Goal: Communication & Community: Answer question/provide support

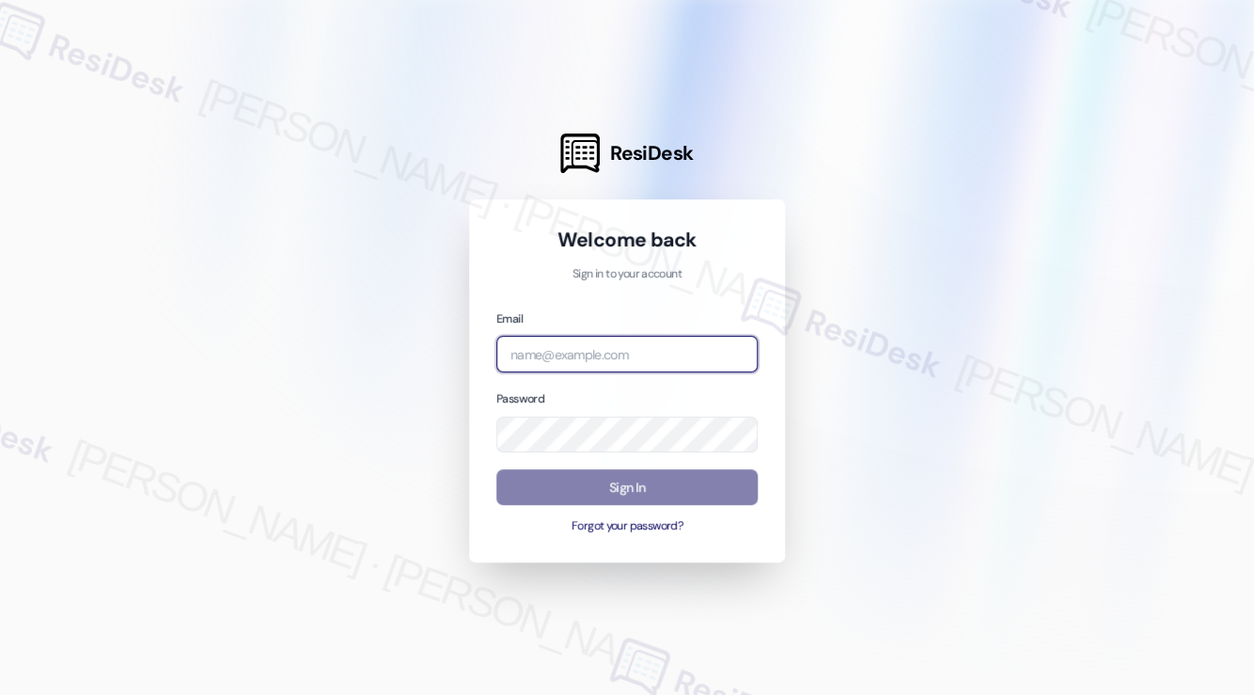
click at [577, 352] on input "email" at bounding box center [626, 354] width 261 height 37
click at [0, 694] on com-1password-button at bounding box center [0, 695] width 0 height 0
type input "[EMAIL_ADDRESS][PERSON_NAME][PERSON_NAME][DOMAIN_NAME]"
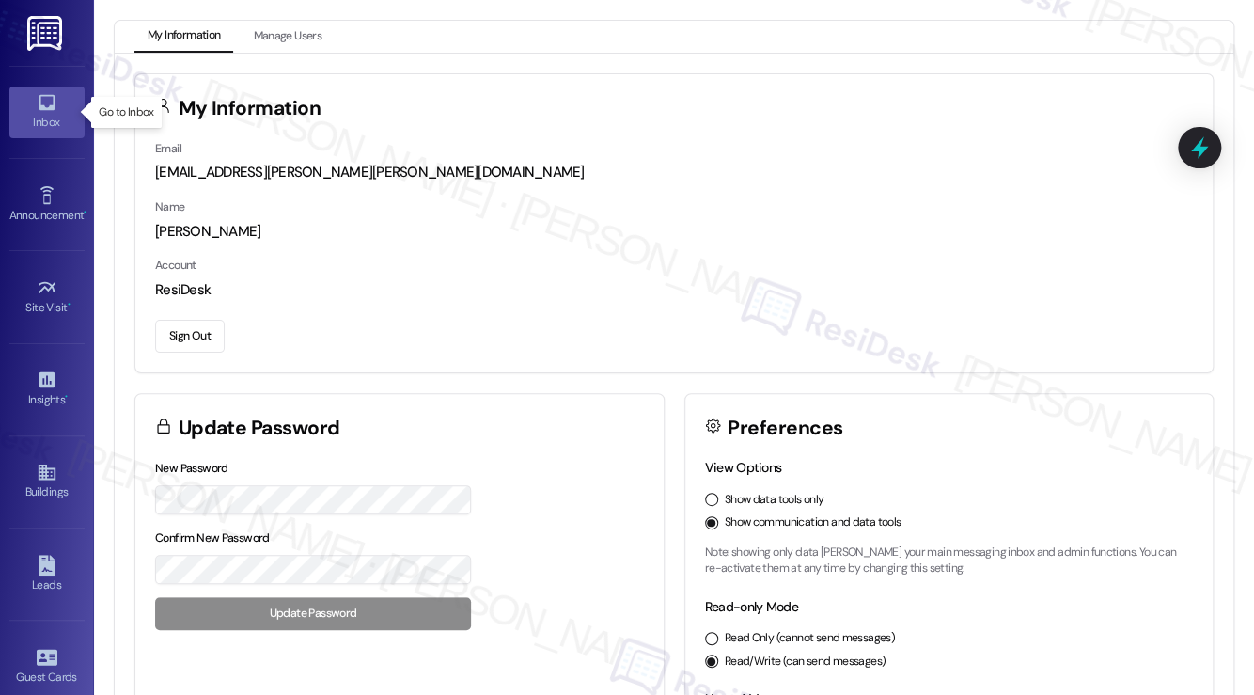
click at [39, 89] on link "Inbox" at bounding box center [46, 111] width 75 height 51
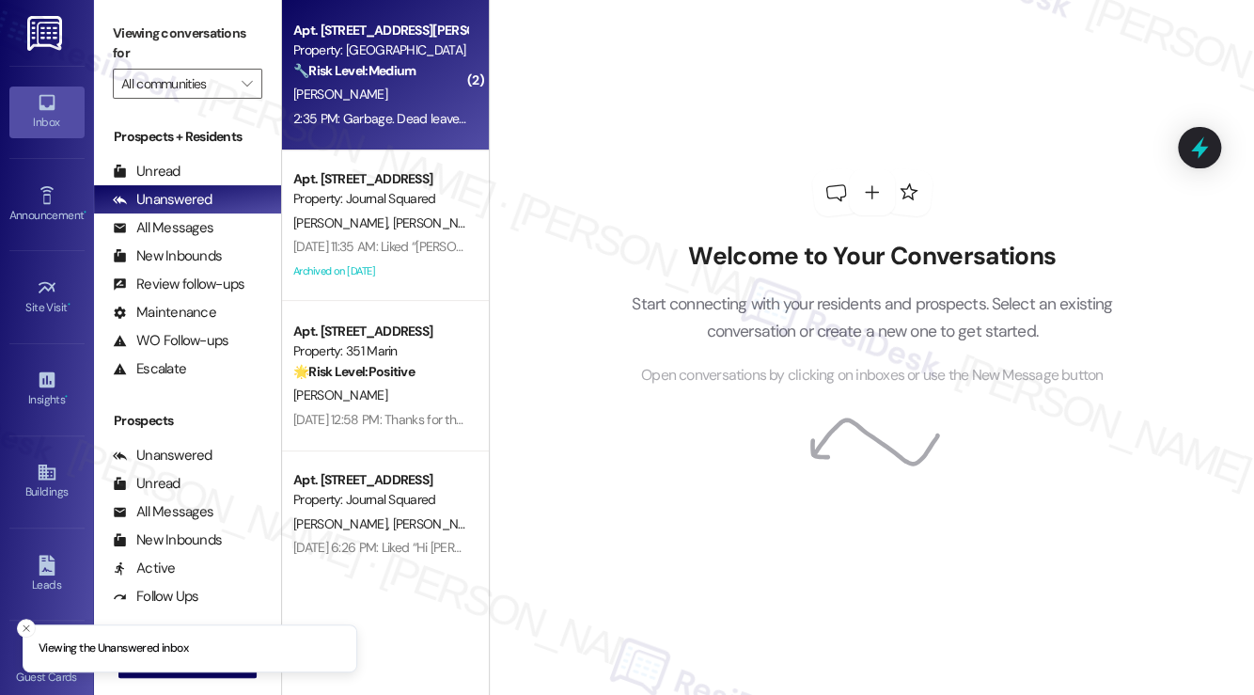
click at [370, 136] on div "Apt. F2218, [STREET_ADDRESS][PERSON_NAME] Property: Madison Farms 🔧 Risk Level:…" at bounding box center [385, 75] width 207 height 150
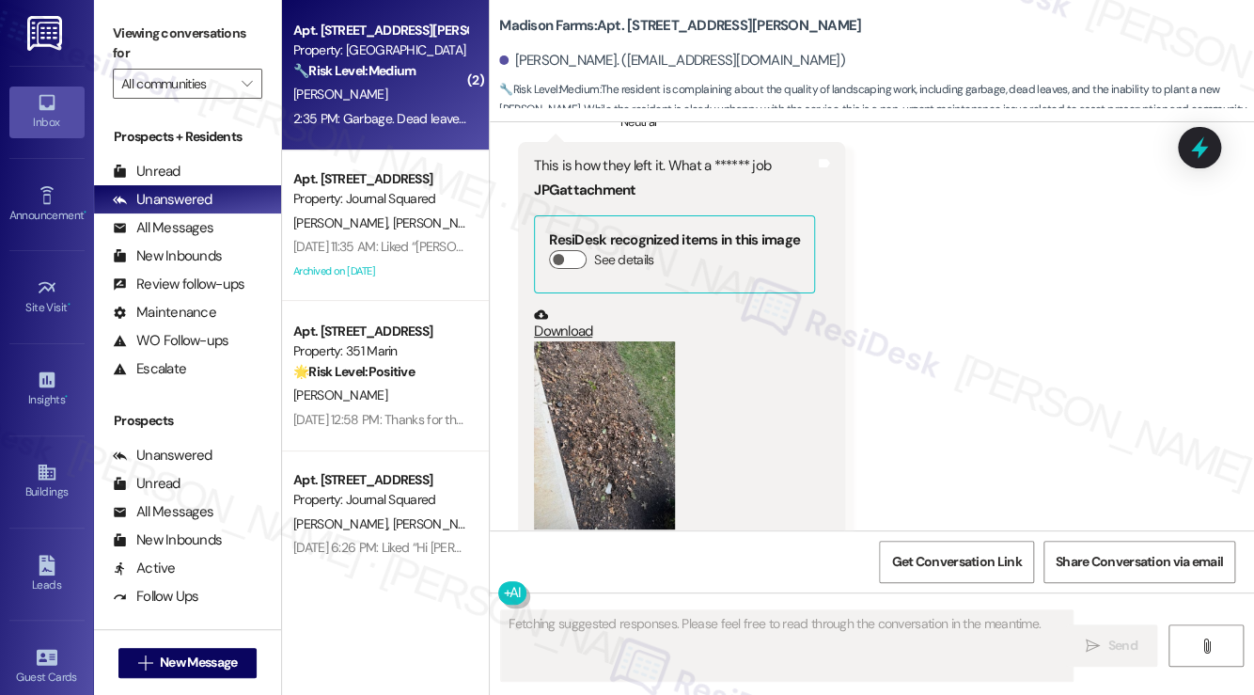
scroll to position [5162, 0]
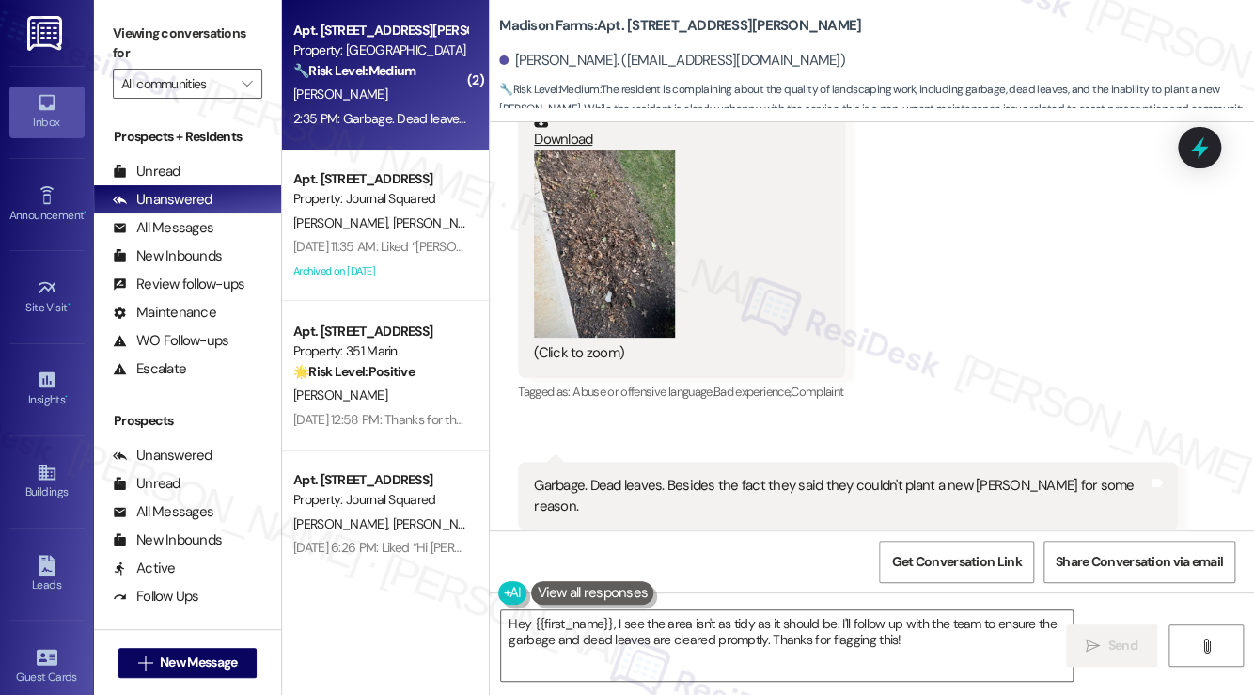
click at [910, 530] on div "Tagged as: Trash , Click to highlight conversations about Trash Complaint , Cli…" at bounding box center [848, 543] width 660 height 27
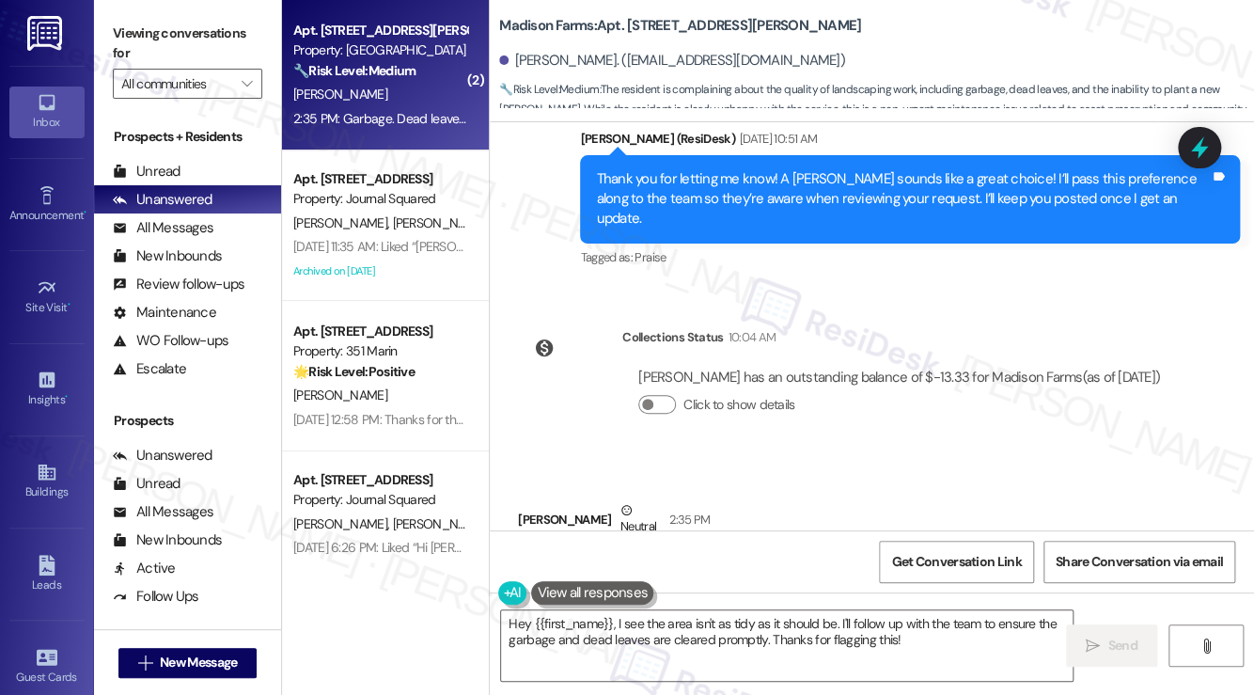
scroll to position [4316, 0]
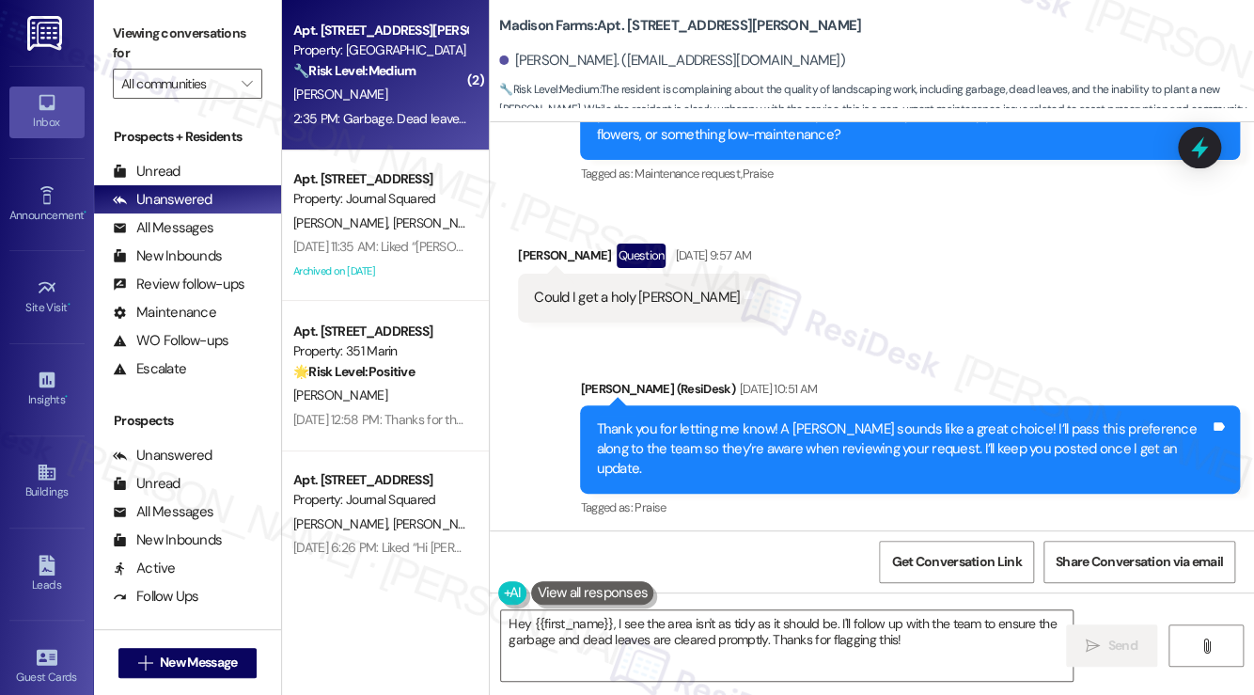
click at [120, 16] on div "Viewing conversations for All communities " at bounding box center [187, 58] width 187 height 117
click at [632, 24] on b "Madison Farms: Apt. [STREET_ADDRESS][PERSON_NAME]" at bounding box center [680, 26] width 362 height 20
click at [633, 23] on b "Madison Farms: Apt. [STREET_ADDRESS][PERSON_NAME]" at bounding box center [680, 26] width 362 height 20
copy b "F2218"
click at [109, 23] on div "Viewing conversations for All communities " at bounding box center [187, 58] width 187 height 117
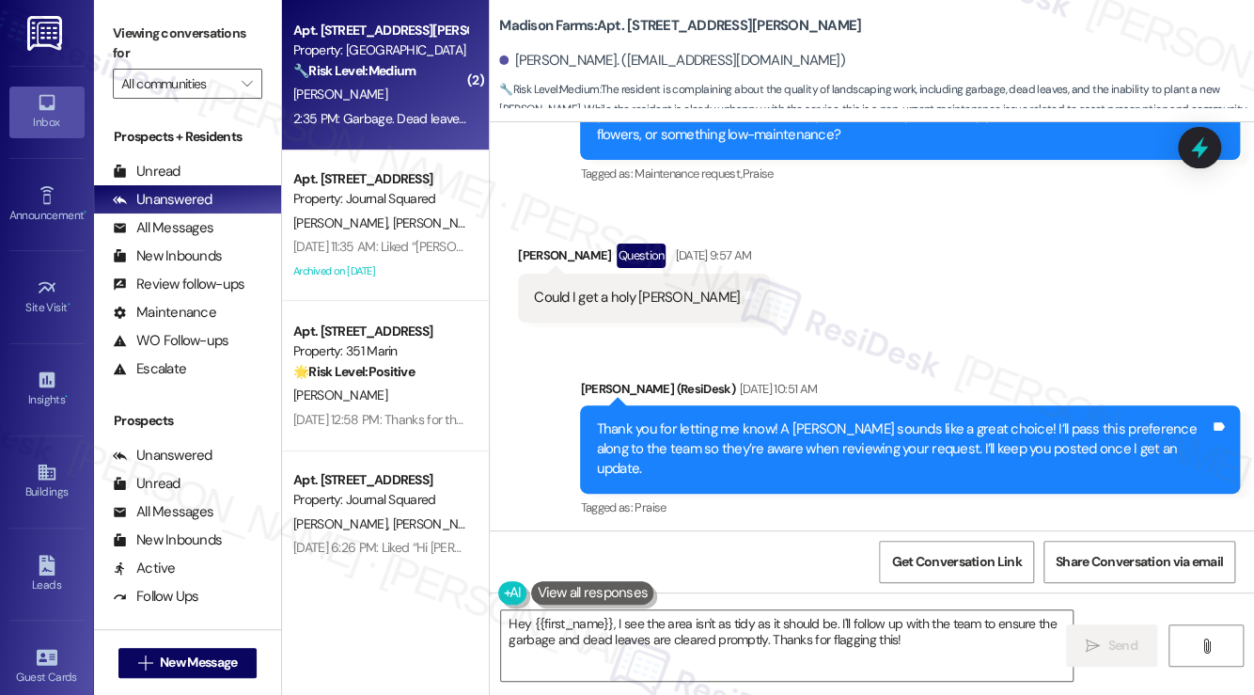
scroll to position [4880, 0]
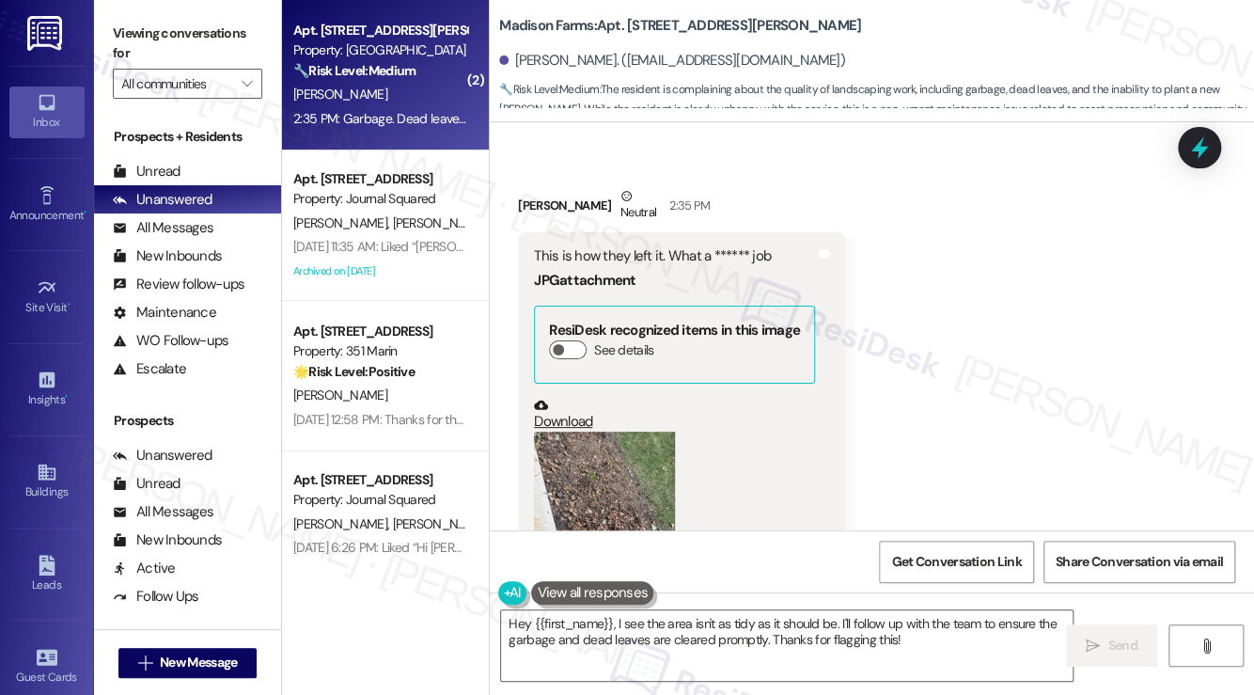
click at [617, 246] on div "This is how they left it. What a ****** job" at bounding box center [674, 256] width 281 height 20
click at [695, 246] on div "This is how they left it. What a ****** job" at bounding box center [674, 256] width 281 height 20
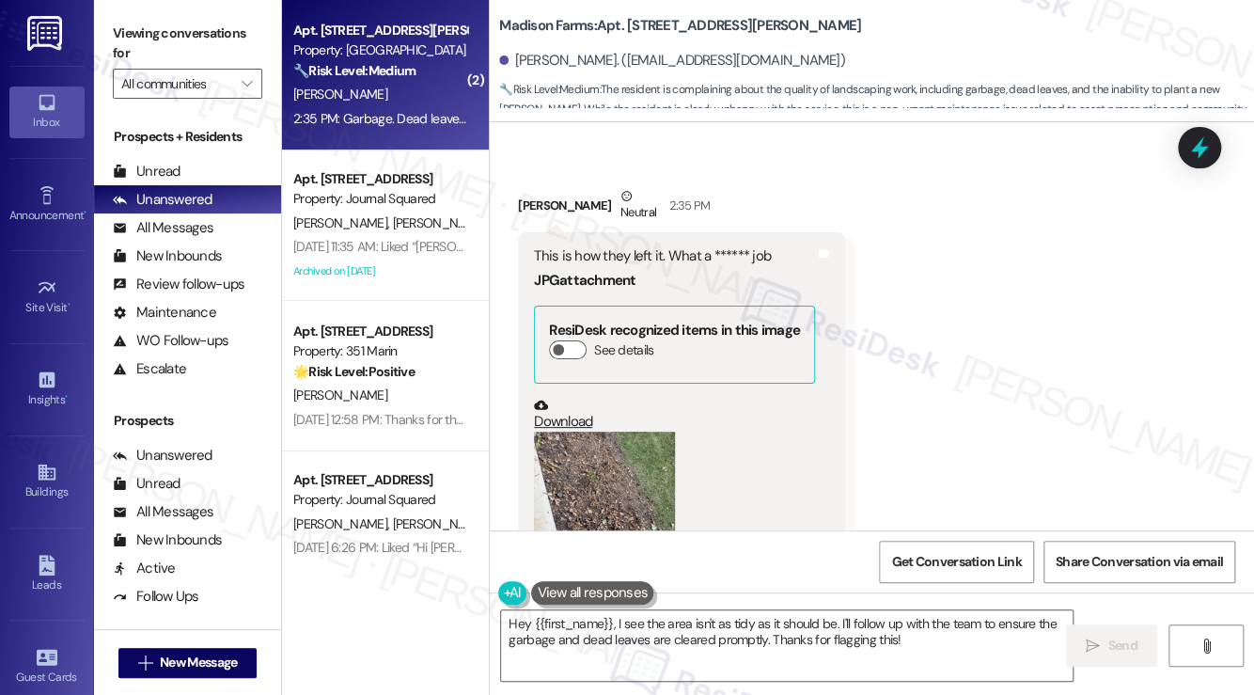
click at [726, 246] on div "This is how they left it. What a ****** job" at bounding box center [674, 256] width 281 height 20
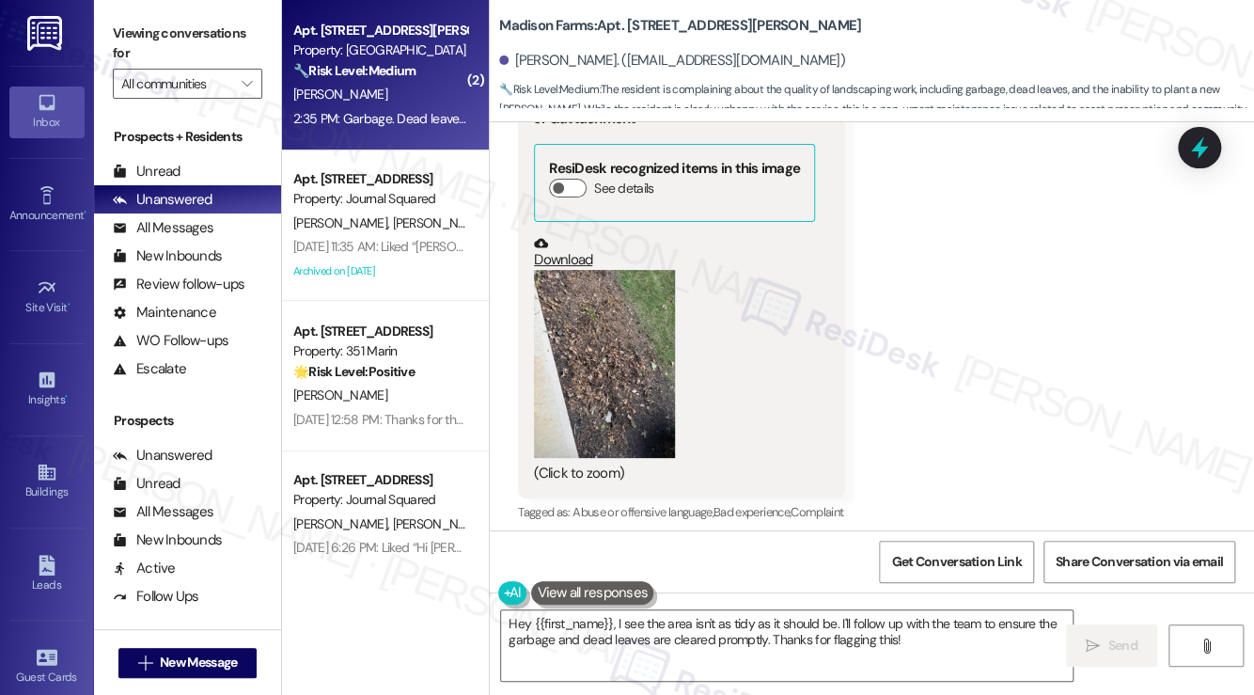
scroll to position [5162, 0]
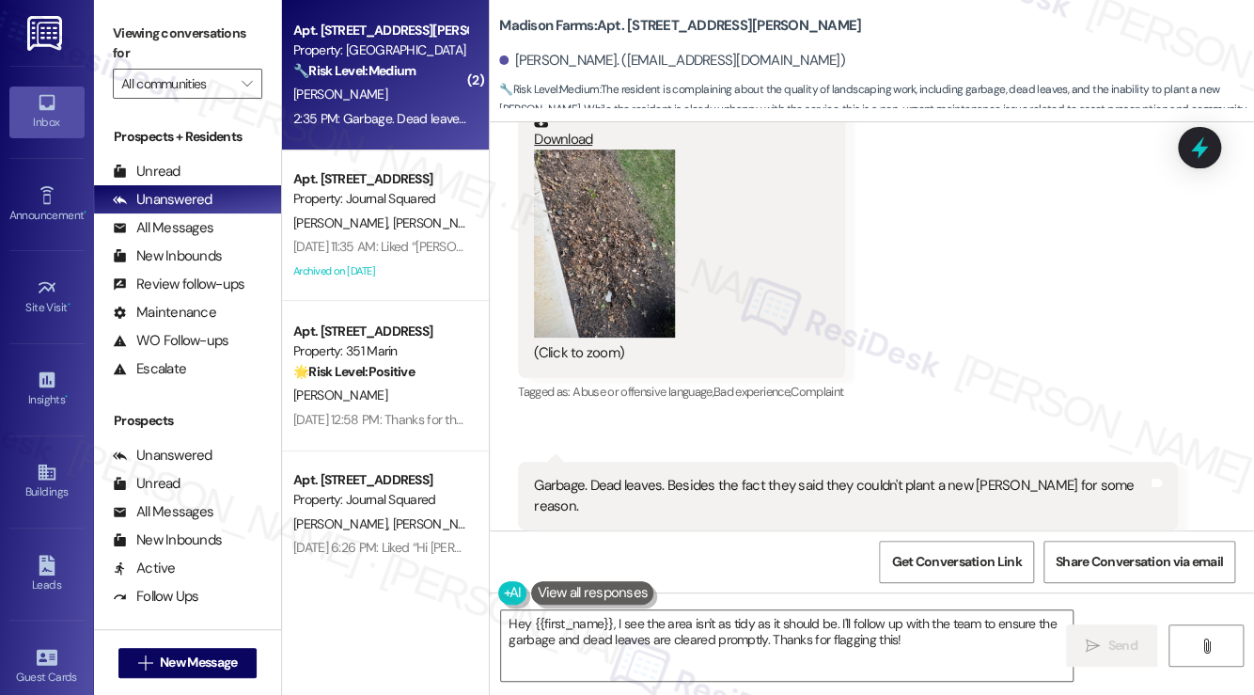
click at [611, 253] on button "Zoom image" at bounding box center [604, 243] width 141 height 188
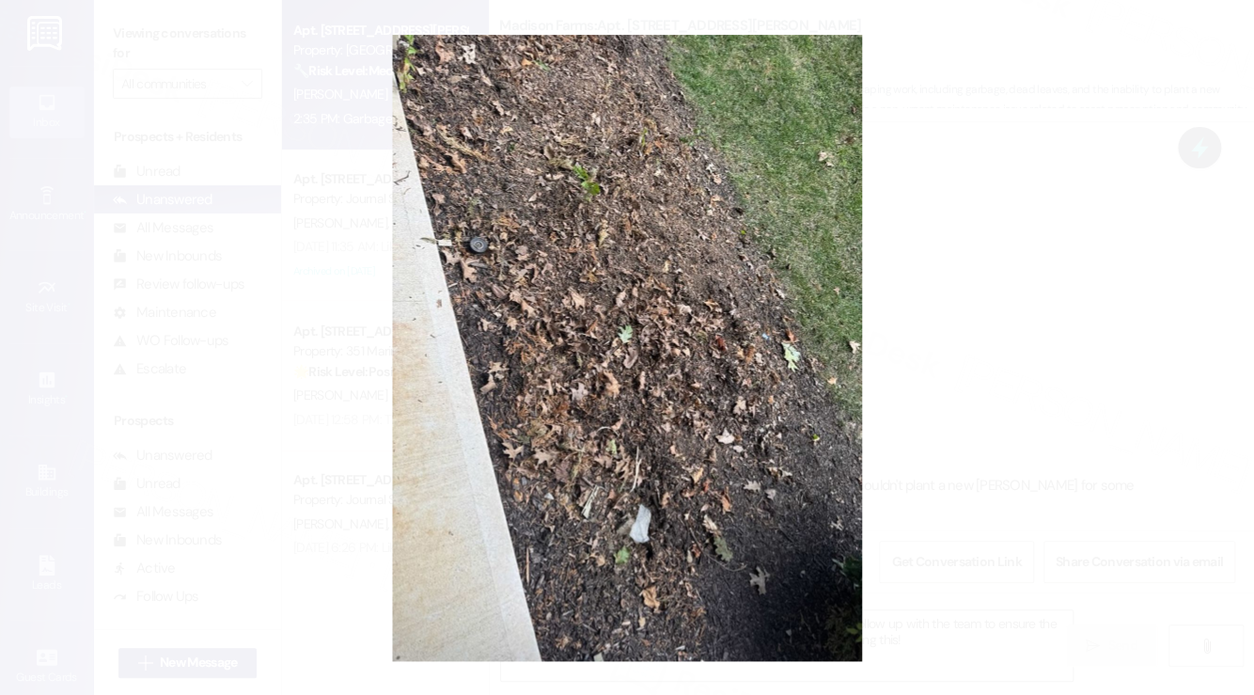
click at [1101, 317] on button "Unzoom image" at bounding box center [627, 347] width 1254 height 695
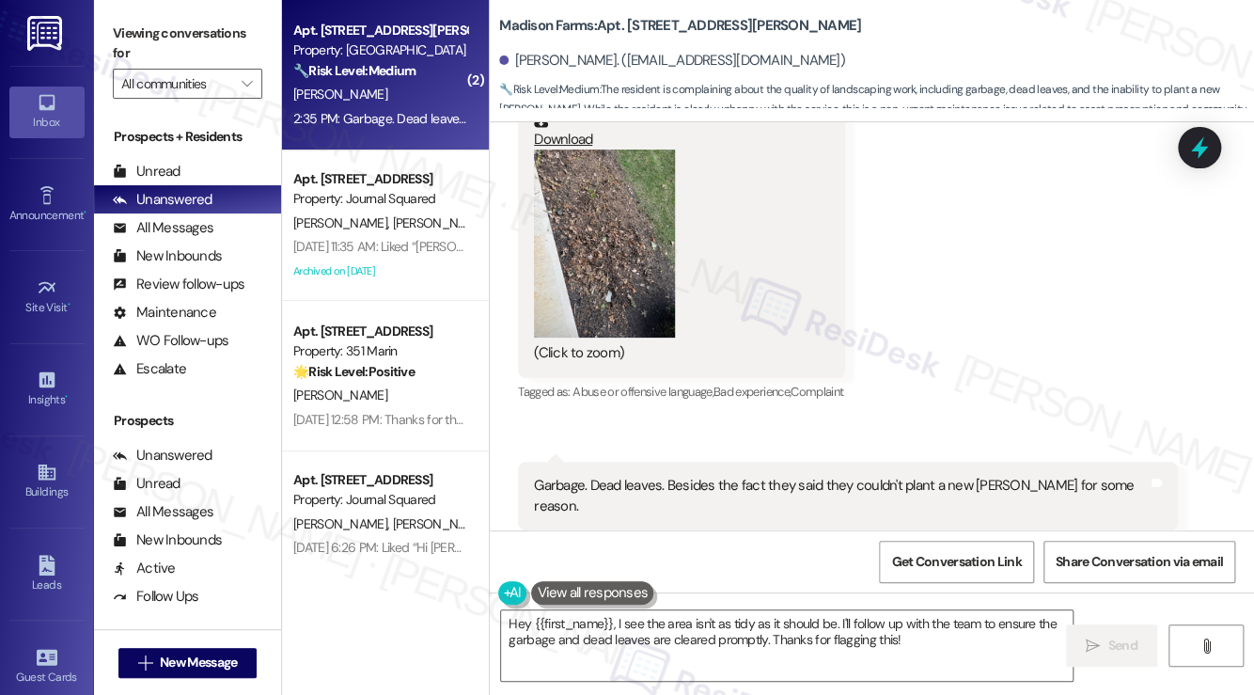
click at [658, 476] on div "Garbage. Dead leaves. Besides the fact they said they couldn't plant a new bush…" at bounding box center [841, 496] width 614 height 40
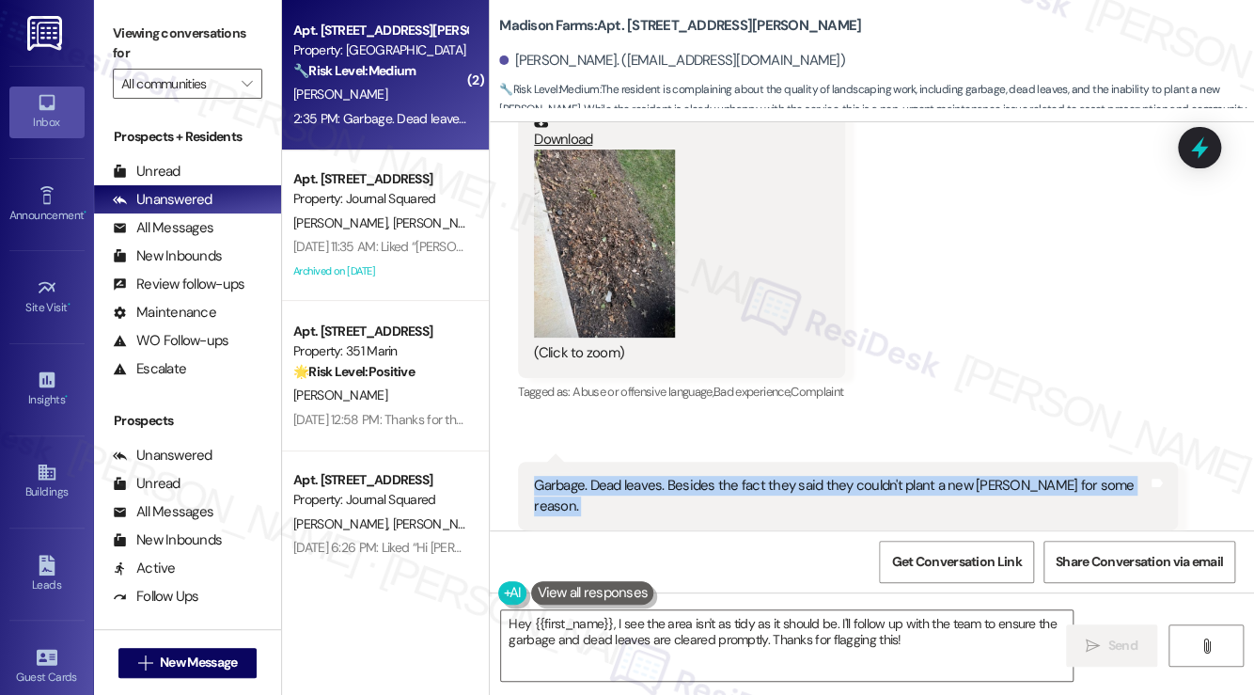
click at [658, 476] on div "Garbage. Dead leaves. Besides the fact they said they couldn't plant a new bush…" at bounding box center [841, 496] width 614 height 40
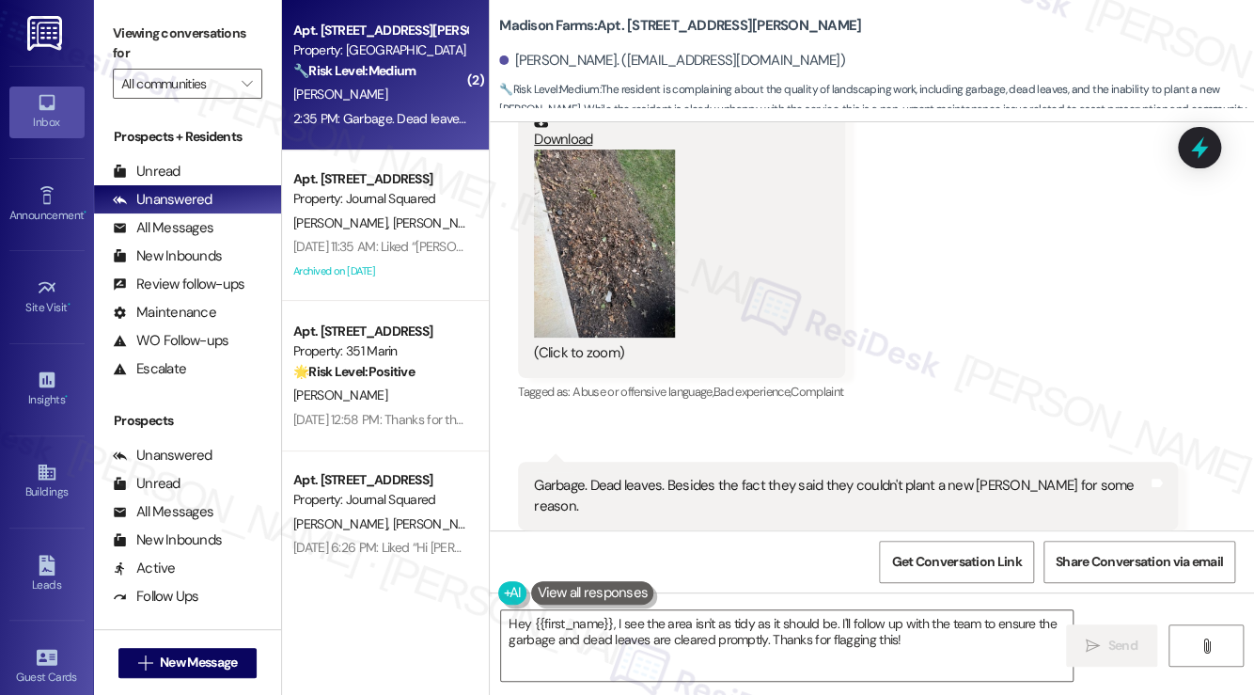
drag, startPoint x: 148, startPoint y: 33, endPoint x: 164, endPoint y: 46, distance: 21.4
click at [148, 33] on label "Viewing conversations for" at bounding box center [187, 44] width 149 height 50
click at [519, 638] on textarea "Hey {{first_name}}, I see the area isn't as tidy as it should be. I'll follow u…" at bounding box center [786, 645] width 571 height 70
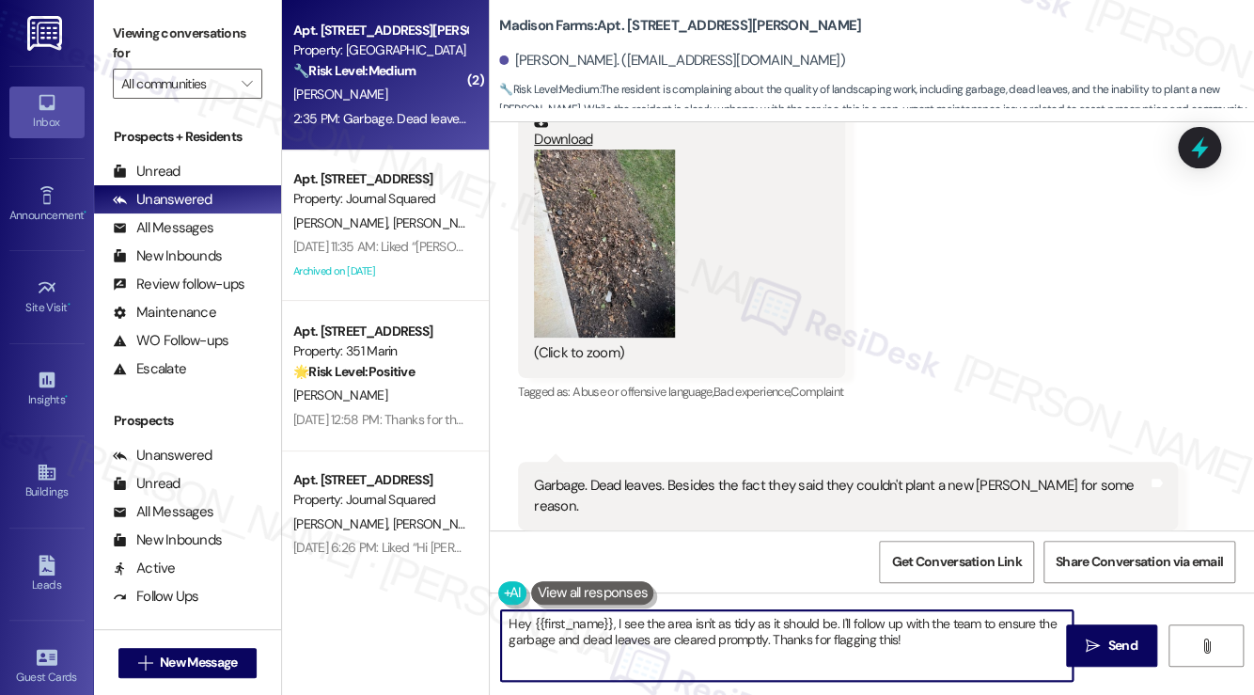
click at [515, 624] on textarea "Hey {{first_name}}, I see the area isn't as tidy as it should be. I'll follow u…" at bounding box center [786, 645] width 571 height 70
click at [515, 622] on textarea "Hey {{first_name}}, I see the area isn't as tidy as it should be. I'll follow u…" at bounding box center [786, 645] width 571 height 70
drag, startPoint x: 919, startPoint y: 632, endPoint x: 828, endPoint y: 609, distance: 94.1
click at [828, 610] on textarea "Hi {{first_name}}, I see the area isn't as tidy as it should be. I'll follow up…" at bounding box center [786, 645] width 571 height 70
paste textarea "landscapers will trim dead braches from bushes he said roots are to deep to rip…"
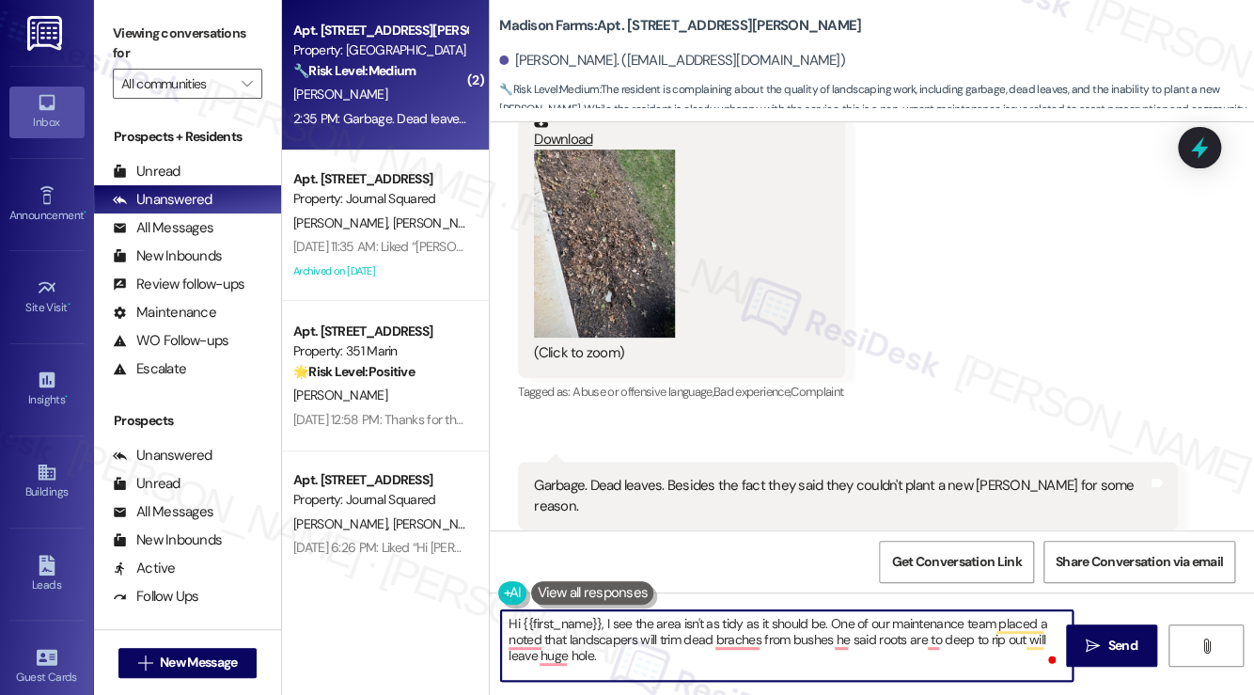
click at [793, 476] on div "Garbage. Dead leaves. Besides the fact they said they couldn't plant a new bush…" at bounding box center [841, 496] width 614 height 40
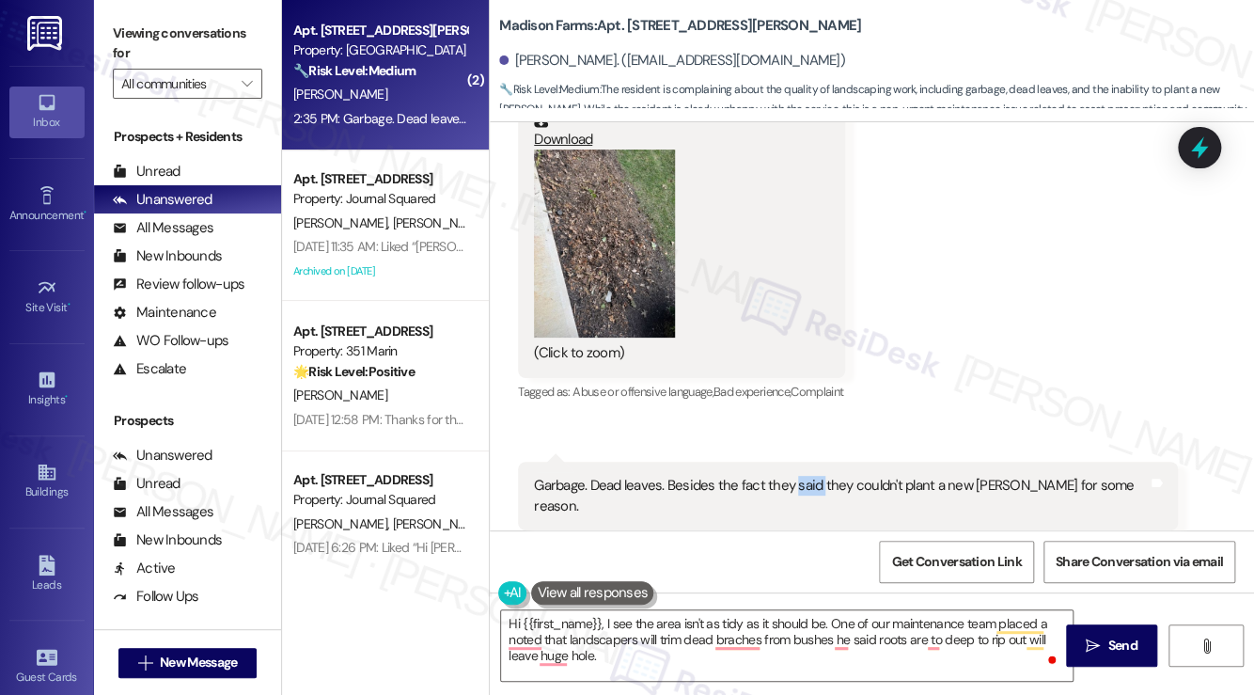
click at [793, 476] on div "Garbage. Dead leaves. Besides the fact they said they couldn't plant a new bush…" at bounding box center [841, 496] width 614 height 40
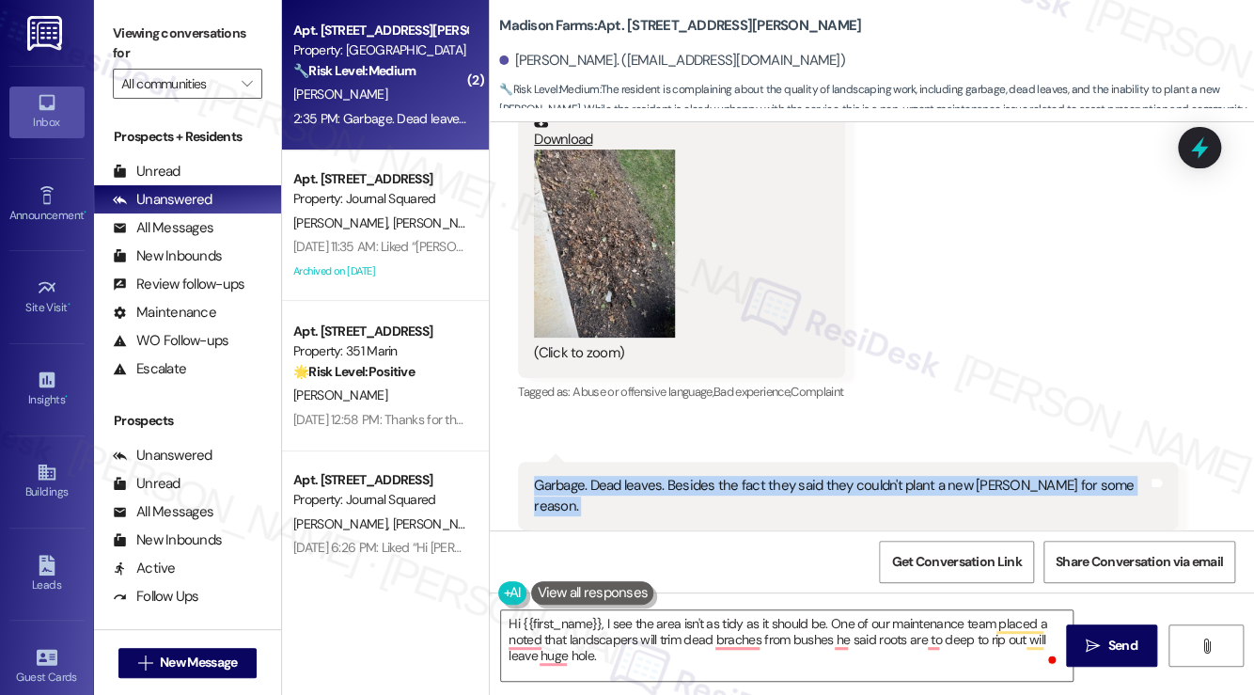
click at [793, 476] on div "Garbage. Dead leaves. Besides the fact they said they couldn't plant a new bush…" at bounding box center [841, 496] width 614 height 40
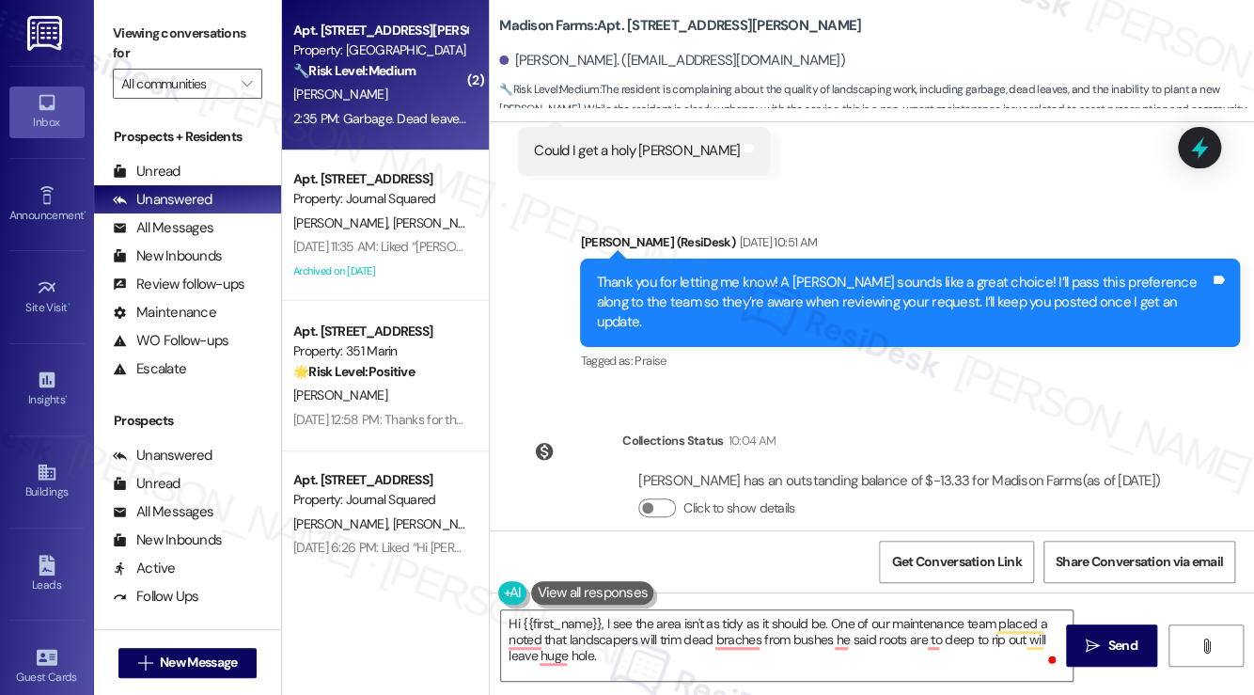
scroll to position [4410, 0]
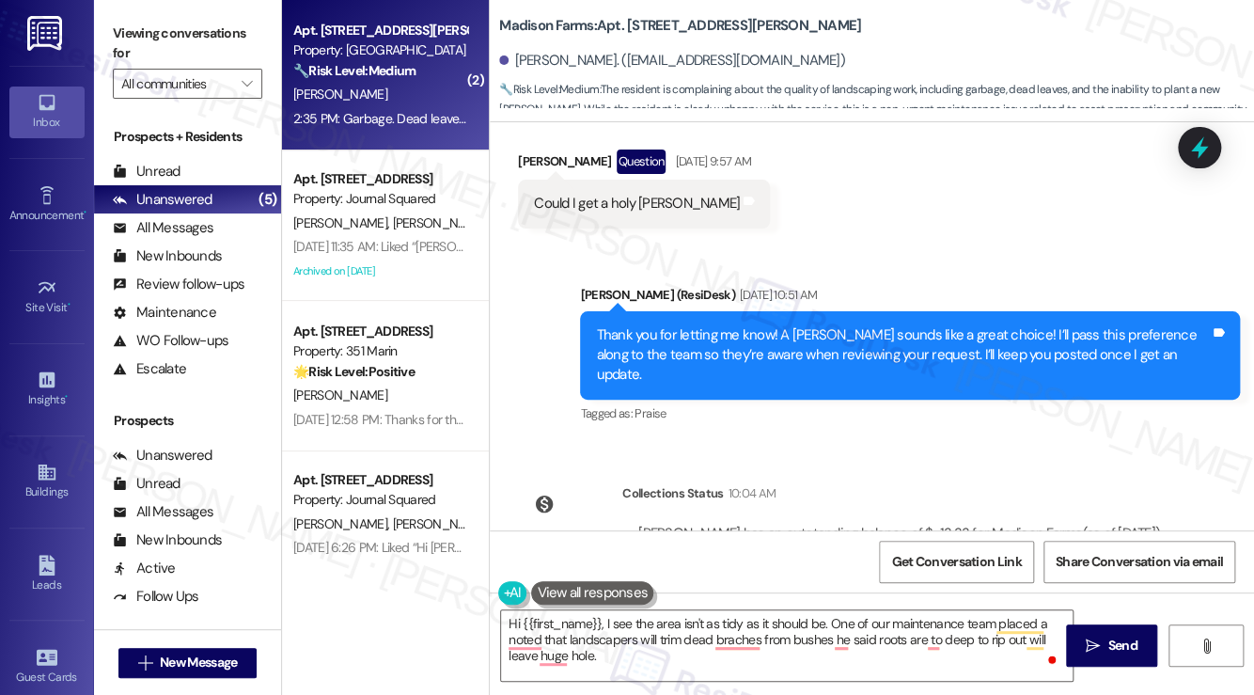
click at [788, 346] on div "Thank you for letting me know! A holly bush sounds like a great choice! I’ll pa…" at bounding box center [910, 355] width 660 height 88
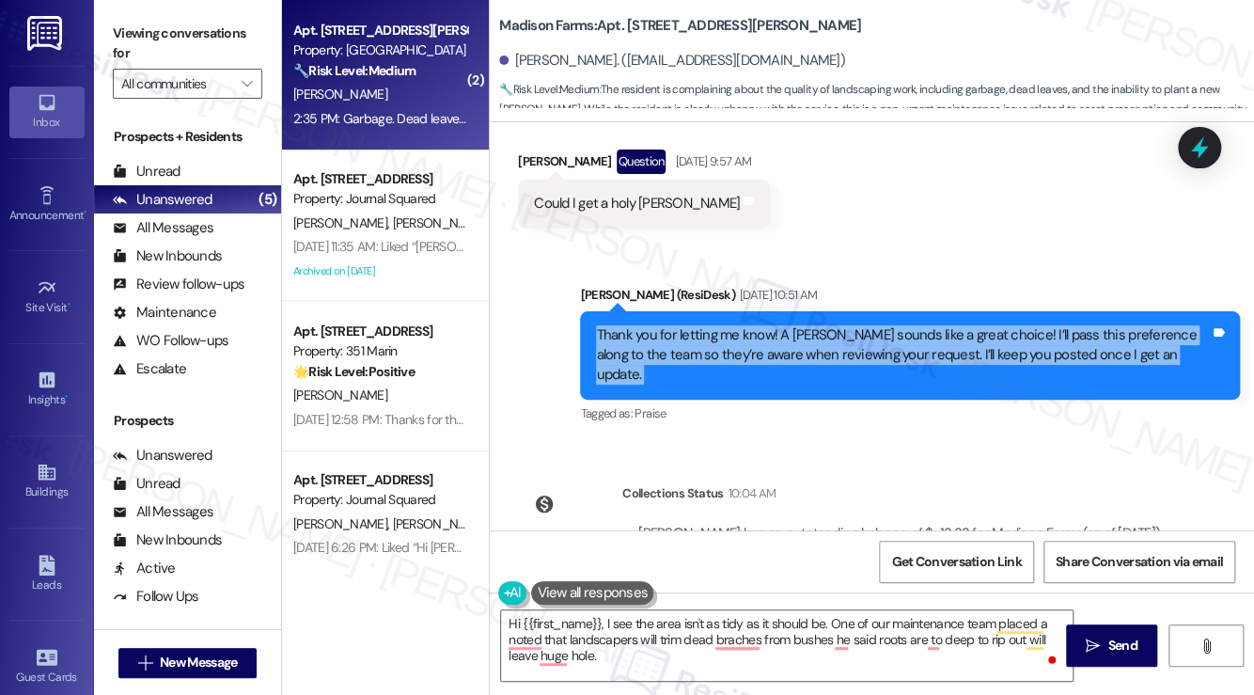
click at [788, 346] on div "Thank you for letting me know! A holly bush sounds like a great choice! I’ll pa…" at bounding box center [910, 355] width 660 height 88
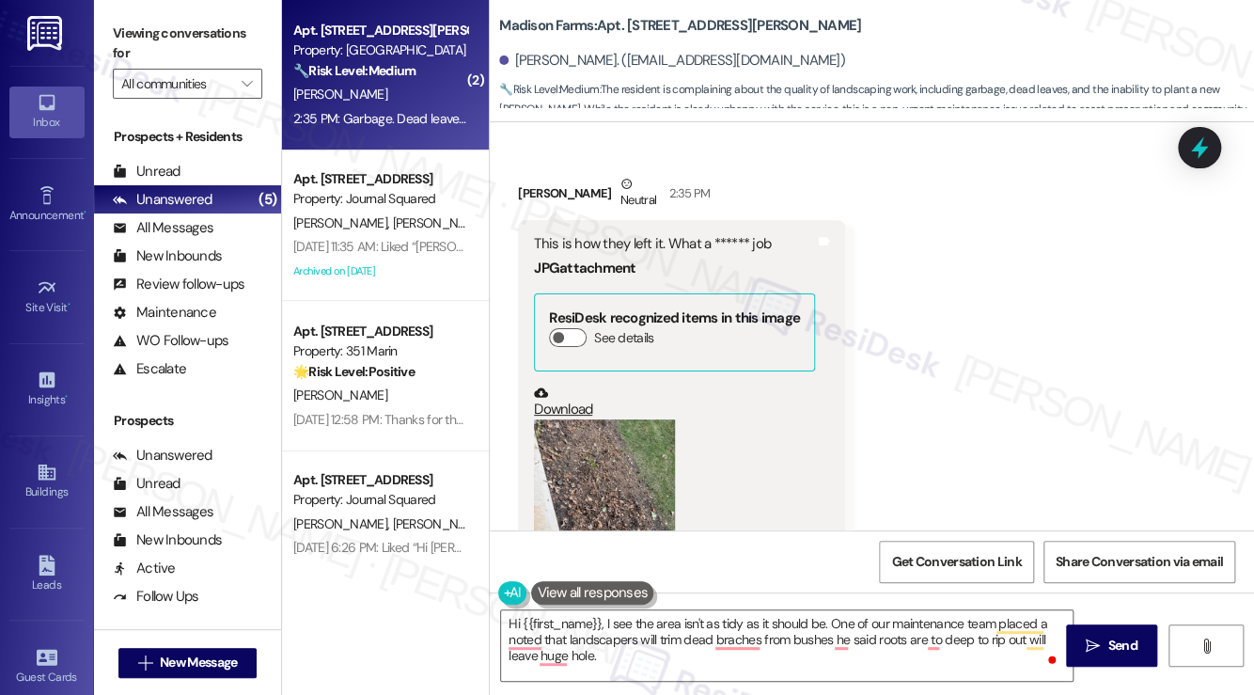
scroll to position [4880, 0]
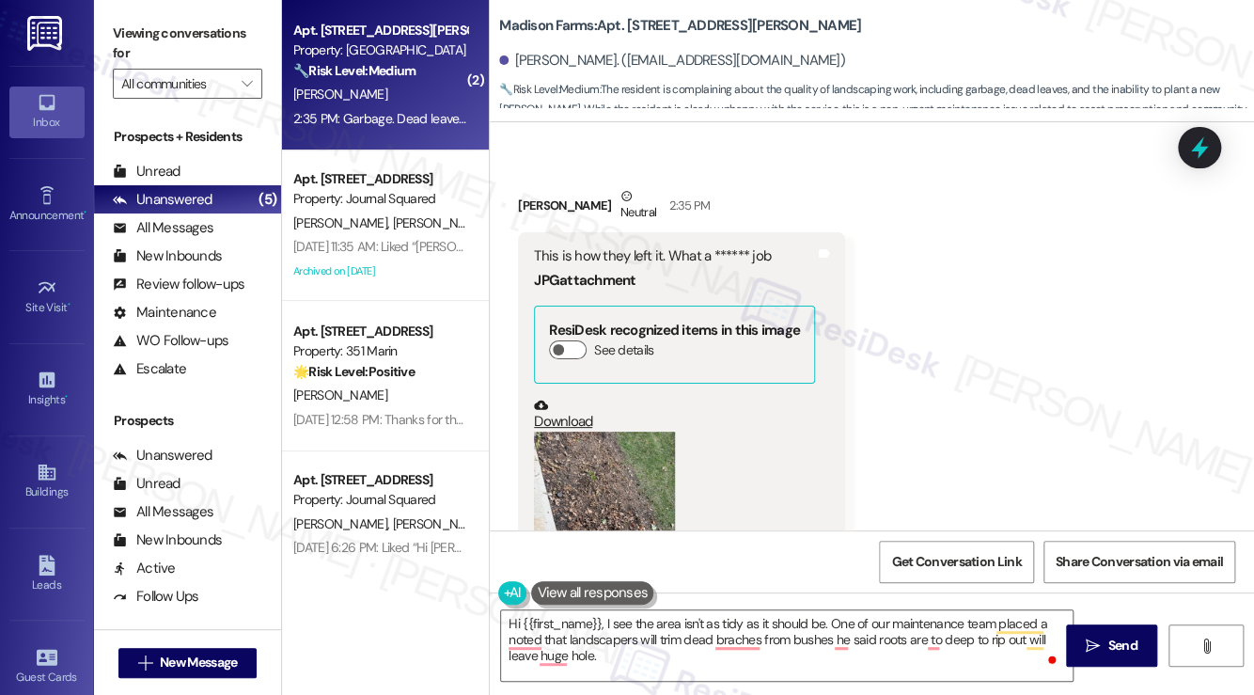
click at [113, 28] on label "Viewing conversations for" at bounding box center [187, 44] width 149 height 50
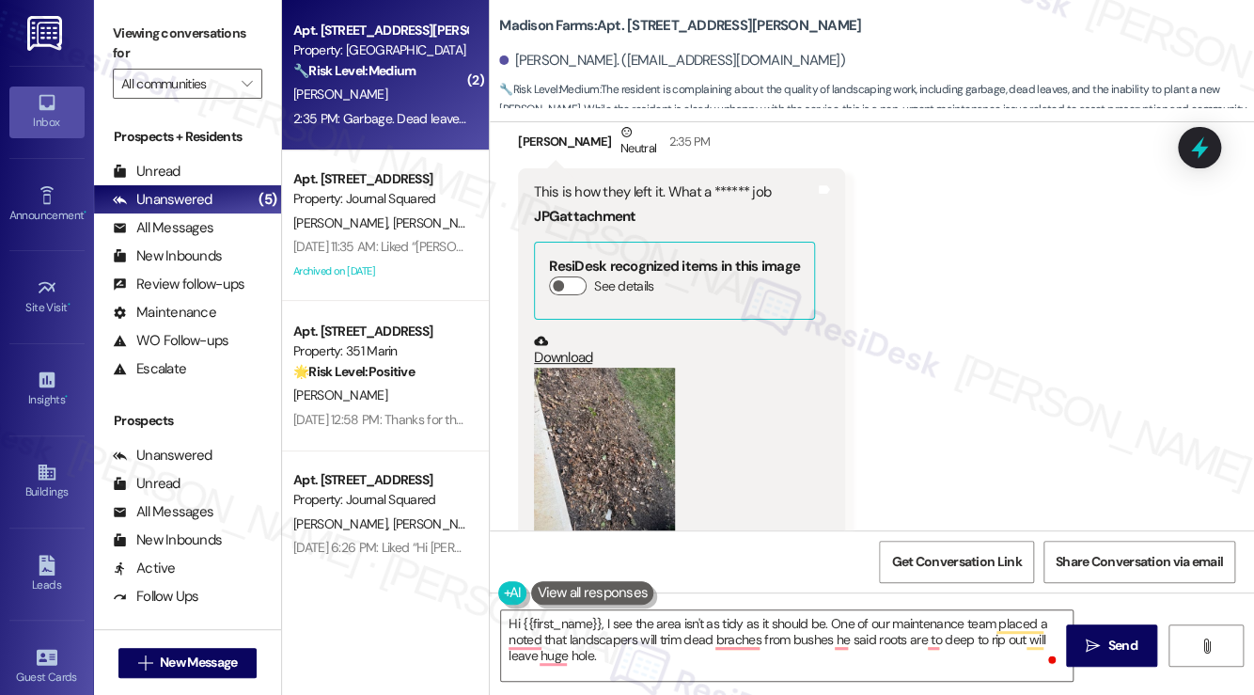
scroll to position [4974, 0]
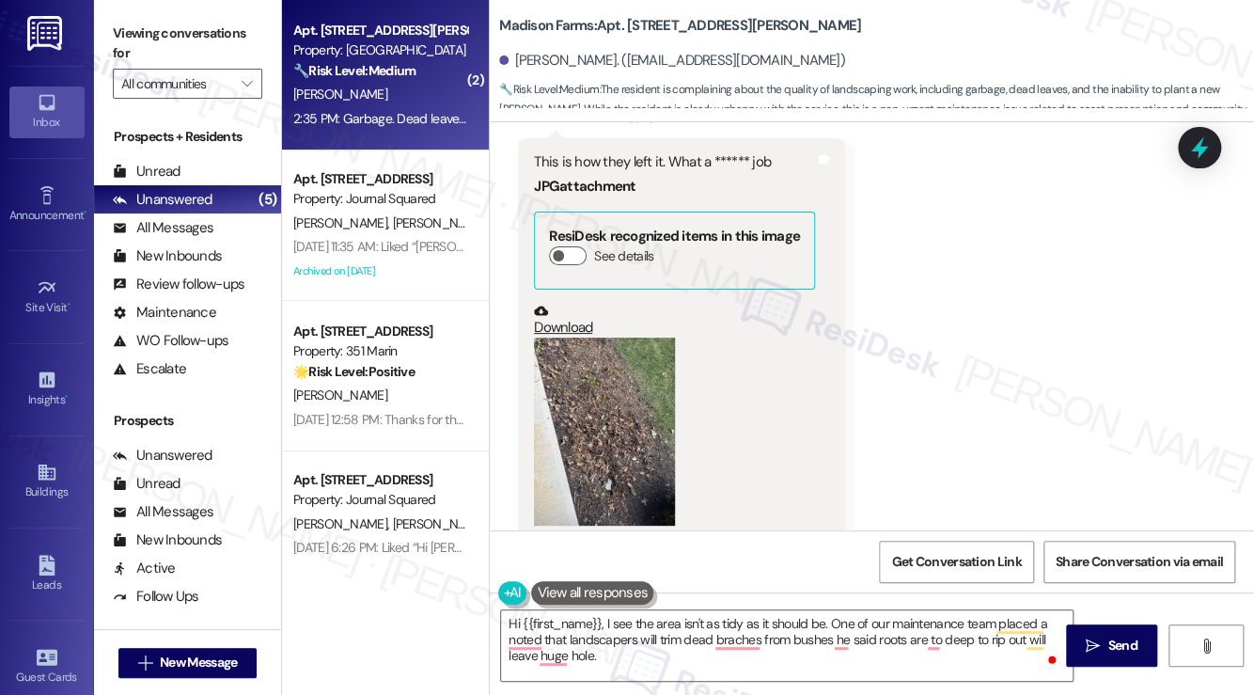
click at [582, 427] on button "Zoom image" at bounding box center [604, 431] width 141 height 188
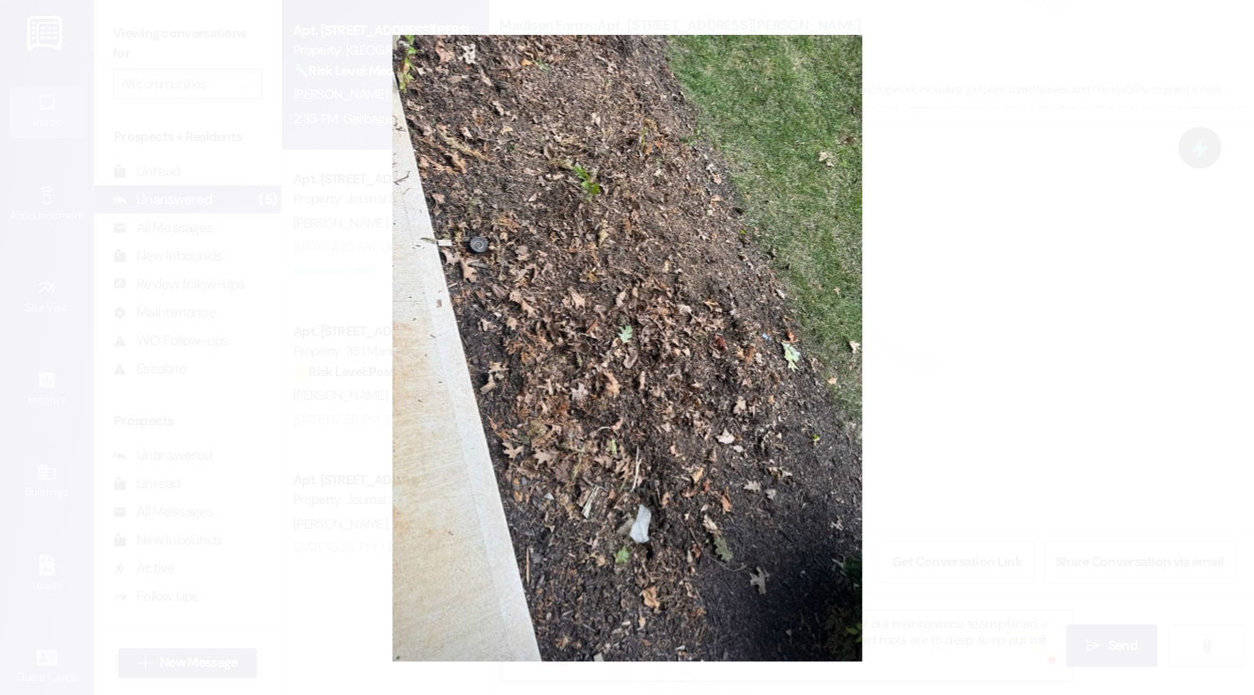
click at [1006, 382] on button "Unzoom image" at bounding box center [627, 347] width 1254 height 695
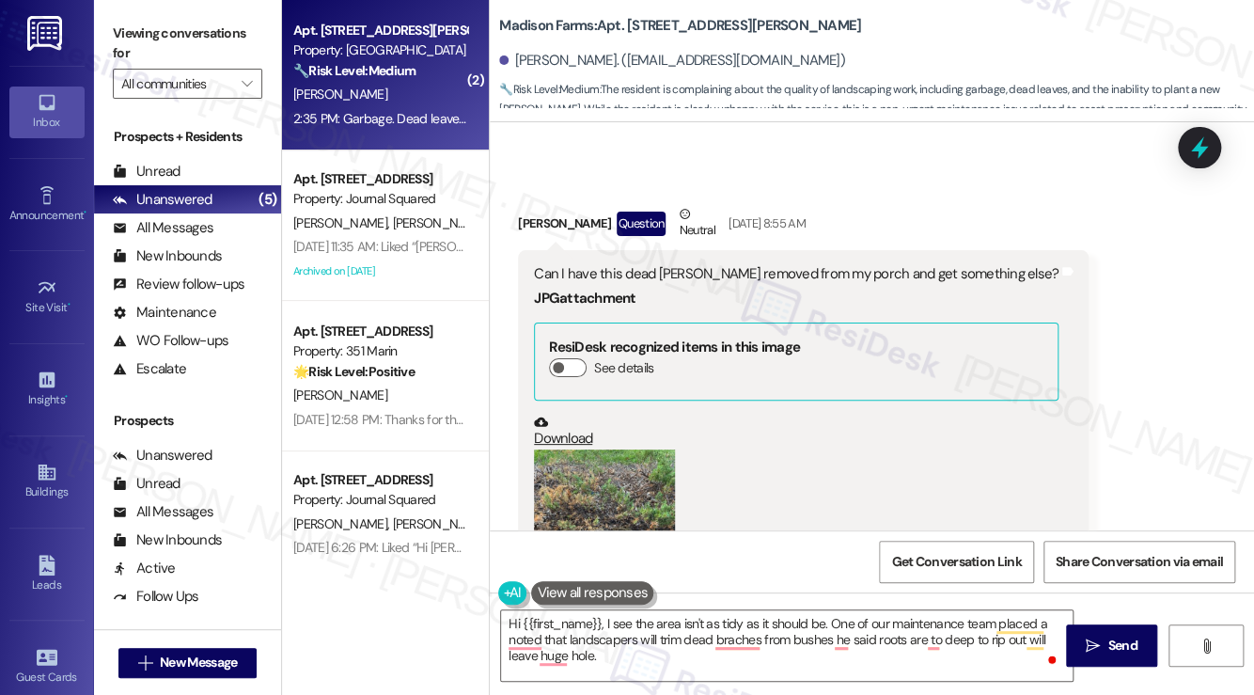
scroll to position [3471, 0]
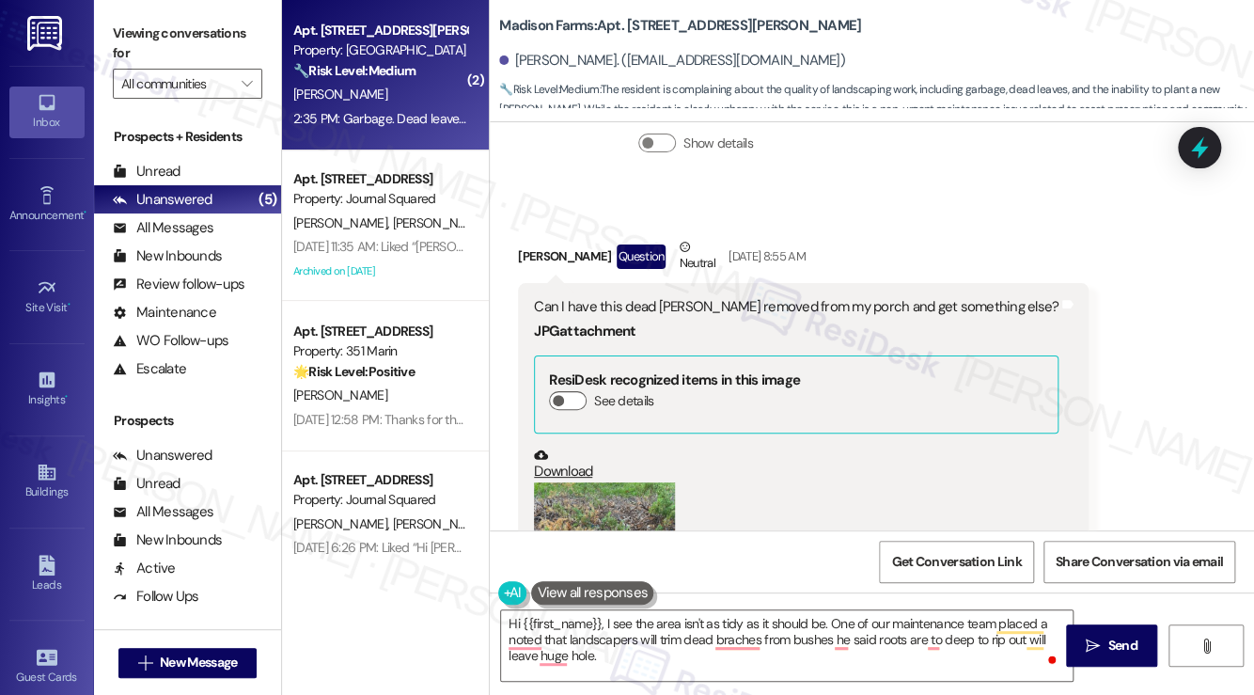
click at [587, 492] on button "Zoom image" at bounding box center [604, 535] width 141 height 106
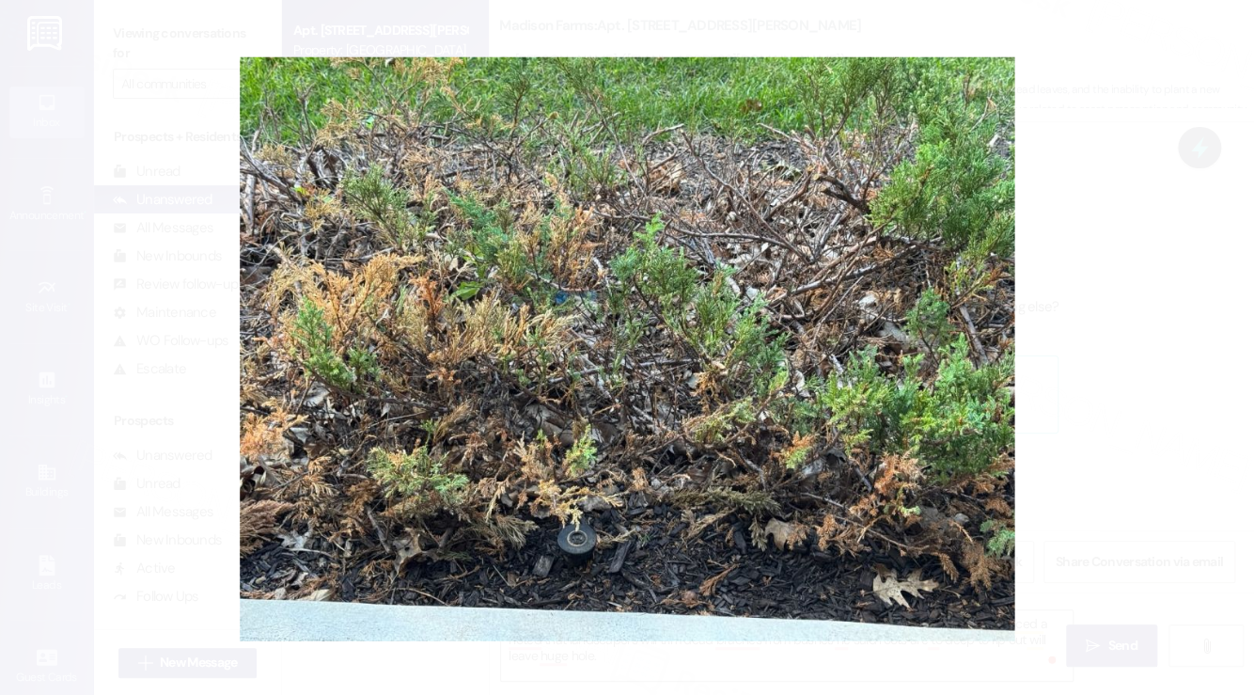
click at [1179, 415] on button "Unzoom image" at bounding box center [627, 347] width 1254 height 695
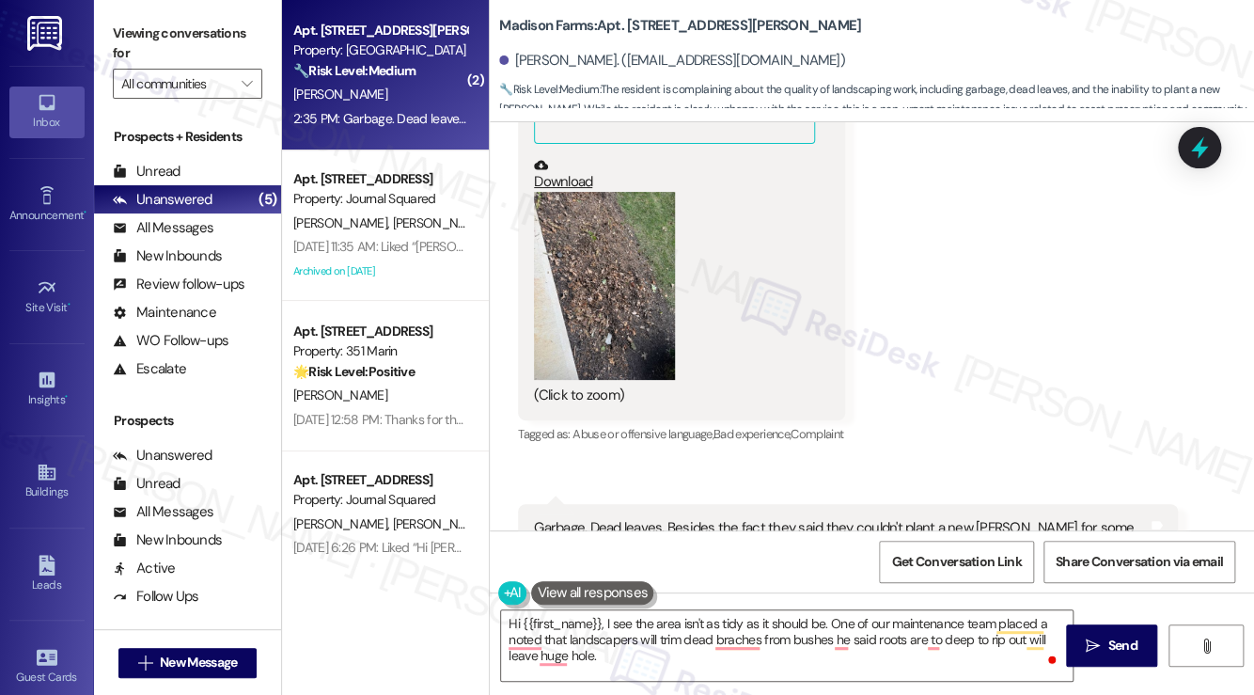
scroll to position [5162, 0]
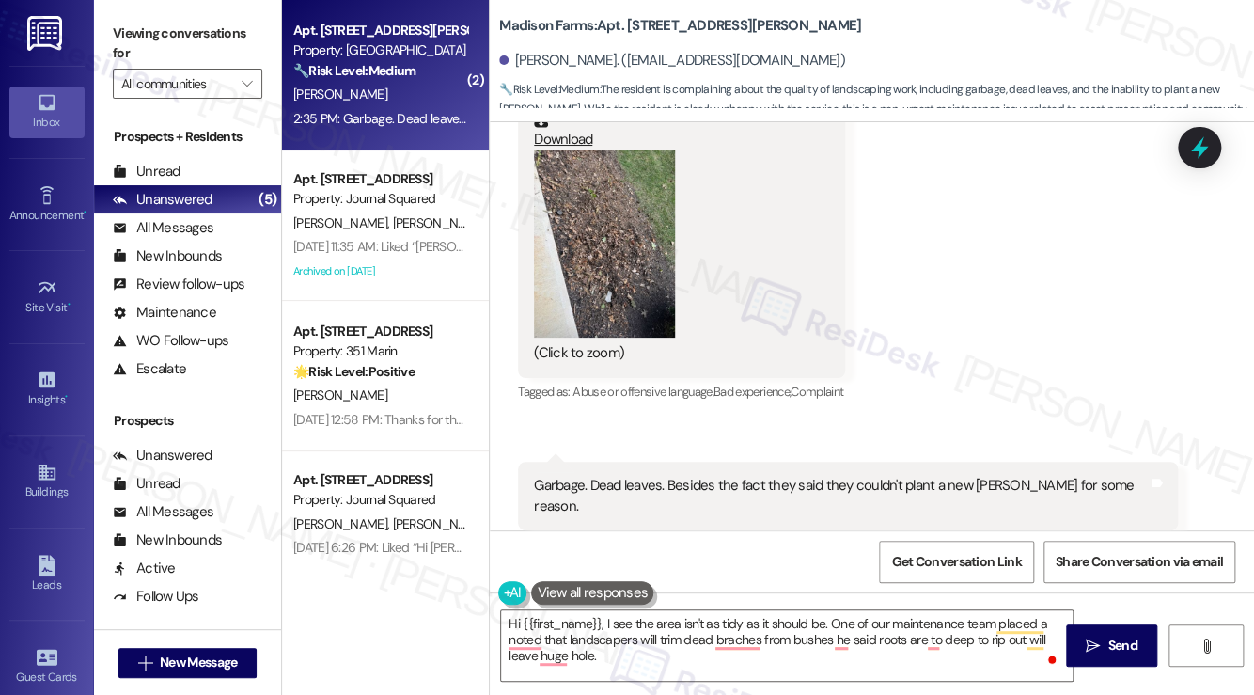
click at [575, 273] on button "Zoom image" at bounding box center [604, 243] width 141 height 188
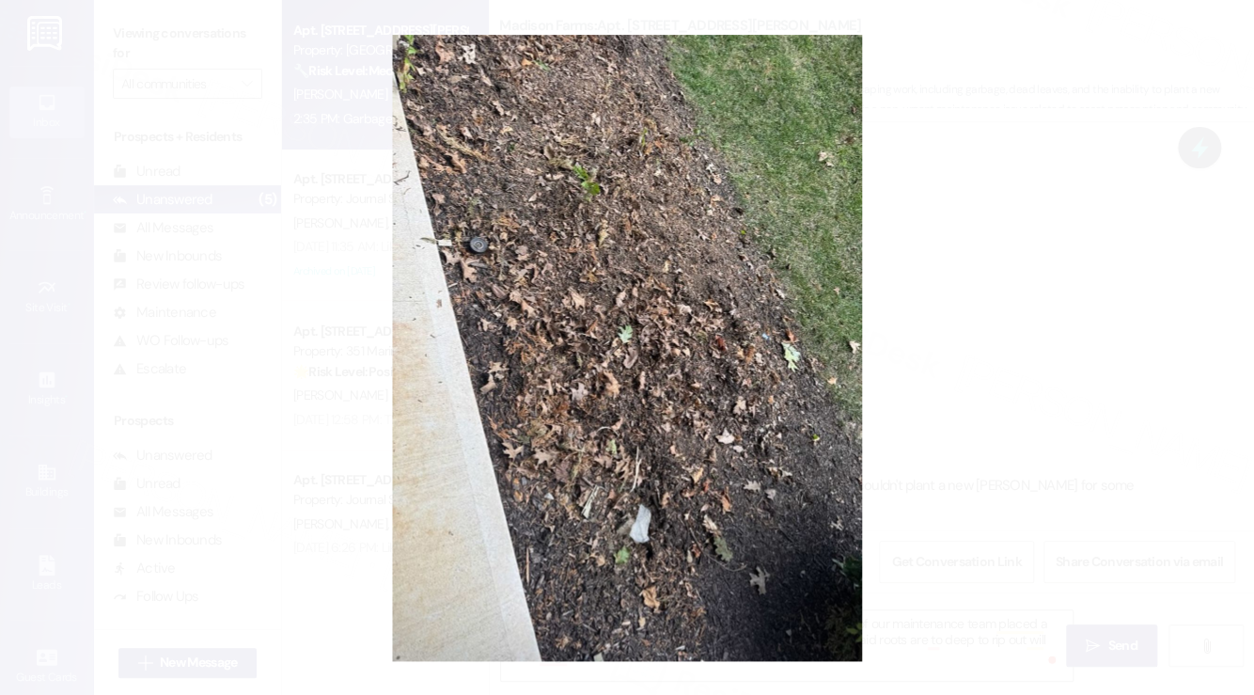
click at [1014, 336] on button "Unzoom image" at bounding box center [627, 347] width 1254 height 695
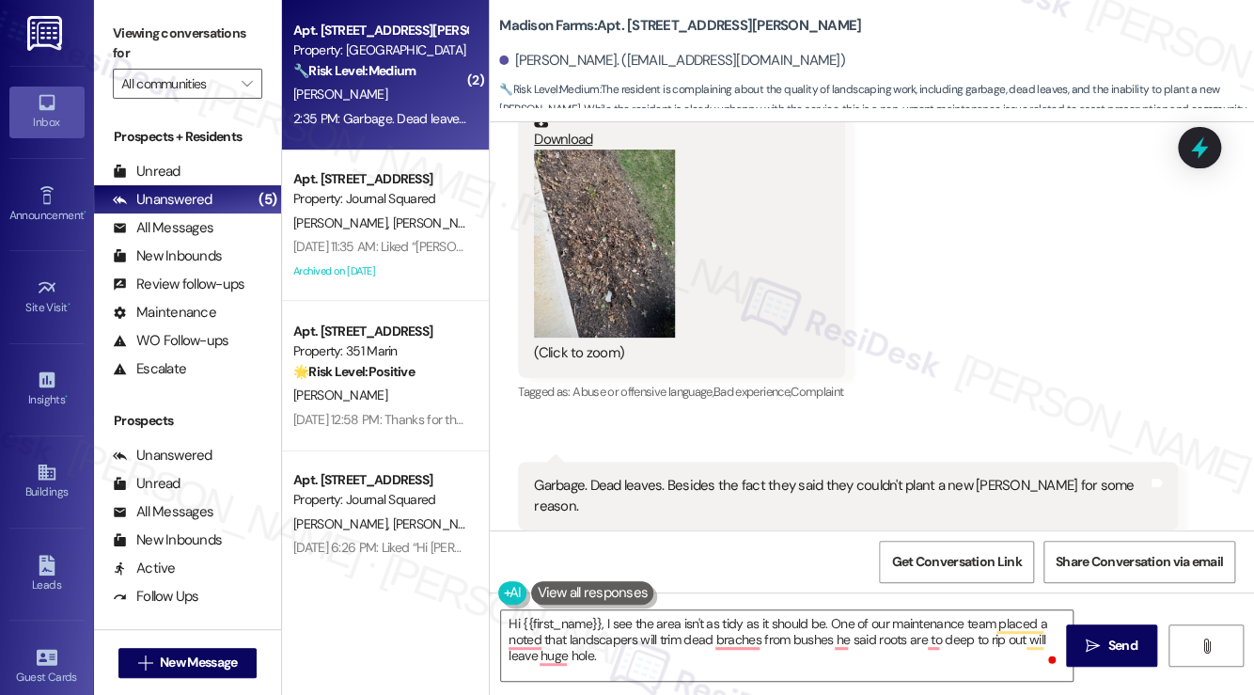
click at [708, 476] on div "Garbage. Dead leaves. Besides the fact they said they couldn't plant a new bush…" at bounding box center [841, 496] width 614 height 40
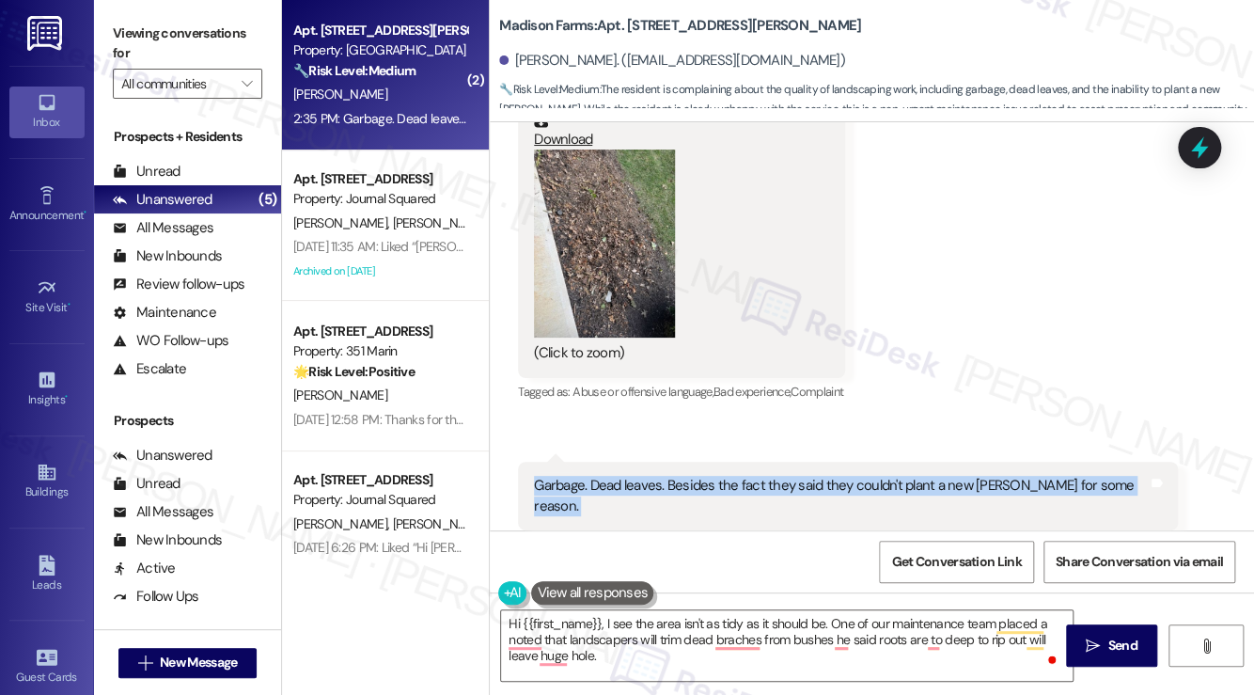
click at [708, 476] on div "Garbage. Dead leaves. Besides the fact they said they couldn't plant a new bush…" at bounding box center [841, 496] width 614 height 40
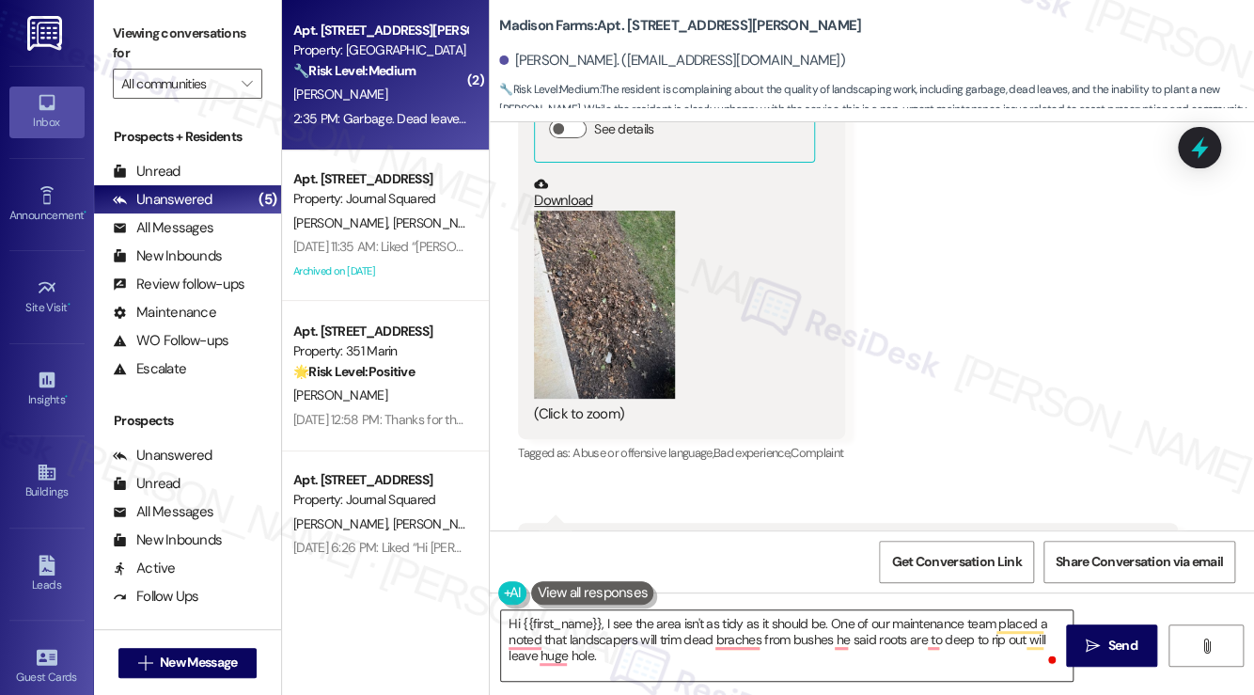
scroll to position [5068, 0]
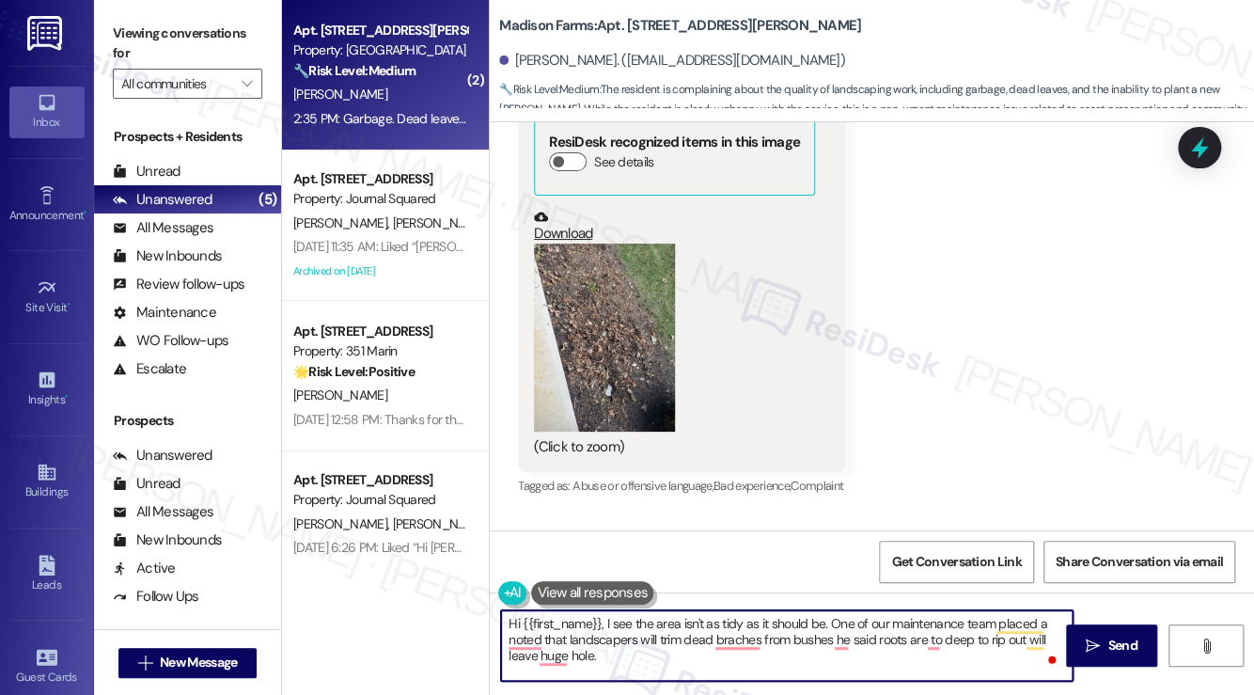
click at [775, 621] on textarea "Hi {{first_name}}, I see the area isn't as tidy as it should be. One of our mai…" at bounding box center [786, 645] width 571 height 70
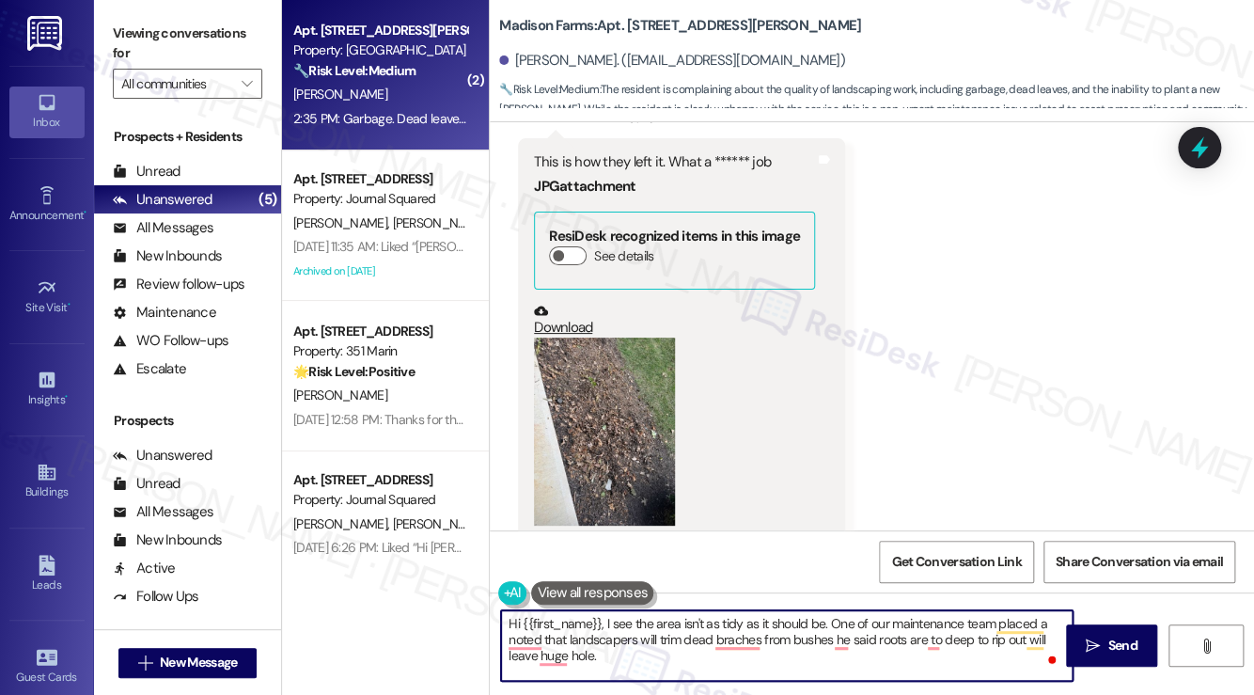
scroll to position [5162, 0]
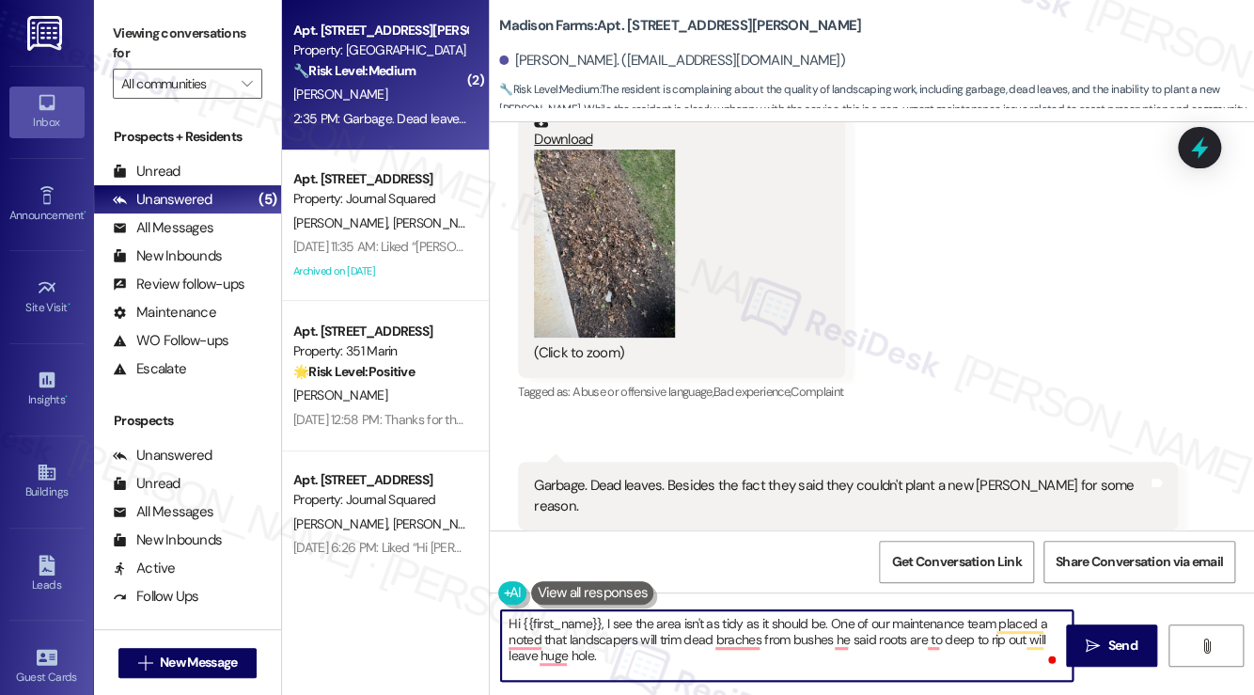
click at [869, 476] on div "Garbage. Dead leaves. Besides the fact they said they couldn't plant a new bush…" at bounding box center [841, 496] width 614 height 40
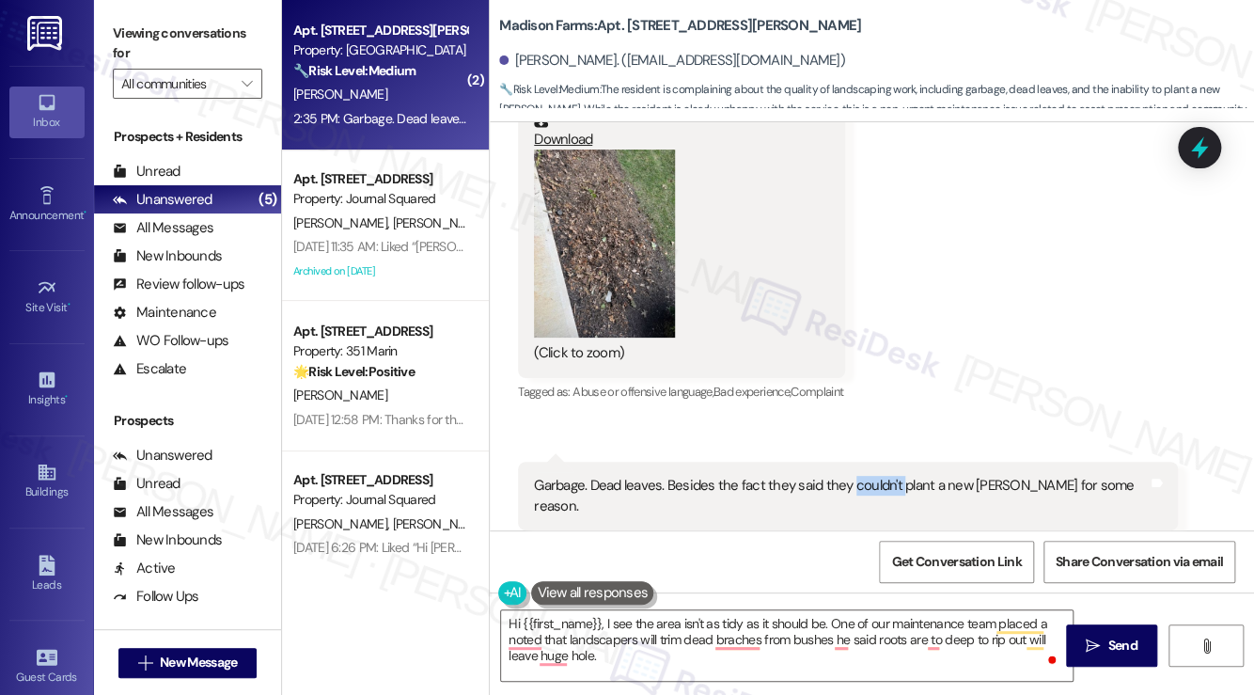
click at [869, 476] on div "Garbage. Dead leaves. Besides the fact they said they couldn't plant a new bush…" at bounding box center [841, 496] width 614 height 40
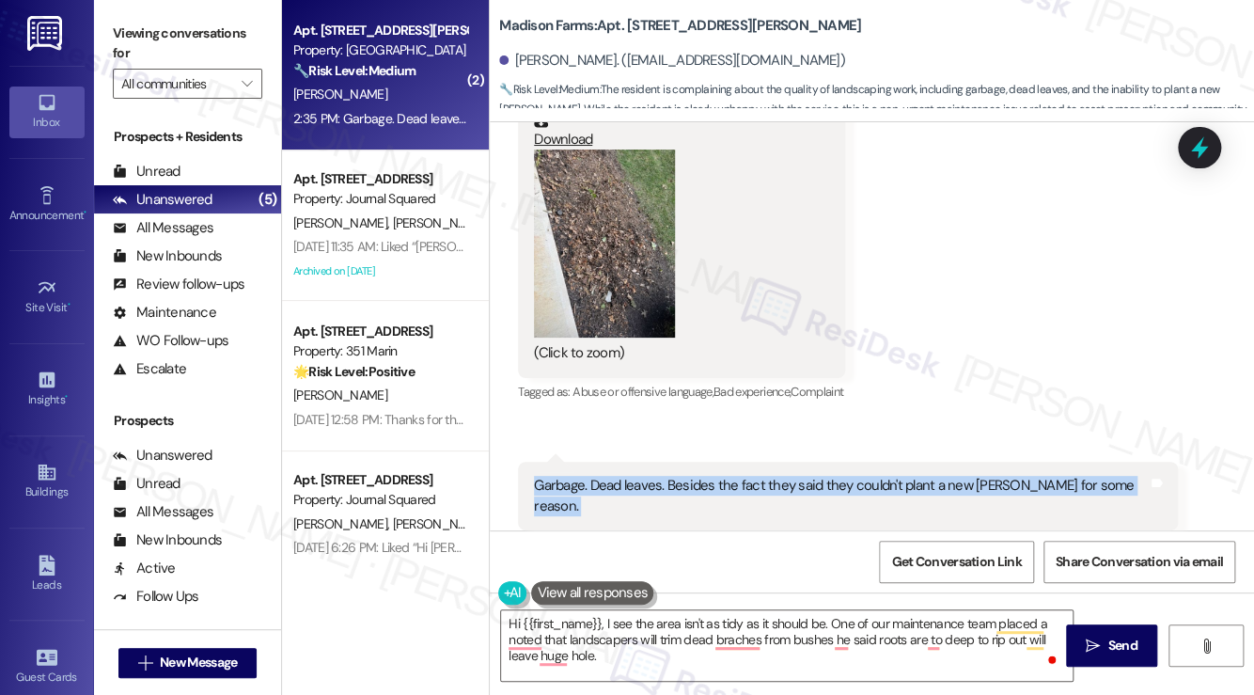
click at [869, 476] on div "Garbage. Dead leaves. Besides the fact they said they couldn't plant a new bush…" at bounding box center [841, 496] width 614 height 40
click at [697, 610] on textarea "Hi {{first_name}}, I see the area isn't as tidy as it should be. One of our mai…" at bounding box center [786, 645] width 571 height 70
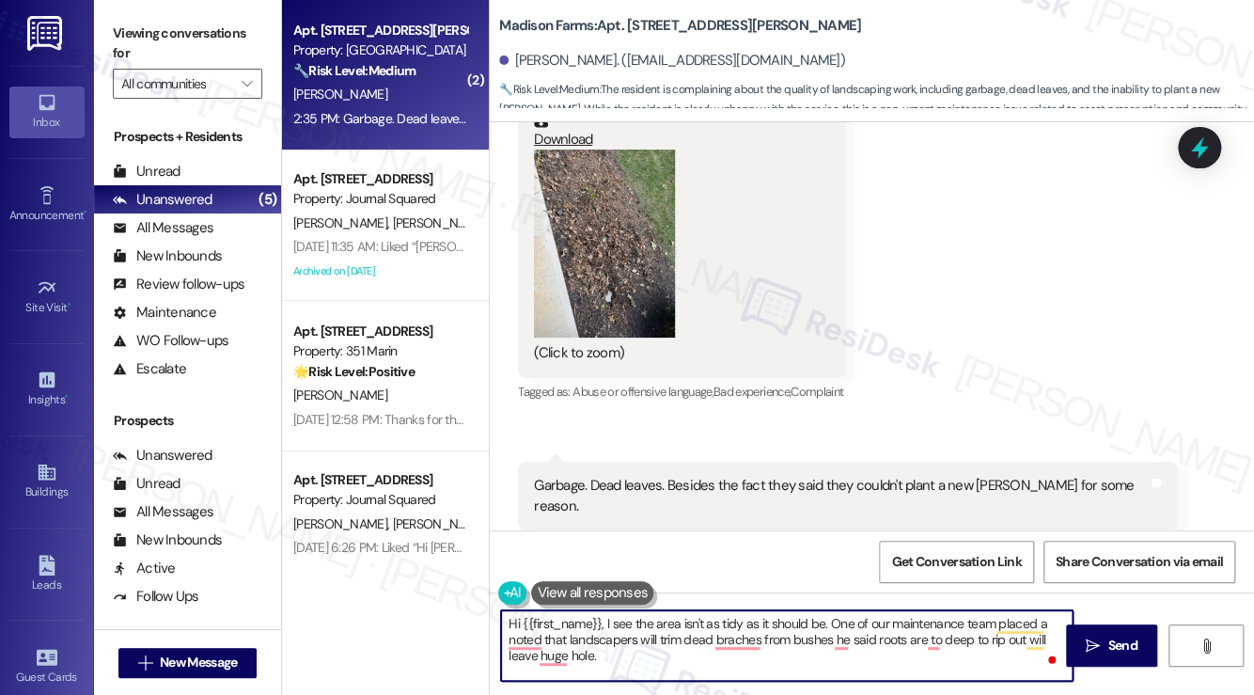
click at [697, 610] on textarea "Hi {{first_name}}, I see the area isn't as tidy as it should be. One of our mai…" at bounding box center [786, 645] width 571 height 70
click at [791, 645] on textarea "Hi {{first_name}}, I see the area isn't as tidy as it should be. One of our mai…" at bounding box center [786, 645] width 571 height 70
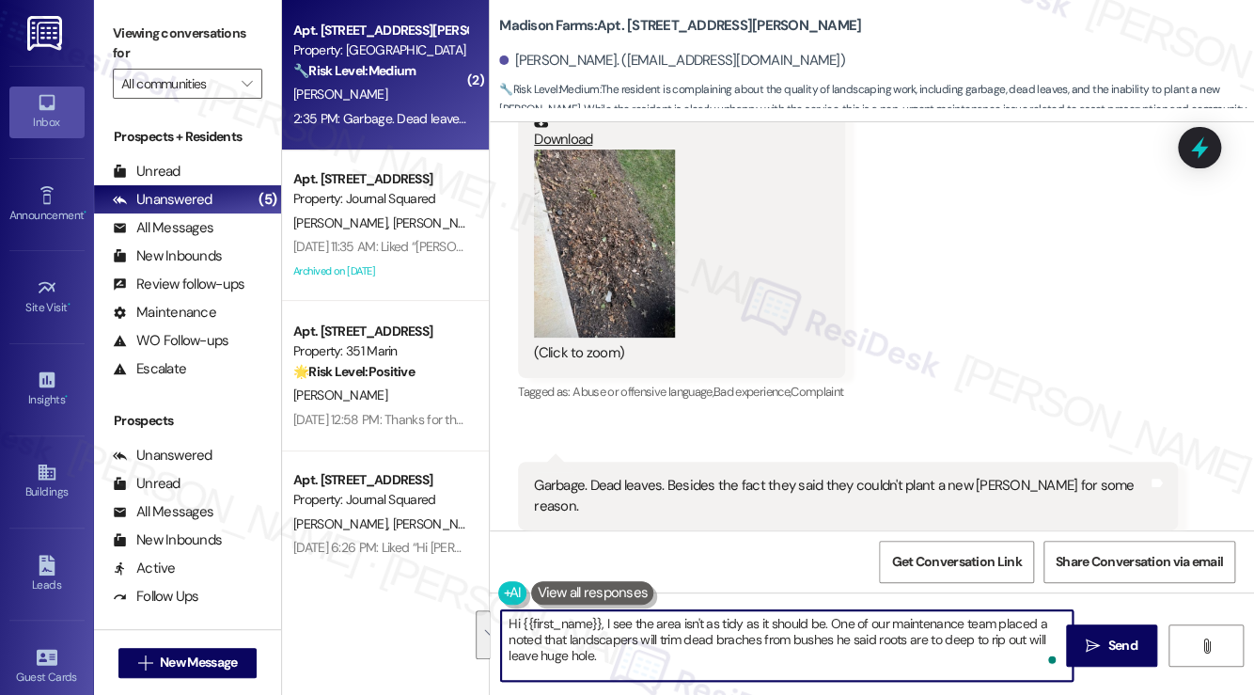
click at [595, 635] on textarea "Hi {{first_name}}, I see the area isn't as tidy as it should be. One of our mai…" at bounding box center [786, 645] width 571 height 70
click at [696, 637] on textarea "Hi {{first_name}}, I see the area isn't as tidy as it should be. One of our mai…" at bounding box center [786, 645] width 571 height 70
click at [696, 640] on textarea "Hi {{first_name}}, I see the area isn't as tidy as it should be. One of our mai…" at bounding box center [786, 645] width 571 height 70
click at [650, 641] on textarea "Hi {{first_name}}, I see the area isn't as tidy as it should be. One of our mai…" at bounding box center [786, 645] width 571 height 70
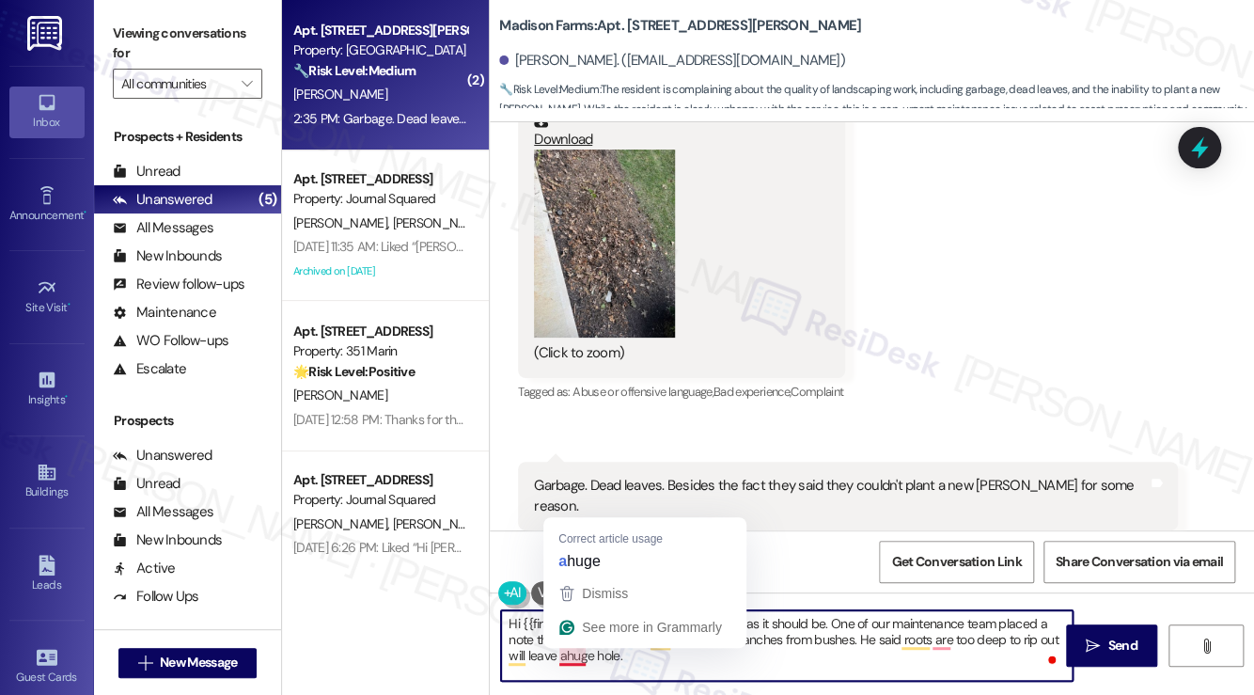
type textarea "Hi {{first_name}}, I see the area isn't as tidy as it should be. One of our mai…"
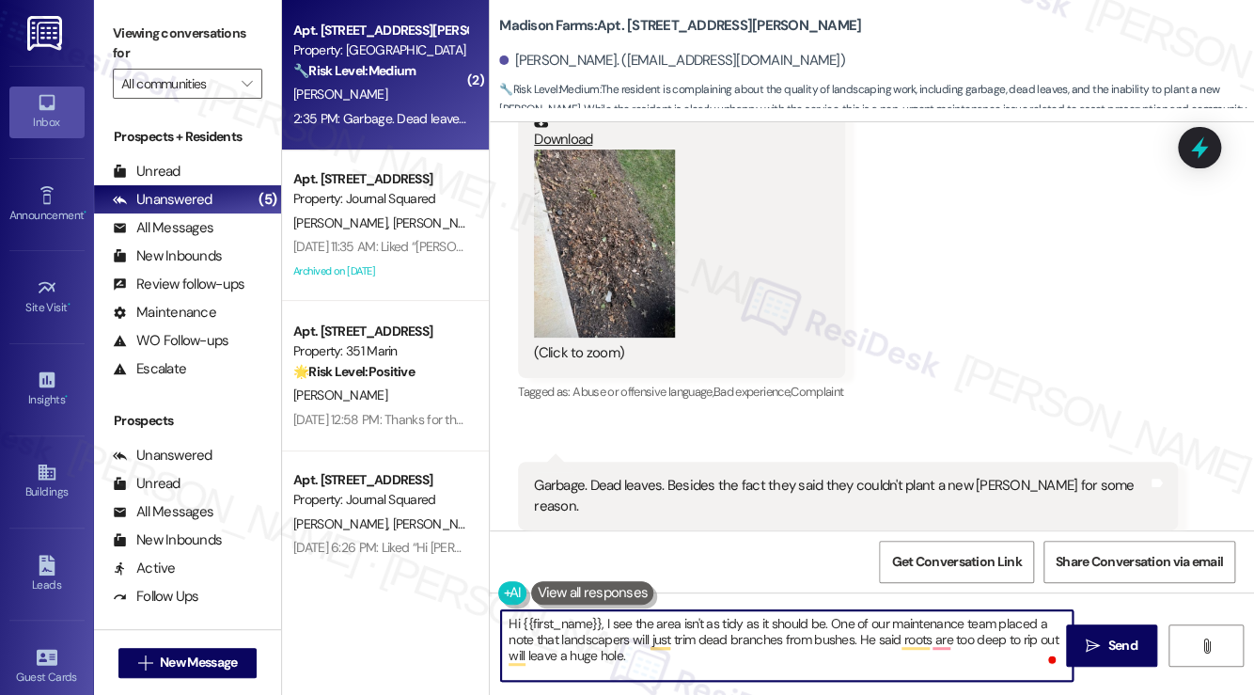
click at [654, 652] on textarea "Hi {{first_name}}, I see the area isn't as tidy as it should be. One of our mai…" at bounding box center [786, 645] width 571 height 70
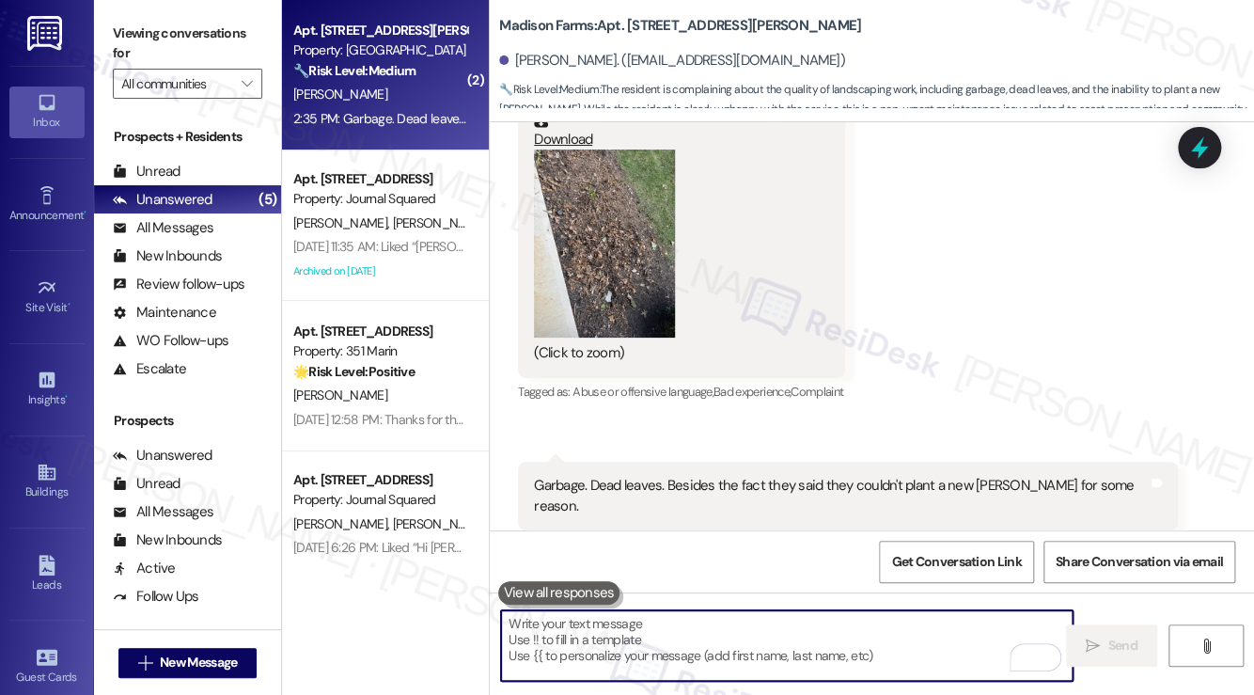
click at [714, 627] on textarea "To enrich screen reader interactions, please activate Accessibility in Grammarl…" at bounding box center [786, 645] width 571 height 70
paste textarea "Hi {{first_name}}, I understand the area doesn’t look as tidy as it should. Our…"
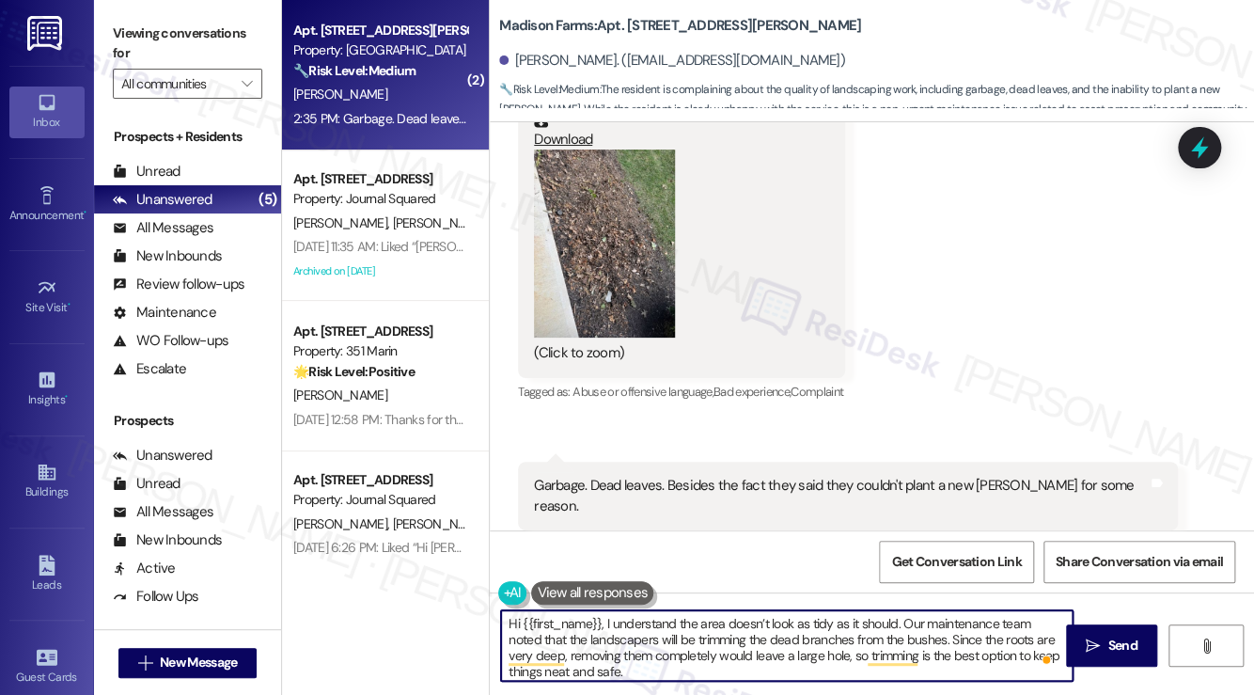
click at [752, 627] on textarea "Hi {{first_name}}, I understand the area doesn’t look as tidy as it should. Our…" at bounding box center [786, 645] width 571 height 70
click at [706, 647] on textarea "Hi {{first_name}}, I understand the area doesn’t look as tidy as it should. Our…" at bounding box center [786, 645] width 571 height 70
click at [706, 646] on textarea "Hi {{first_name}}, I understand the area doesn’t look as tidy as it should. Our…" at bounding box center [786, 645] width 571 height 70
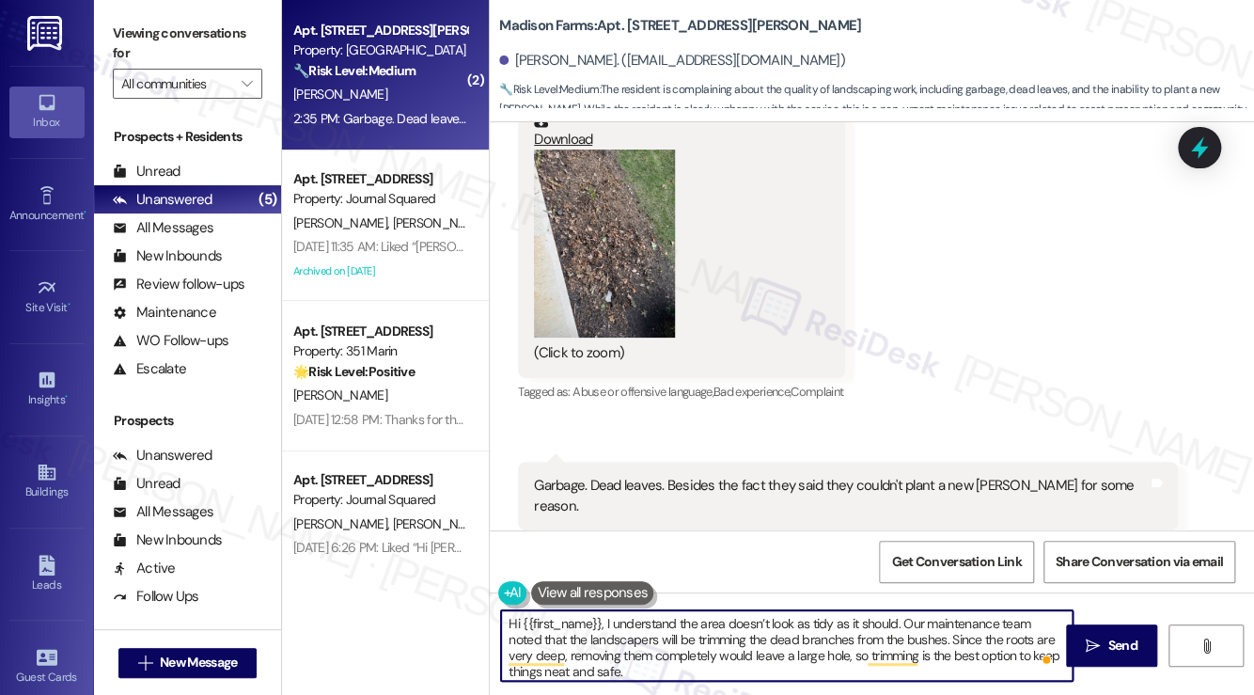
click at [706, 646] on textarea "Hi {{first_name}}, I understand the area doesn’t look as tidy as it should. Our…" at bounding box center [786, 645] width 571 height 70
click at [673, 652] on textarea "Hi {{first_name}}, I understand the area doesn’t look as tidy as it should. Our…" at bounding box center [786, 645] width 571 height 70
click at [710, 640] on textarea "Hi {{first_name}}, I understand the area doesn’t look as tidy as it should. Our…" at bounding box center [786, 645] width 571 height 70
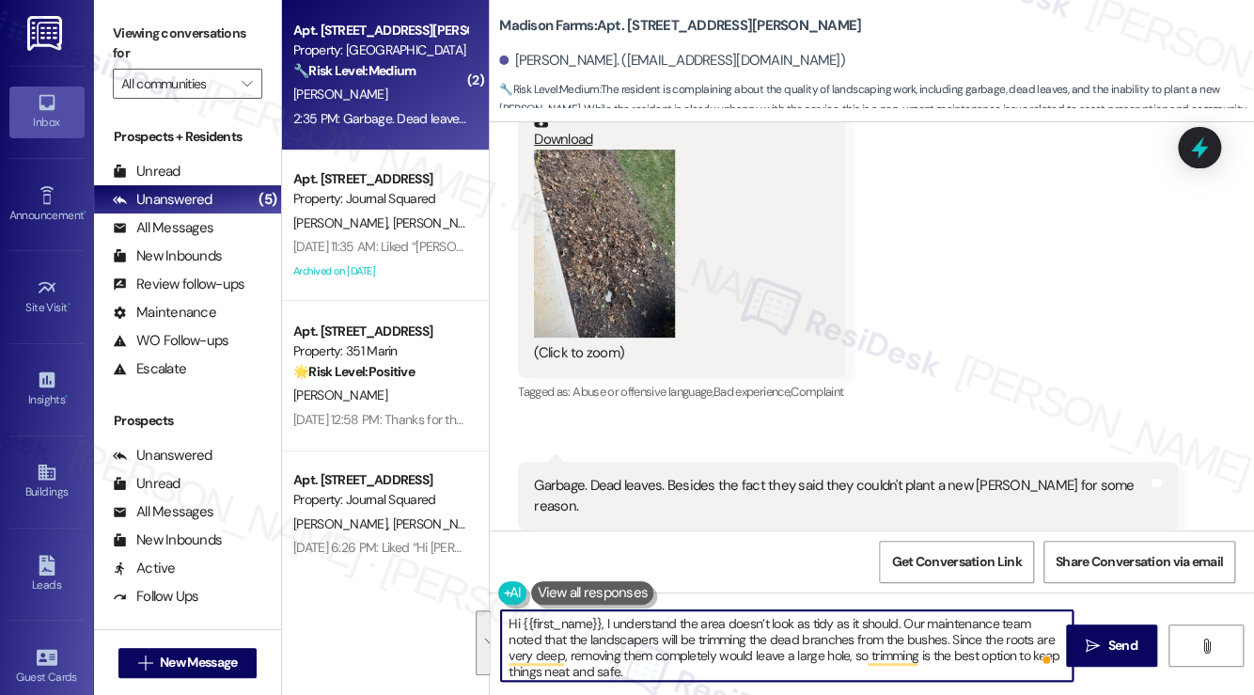
click at [673, 638] on textarea "Hi {{first_name}}, I understand the area doesn’t look as tidy as it should. Our…" at bounding box center [786, 645] width 571 height 70
click at [536, 639] on textarea "Hi {{first_name}}, I understand the area doesn’t look as tidy as it should. Our…" at bounding box center [786, 645] width 571 height 70
drag, startPoint x: 542, startPoint y: 638, endPoint x: 556, endPoint y: 636, distance: 14.2
click at [542, 638] on textarea "Hi {{first_name}}, I understand the area doesn’t look as tidy as it should. Our…" at bounding box center [786, 645] width 571 height 70
click at [535, 642] on textarea "Hi {{first_name}}, I understand the area doesn’t look as tidy as it should. Our…" at bounding box center [786, 645] width 571 height 70
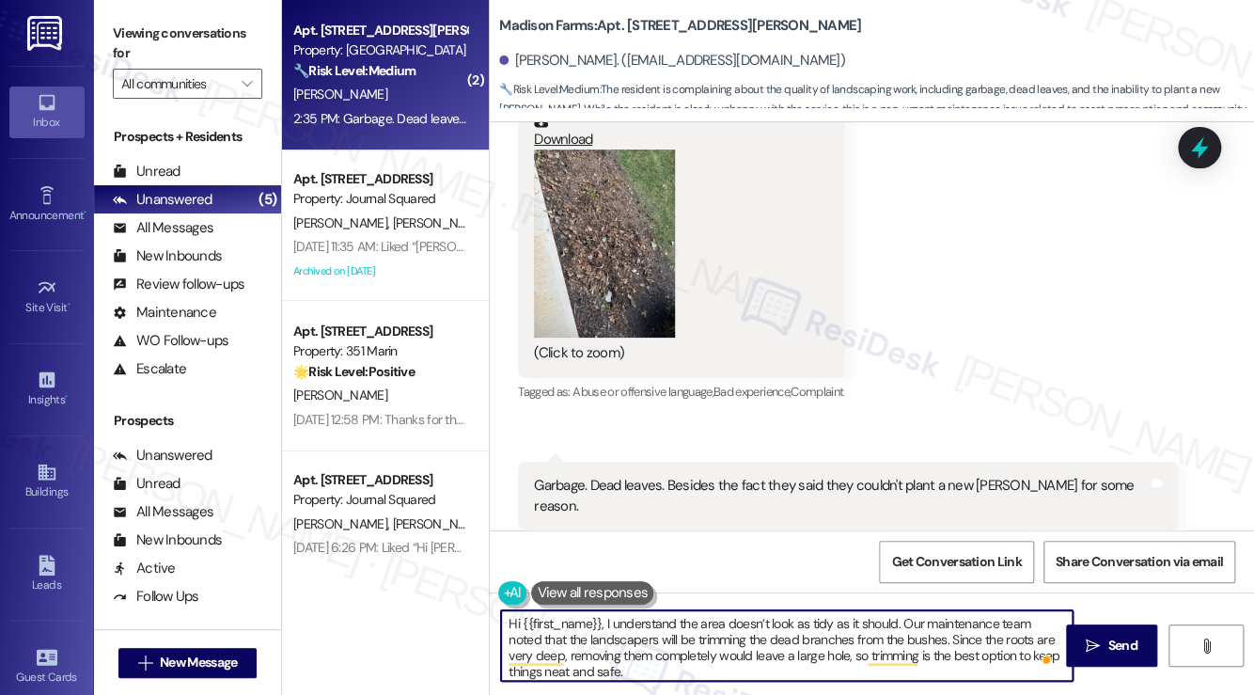
click at [534, 641] on textarea "Hi {{first_name}}, I understand the area doesn’t look as tidy as it should. Our…" at bounding box center [786, 645] width 571 height 70
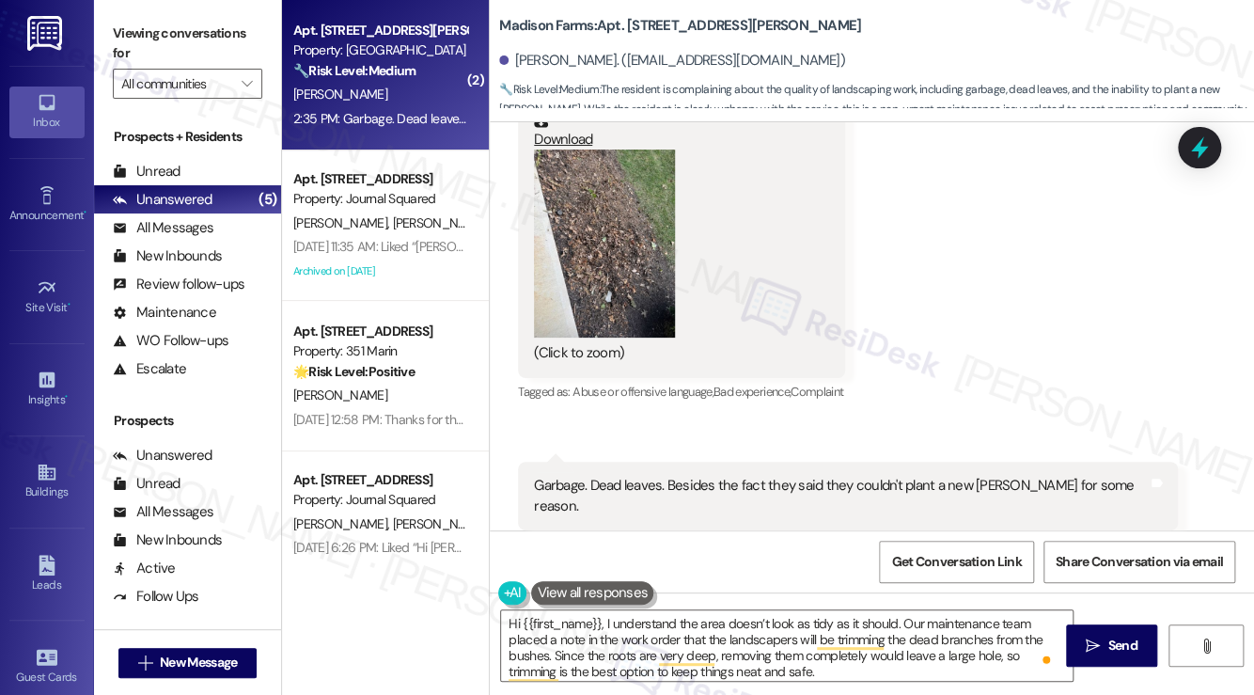
click at [686, 476] on div "Garbage. Dead leaves. Besides the fact they said they couldn't plant a new bush…" at bounding box center [841, 496] width 614 height 40
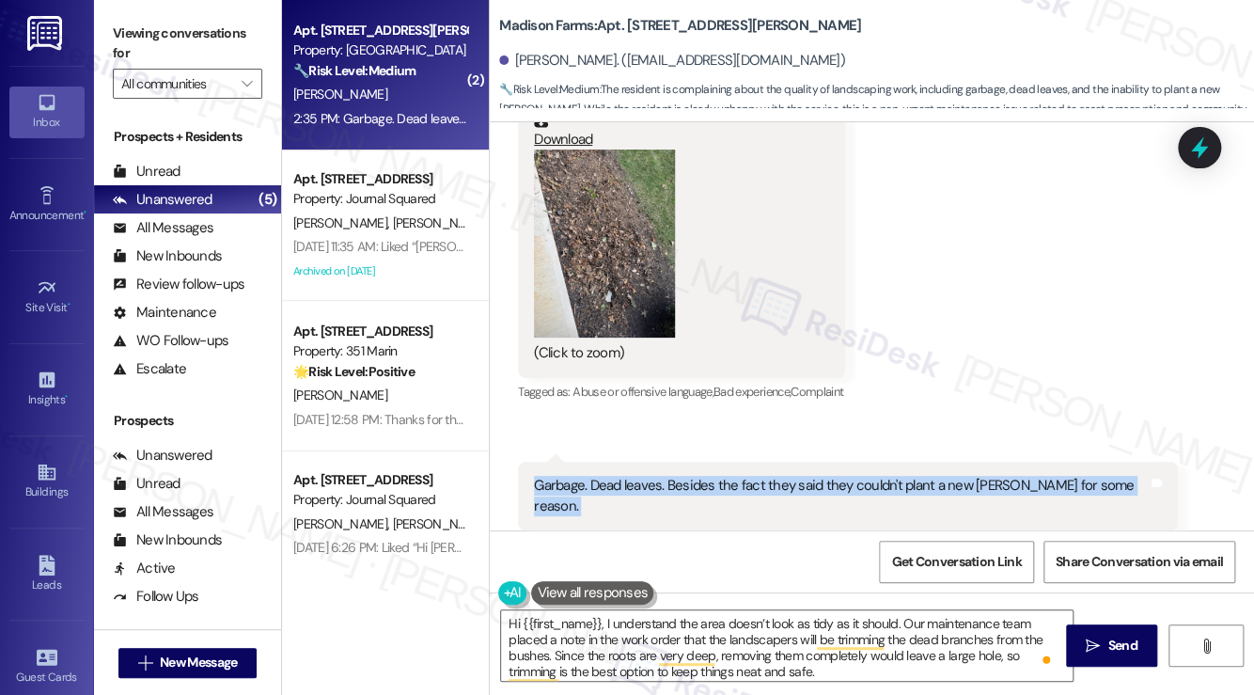
click at [686, 476] on div "Garbage. Dead leaves. Besides the fact they said they couldn't plant a new bush…" at bounding box center [841, 496] width 614 height 40
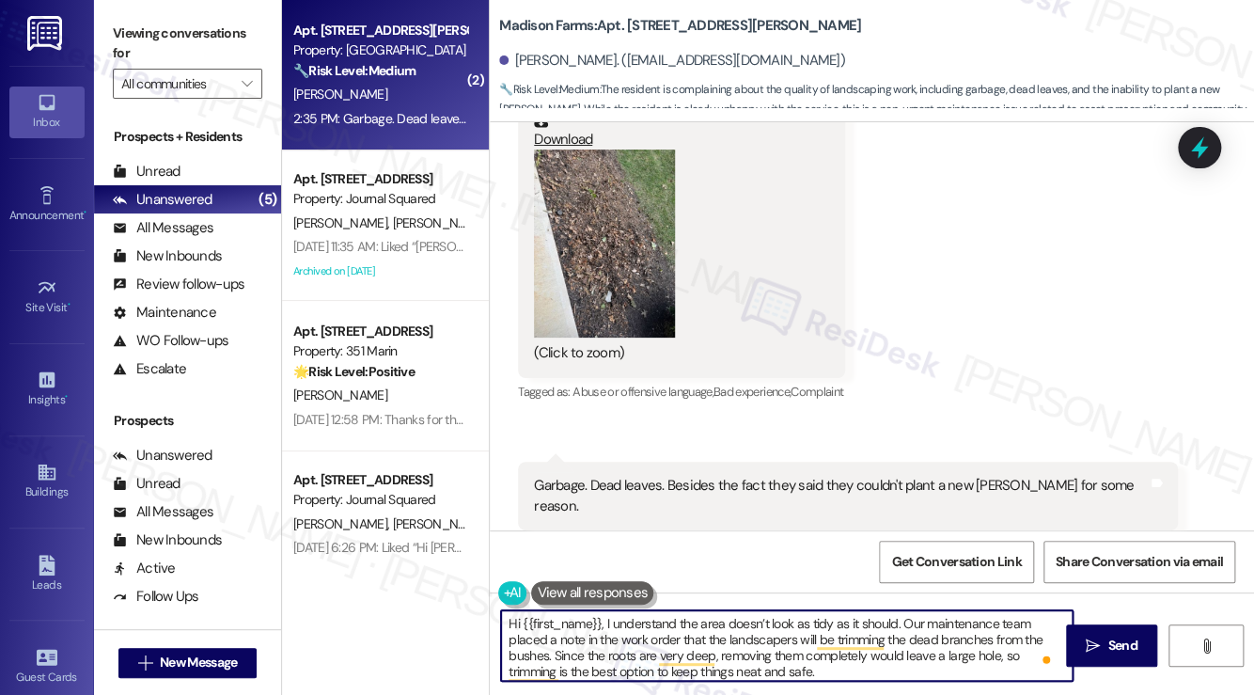
click at [642, 646] on textarea "Hi {{first_name}}, I understand the area doesn’t look as tidy as it should. Our…" at bounding box center [786, 645] width 571 height 70
click at [941, 643] on textarea "Hi {{first_name}}, I understand the area doesn’t look as tidy as it should. Our…" at bounding box center [786, 645] width 571 height 70
click at [845, 679] on textarea "Hi {{first_name}}, I understand the area doesn’t look as tidy as it should. Our…" at bounding box center [786, 645] width 571 height 70
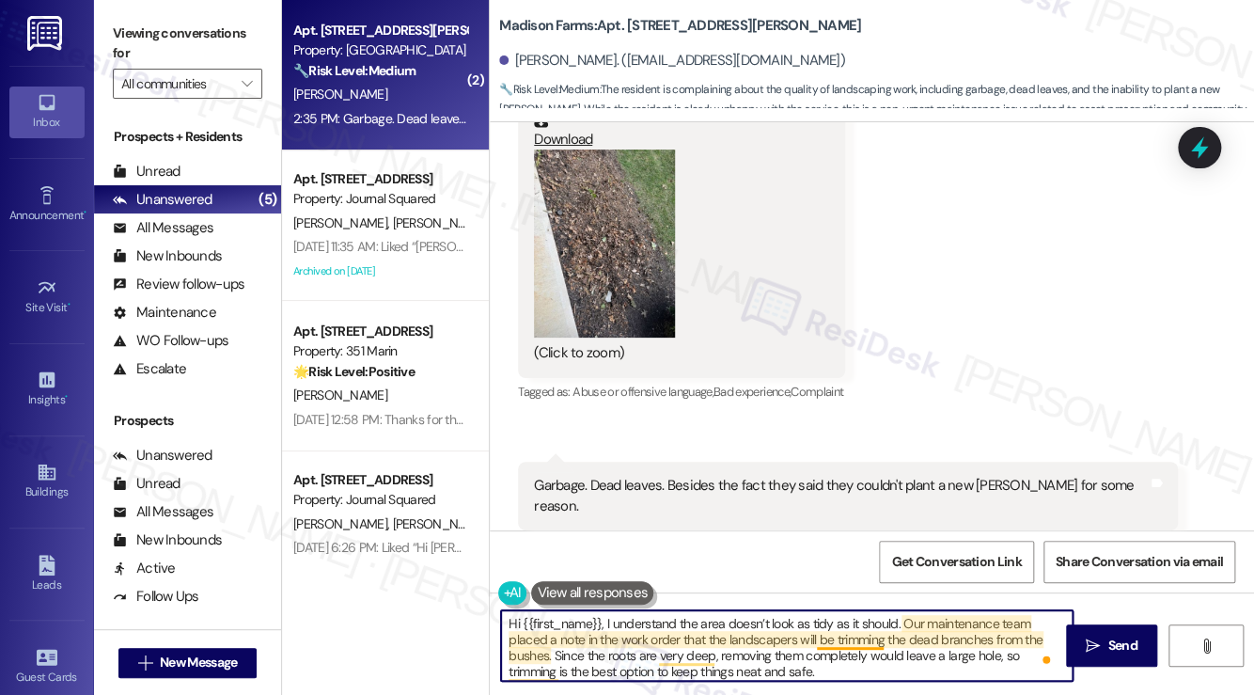
click at [818, 640] on textarea "Hi {{first_name}}, I understand the area doesn’t look as tidy as it should. Our…" at bounding box center [786, 645] width 571 height 70
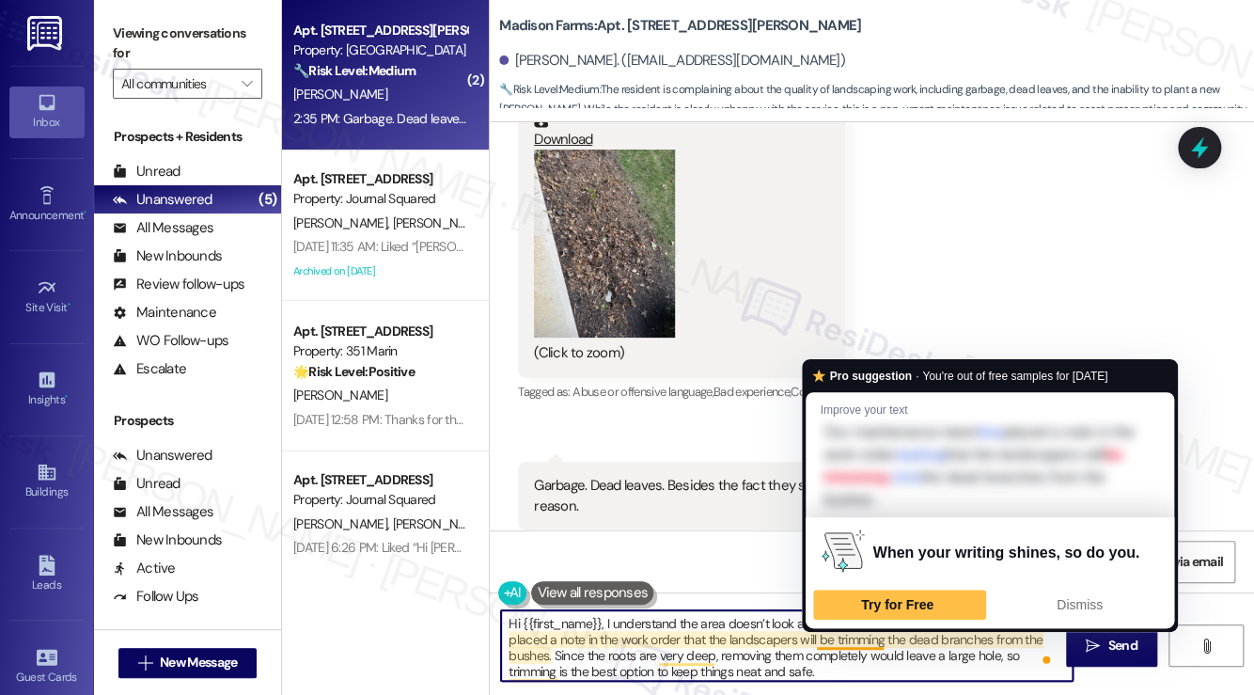
click at [818, 640] on textarea "Hi {{first_name}}, I understand the area doesn’t look as tidy as it should. Our…" at bounding box center [786, 645] width 571 height 70
click at [793, 660] on textarea "Hi {{first_name}}, I understand the area doesn’t look as tidy as it should. Our…" at bounding box center [786, 645] width 571 height 70
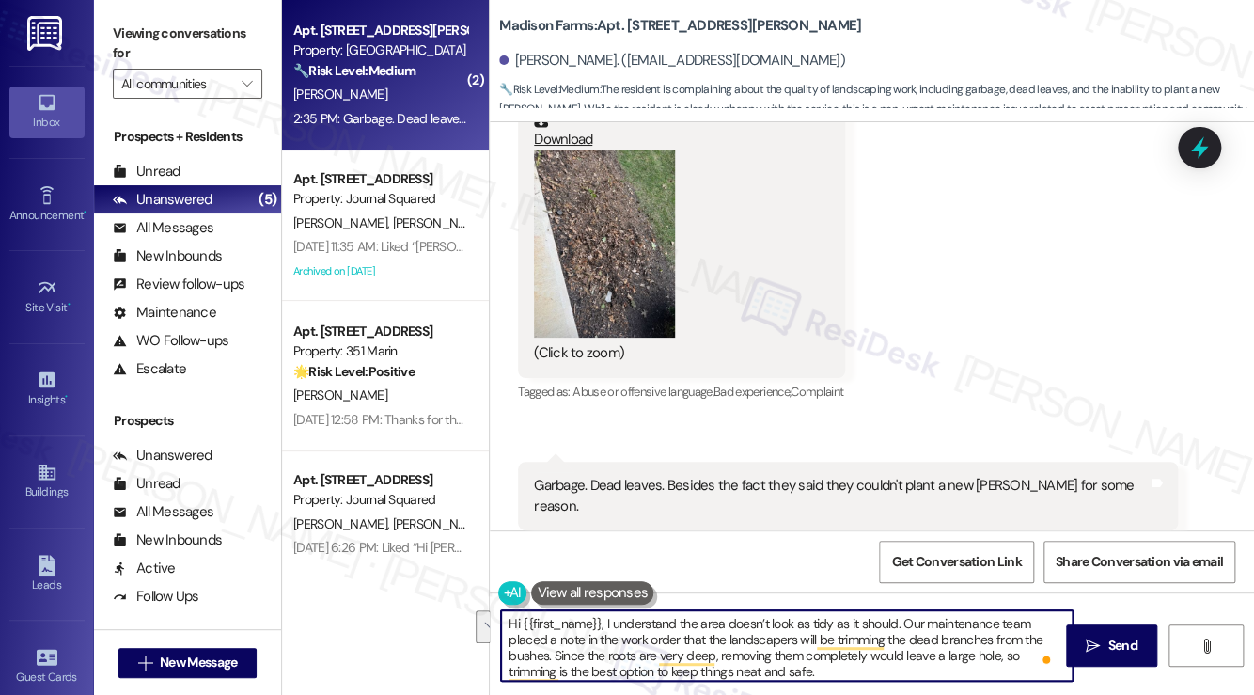
drag, startPoint x: 563, startPoint y: 653, endPoint x: 881, endPoint y: 664, distance: 317.9
click at [881, 664] on textarea "Hi {{first_name}}, I understand the area doesn’t look as tidy as it should. Our…" at bounding box center [786, 645] width 571 height 70
click at [833, 679] on textarea "Hi {{first_name}}, I understand the area doesn’t look as tidy as it should. Our…" at bounding box center [786, 645] width 571 height 70
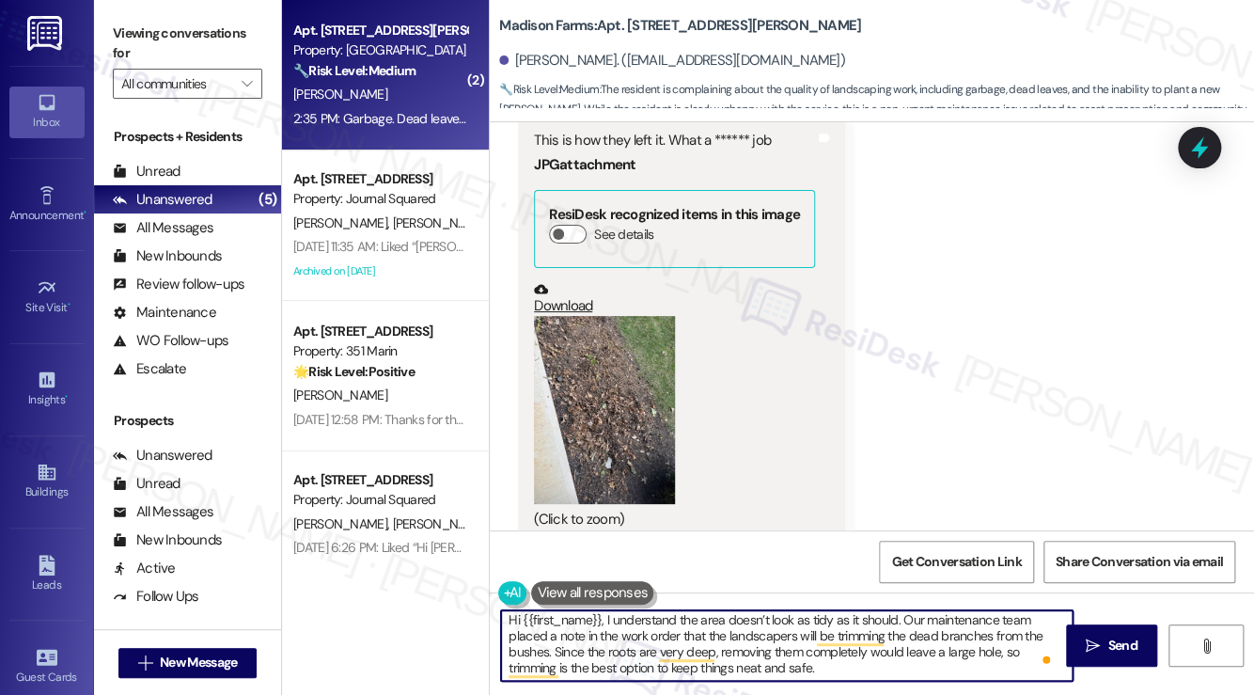
scroll to position [5162, 0]
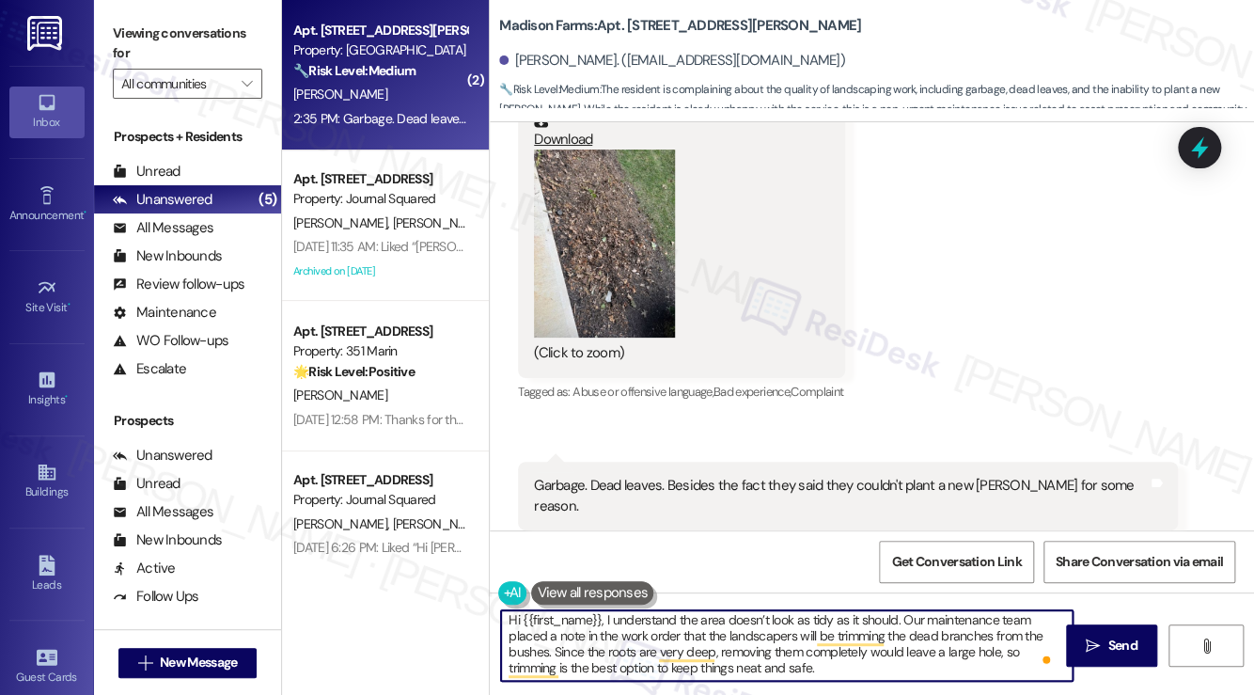
click at [605, 619] on textarea "Hi {{first_name}}, I understand the area doesn’t look as tidy as it should. Our…" at bounding box center [786, 645] width 571 height 70
click at [599, 644] on textarea "Hi {{first_name}}, I understand the area doesn’t look as tidy as it should. Our…" at bounding box center [786, 645] width 571 height 70
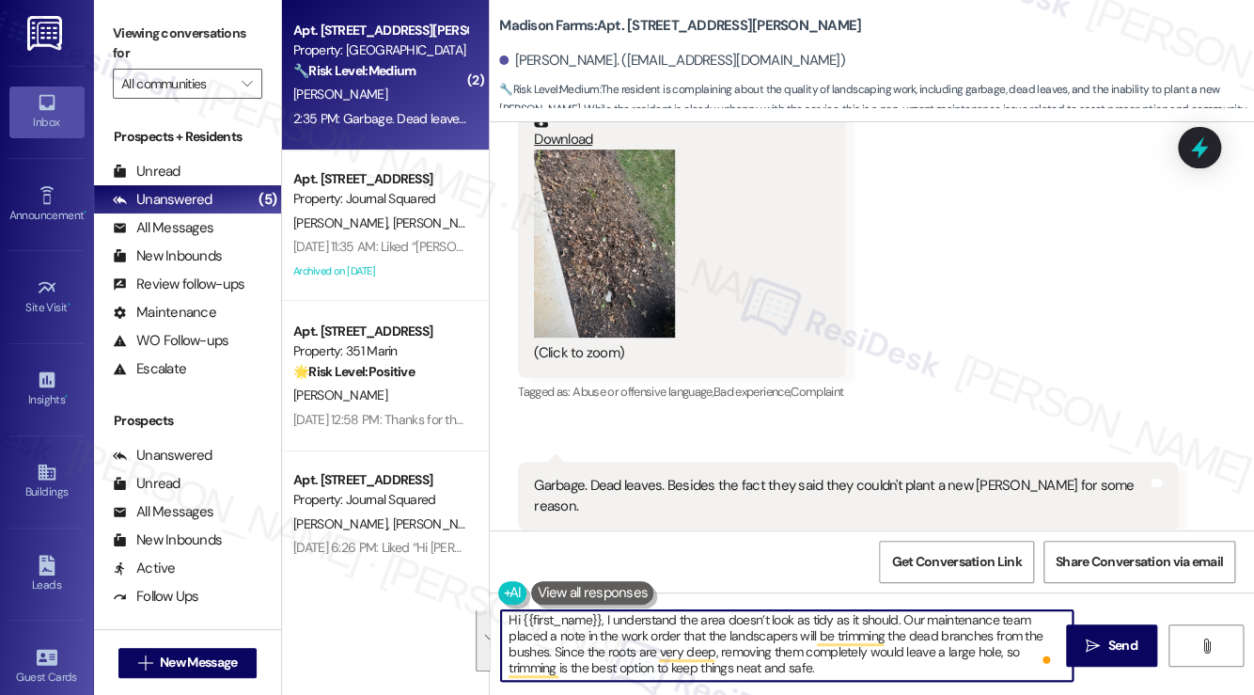
click at [591, 227] on button "Zoom image" at bounding box center [604, 243] width 141 height 188
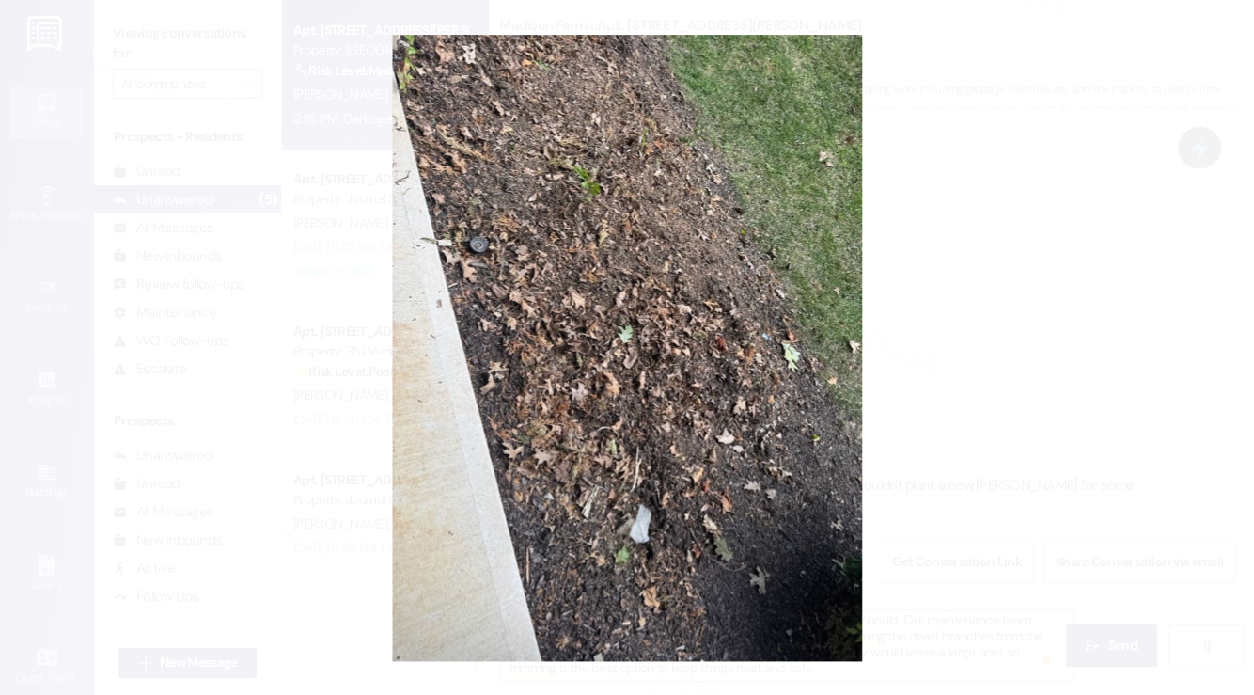
click at [985, 299] on button "Unzoom image" at bounding box center [627, 347] width 1254 height 695
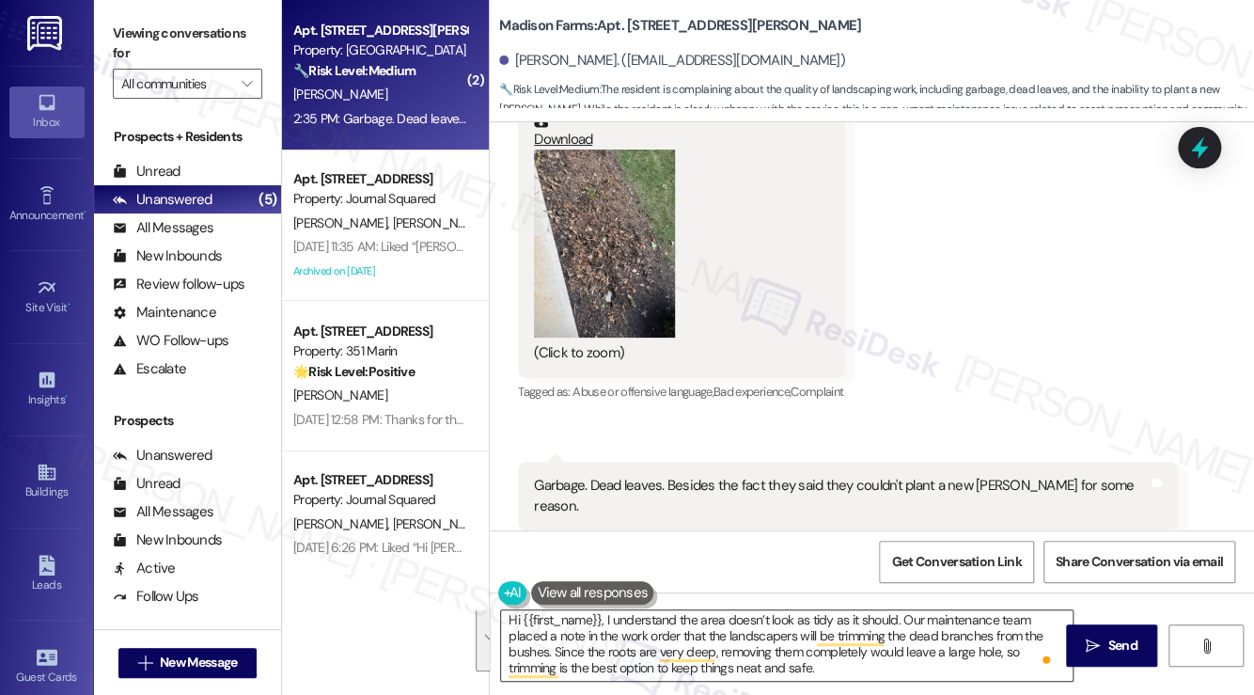
click at [903, 626] on textarea "Hi {{first_name}}, I understand the area doesn’t look as tidy as it should. Our…" at bounding box center [786, 645] width 571 height 70
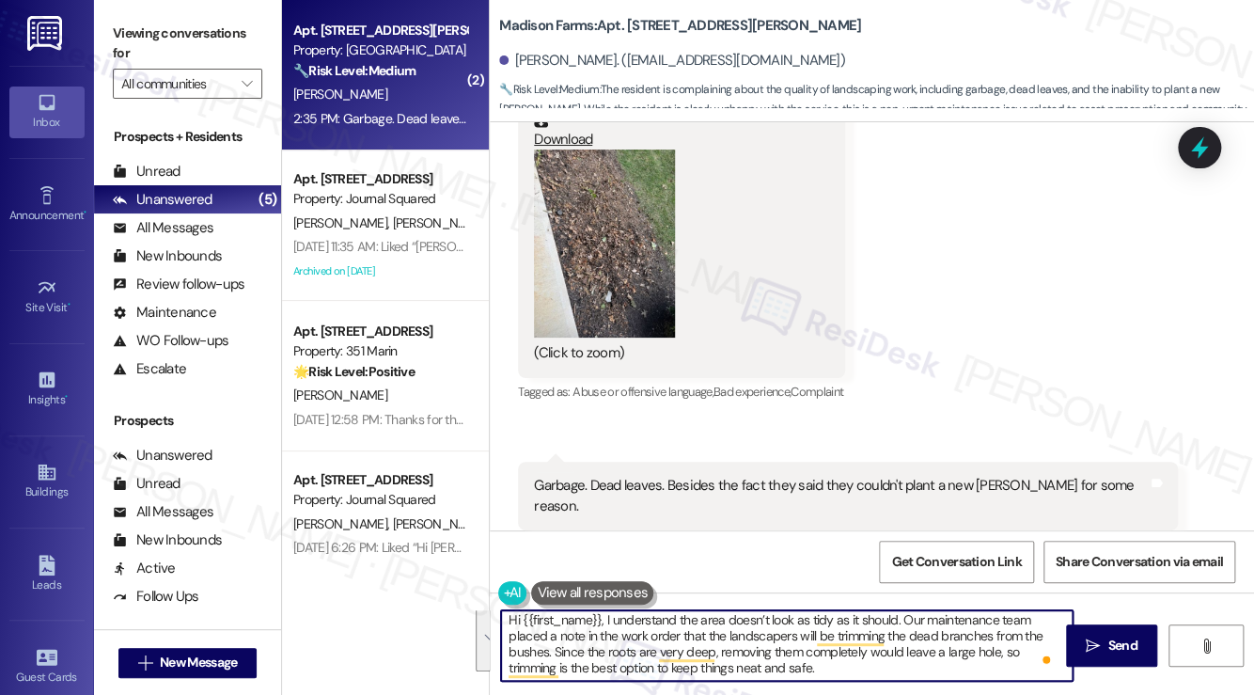
click at [903, 626] on textarea "Hi {{first_name}}, I understand the area doesn’t look as tidy as it should. Our…" at bounding box center [786, 645] width 571 height 70
click at [639, 637] on textarea "Hi {{first_name}}, I understand the area doesn’t look as tidy as it should. Our…" at bounding box center [786, 645] width 571 height 70
click at [680, 649] on textarea "Hi {{first_name}}, I understand the area doesn’t look as tidy as it should. Our…" at bounding box center [786, 645] width 571 height 70
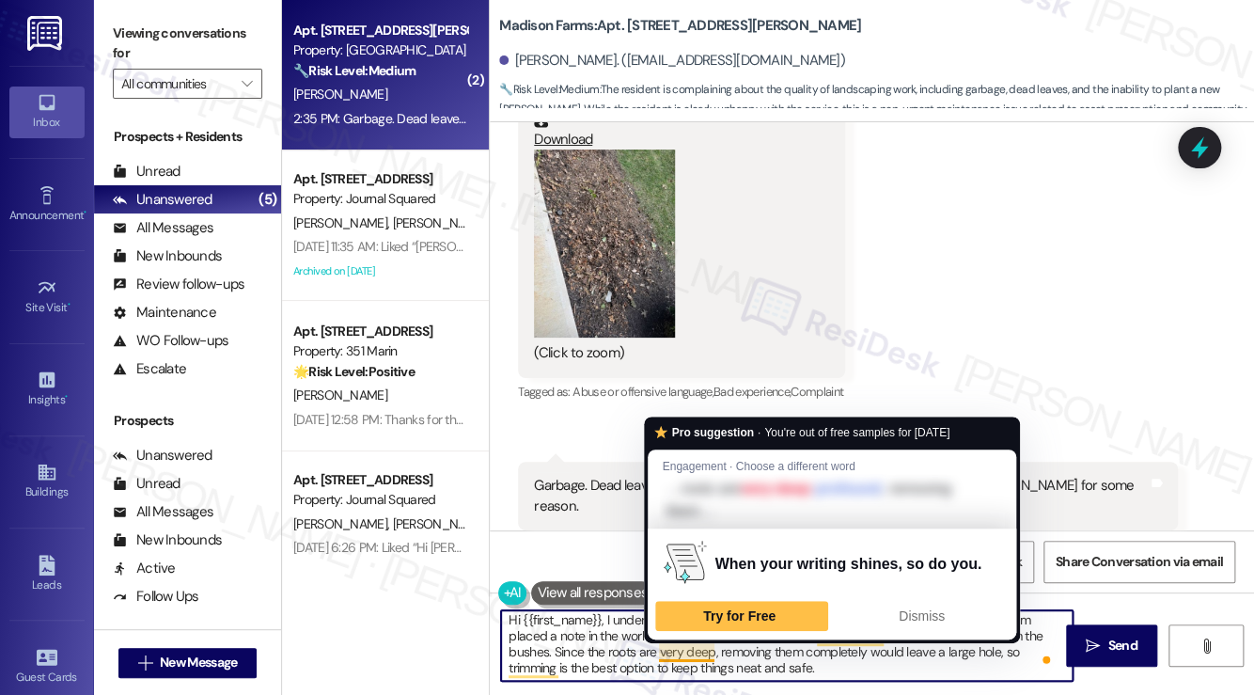
click at [680, 649] on textarea "Hi {{first_name}}, I understand the area doesn’t look as tidy as it should. Our…" at bounding box center [786, 645] width 571 height 70
click at [868, 664] on textarea "Hi {{first_name}}, I understand the area doesn’t look as tidy as it should. Our…" at bounding box center [786, 645] width 571 height 70
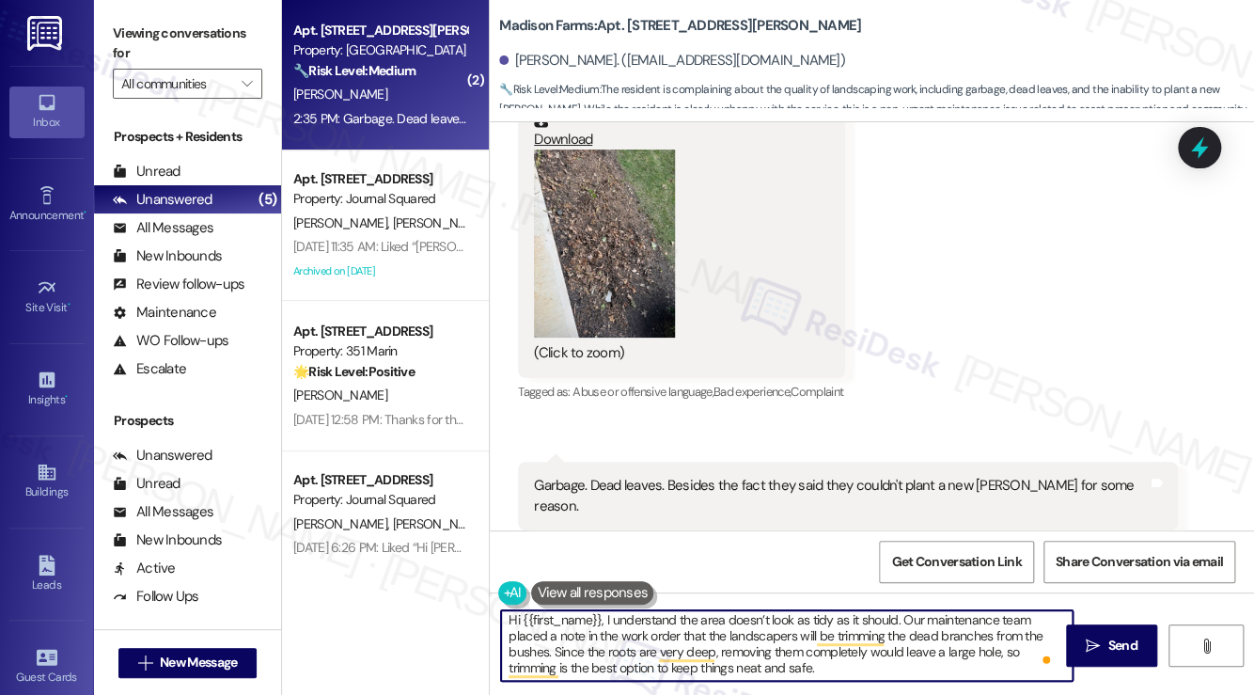
click at [883, 653] on textarea "Hi {{first_name}}, I understand the area doesn’t look as tidy as it should. Our…" at bounding box center [786, 645] width 571 height 70
click at [854, 661] on textarea "Hi {{first_name}}, I understand the area doesn’t look as tidy as it should. Our…" at bounding box center [786, 645] width 571 height 70
drag, startPoint x: 868, startPoint y: 671, endPoint x: 695, endPoint y: 632, distance: 177.2
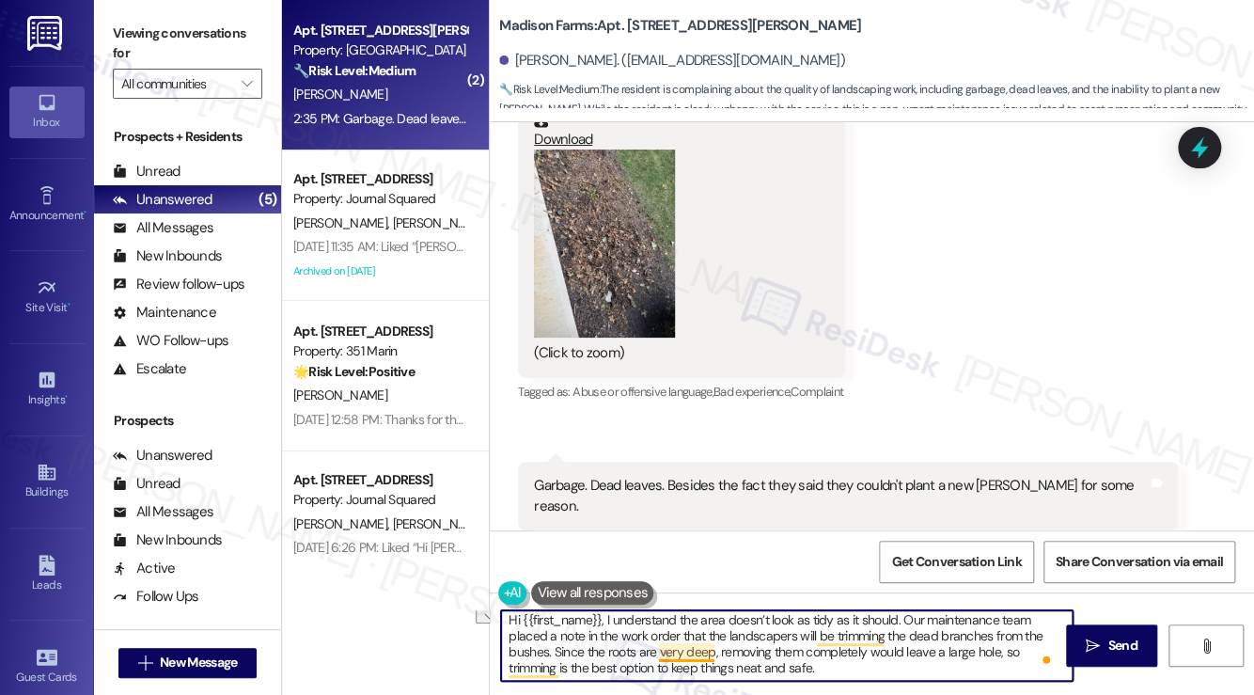
click at [691, 632] on textarea "Hi {{first_name}}, I understand the area doesn’t look as tidy as it should. Our…" at bounding box center [786, 645] width 571 height 70
click at [882, 679] on textarea "Hi {{first_name}}, I understand the area doesn’t look as tidy as it should. Our…" at bounding box center [786, 645] width 571 height 70
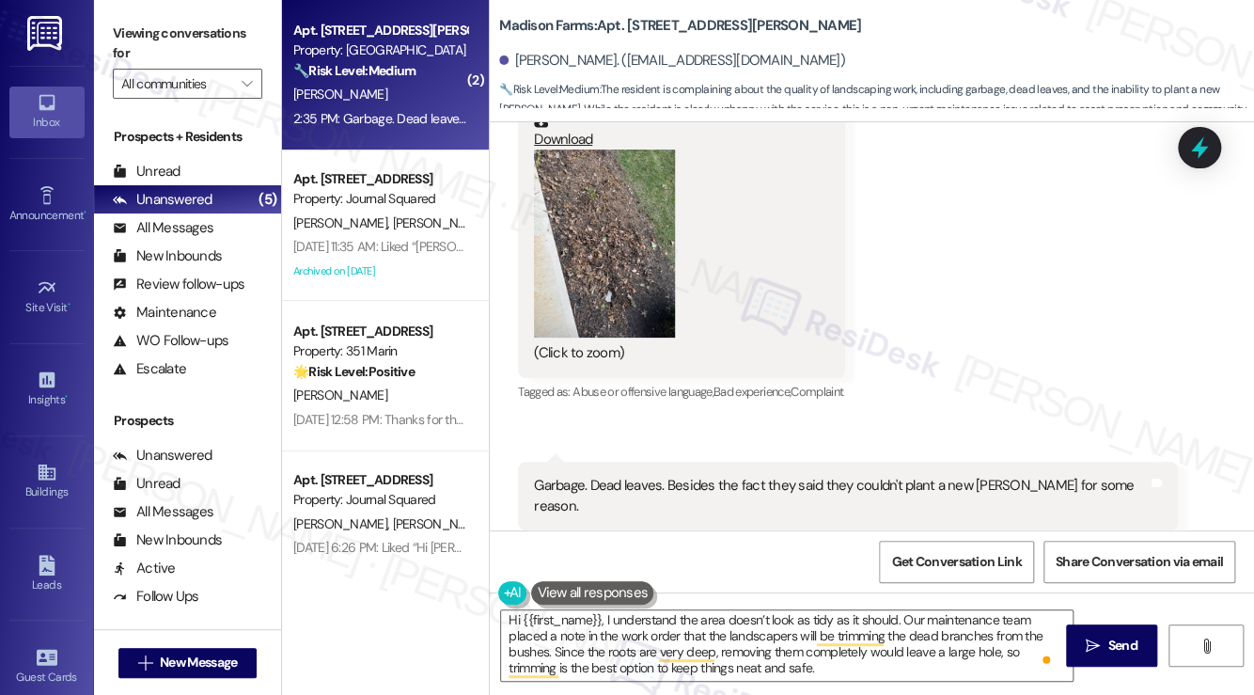
click at [143, 22] on label "Viewing conversations for" at bounding box center [187, 44] width 149 height 50
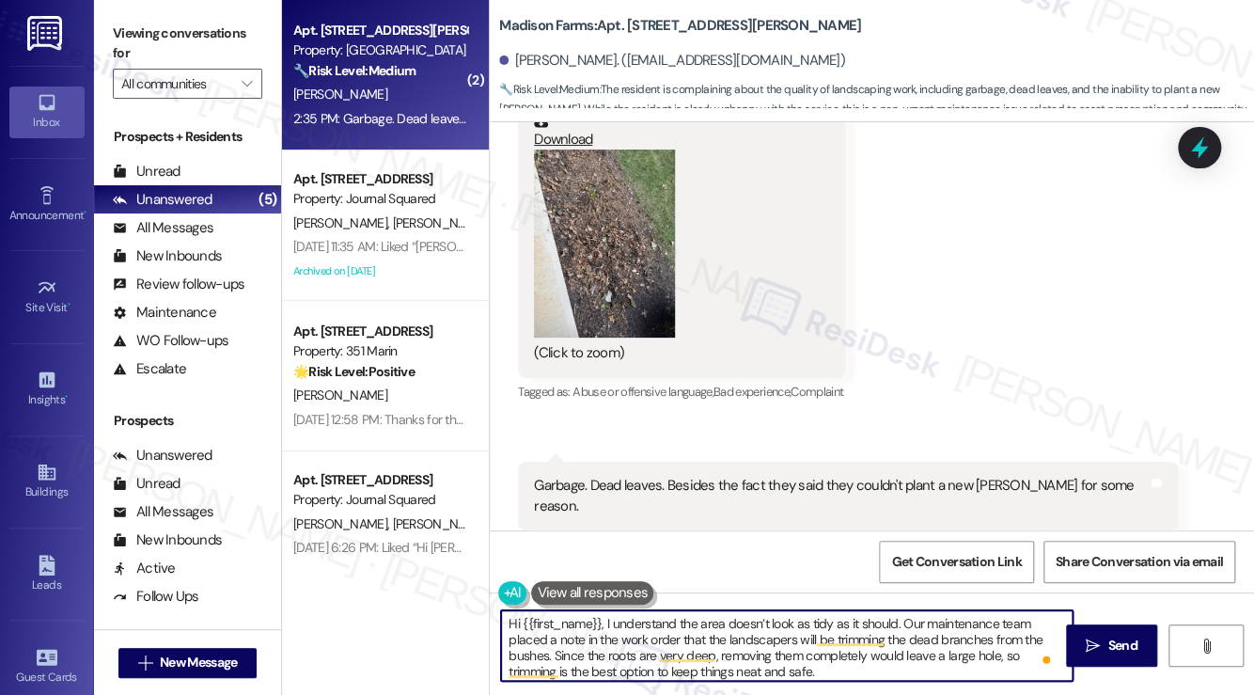
scroll to position [0, 0]
drag, startPoint x: 896, startPoint y: 616, endPoint x: 904, endPoint y: 641, distance: 26.7
click at [904, 641] on textarea "Hi {{first_name}}, I understand the area doesn’t look as tidy as it should. Our…" at bounding box center [786, 645] width 571 height 70
click at [873, 653] on textarea "Hi {{first_name}}, I understand the area doesn’t look as tidy as it should. Our…" at bounding box center [786, 645] width 571 height 70
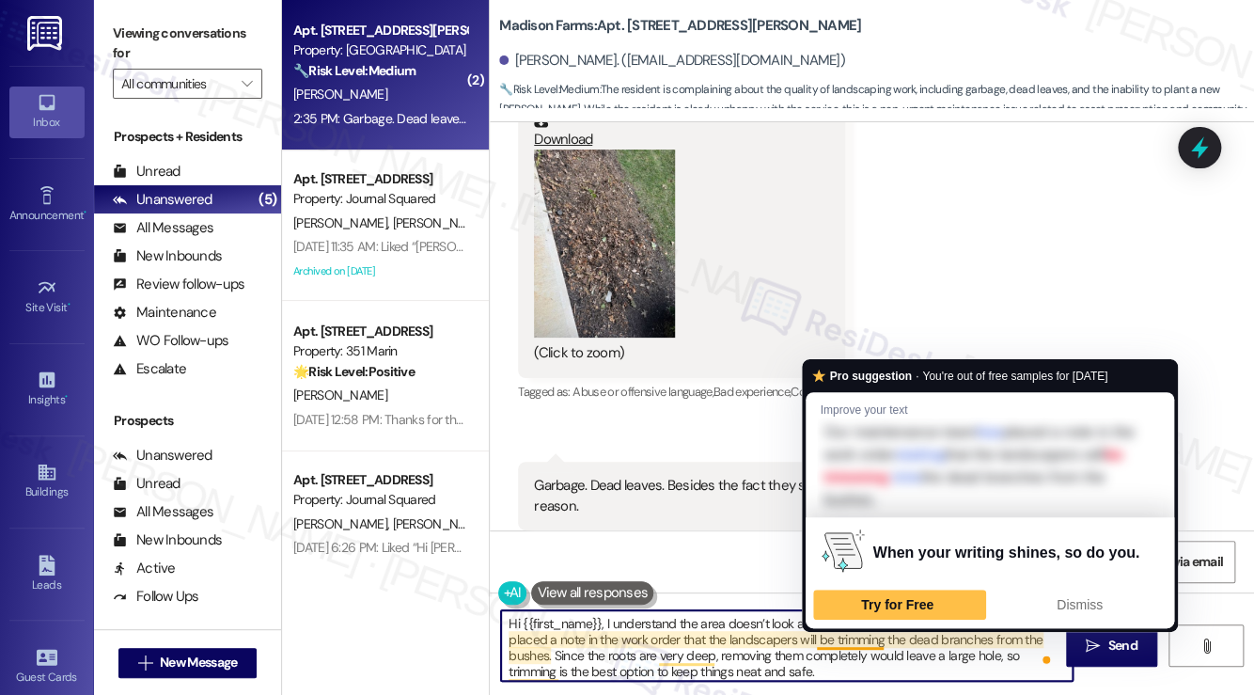
drag, startPoint x: 819, startPoint y: 644, endPoint x: 850, endPoint y: 634, distance: 32.4
click at [819, 644] on textarea "Hi {{first_name}}, I understand the area doesn’t look as tidy as it should. Our…" at bounding box center [786, 645] width 571 height 70
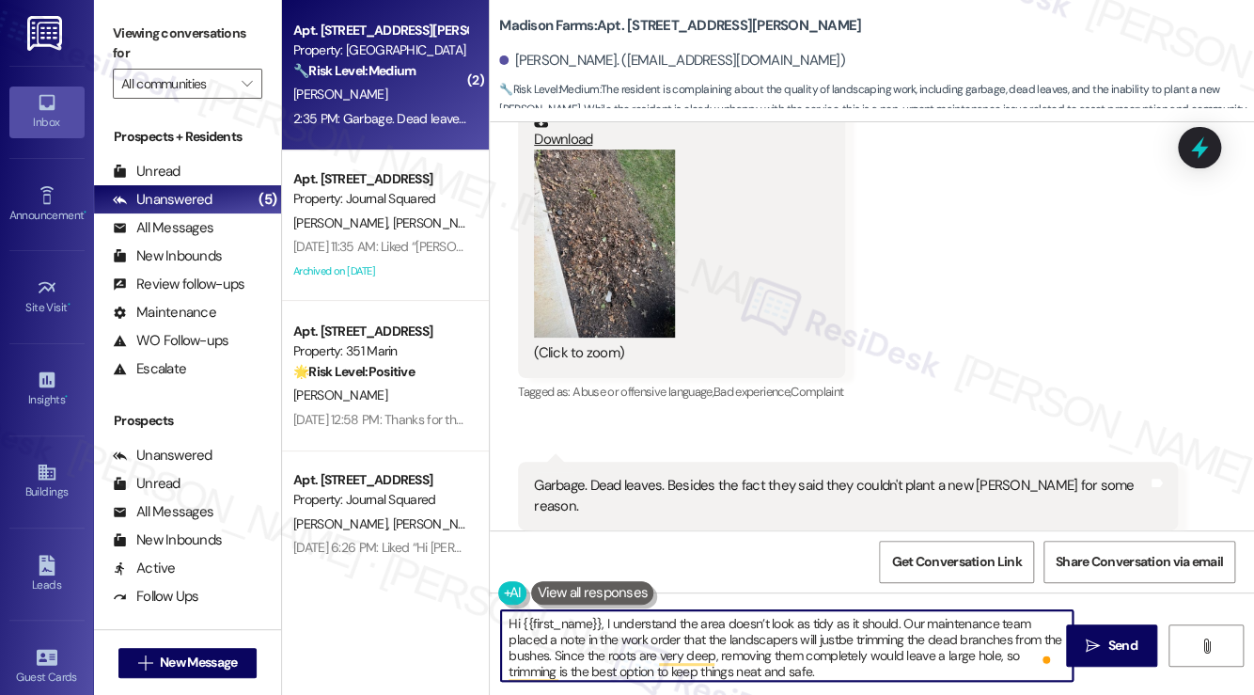
type textarea "Hi {{first_name}}, I understand the area doesn’t look as tidy as it should. Our…"
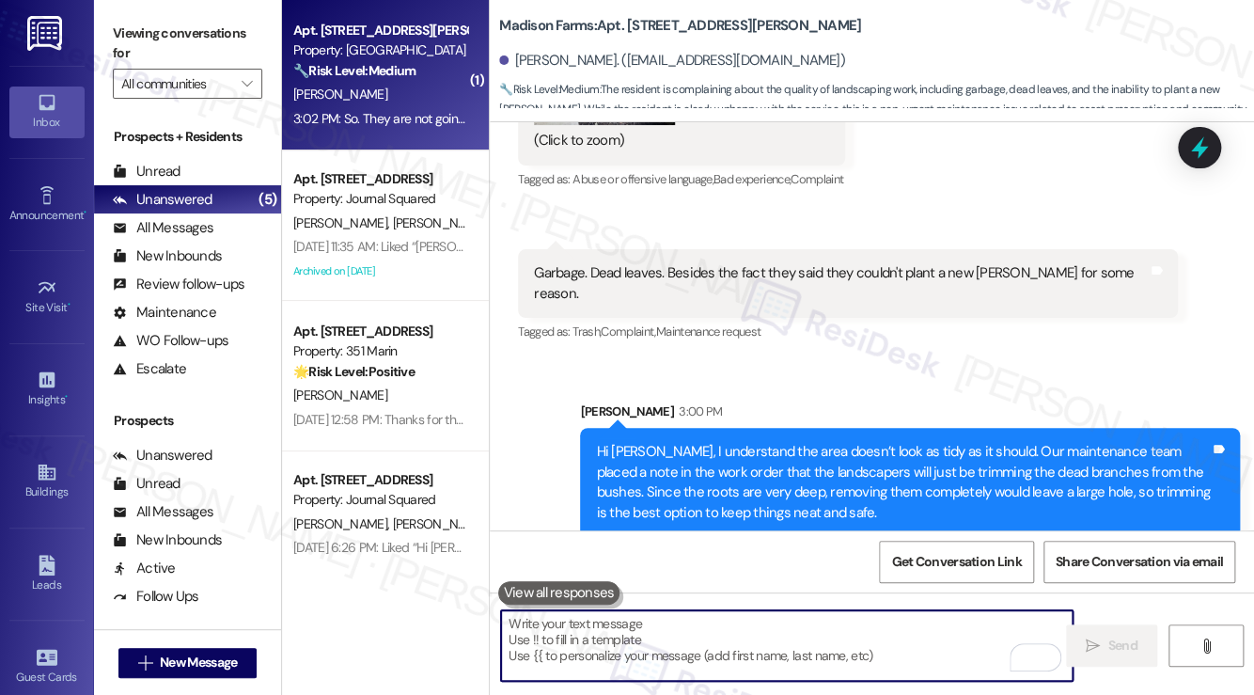
scroll to position [5485, 0]
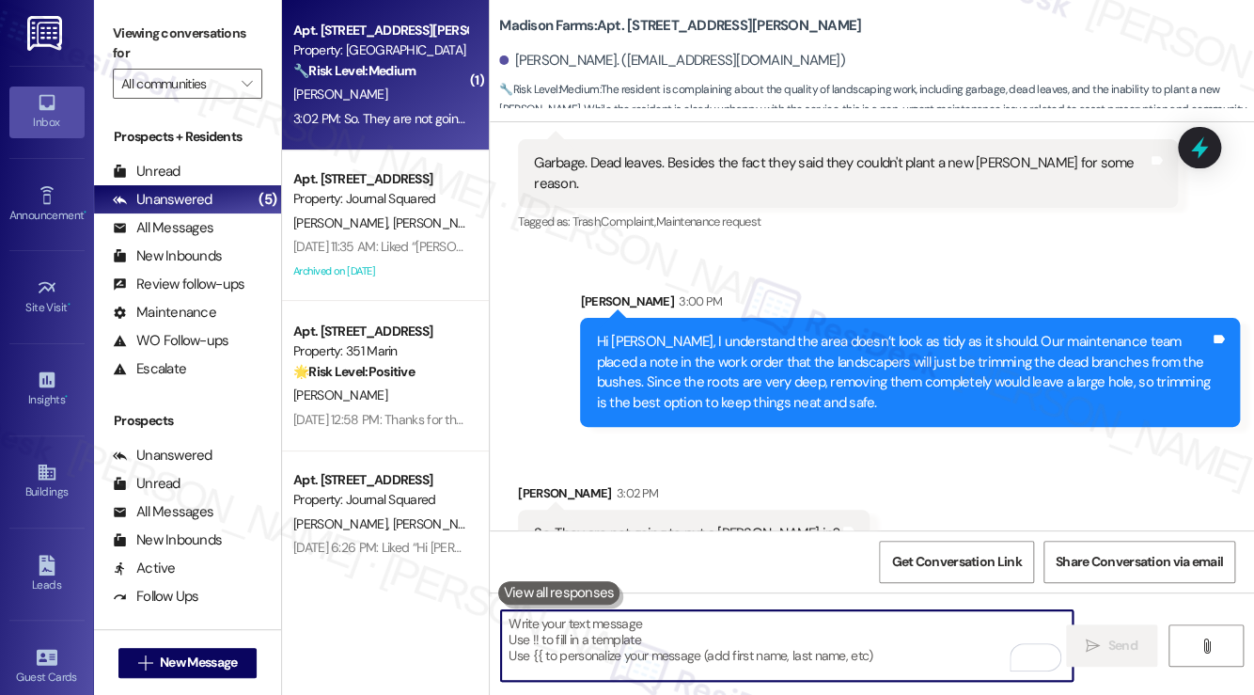
click at [636, 523] on div "So. They are not going to put a bush in?" at bounding box center [686, 533] width 305 height 20
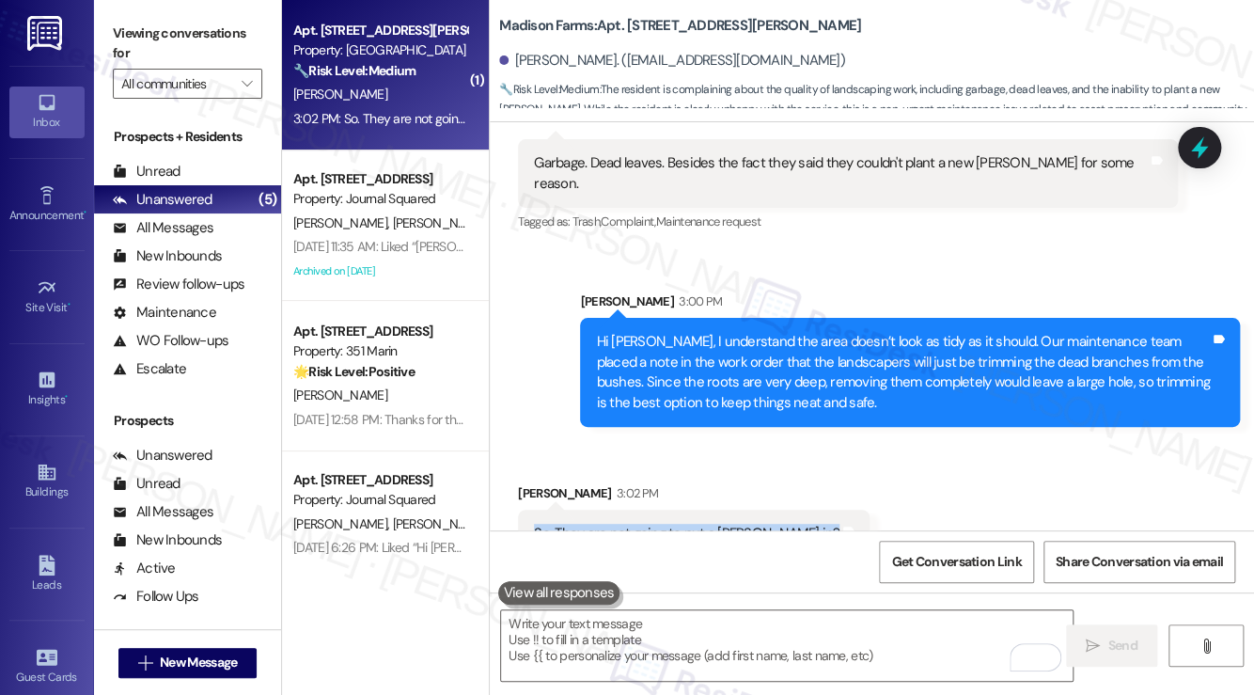
click at [636, 523] on div "So. They are not going to put a bush in?" at bounding box center [686, 533] width 305 height 20
click at [752, 332] on div "Hi Jared, I understand the area doesn’t look as tidy as it should. Our maintena…" at bounding box center [903, 372] width 614 height 81
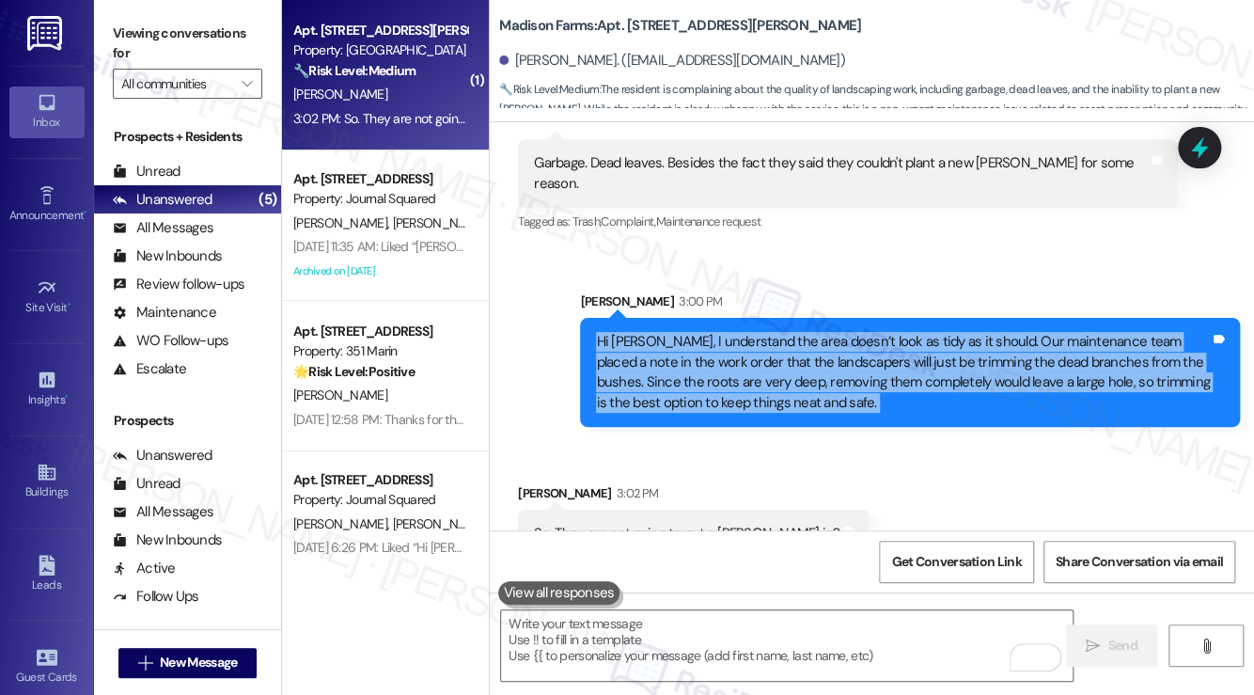
click at [752, 332] on div "Hi Jared, I understand the area doesn’t look as tidy as it should. Our maintena…" at bounding box center [903, 372] width 614 height 81
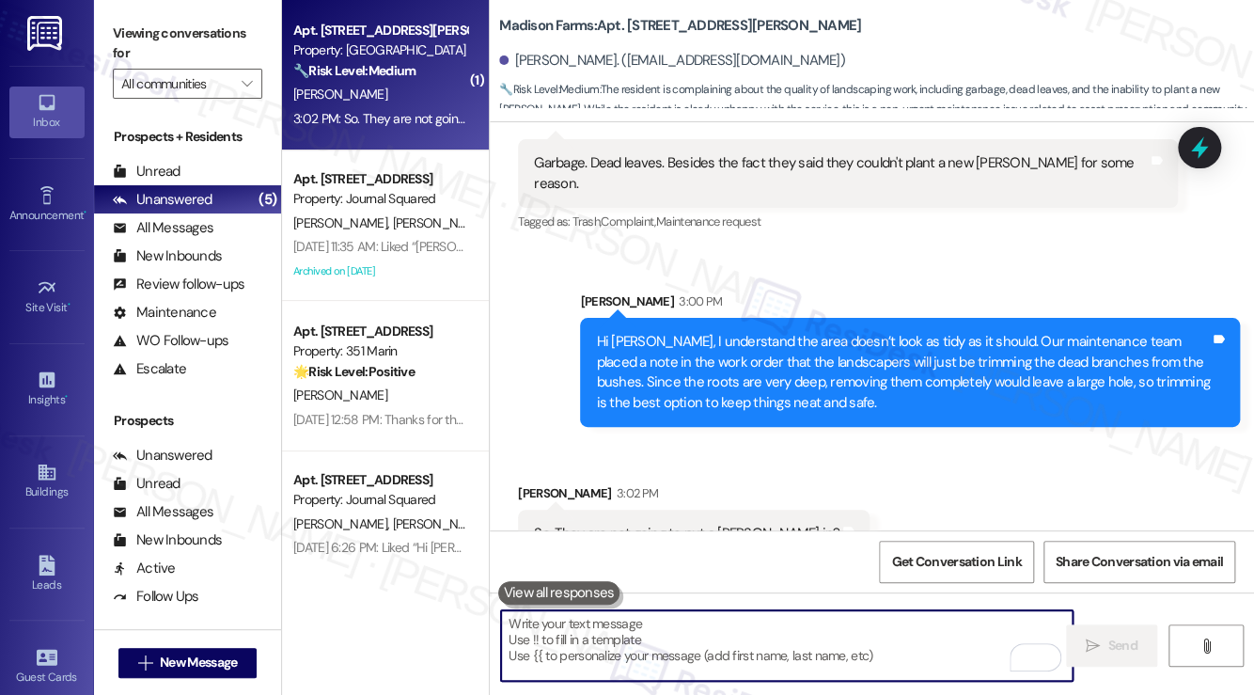
click at [726, 628] on textarea "To enrich screen reader interactions, please activate Accessibility in Grammarl…" at bounding box center [786, 645] width 571 height 70
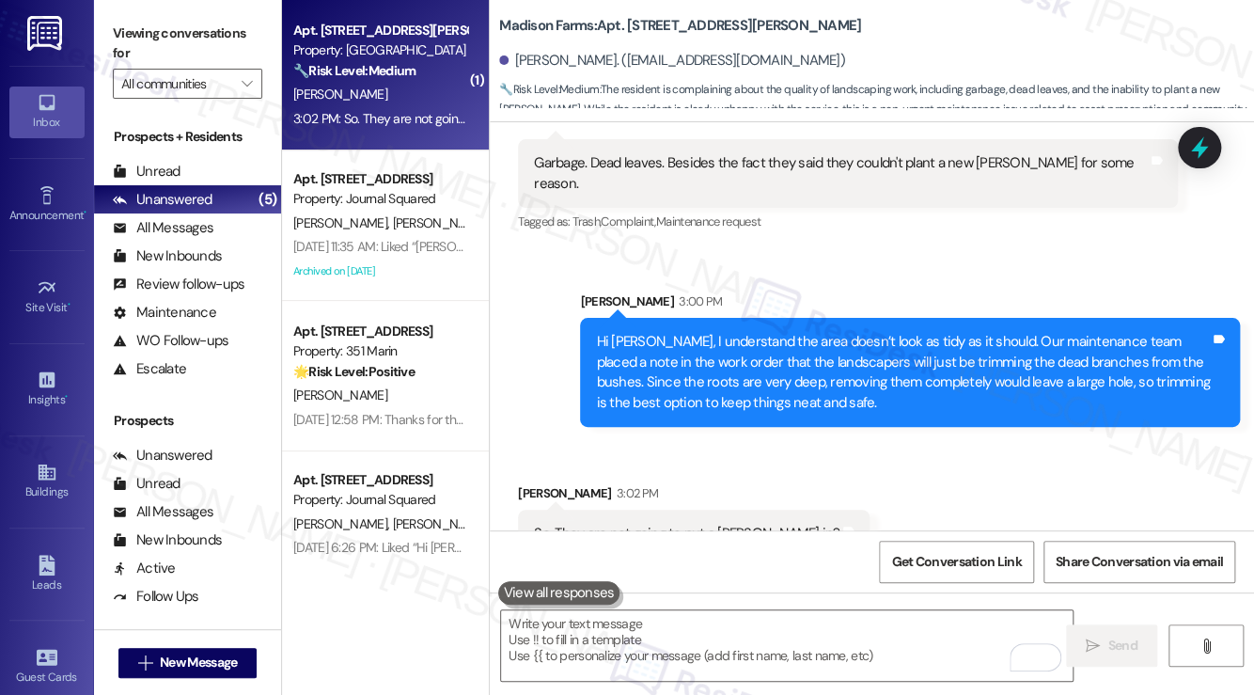
click at [141, 37] on label "Viewing conversations for" at bounding box center [187, 44] width 149 height 50
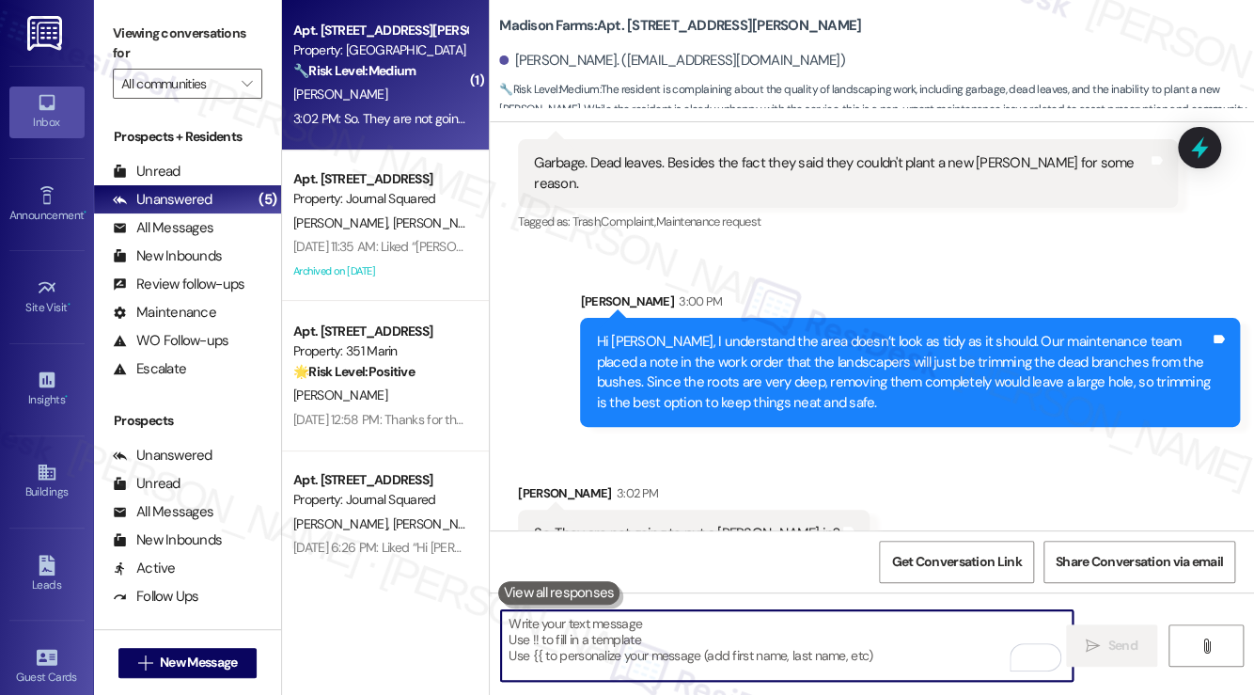
click at [644, 638] on textarea "To enrich screen reader interactions, please activate Accessibility in Grammarl…" at bounding box center [786, 645] width 571 height 70
click at [715, 523] on div "So. They are not going to put a bush in?" at bounding box center [686, 533] width 305 height 20
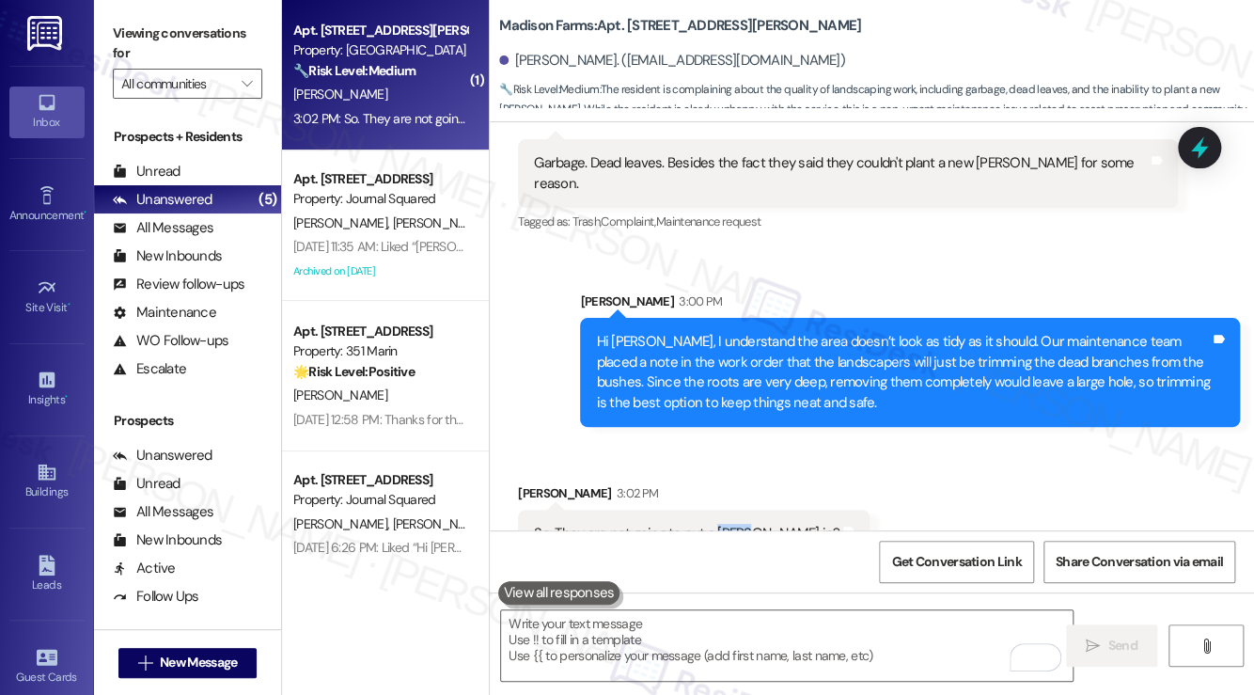
click at [715, 523] on div "So. They are not going to put a bush in?" at bounding box center [686, 533] width 305 height 20
click at [692, 660] on textarea "To enrich screen reader interactions, please activate Accessibility in Grammarl…" at bounding box center [786, 645] width 571 height 70
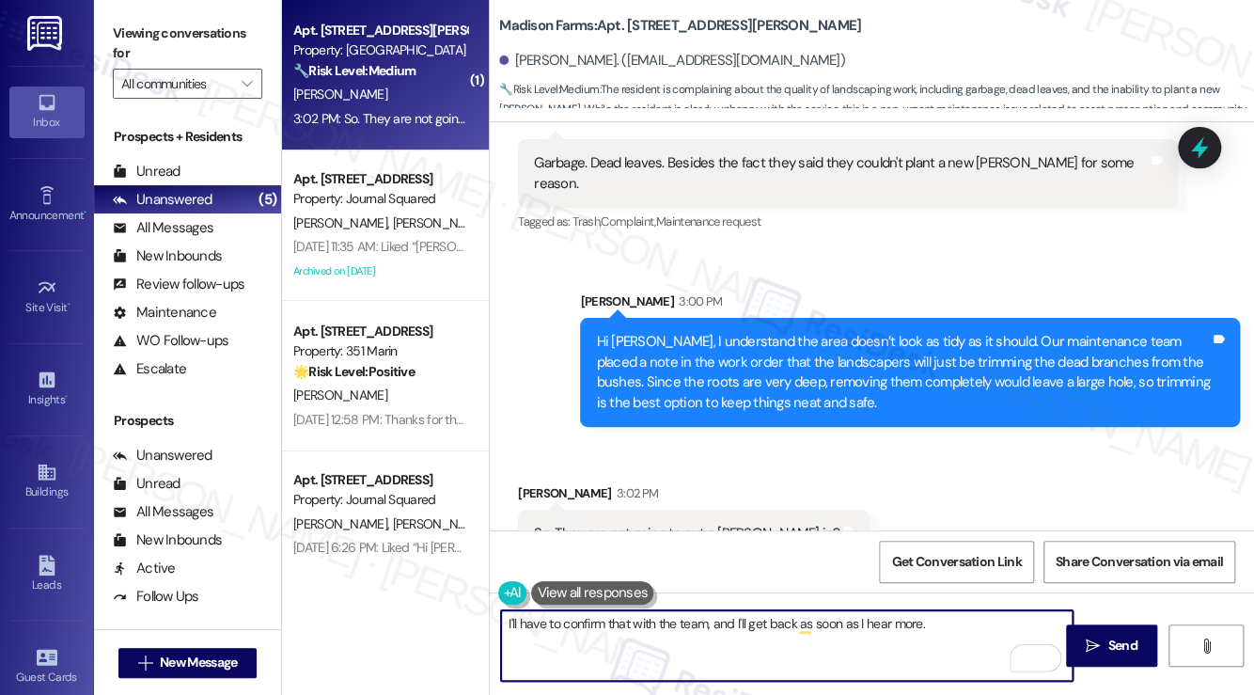
click at [926, 476] on div "Received via SMS Jared Martin 3:02 PM So. They are not going to put a bush in? …" at bounding box center [872, 506] width 764 height 131
click at [952, 624] on textarea "I'll have to confirm that with the team, and I'll get back as soon as I hear mo…" at bounding box center [786, 645] width 571 height 70
click at [594, 632] on textarea "I'll have to confirm that with the team, and I'll get back as soon as I hear mo…" at bounding box center [786, 645] width 571 height 70
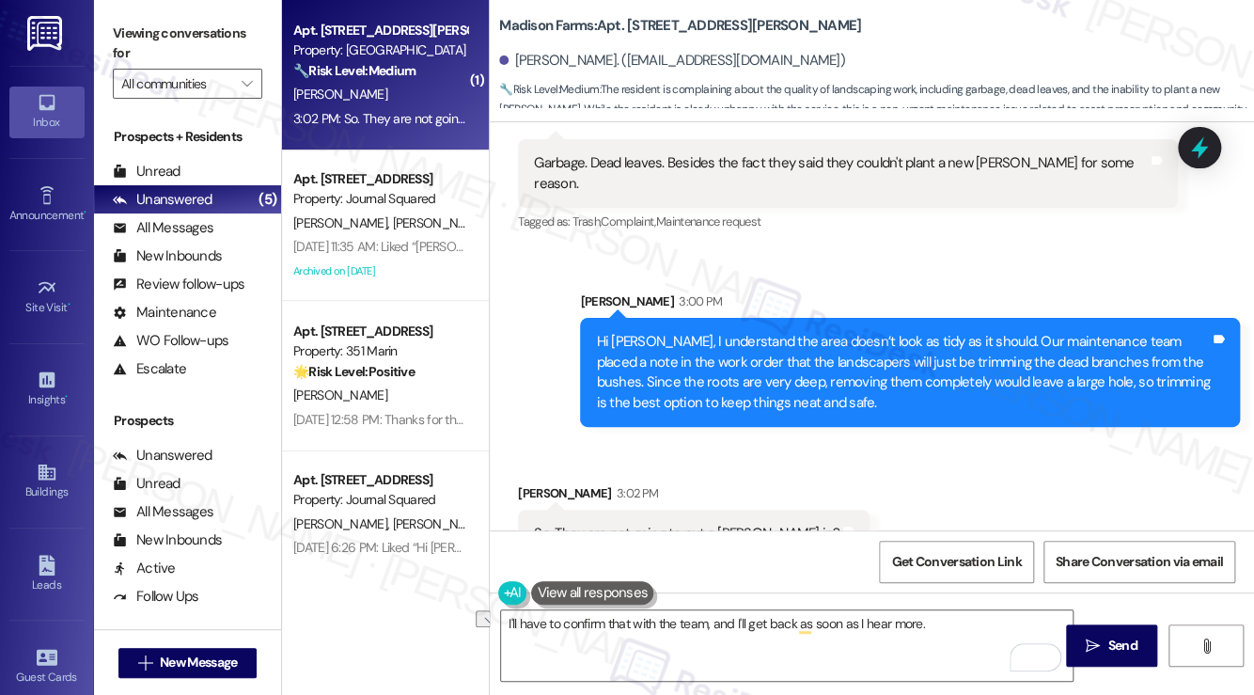
click at [893, 441] on div "Received via SMS Jared Martin 3:02 PM So. They are not going to put a bush in? …" at bounding box center [872, 506] width 764 height 131
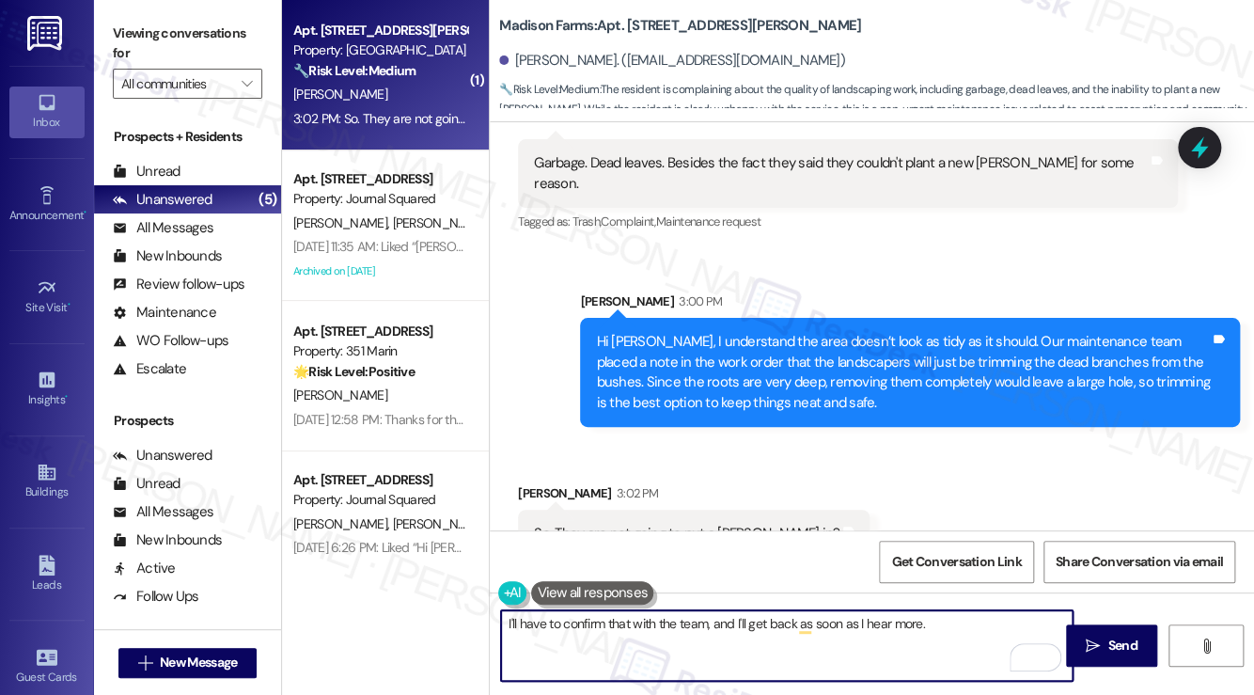
click at [797, 628] on textarea "I'll have to confirm that with the team, and I'll get back as soon as I hear mo…" at bounding box center [786, 645] width 571 height 70
type textarea "I'll have to confirm that with the team, and I'll get back to you as soon as I …"
click at [796, 318] on div "Hi Jared, I understand the area doesn’t look as tidy as it should. Our maintena…" at bounding box center [910, 372] width 660 height 109
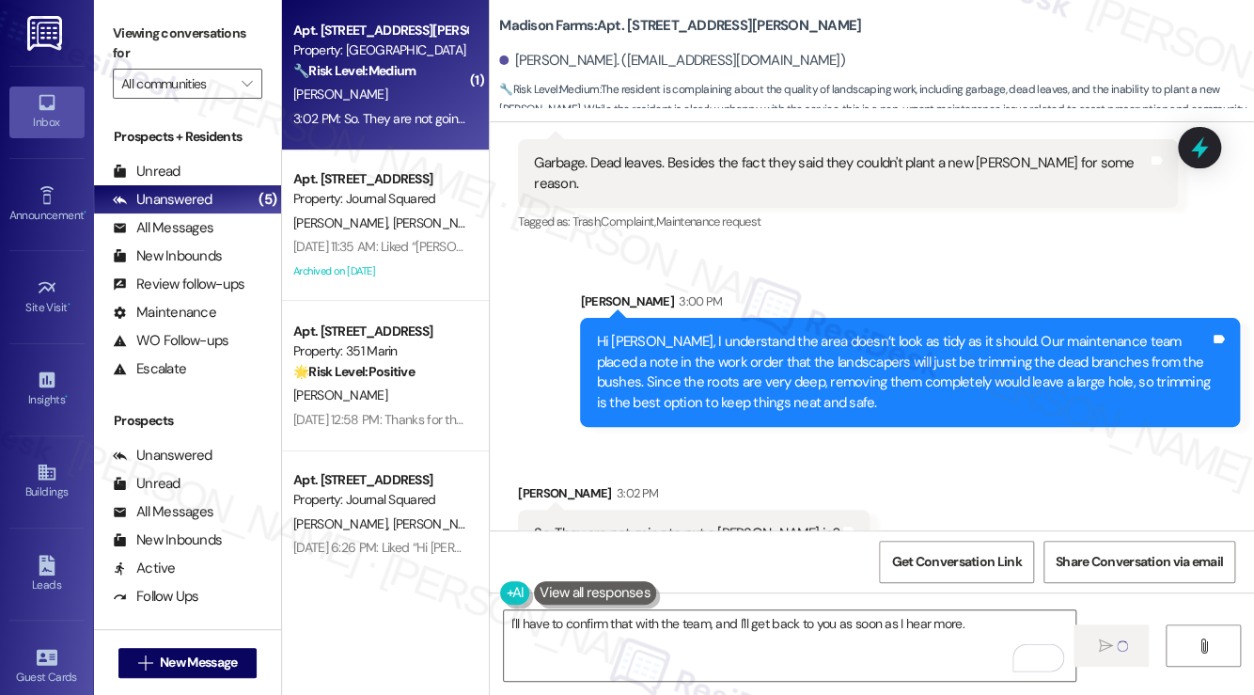
click at [796, 318] on div "Hi Jared, I understand the area doesn’t look as tidy as it should. Our maintena…" at bounding box center [910, 372] width 660 height 109
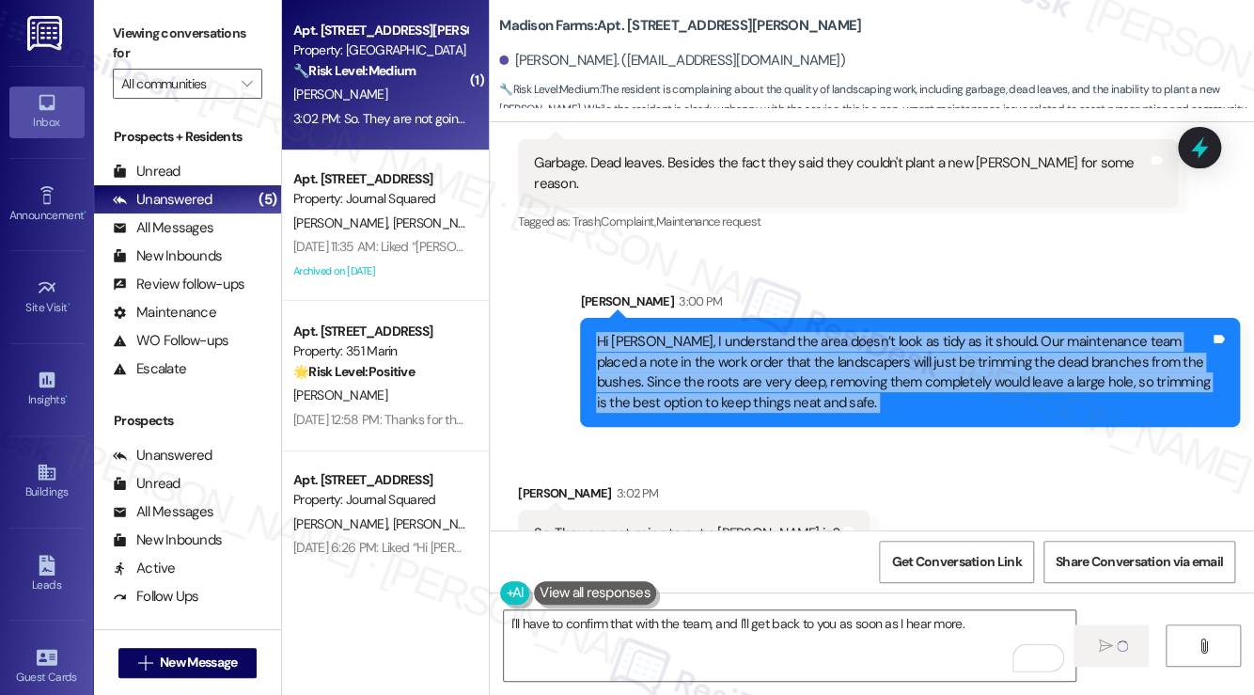
click at [796, 318] on div "Hi Jared, I understand the area doesn’t look as tidy as it should. Our maintena…" at bounding box center [910, 372] width 660 height 109
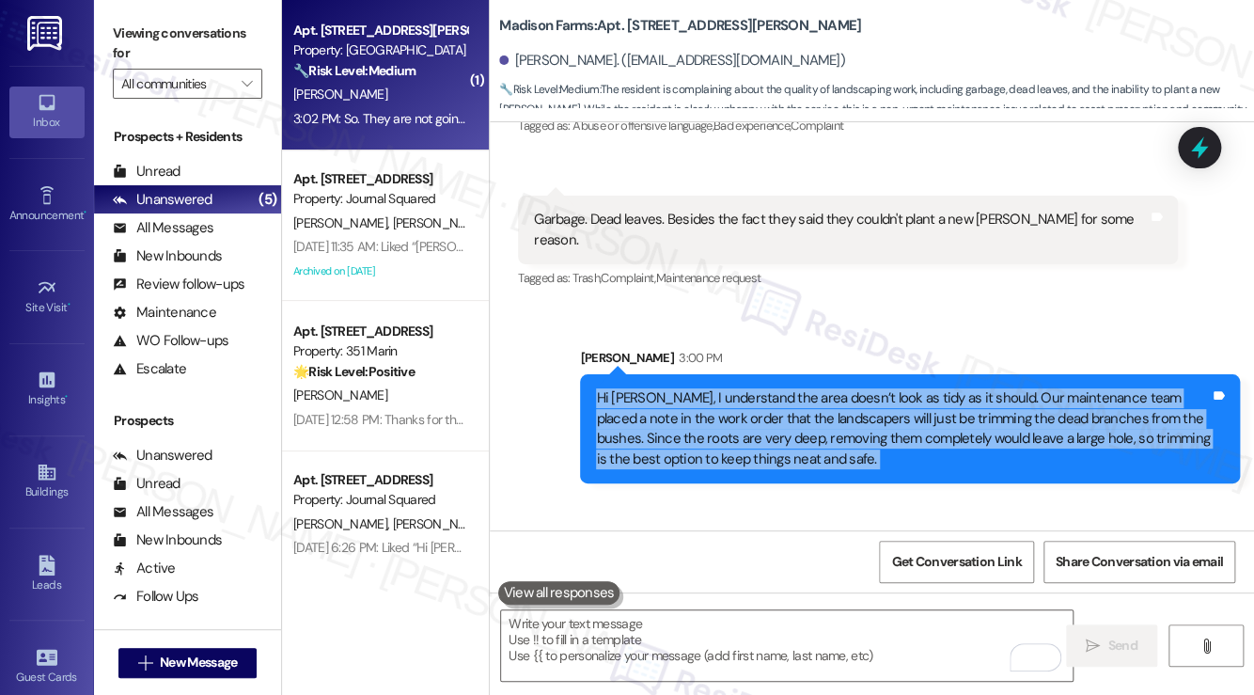
click at [848, 408] on div "Hi Jared, I understand the area doesn’t look as tidy as it should. Our maintena…" at bounding box center [903, 428] width 614 height 81
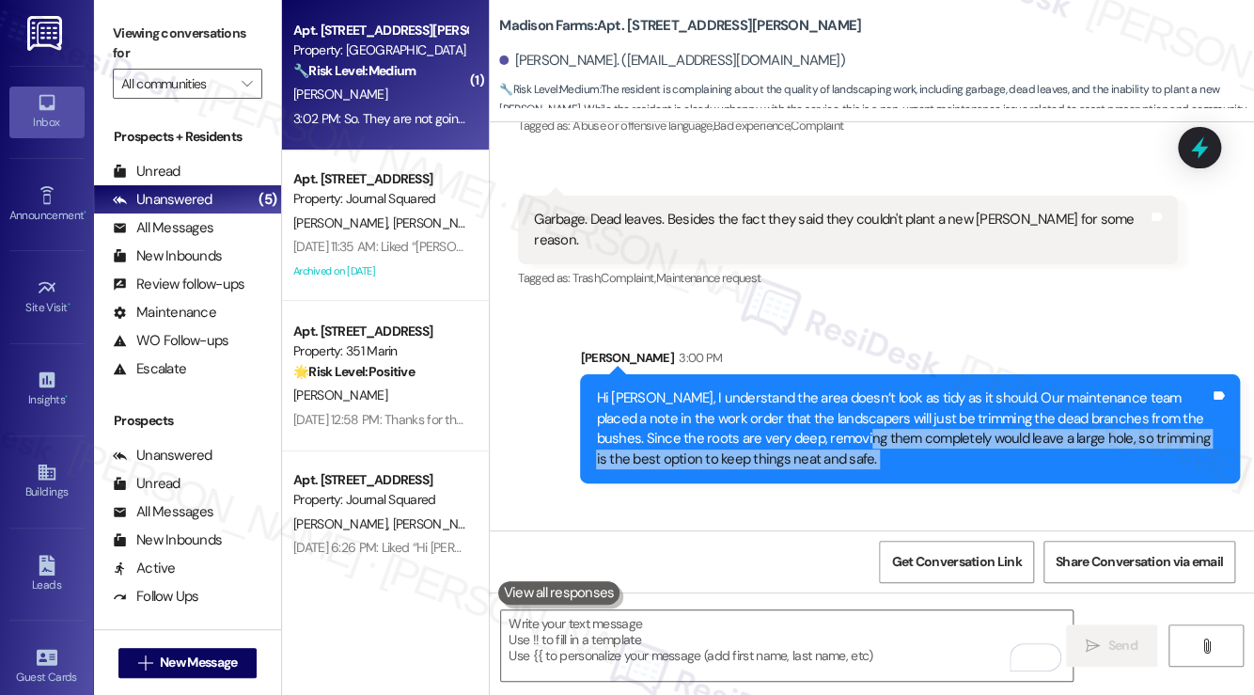
click at [848, 406] on div "Hi Jared, I understand the area doesn’t look as tidy as it should. Our maintena…" at bounding box center [903, 428] width 614 height 81
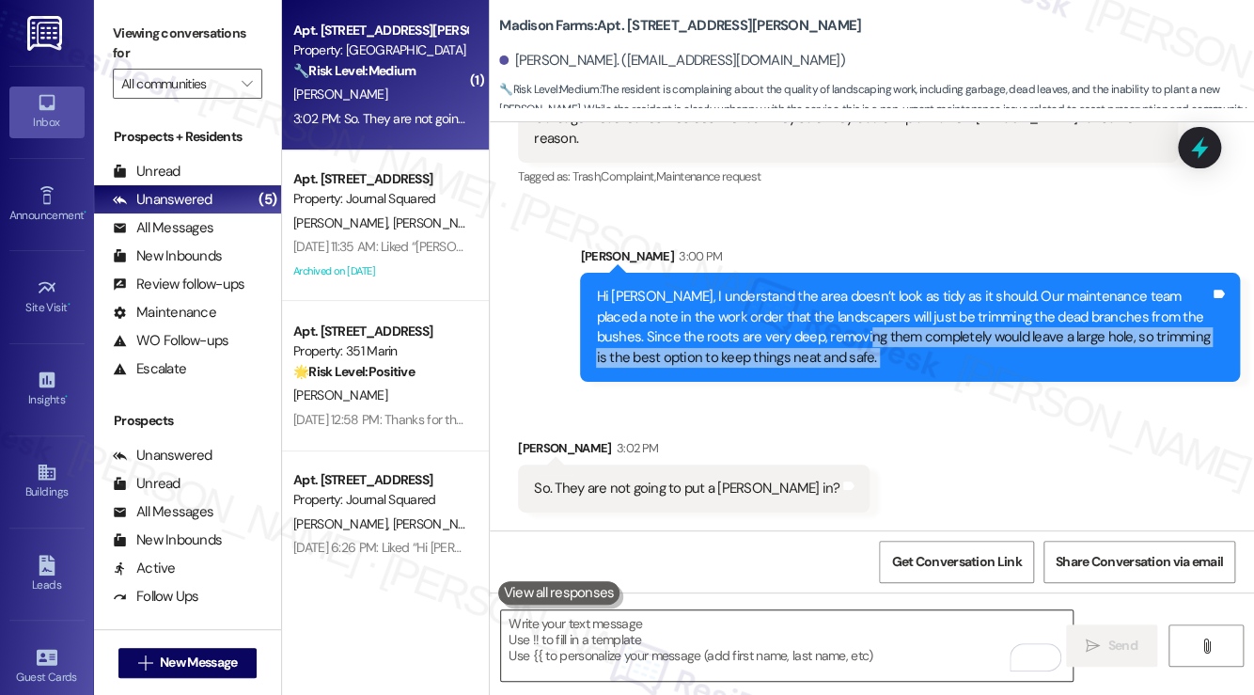
scroll to position [5616, 0]
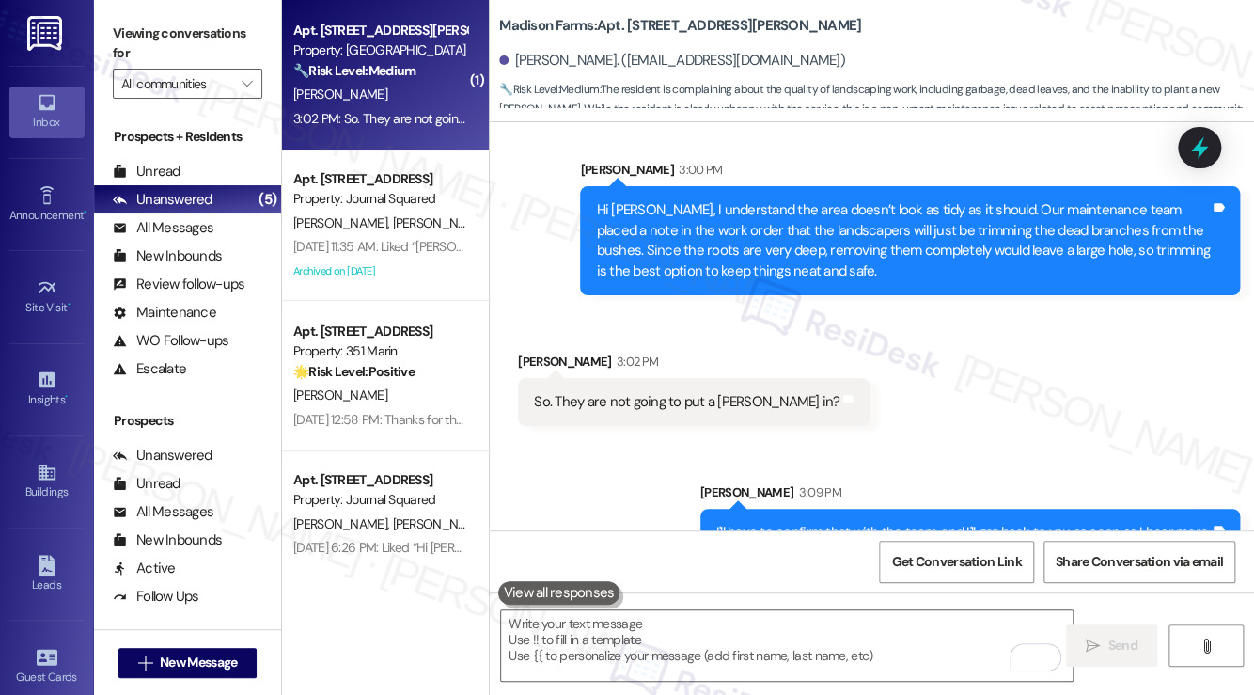
click at [847, 335] on div "Received via SMS Jared Martin 3:02 PM So. They are not going to put a bush in? …" at bounding box center [872, 374] width 764 height 131
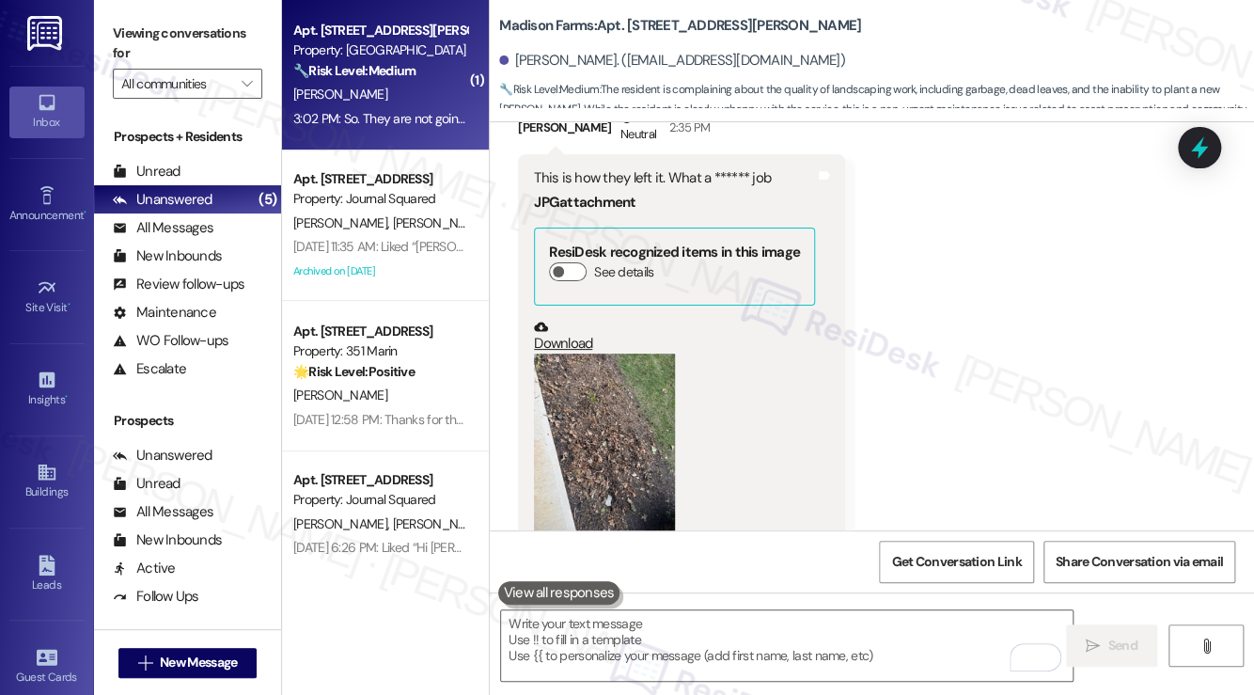
scroll to position [4864, 0]
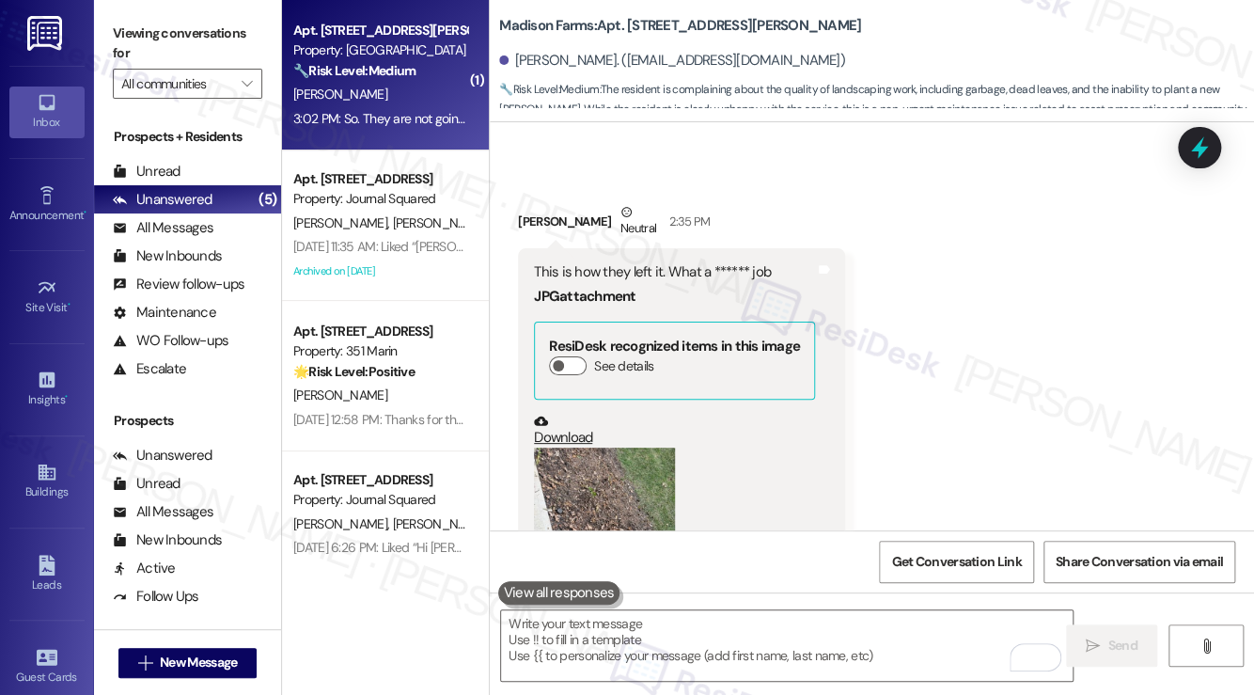
click at [647, 262] on div "This is how they left it. What a ****** job" at bounding box center [674, 272] width 281 height 20
drag, startPoint x: 647, startPoint y: 240, endPoint x: 692, endPoint y: 258, distance: 48.9
click at [648, 248] on div "This is how they left it. What a ****** job JPG attachment ResiDesk recognized …" at bounding box center [681, 462] width 327 height 428
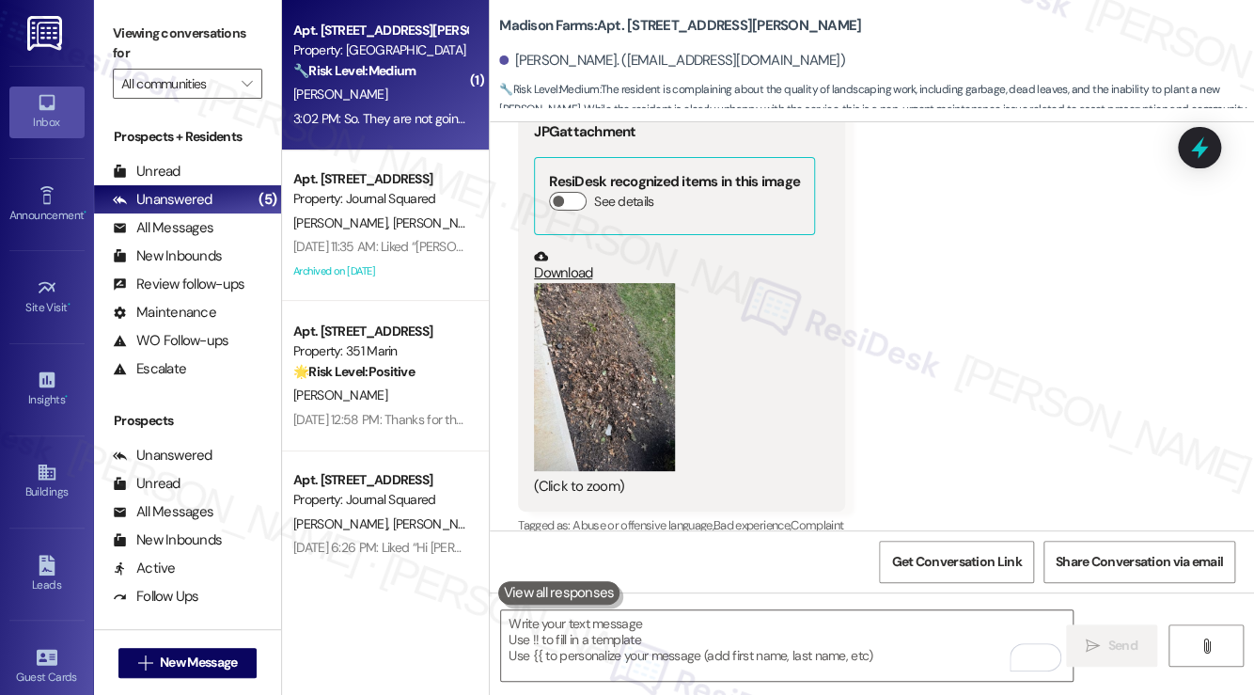
scroll to position [5146, 0]
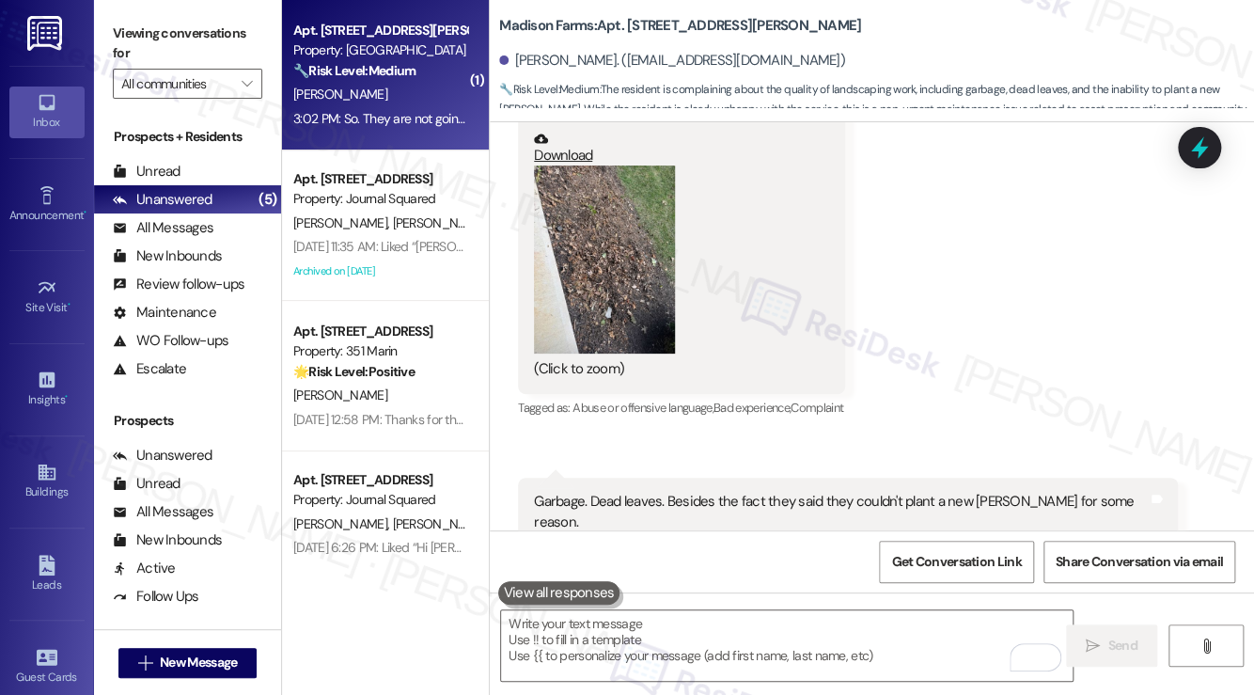
click at [602, 307] on button "Zoom image" at bounding box center [604, 259] width 141 height 188
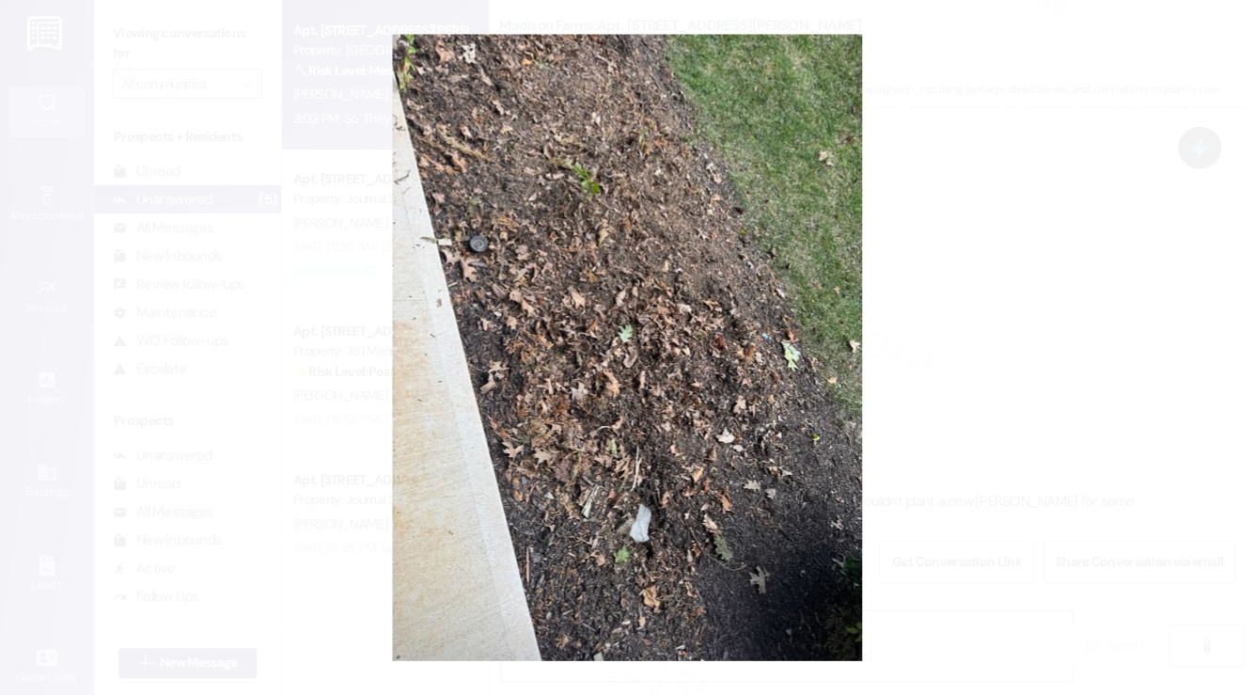
click at [1004, 325] on button "Unzoom image" at bounding box center [627, 347] width 1254 height 695
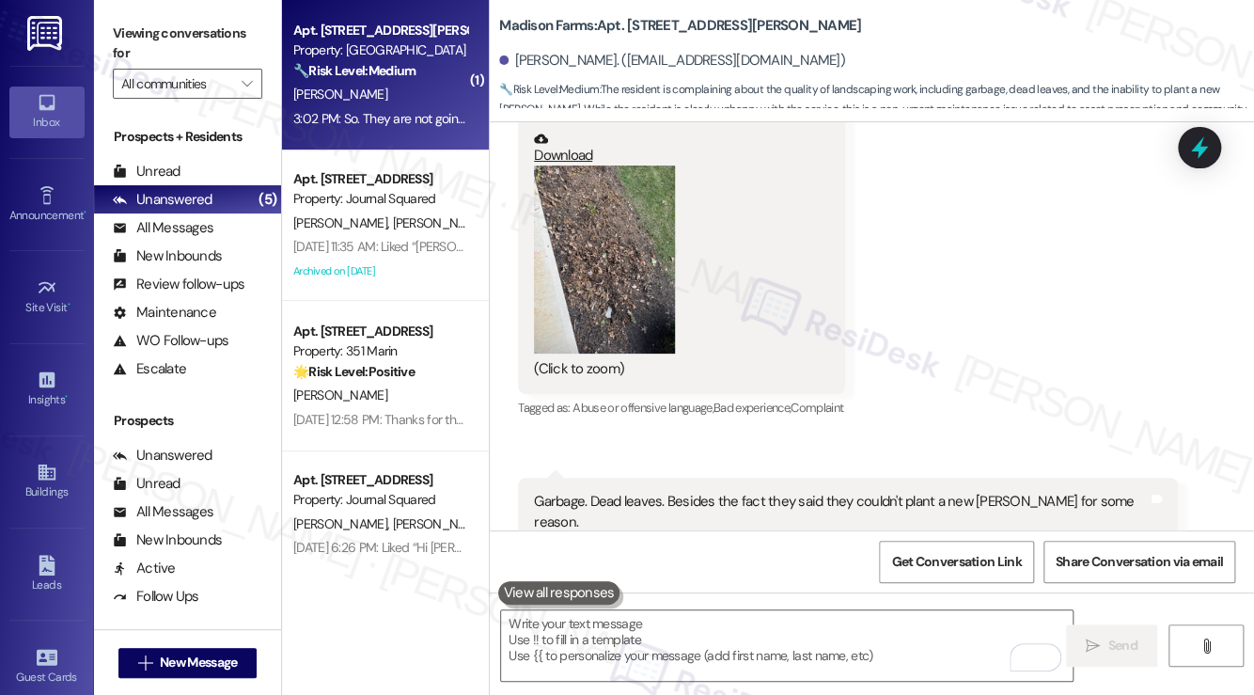
click at [1188, 166] on div at bounding box center [1199, 147] width 43 height 41
click at [1194, 153] on icon at bounding box center [1199, 148] width 32 height 32
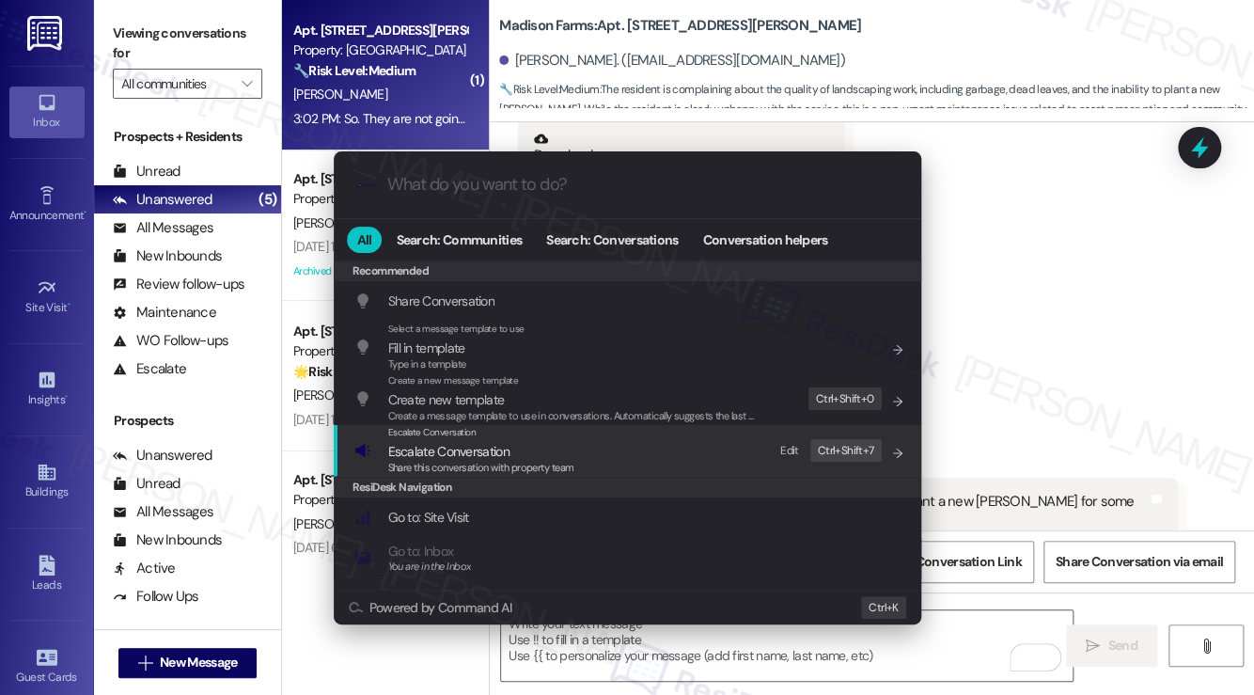
click at [596, 441] on div "Escalate Conversation Escalate Conversation Share this conversation with proper…" at bounding box center [629, 450] width 550 height 51
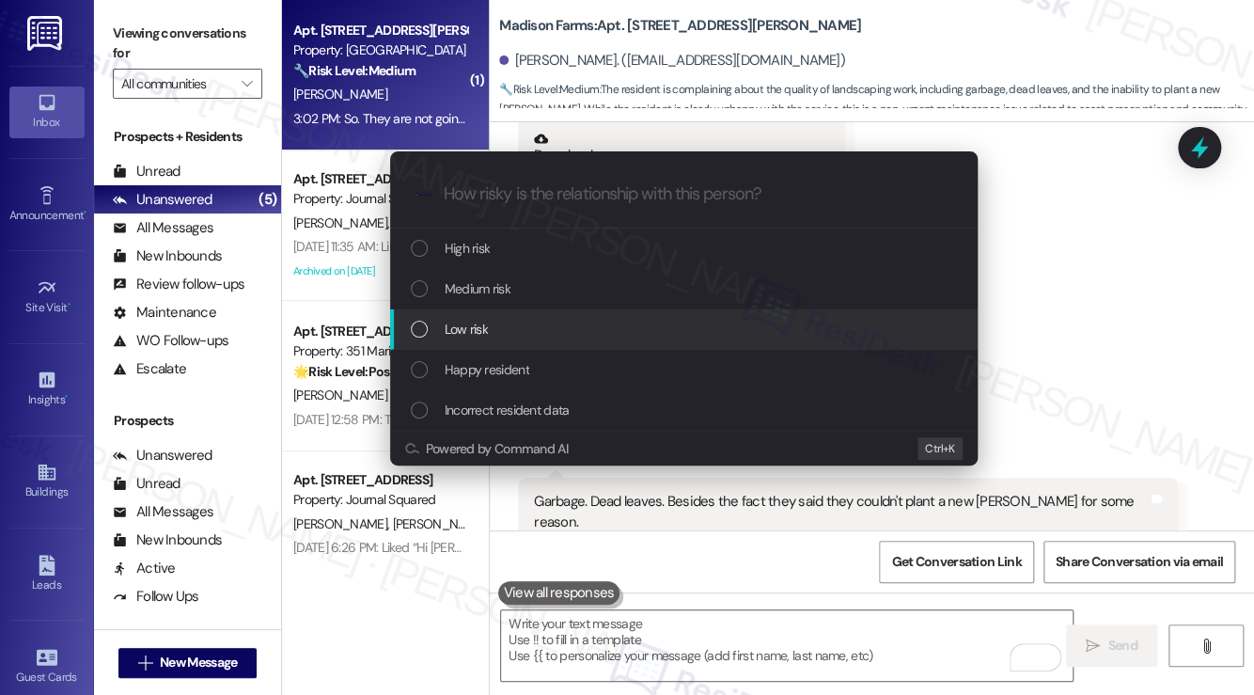
click at [462, 323] on span "Low risk" at bounding box center [466, 329] width 43 height 21
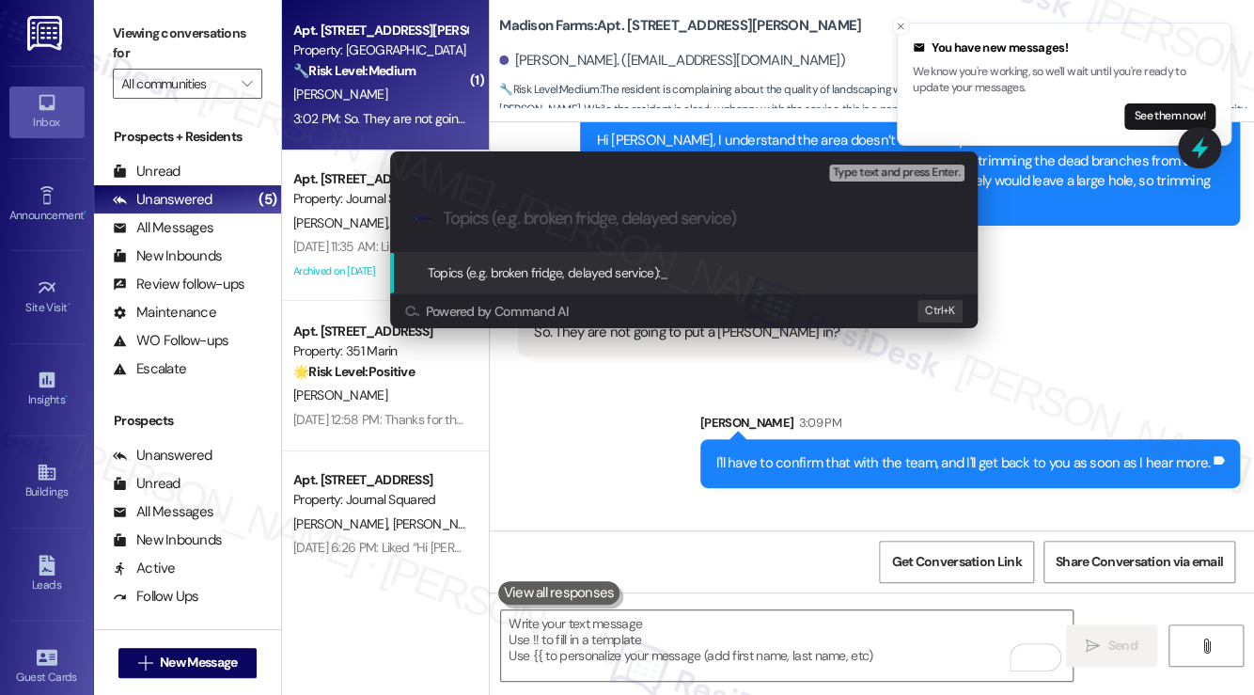
scroll to position [5746, 0]
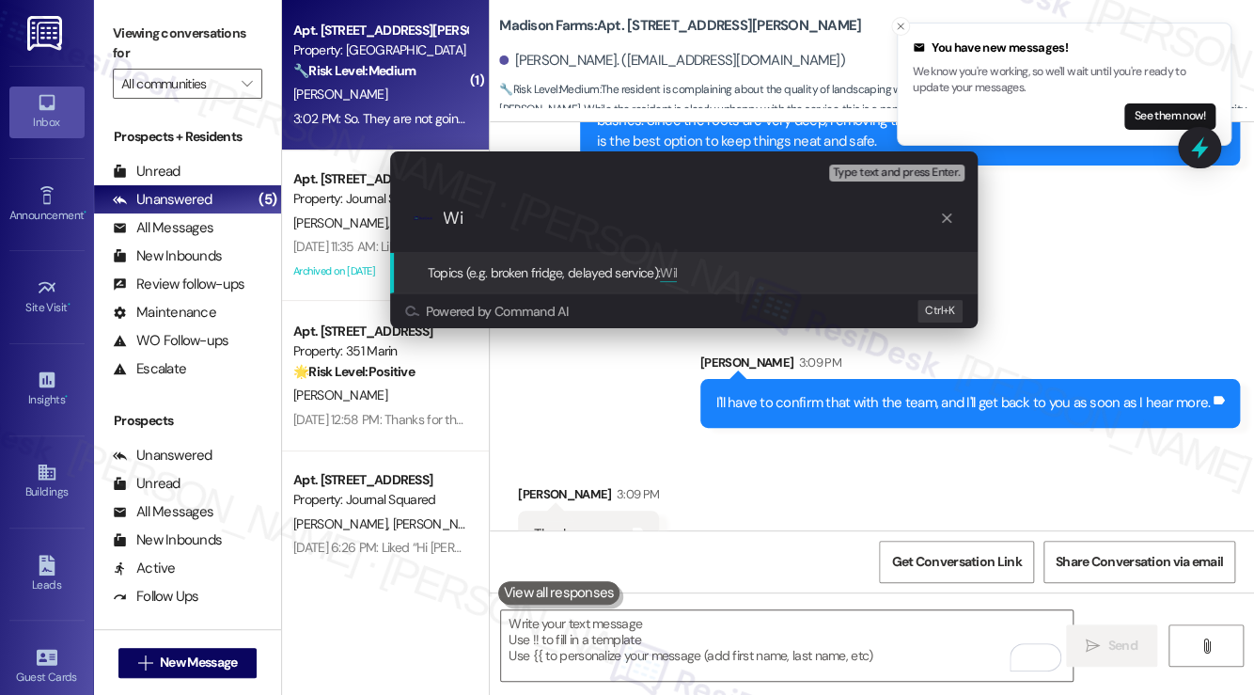
type input "W"
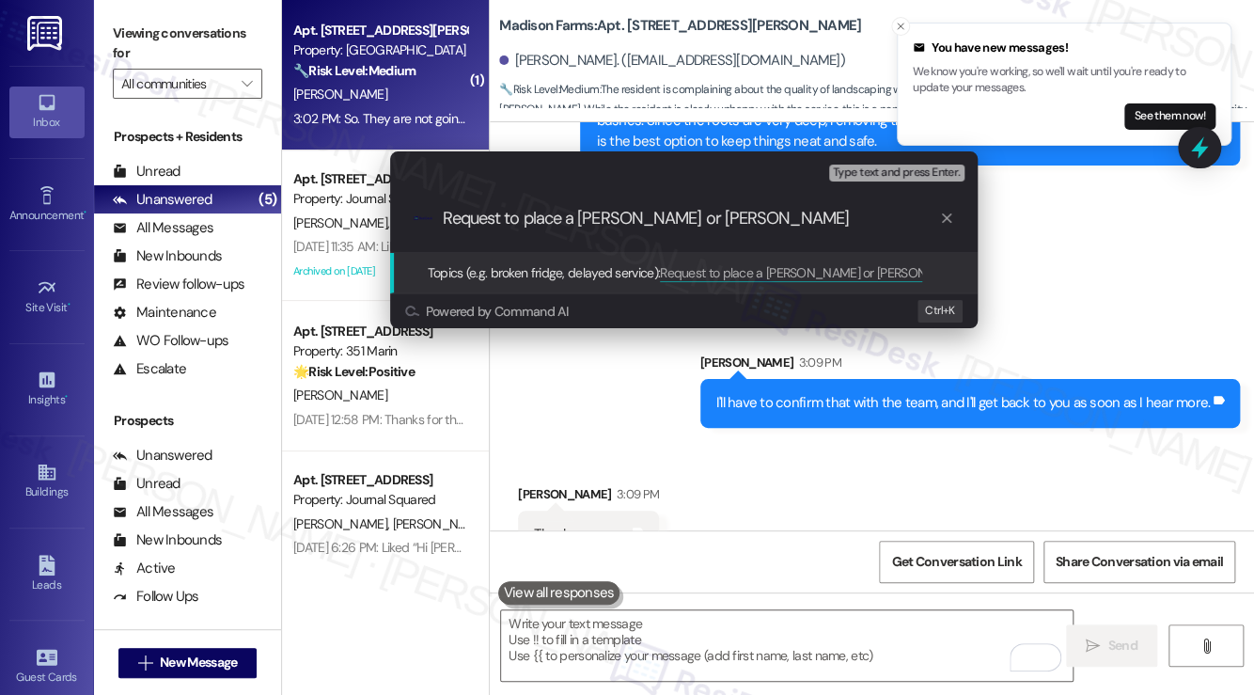
click at [701, 222] on input "Request to place a bush or holly bush" at bounding box center [691, 219] width 495 height 20
click at [754, 222] on input "Request to place a bush or holly bush" at bounding box center [691, 219] width 495 height 20
click at [574, 212] on input "Request to place a bush or holly bush" at bounding box center [691, 219] width 495 height 20
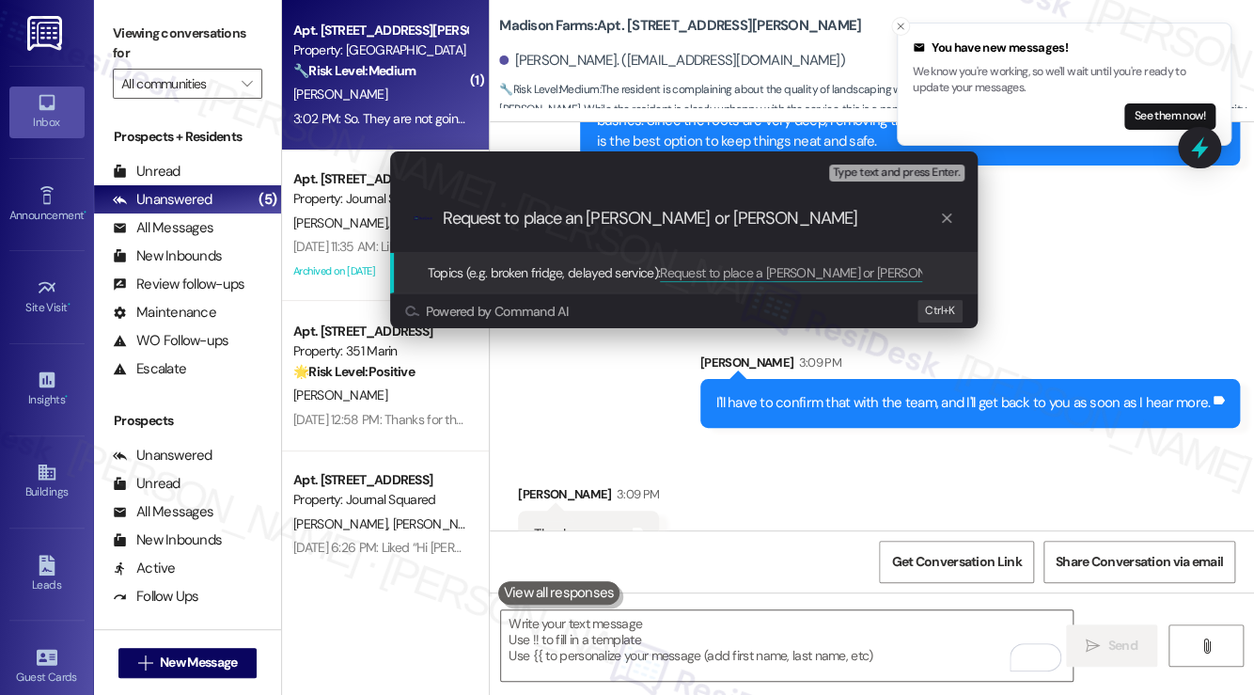
type input "Request to place any bush or holly bush"
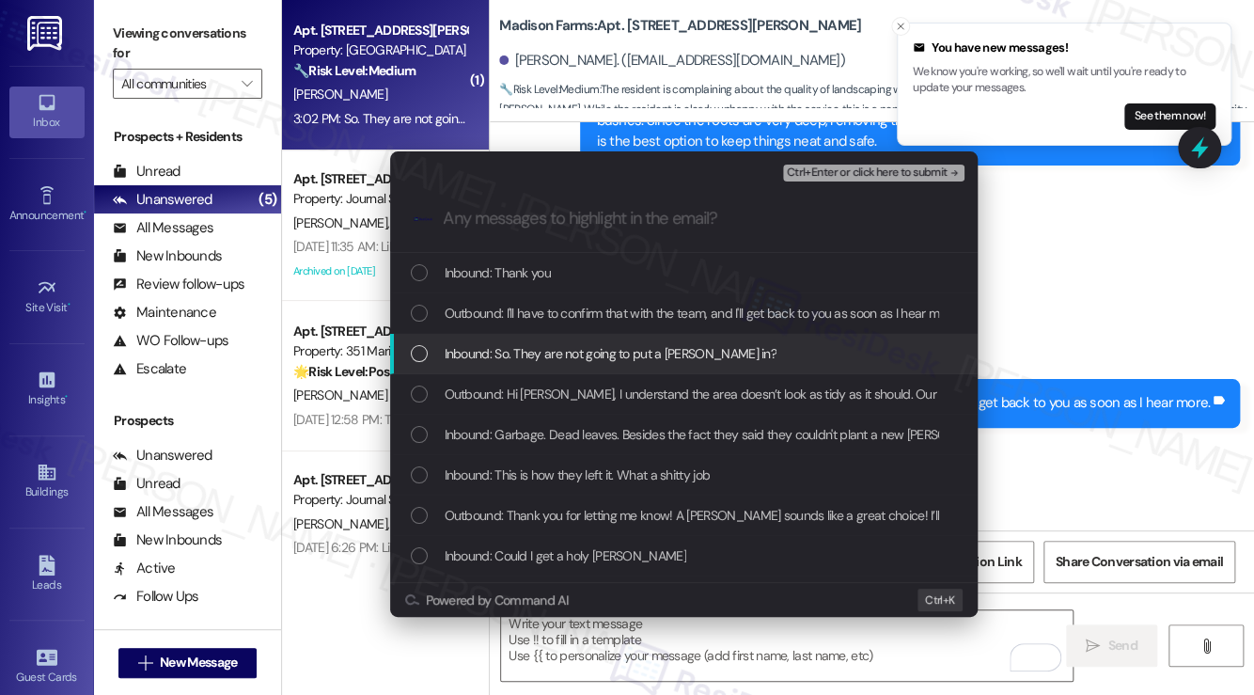
click at [598, 372] on div "Inbound: So. They are not going to put a bush in?" at bounding box center [683, 354] width 587 height 40
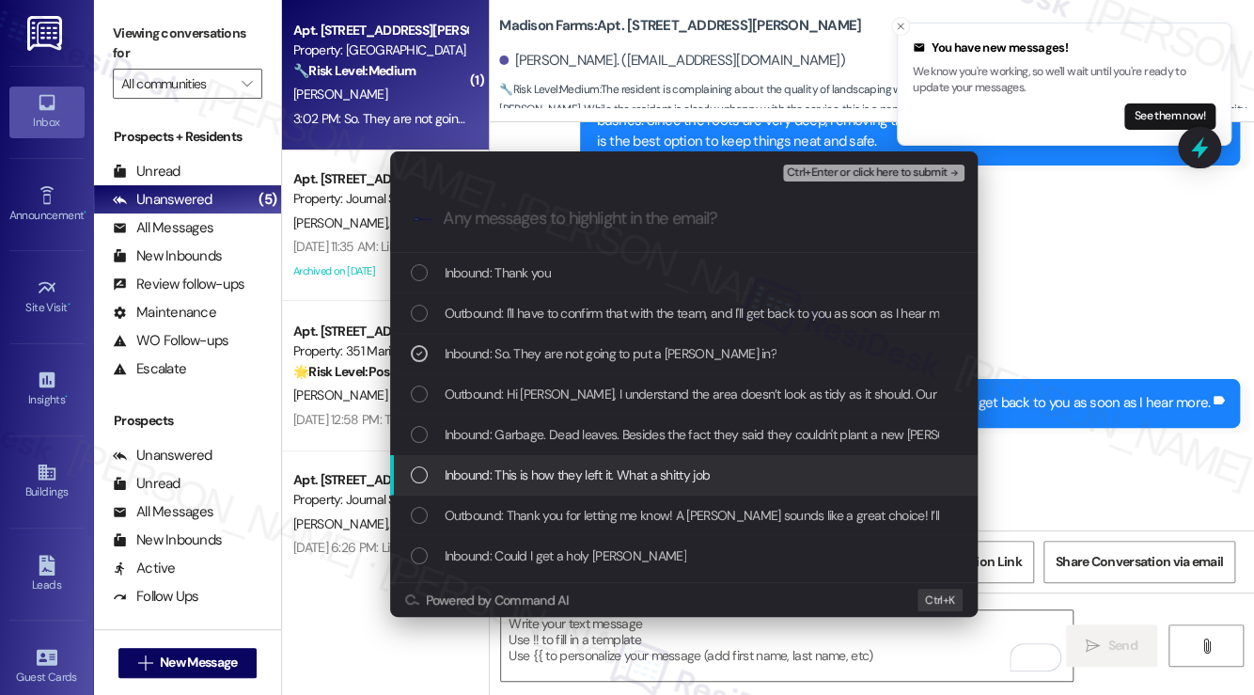
click at [606, 478] on span "Inbound: This is how they left it. What a shitty job" at bounding box center [578, 474] width 266 height 21
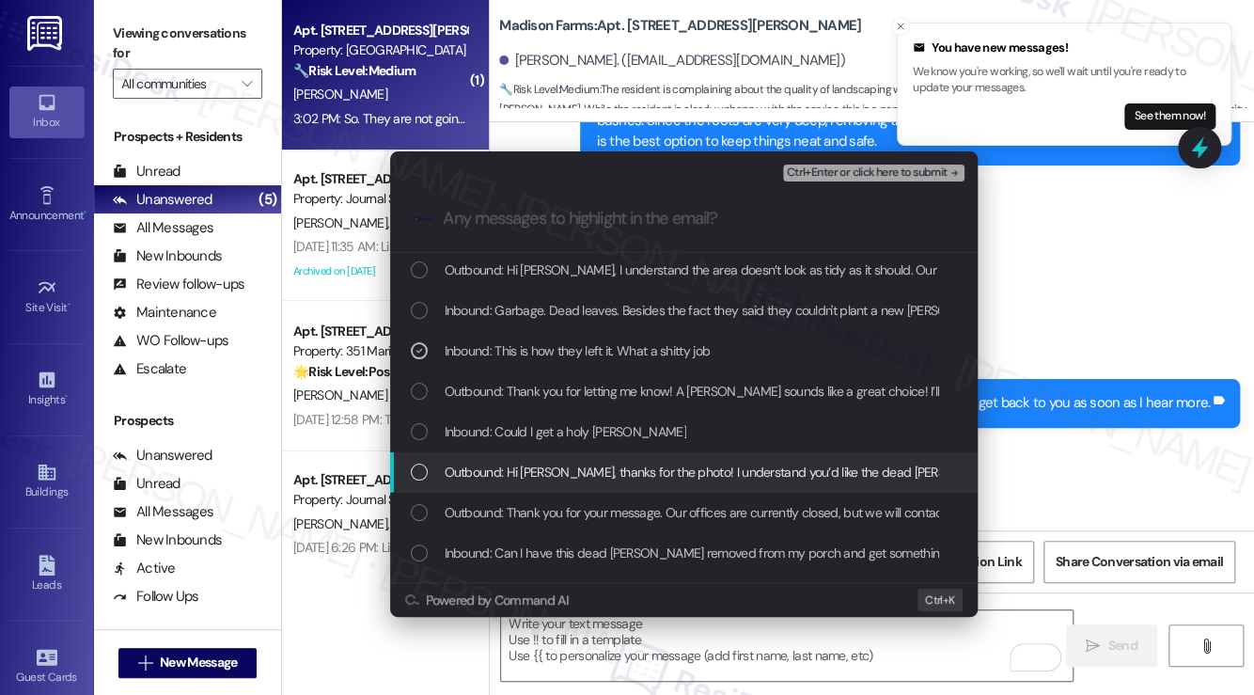
scroll to position [94, 0]
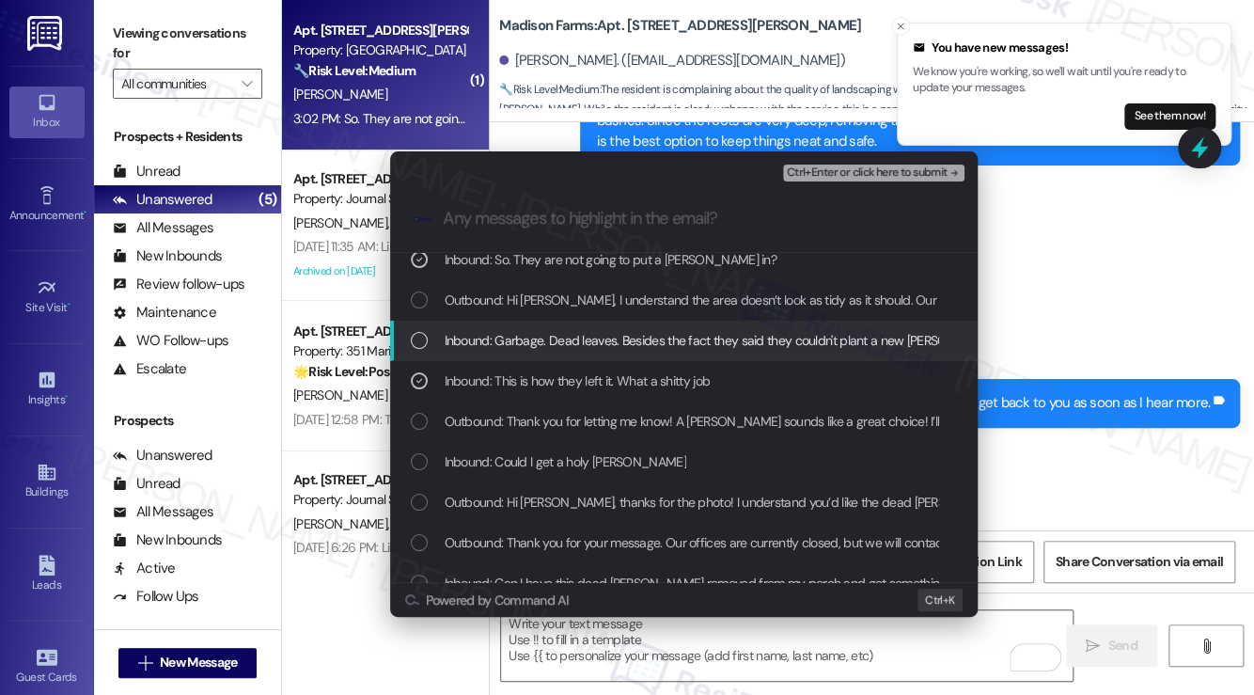
click at [656, 330] on span "Inbound: Garbage. Dead leaves. Besides the fact they said they couldn't plant a…" at bounding box center [770, 340] width 650 height 21
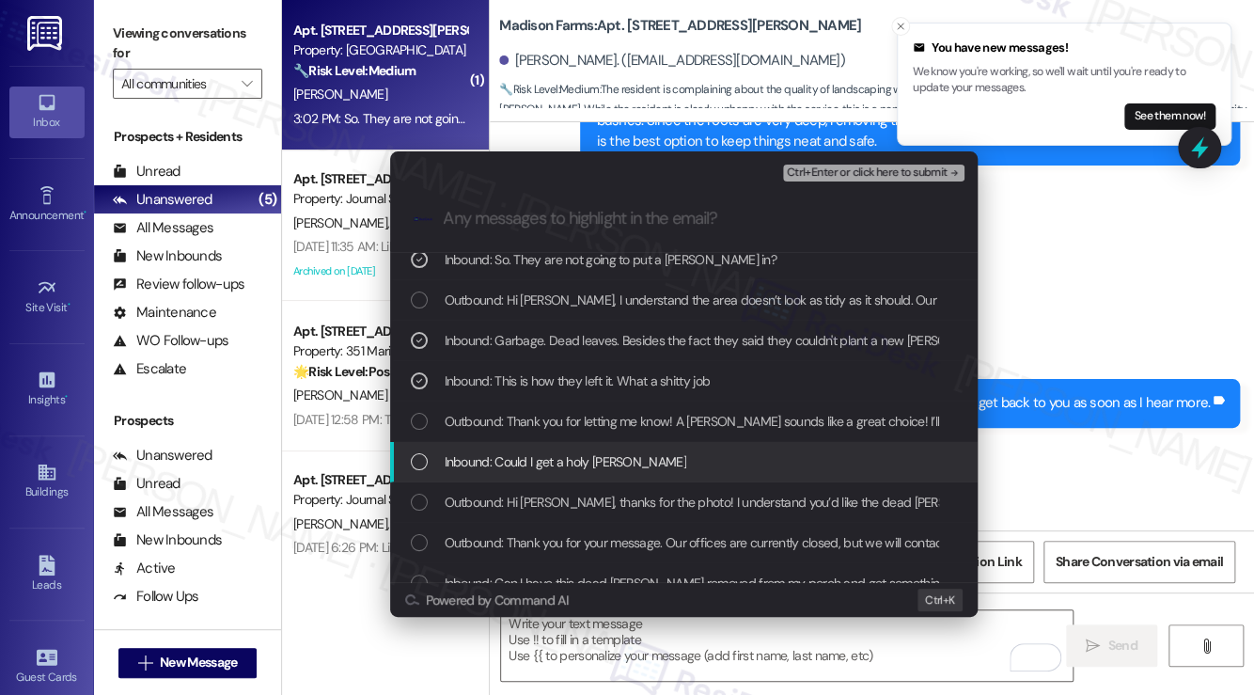
click at [585, 466] on span "Inbound: Could I get a holy bush" at bounding box center [566, 461] width 242 height 21
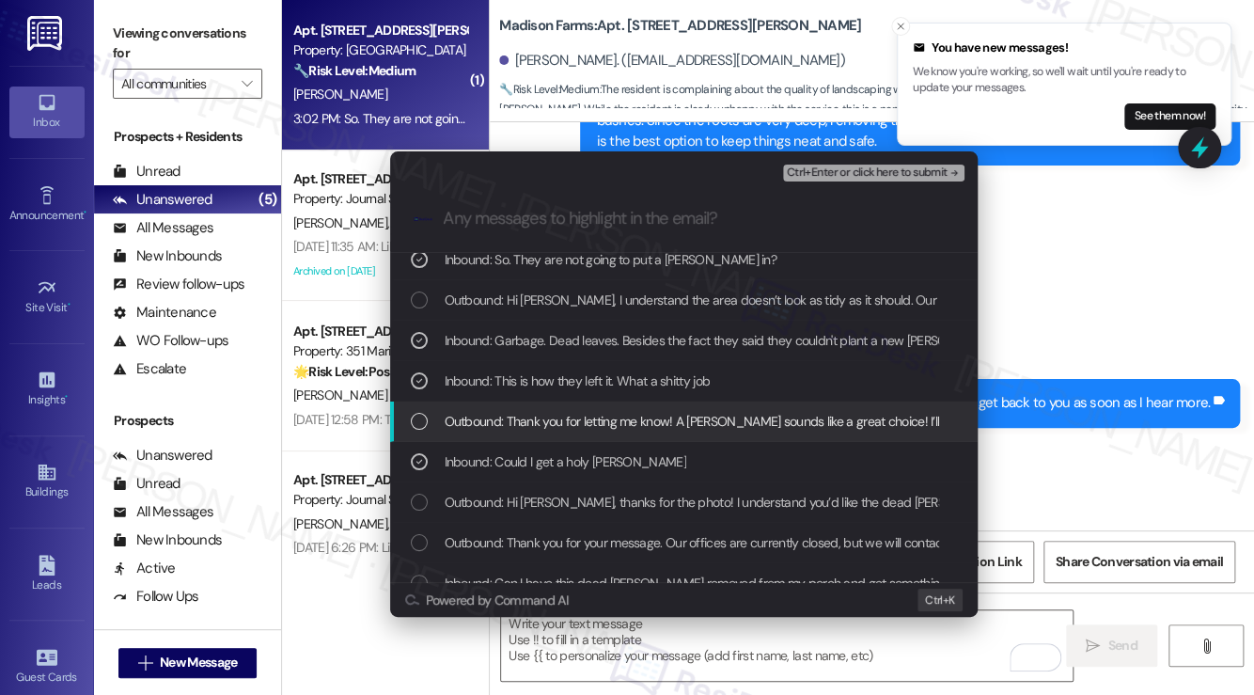
scroll to position [0, 0]
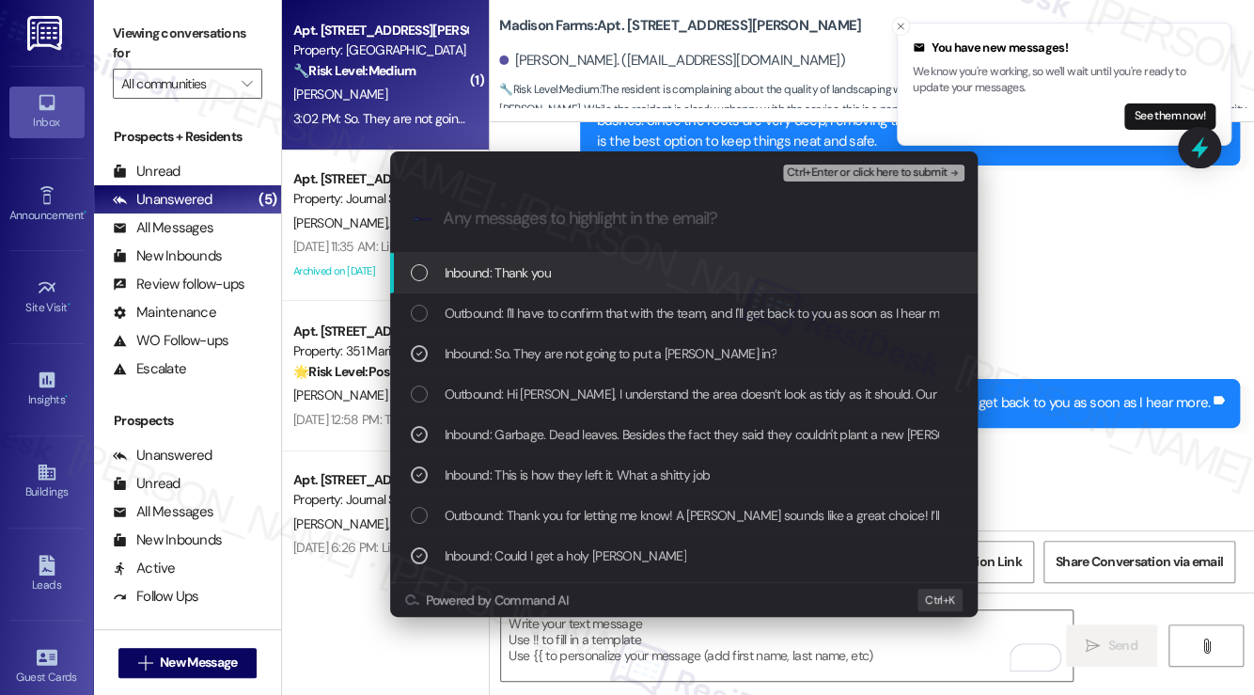
click at [847, 166] on span "Ctrl+Enter or click here to submit" at bounding box center [867, 172] width 161 height 13
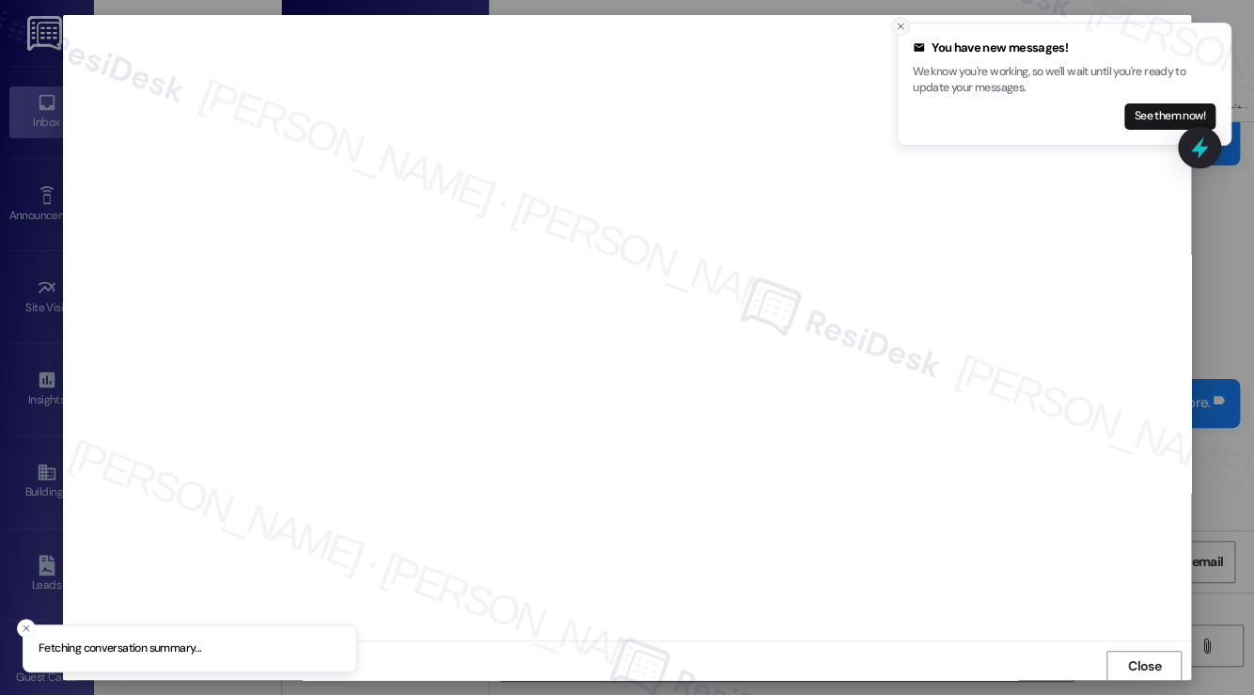
click at [896, 23] on icon "Close toast" at bounding box center [900, 26] width 11 height 11
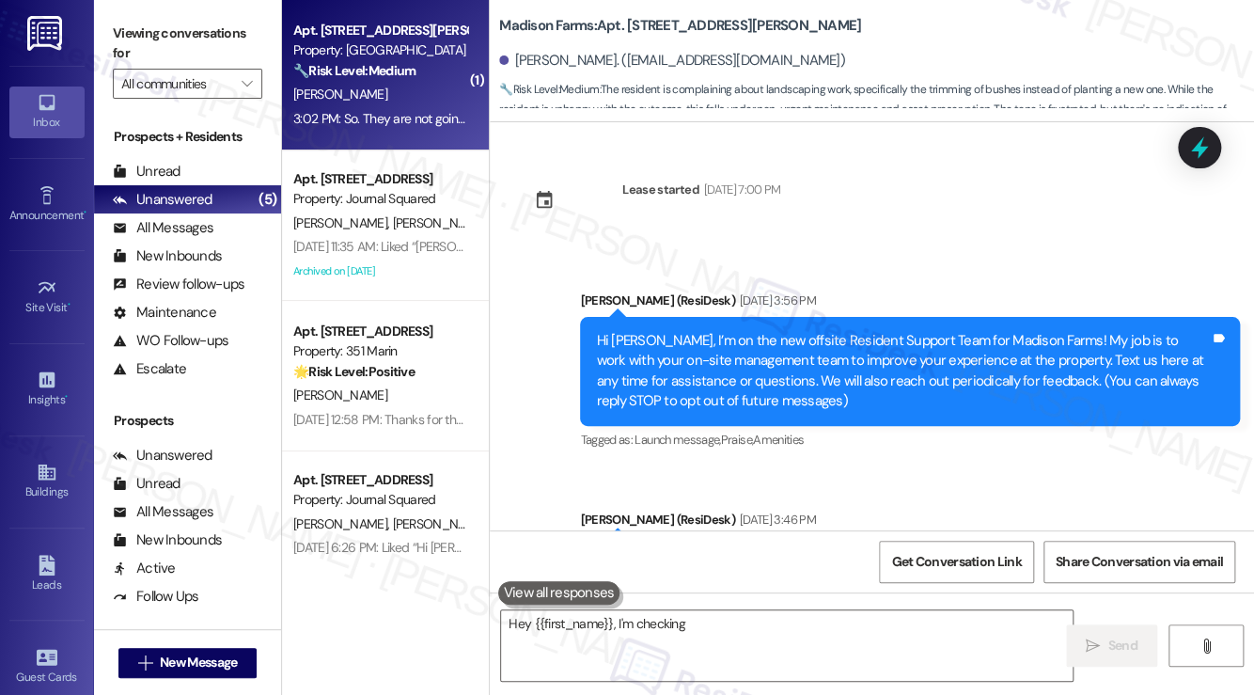
scroll to position [5861, 0]
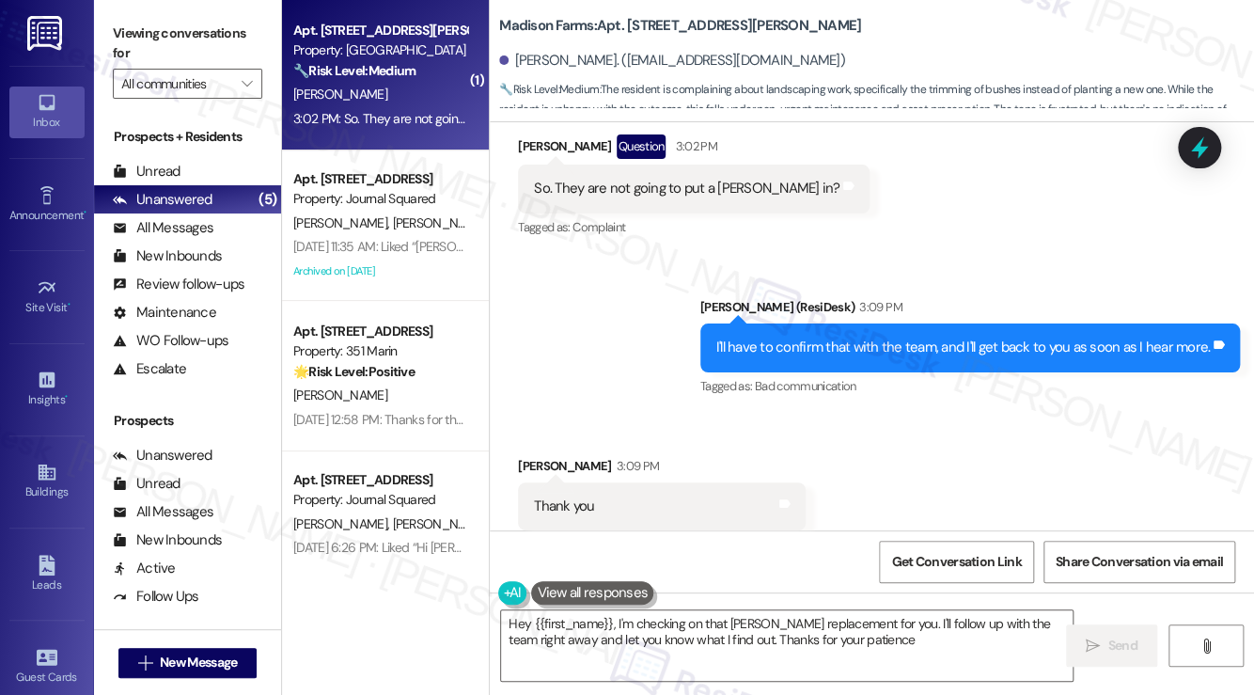
type textarea "Hey {{first_name}}, I'm checking on that bush replacement for you. I'll follow …"
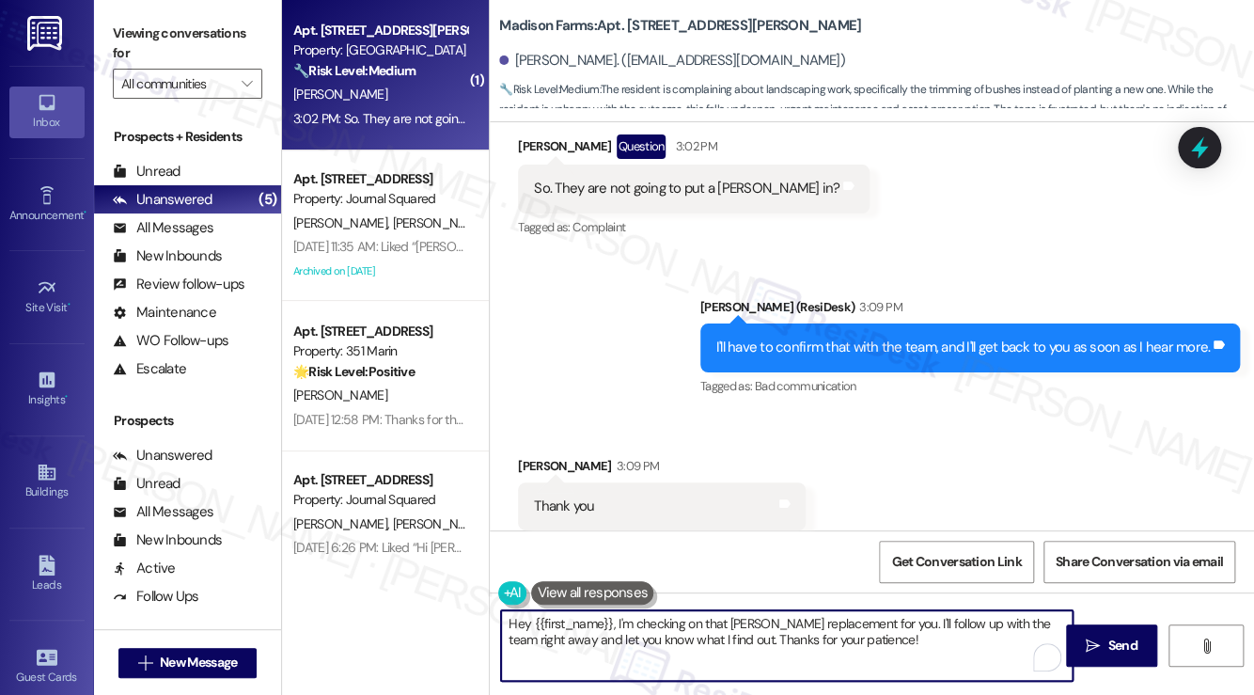
click at [745, 619] on textarea "Hey {{first_name}}, I'm checking on that bush replacement for you. I'll follow …" at bounding box center [786, 645] width 571 height 70
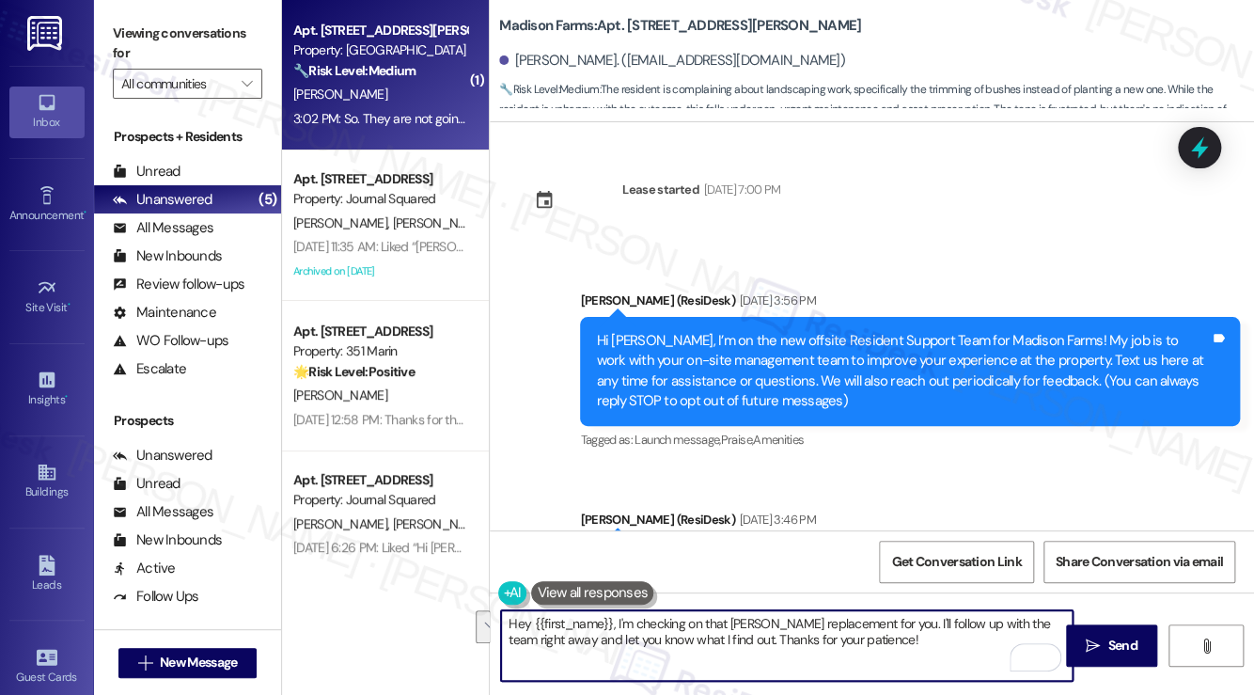
scroll to position [5861, 0]
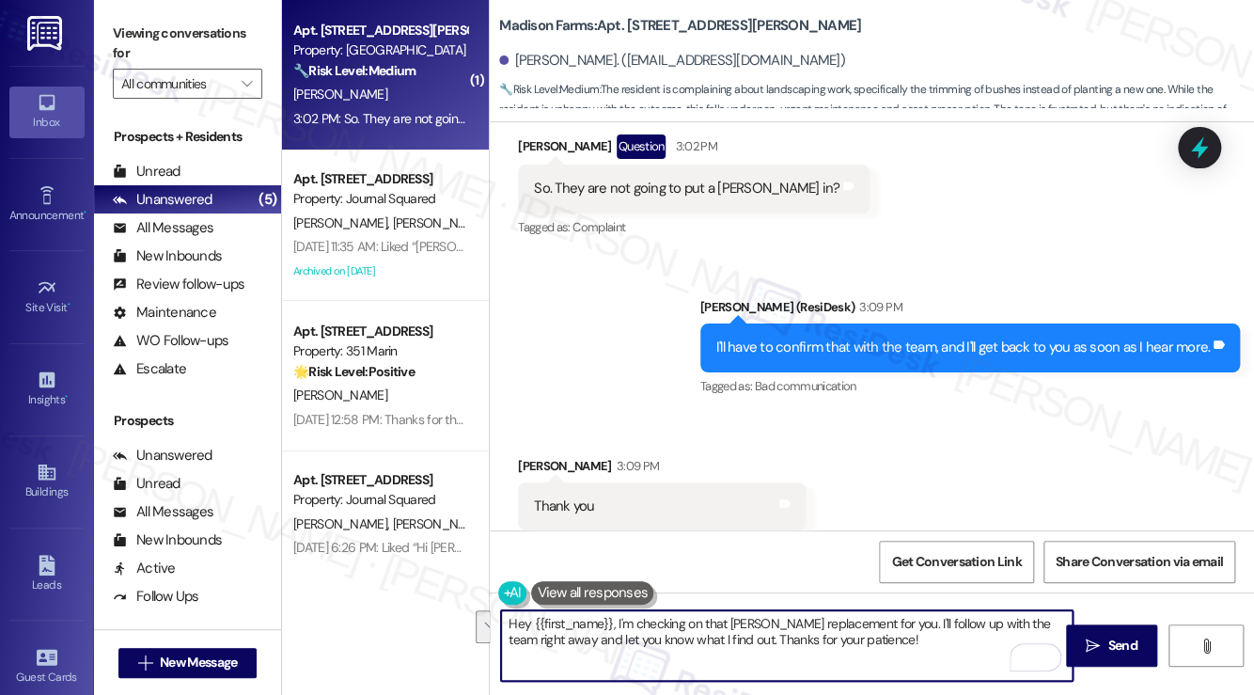
click at [832, 337] on div "I'll have to confirm that with the team, and I'll get back to you as soon as I …" at bounding box center [962, 347] width 493 height 20
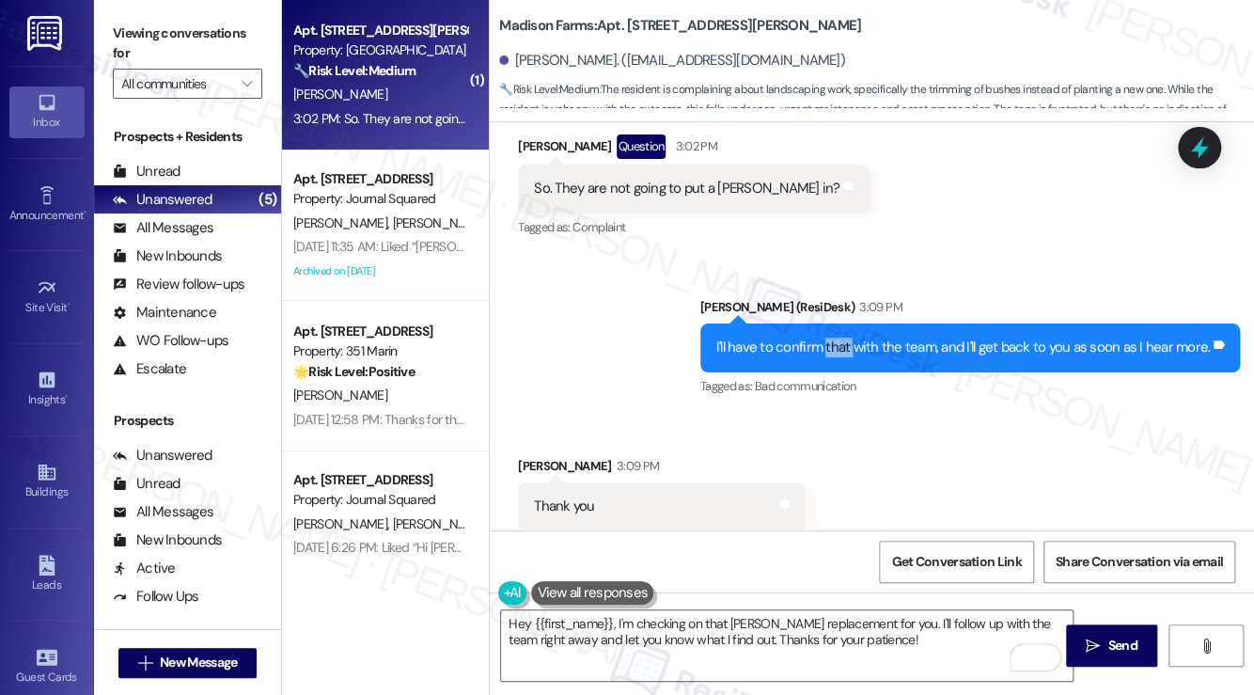
click at [832, 337] on div "I'll have to confirm that with the team, and I'll get back to you as soon as I …" at bounding box center [962, 347] width 493 height 20
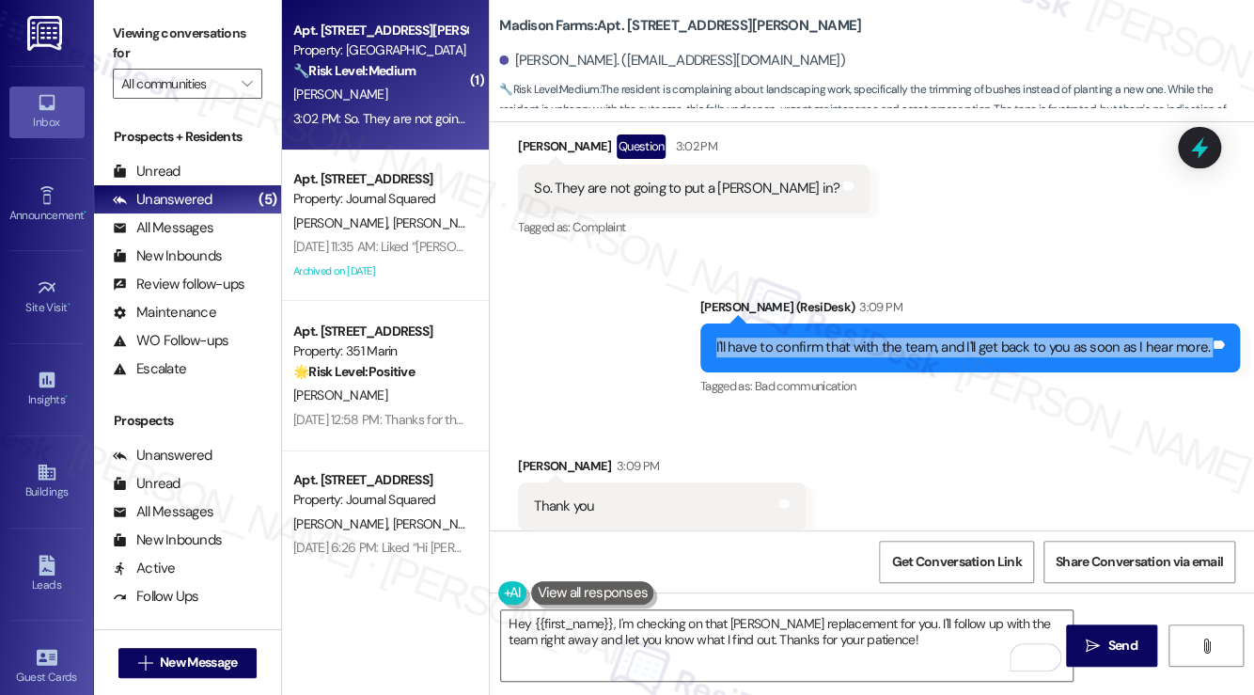
click at [832, 337] on div "I'll have to confirm that with the team, and I'll get back to you as soon as I …" at bounding box center [962, 347] width 493 height 20
click at [773, 323] on div "I'll have to confirm that with the team, and I'll get back to you as soon as I …" at bounding box center [969, 347] width 539 height 48
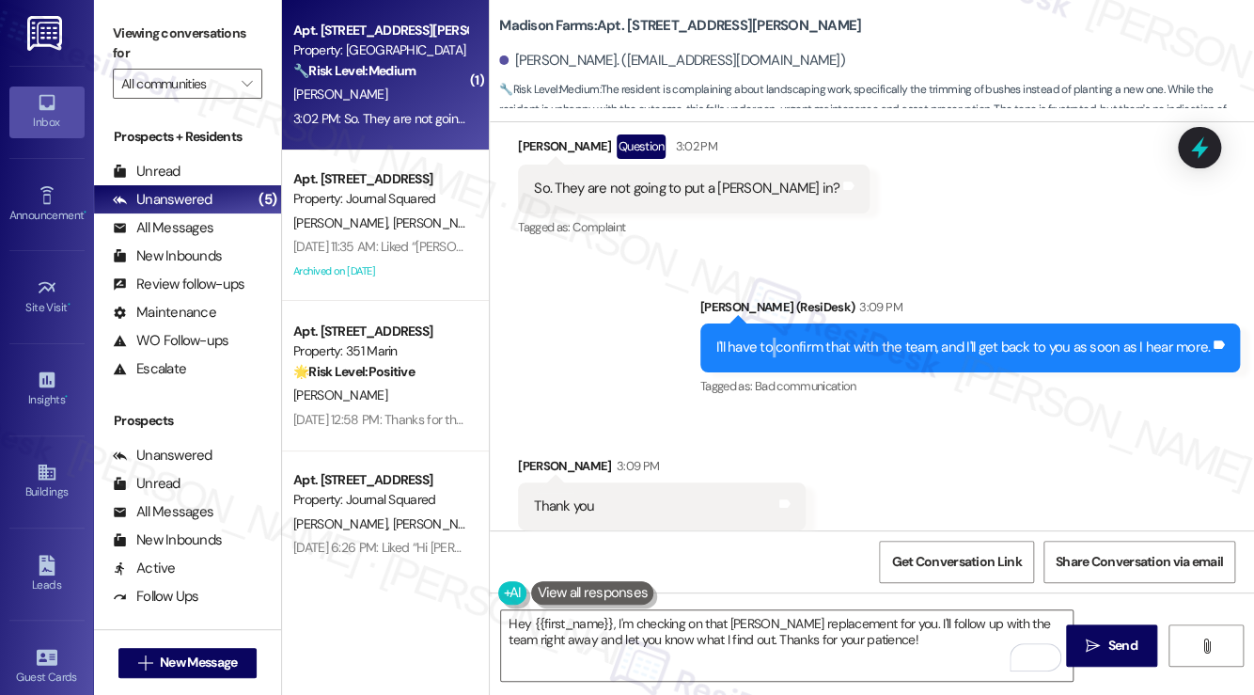
click at [773, 323] on div "I'll have to confirm that with the team, and I'll get back to you as soon as I …" at bounding box center [969, 347] width 539 height 48
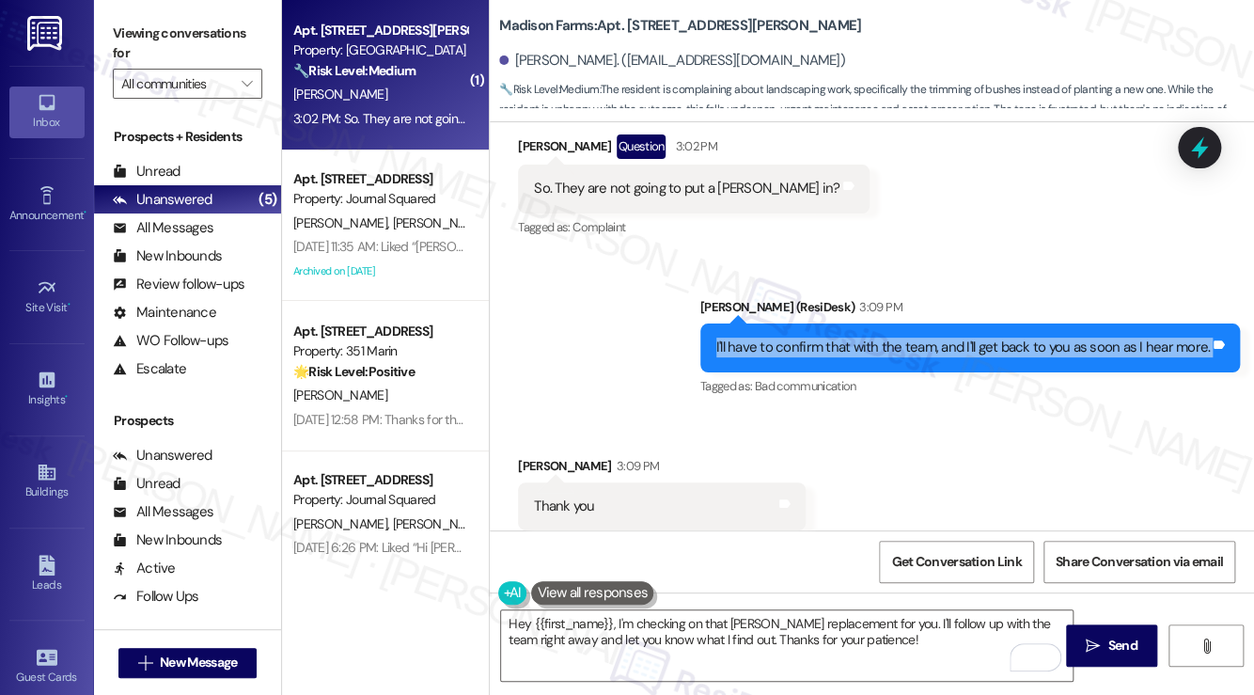
click at [773, 323] on div "I'll have to confirm that with the team, and I'll get back to you as soon as I …" at bounding box center [969, 347] width 539 height 48
click at [804, 337] on div "I'll have to confirm that with the team, and I'll get back to you as soon as I …" at bounding box center [962, 347] width 493 height 20
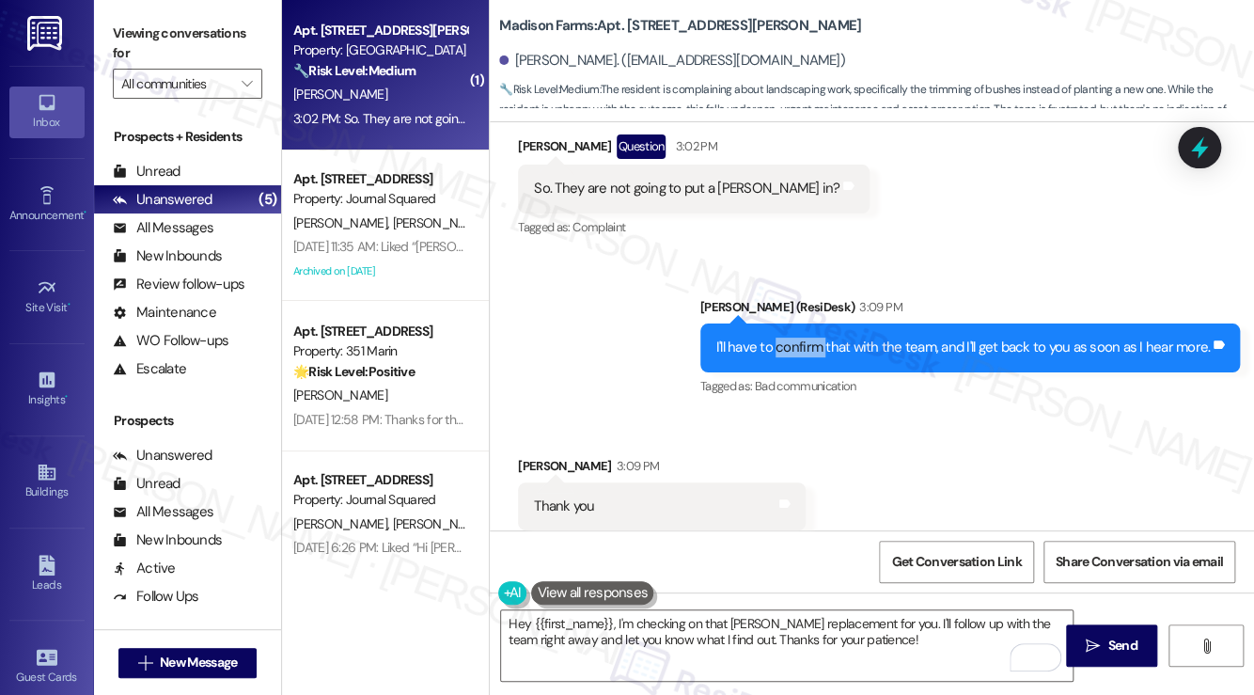
click at [804, 337] on div "I'll have to confirm that with the team, and I'll get back to you as soon as I …" at bounding box center [962, 347] width 493 height 20
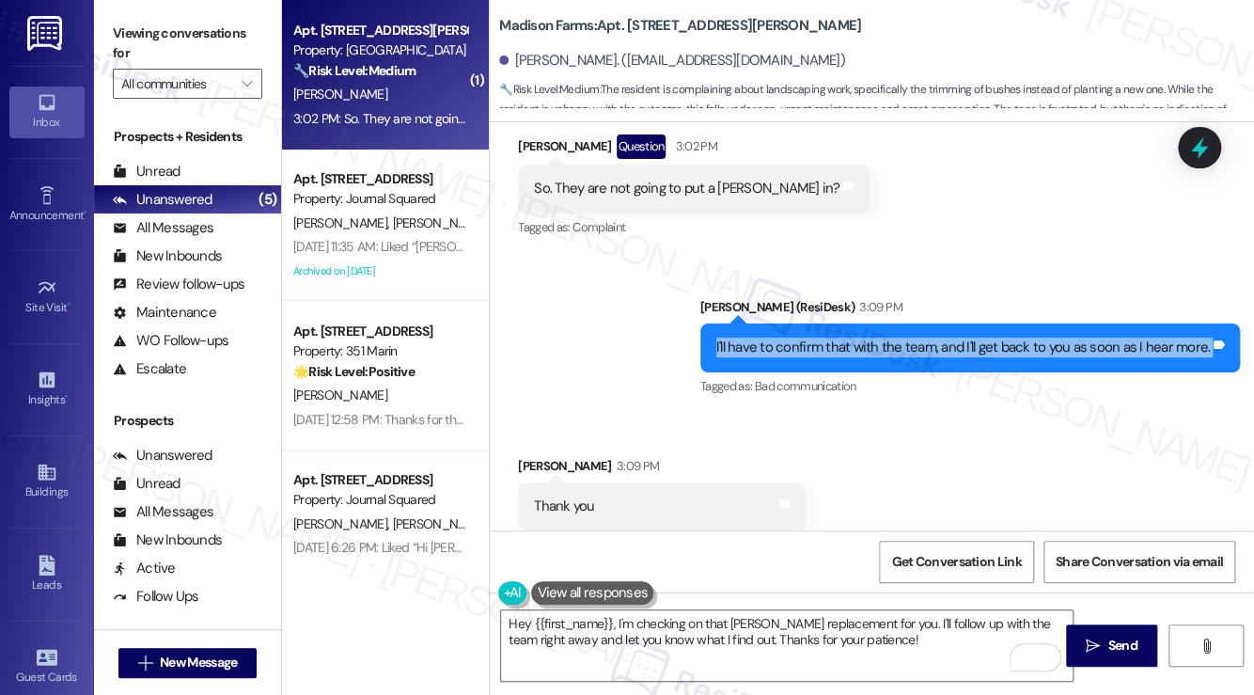
click at [804, 337] on div "I'll have to confirm that with the team, and I'll get back to you as soon as I …" at bounding box center [962, 347] width 493 height 20
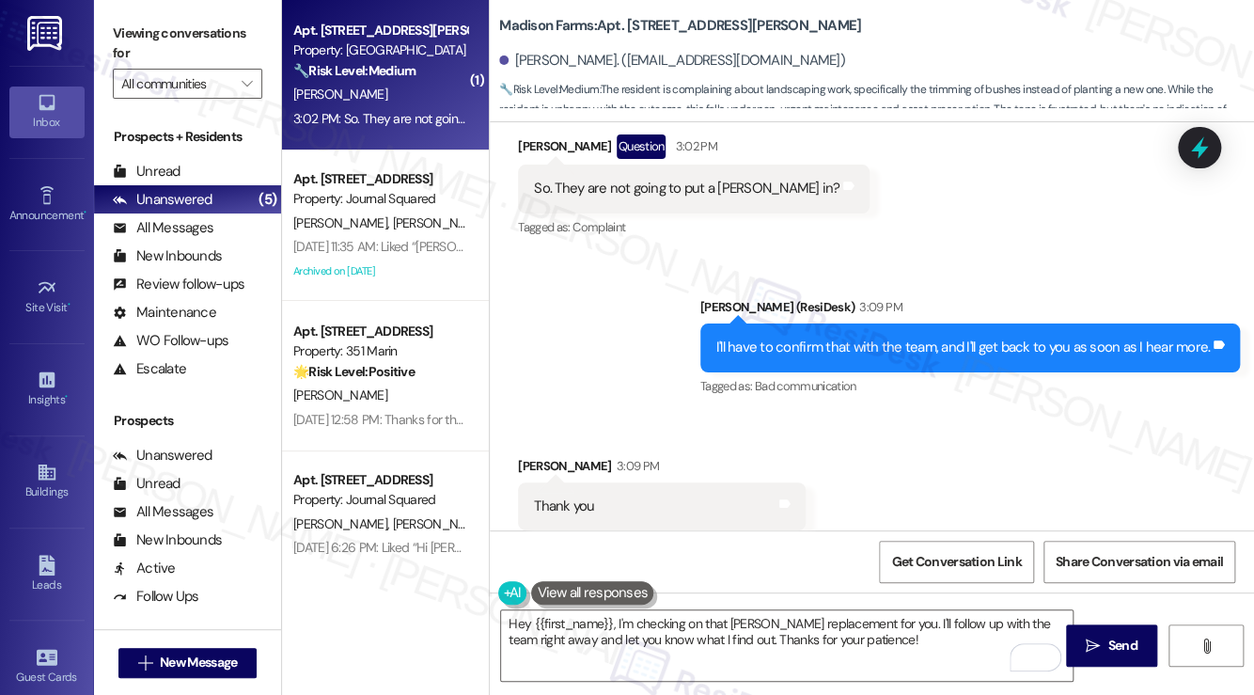
click at [575, 482] on div "Thank you Tags and notes" at bounding box center [662, 506] width 288 height 48
click at [556, 179] on div "So. They are not going to put a [PERSON_NAME] in?" at bounding box center [686, 189] width 305 height 20
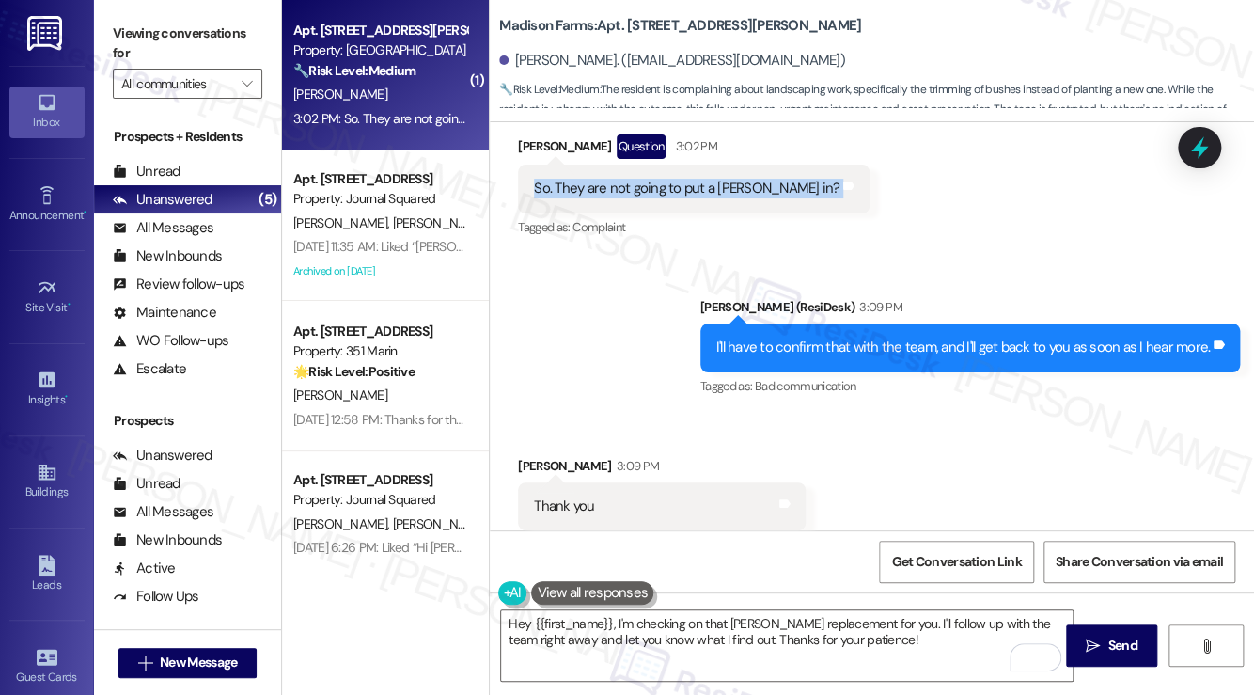
click at [556, 179] on div "So. They are not going to put a [PERSON_NAME] in?" at bounding box center [686, 189] width 305 height 20
click at [862, 160] on div "Received via SMS Jared Martin Question 3:02 PM So. They are not going to put a …" at bounding box center [872, 173] width 764 height 163
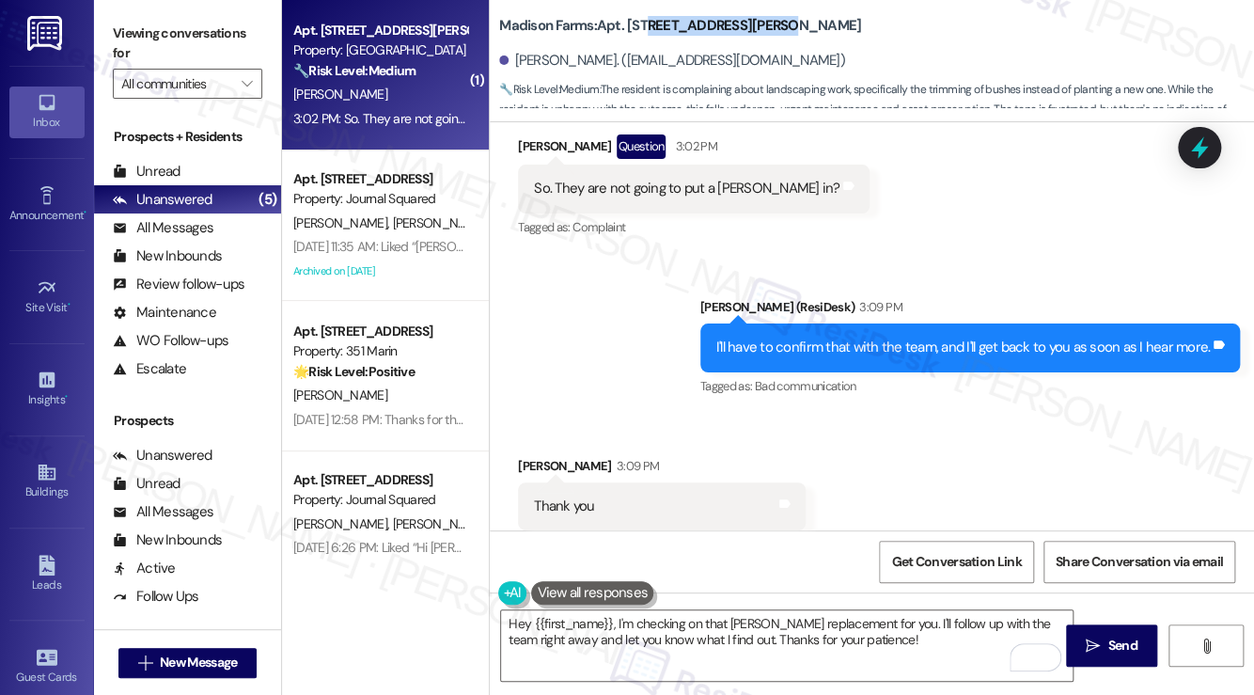
drag, startPoint x: 751, startPoint y: 25, endPoint x: 647, endPoint y: 10, distance: 105.4
click at [647, 10] on div "Madison Farms: Apt. F2218, 4883 Riley Road Jared Martin. (jarednjmartin@gmail.c…" at bounding box center [876, 56] width 755 height 103
click at [606, 610] on textarea "Hey {{first_name}}, I'm checking on that [PERSON_NAME] replacement for you. I'l…" at bounding box center [786, 645] width 571 height 70
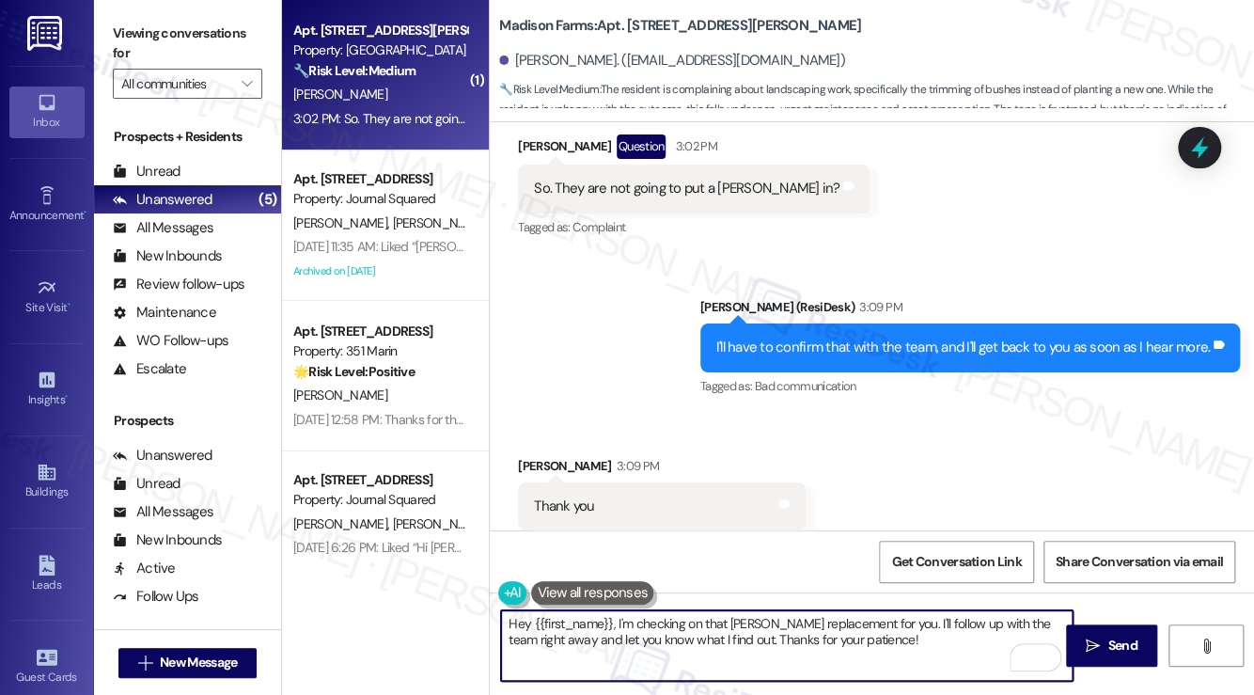
click at [604, 619] on textarea "Hey {{first_name}}, I'm checking on that [PERSON_NAME] replacement for you. I'l…" at bounding box center [786, 645] width 571 height 70
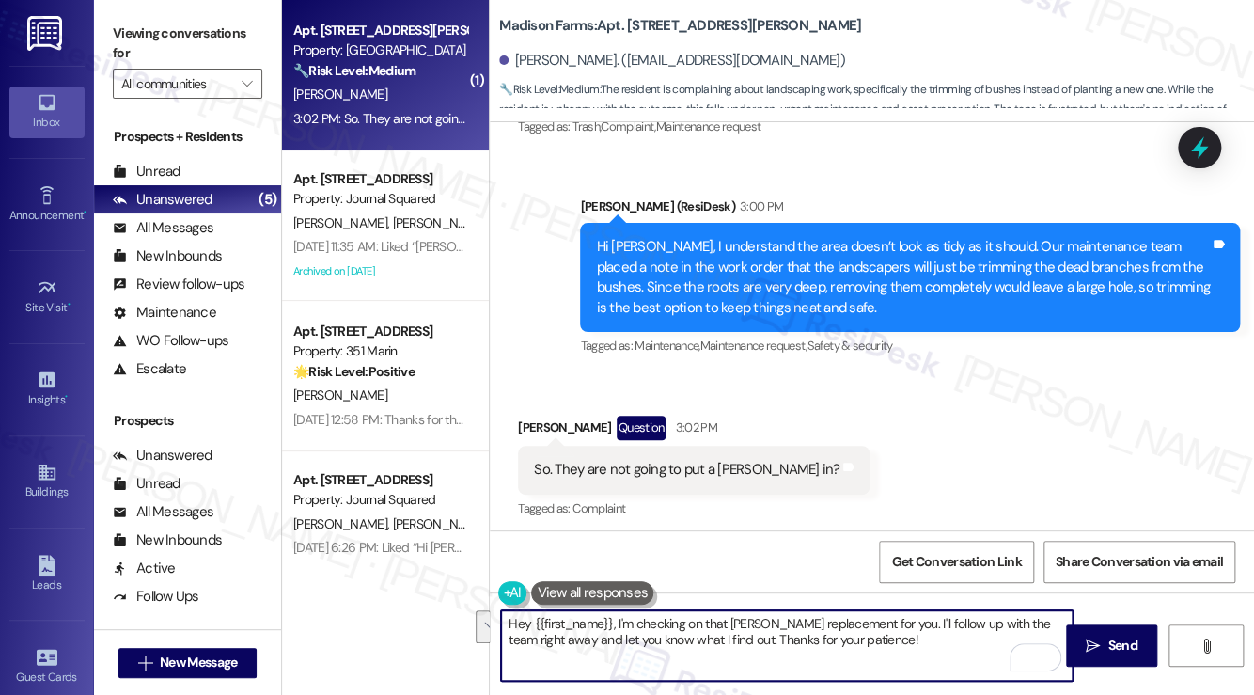
scroll to position [5392, 0]
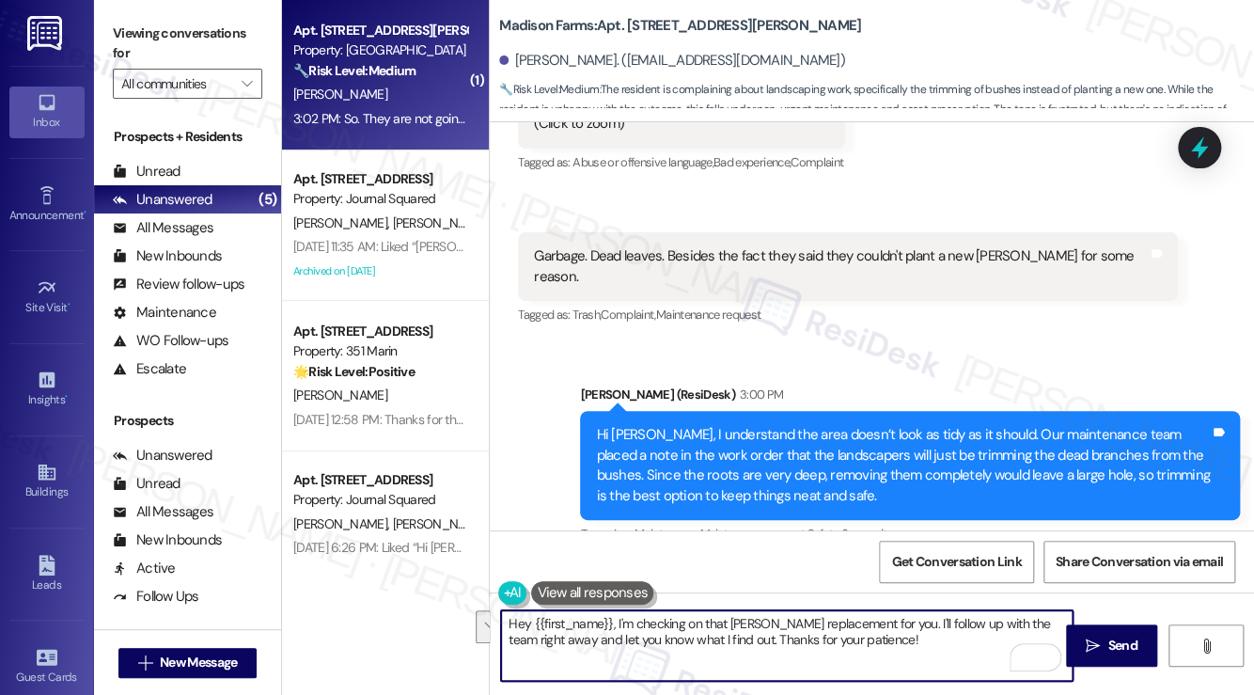
click at [891, 428] on div "Hi [PERSON_NAME], I understand the area doesn’t look as tidy as it should. Our …" at bounding box center [903, 465] width 614 height 81
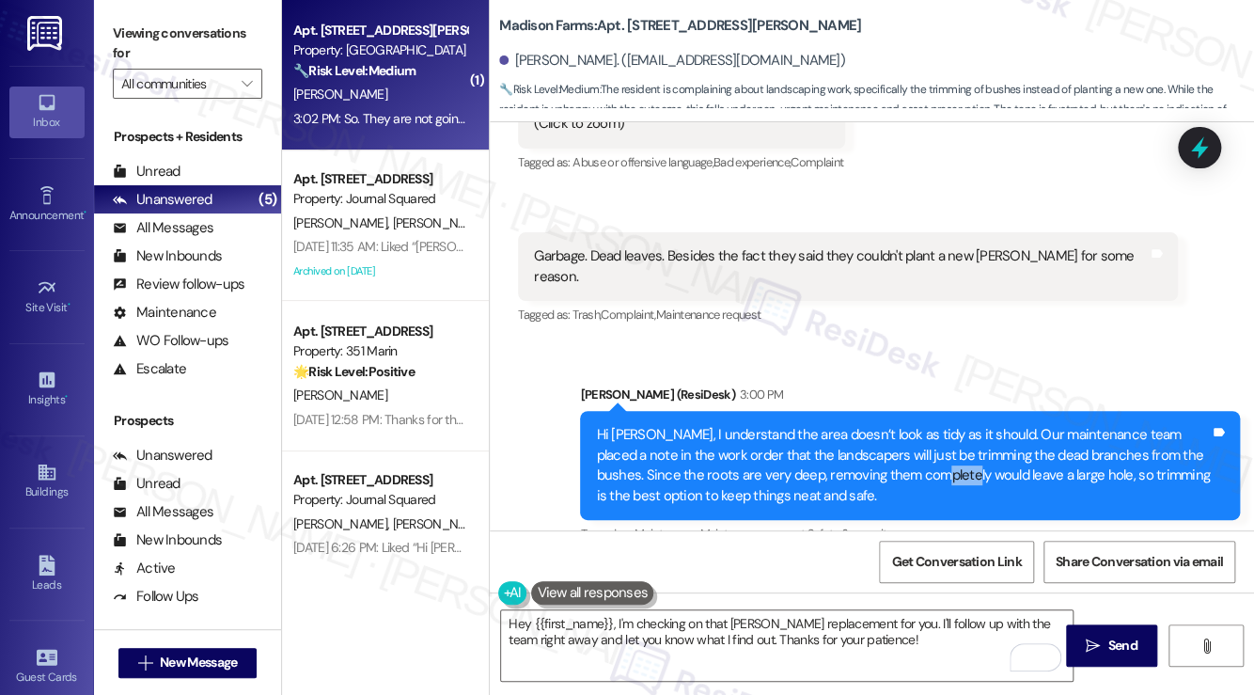
click at [890, 428] on div "Hi [PERSON_NAME], I understand the area doesn’t look as tidy as it should. Our …" at bounding box center [903, 465] width 614 height 81
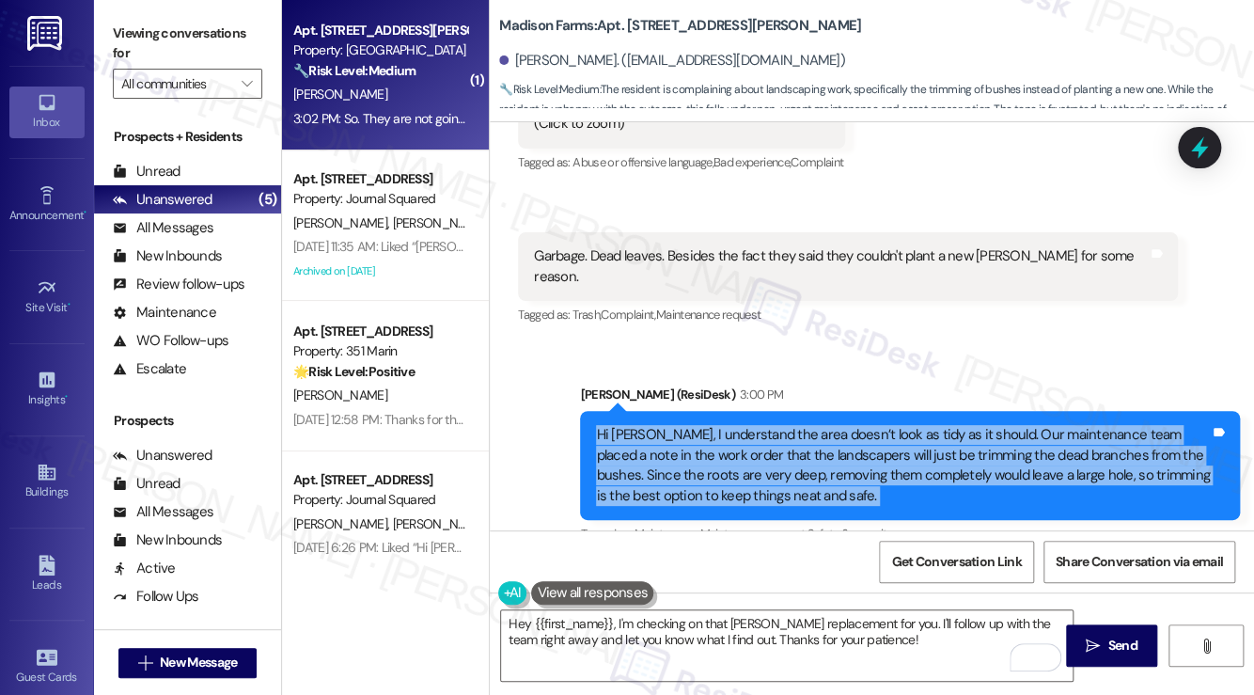
click at [890, 428] on div "Hi [PERSON_NAME], I understand the area doesn’t look as tidy as it should. Our …" at bounding box center [903, 465] width 614 height 81
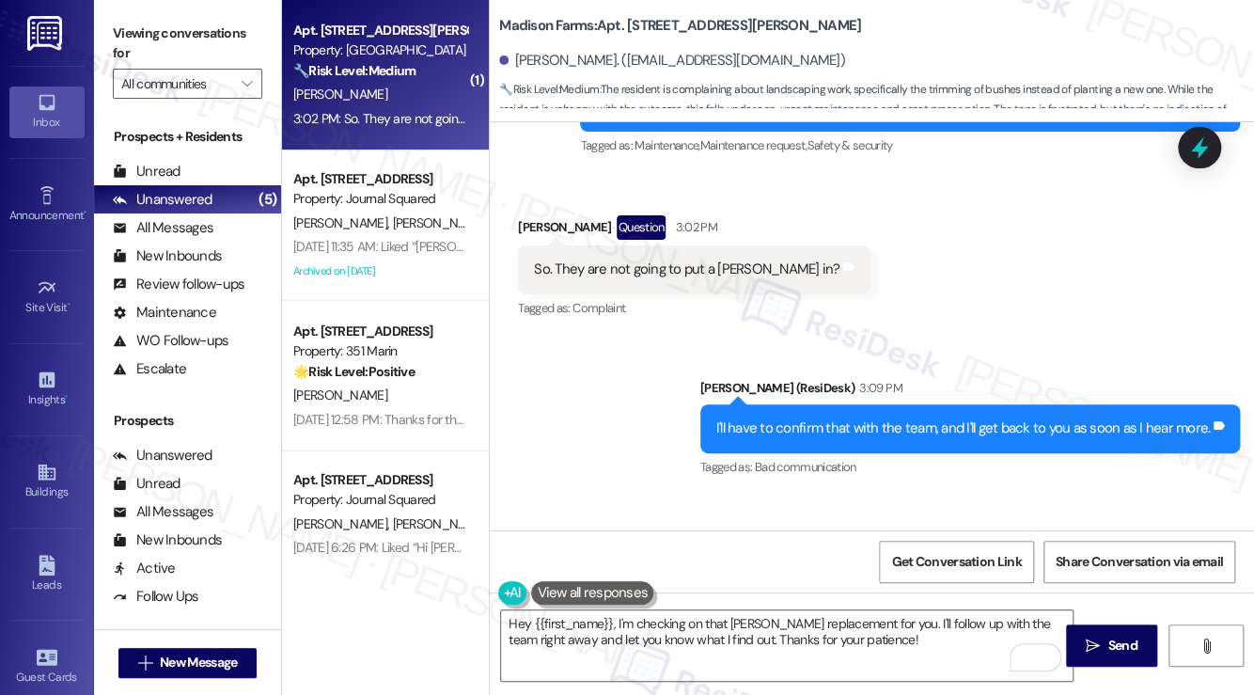
scroll to position [5861, 0]
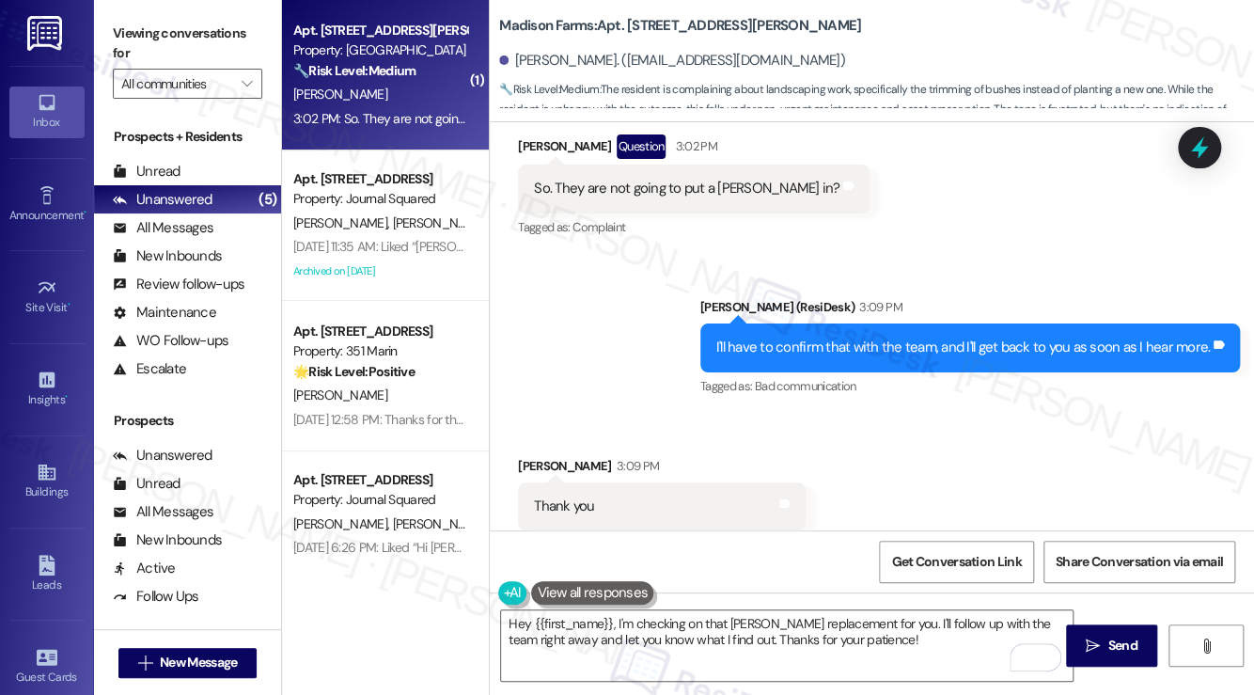
click at [757, 323] on div "I'll have to confirm that with the team, and I'll get back to you as soon as I …" at bounding box center [969, 347] width 539 height 48
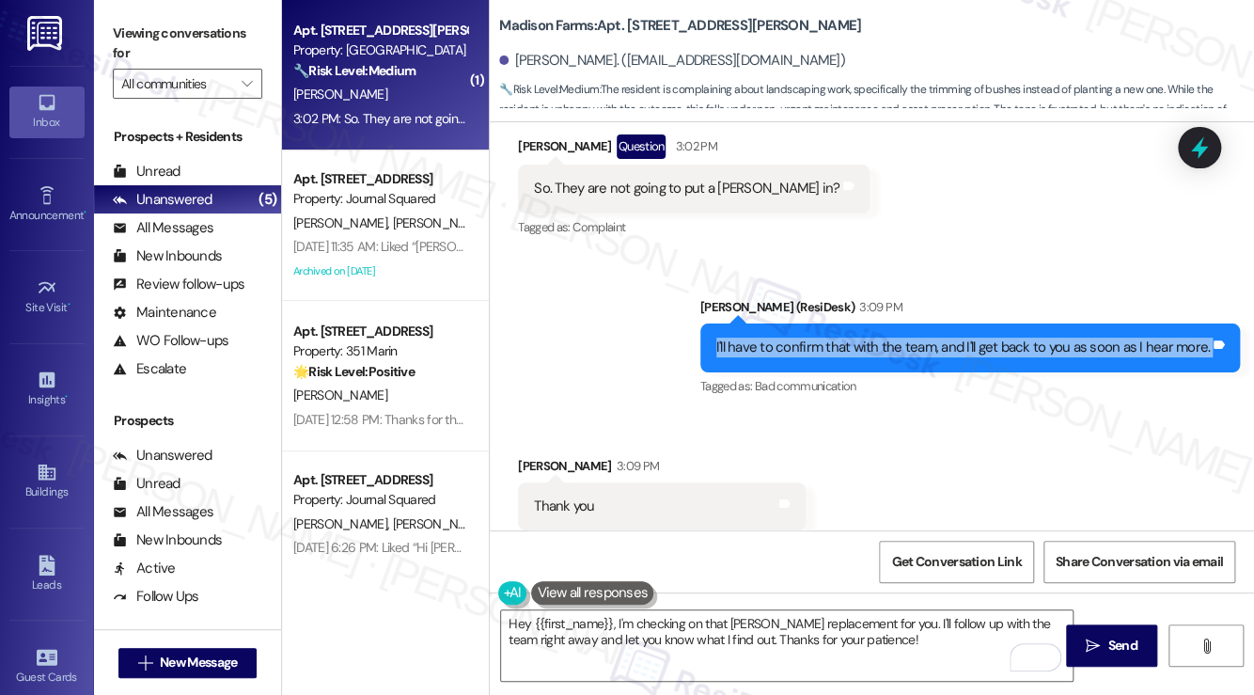
click at [757, 323] on div "I'll have to confirm that with the team, and I'll get back to you as soon as I …" at bounding box center [969, 347] width 539 height 48
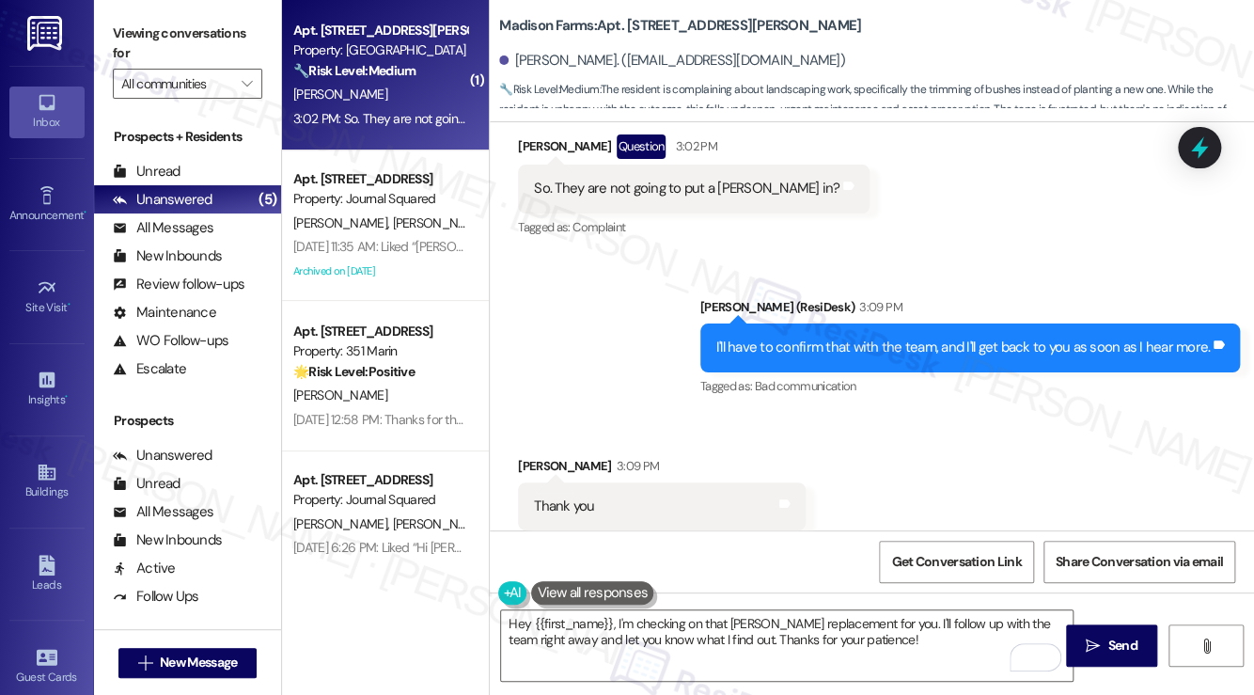
click at [691, 530] on div "Tagged as: Praise , Click to highlight conversations about Praise Emailed clien…" at bounding box center [662, 543] width 288 height 27
click at [43, 492] on div "Buildings" at bounding box center [47, 491] width 94 height 19
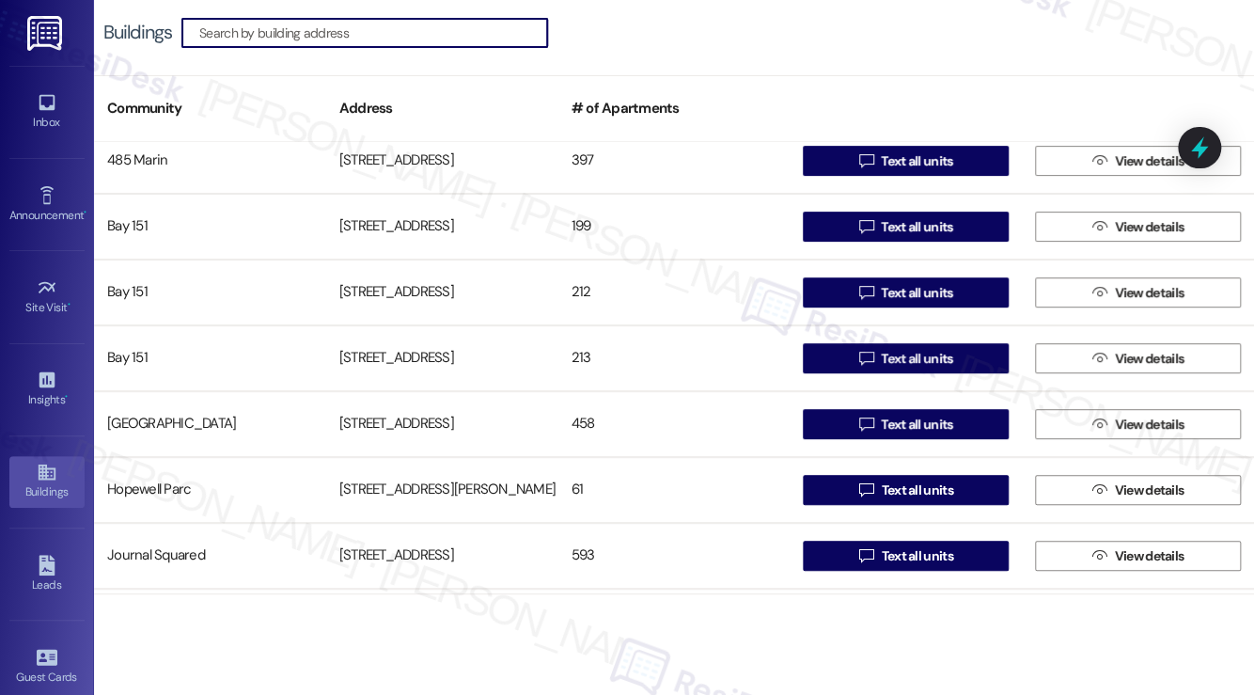
scroll to position [282, 0]
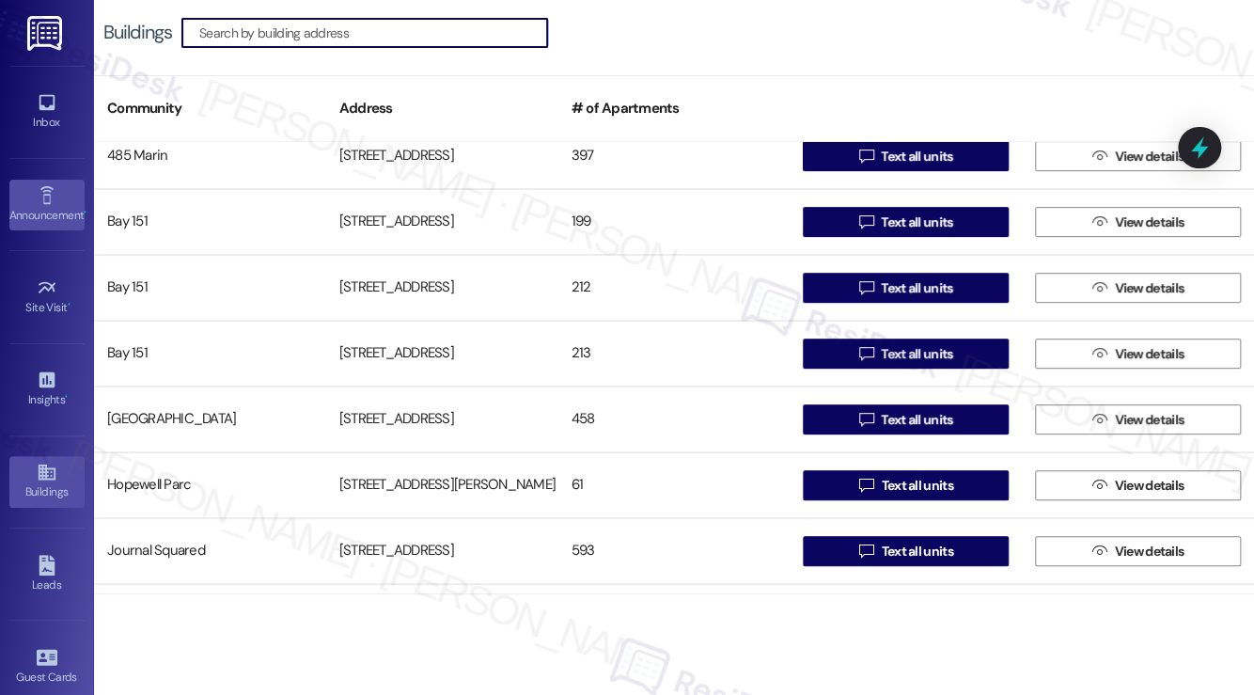
click at [50, 195] on icon at bounding box center [47, 195] width 21 height 21
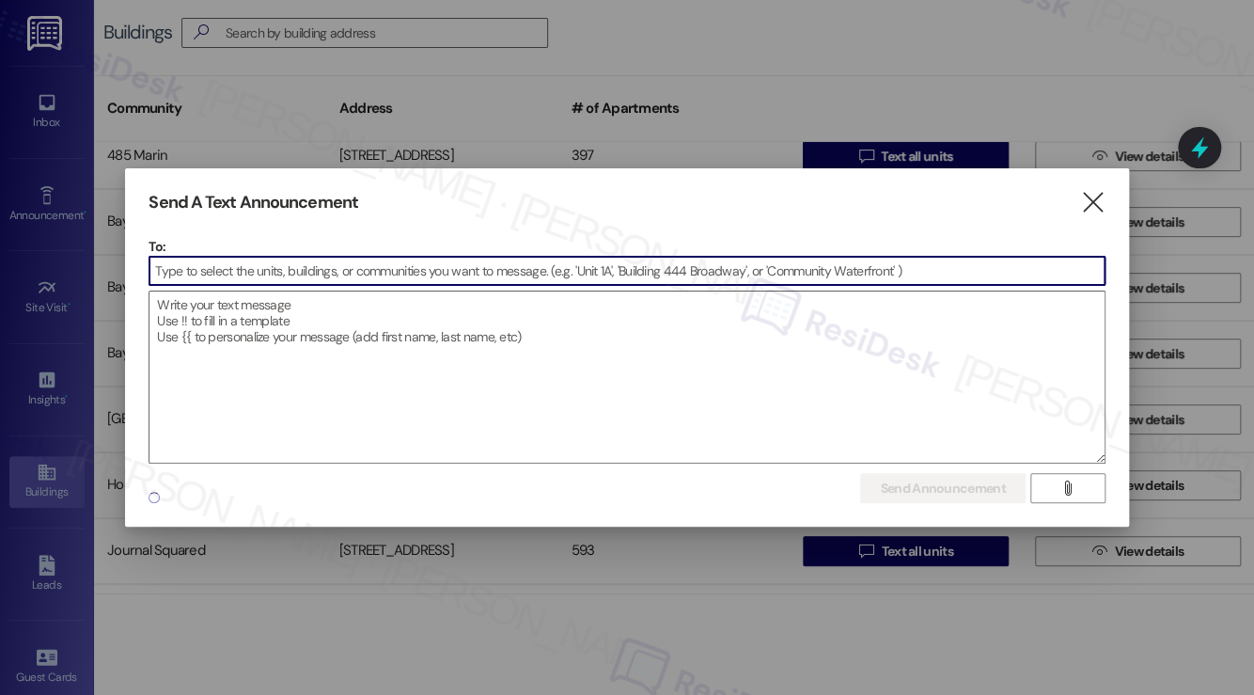
click at [273, 267] on input at bounding box center [626, 271] width 954 height 28
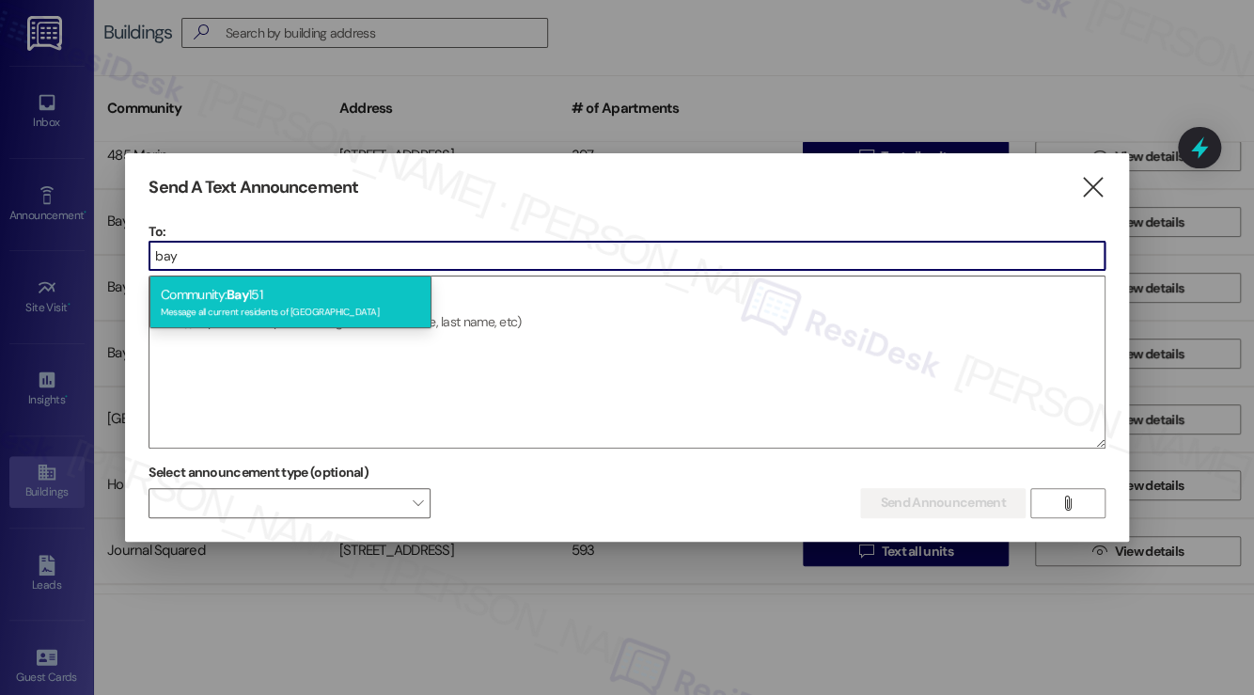
type input "bay"
click at [267, 309] on div "Message all current residents of Bay 151" at bounding box center [290, 310] width 259 height 16
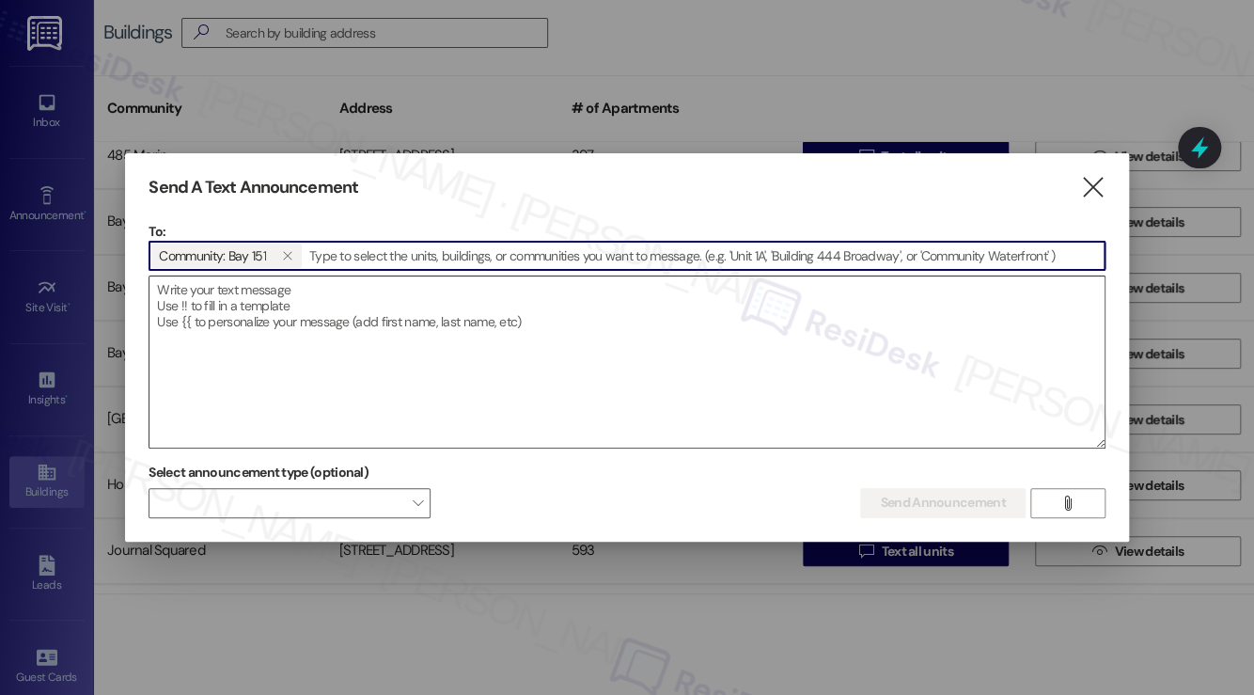
click at [252, 324] on textarea at bounding box center [626, 361] width 954 height 171
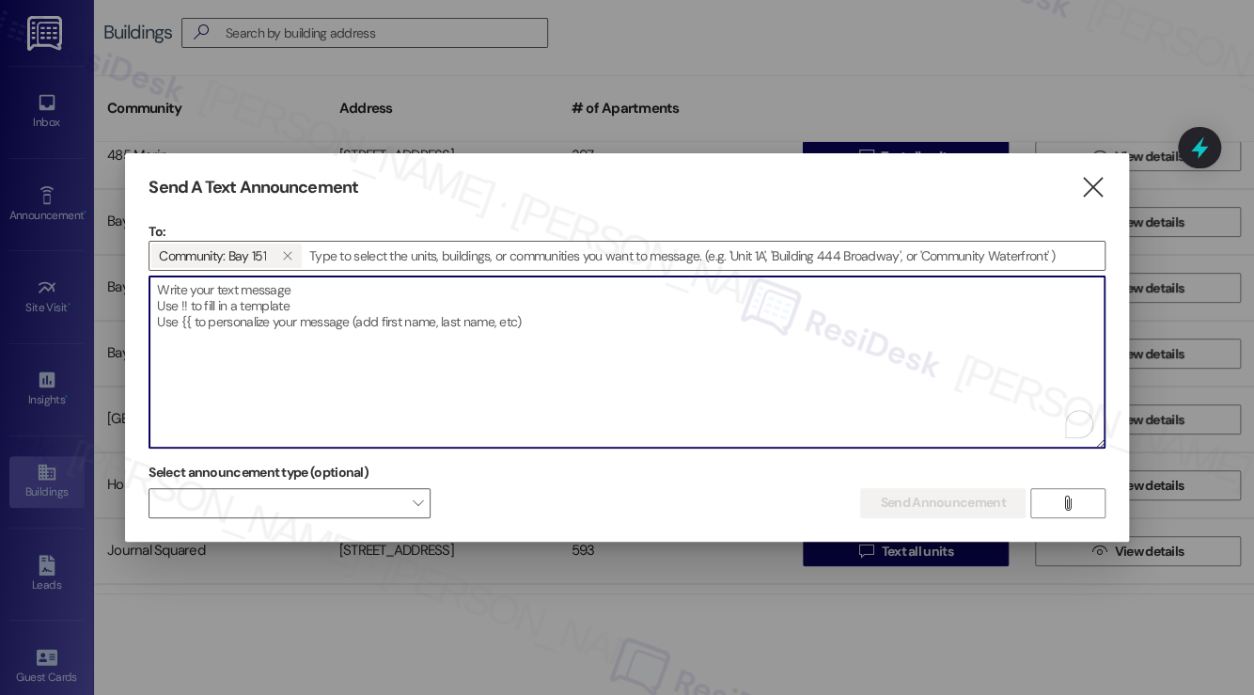
paste textarea "Hi {{first_name}}! A quick reminder of Bay 151 community policies: Quiet Hours:…"
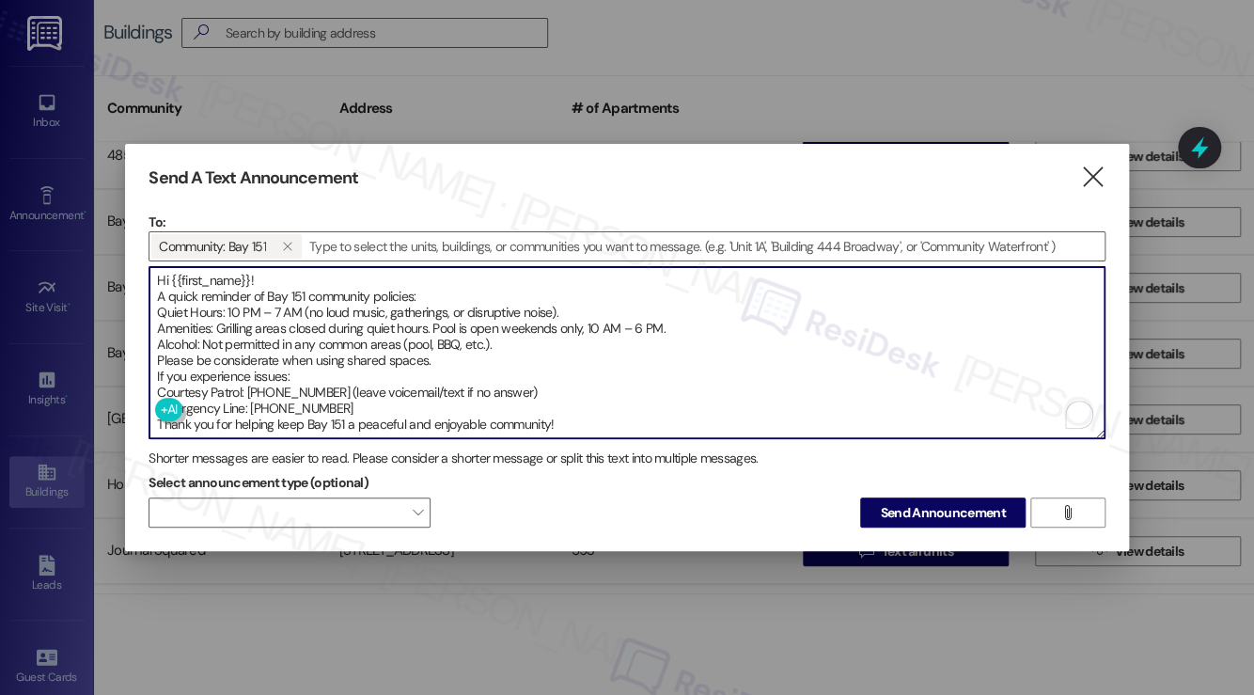
click at [222, 297] on textarea "Hi {{first_name}}! A quick reminder of Bay 151 community policies: Quiet Hours:…" at bounding box center [626, 352] width 954 height 171
click at [222, 296] on textarea "Hi {{first_name}}! A quick reminder of Bay 151 community policies: Quiet Hours:…" at bounding box center [626, 352] width 954 height 171
click at [226, 317] on textarea "Hi {{first_name}}! A quick reminder of Bay 151 community policies: Quiet Hours:…" at bounding box center [626, 352] width 954 height 171
click at [266, 308] on textarea "Hi {{first_name}}! A quick reminder of Bay 151 community policies: Quiet Hours:…" at bounding box center [626, 352] width 954 height 171
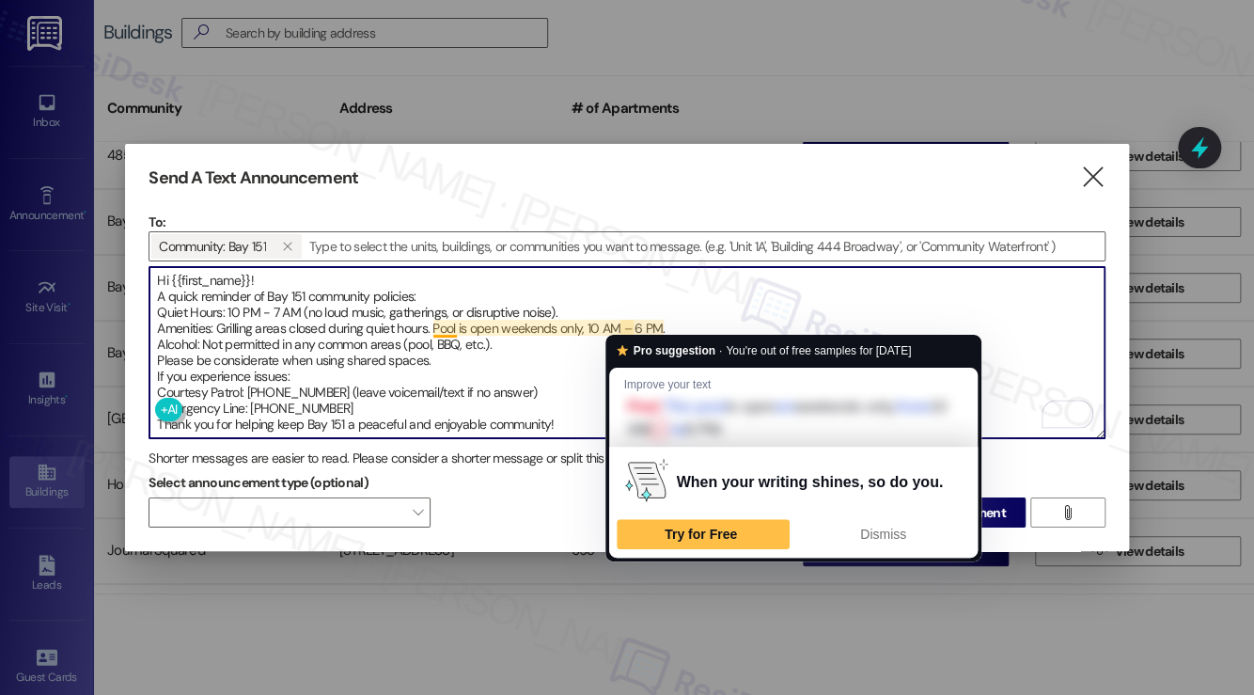
click at [628, 322] on textarea "Hi {{first_name}}! A quick reminder of Bay 151 community policies: Quiet Hours:…" at bounding box center [626, 352] width 954 height 171
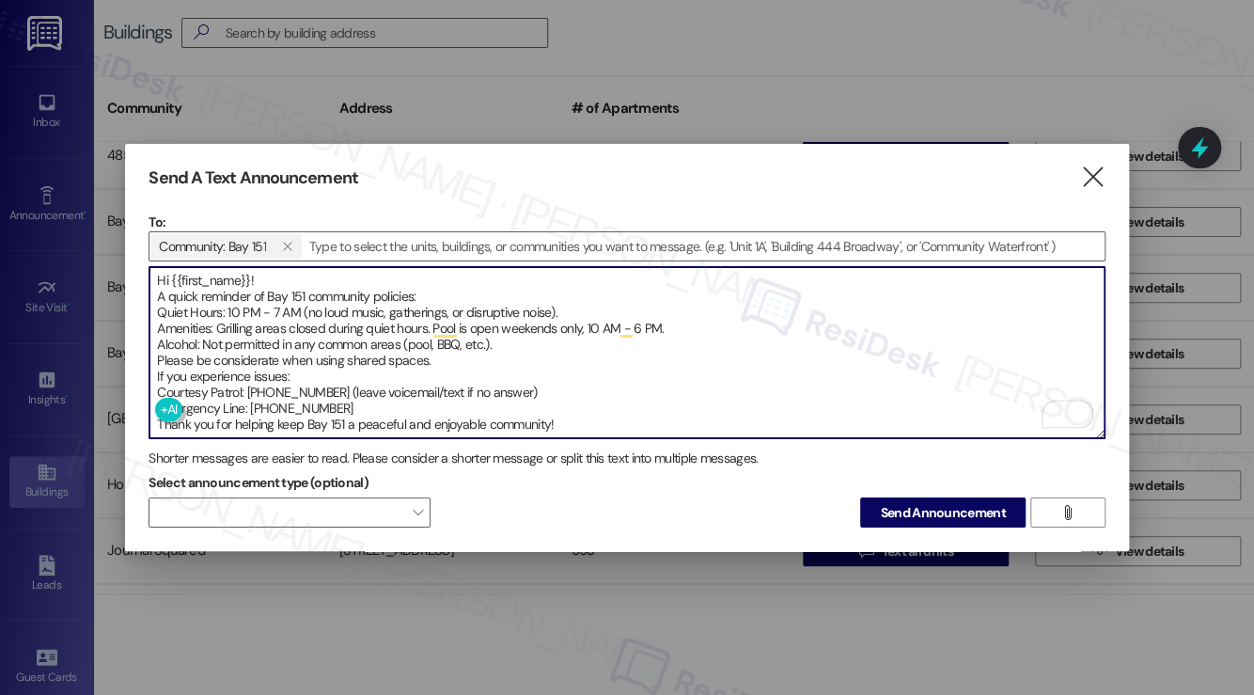
click at [191, 319] on textarea "Hi {{first_name}}! A quick reminder of Bay 151 community policies: Quiet Hours:…" at bounding box center [626, 352] width 954 height 171
click at [248, 385] on textarea "Hi {{first_name}}! A quick reminder of Bay 151 community policies: Quiet Hours:…" at bounding box center [626, 352] width 954 height 171
click at [374, 355] on textarea "Hi {{first_name}}! A quick reminder of Bay 151 community policies: Quiet Hours:…" at bounding box center [626, 352] width 954 height 171
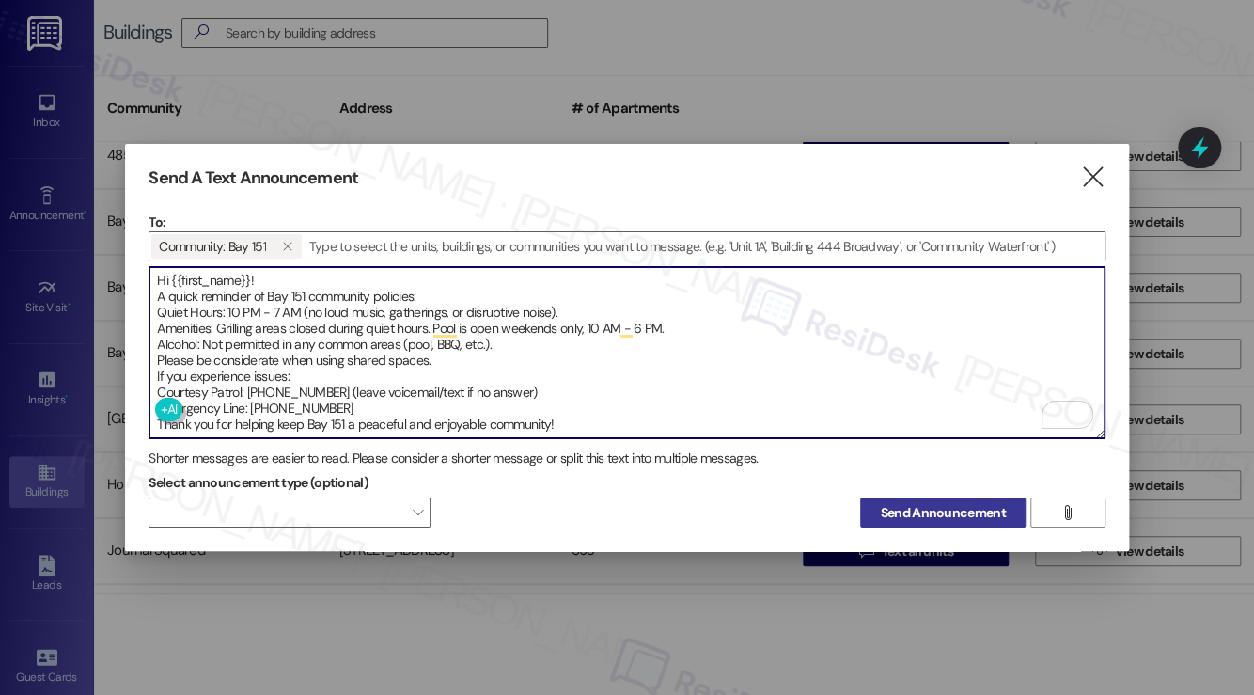
type textarea "Hi {{first_name}}! A quick reminder of Bay 151 community policies: Quiet Hours:…"
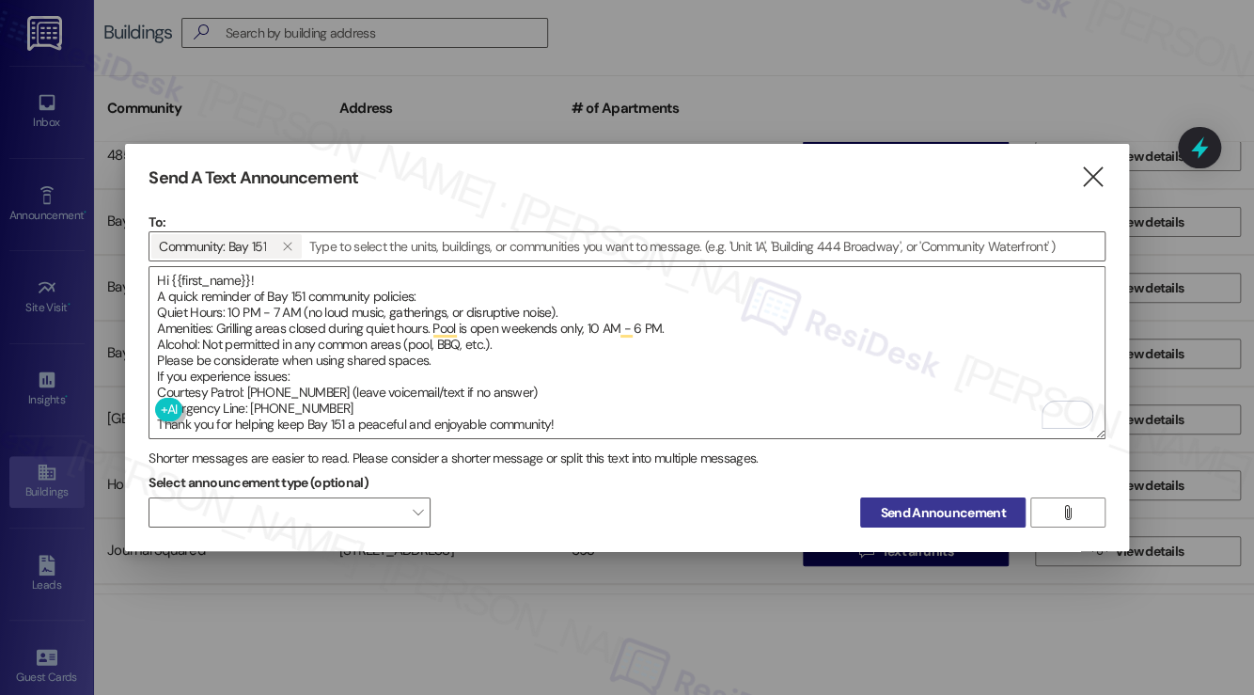
click at [910, 508] on span "Send Announcement" at bounding box center [942, 513] width 125 height 20
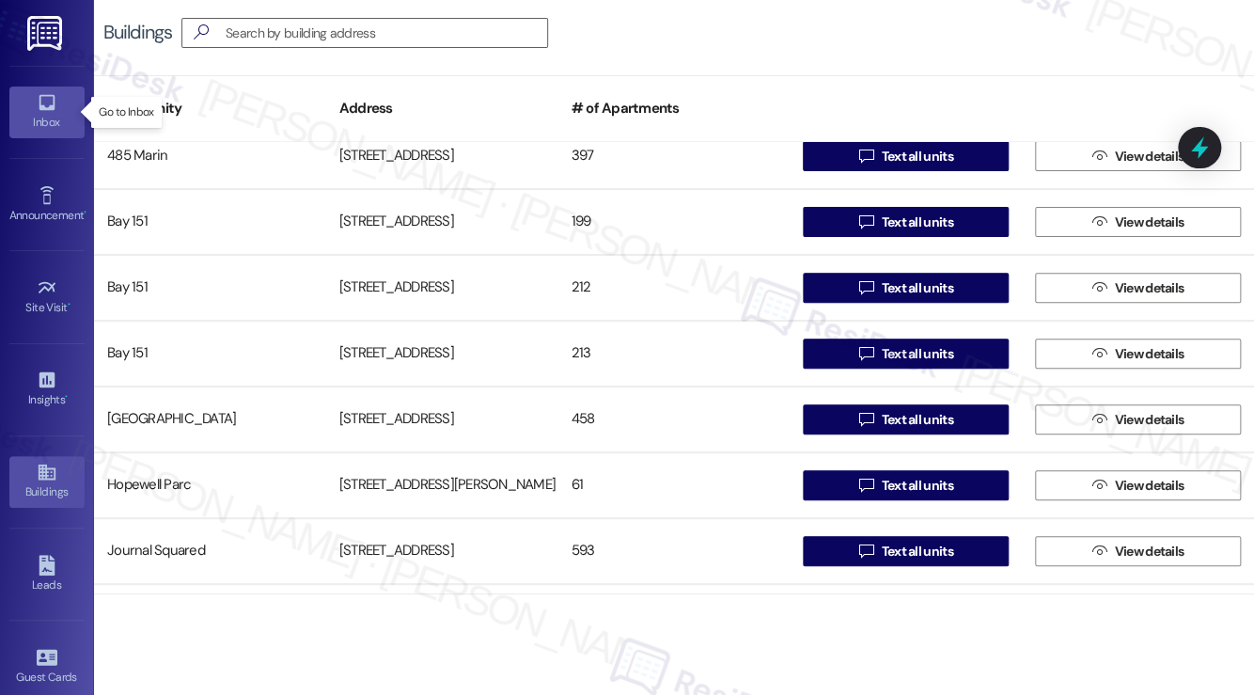
click at [46, 108] on icon at bounding box center [47, 103] width 16 height 16
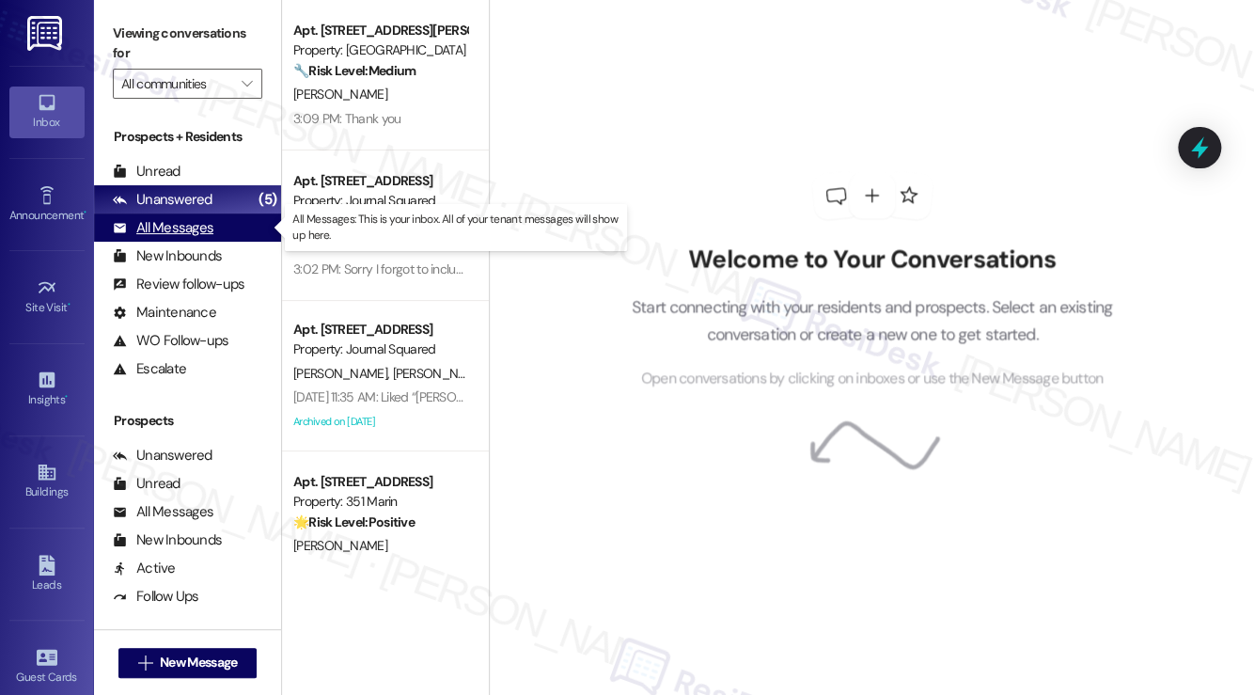
click at [195, 232] on div "All Messages" at bounding box center [163, 228] width 101 height 20
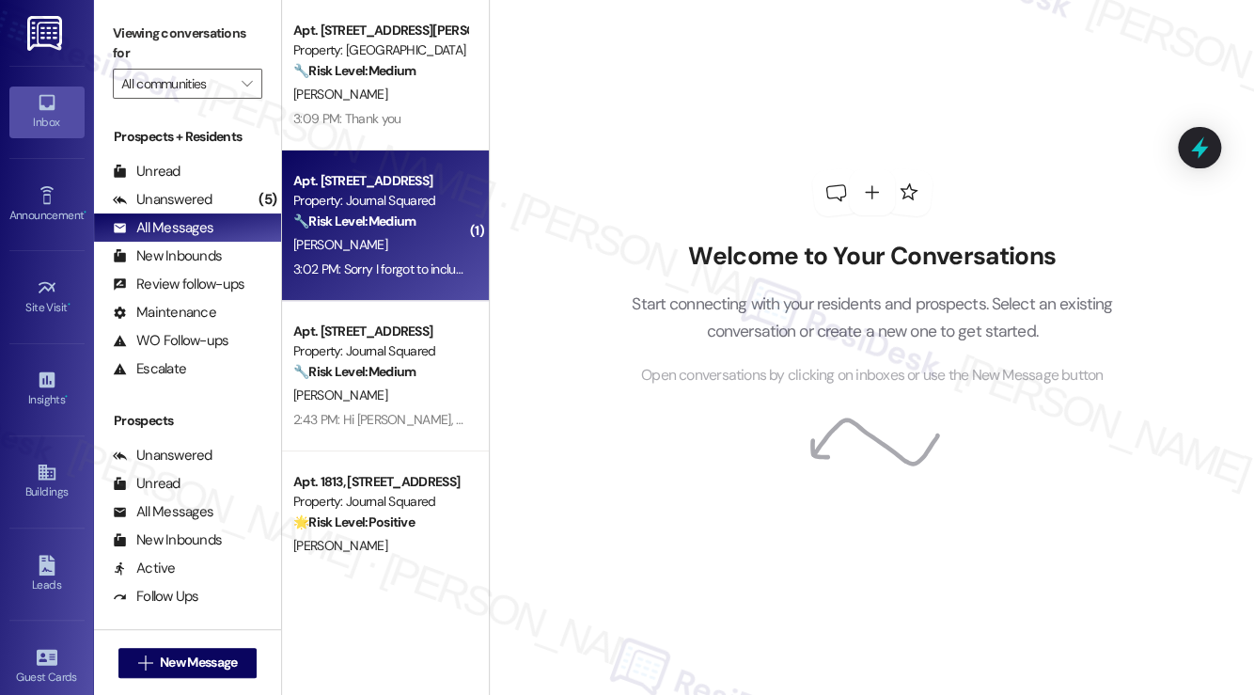
click at [421, 265] on div "3:02 PM: Sorry I forgot to include the apartment number in the address. The cor…" at bounding box center [674, 268] width 763 height 17
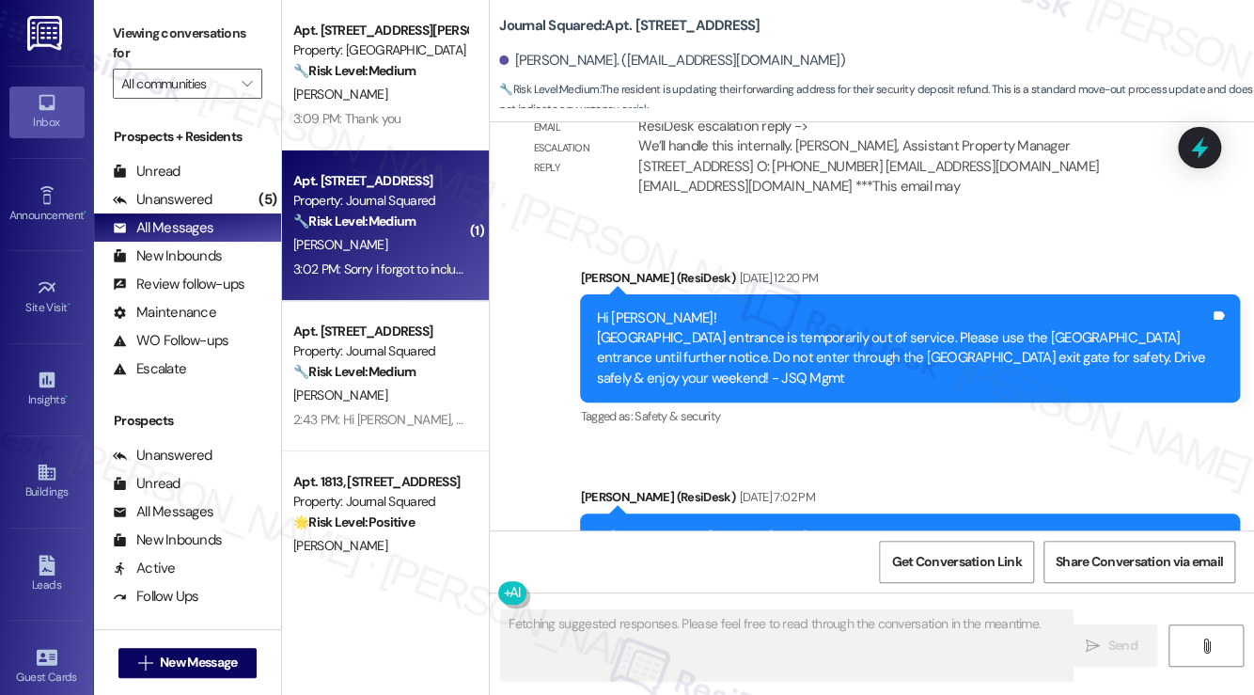
scroll to position [10771, 0]
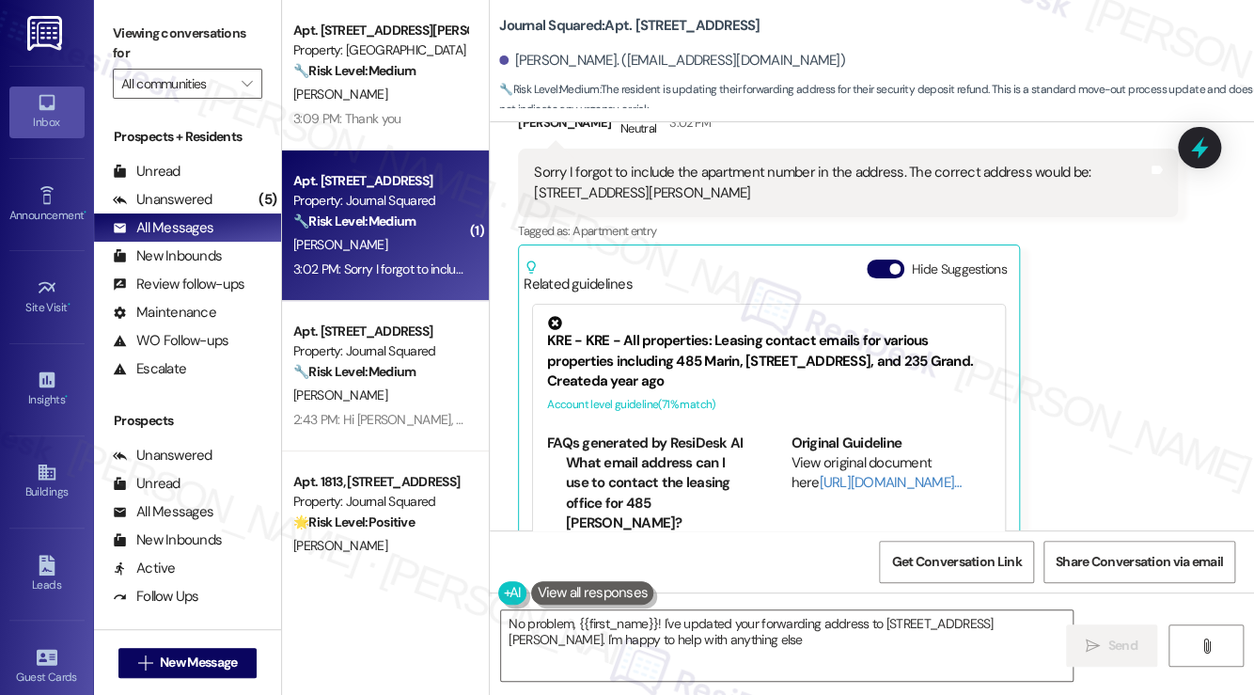
type textarea "No problem, {{first_name}}! I've updated your forwarding address to 2435 S Sepu…"
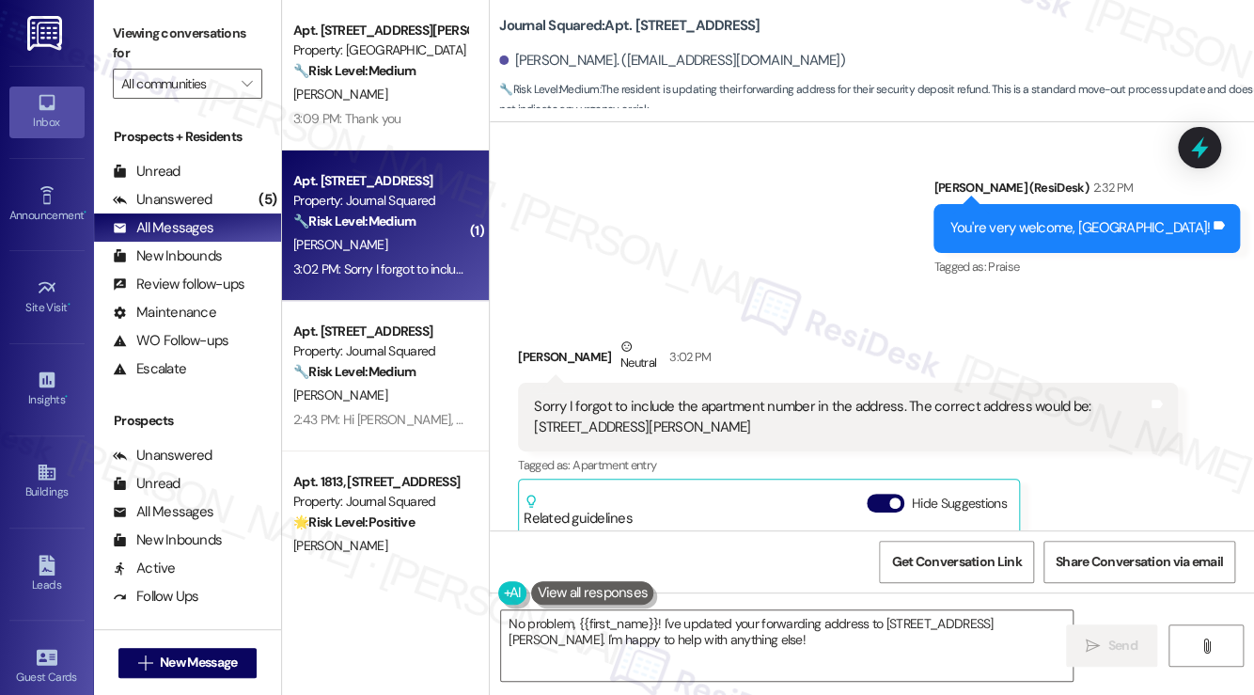
scroll to position [10583, 0]
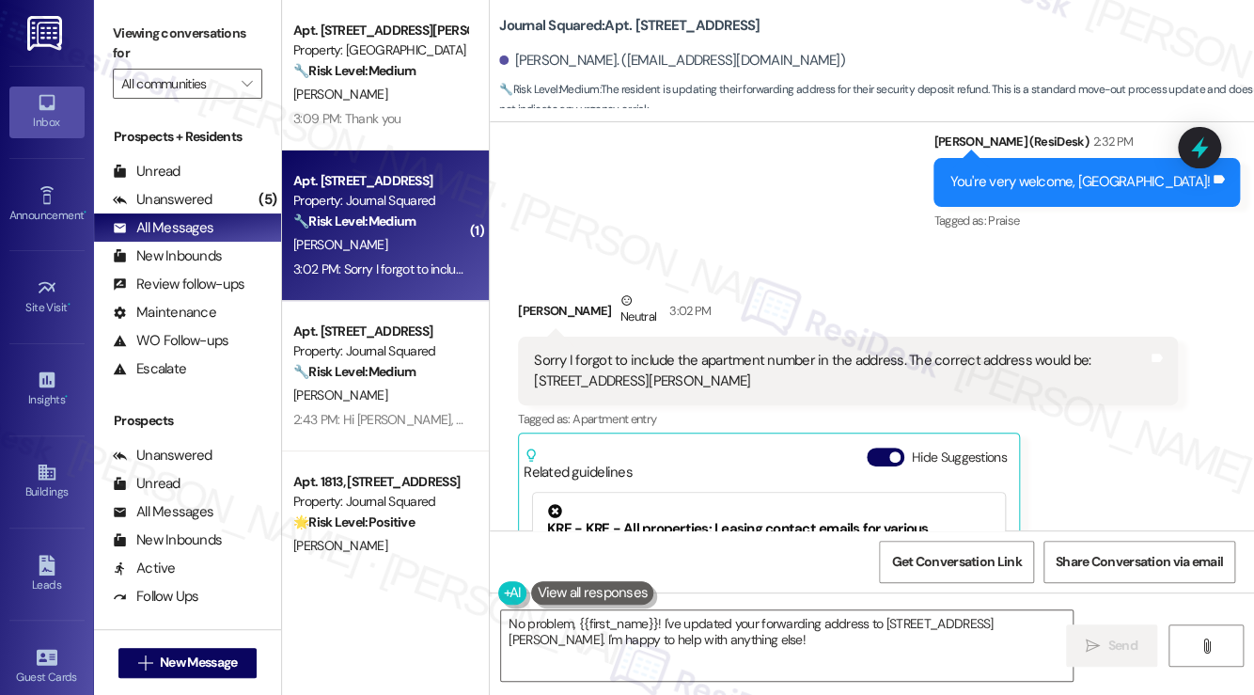
click at [679, 336] on div "Sorry I forgot to include the apartment number in the address. The correct addr…" at bounding box center [848, 370] width 660 height 69
click at [681, 336] on div "Sorry I forgot to include the apartment number in the address. The correct addr…" at bounding box center [848, 370] width 660 height 69
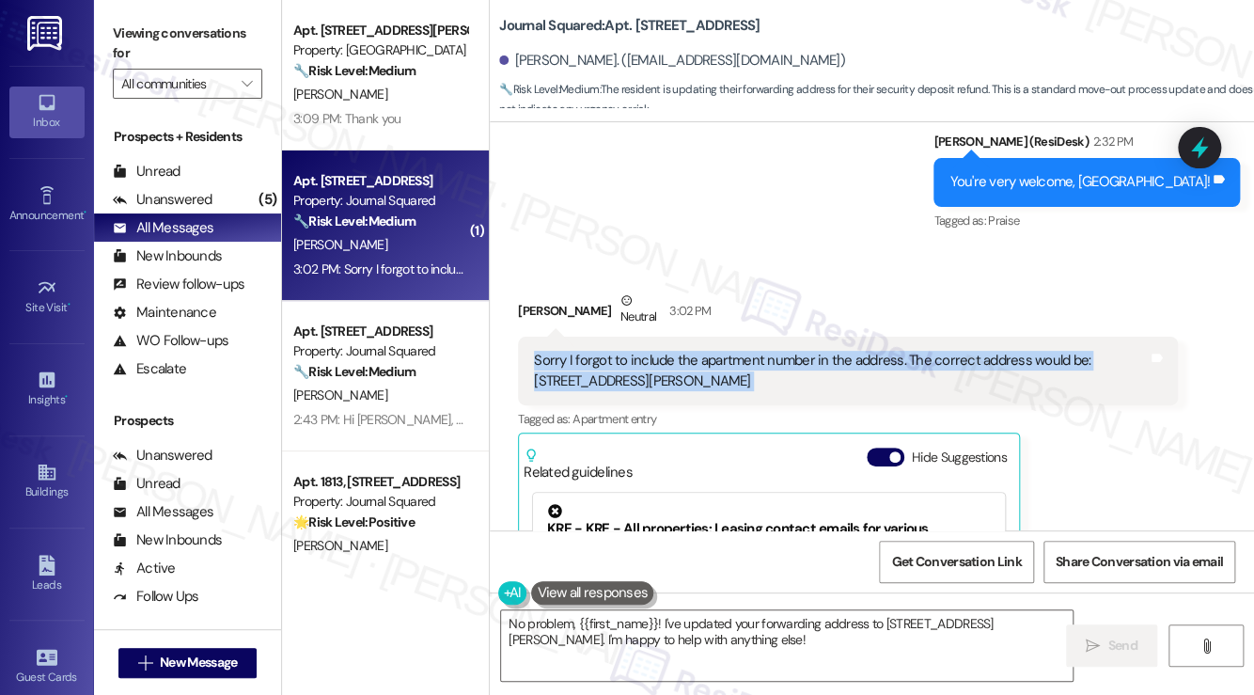
click at [681, 336] on div "Sorry I forgot to include the apartment number in the address. The correct addr…" at bounding box center [848, 370] width 660 height 69
click at [703, 351] on div "Sorry I forgot to include the apartment number in the address. The correct addr…" at bounding box center [841, 371] width 614 height 40
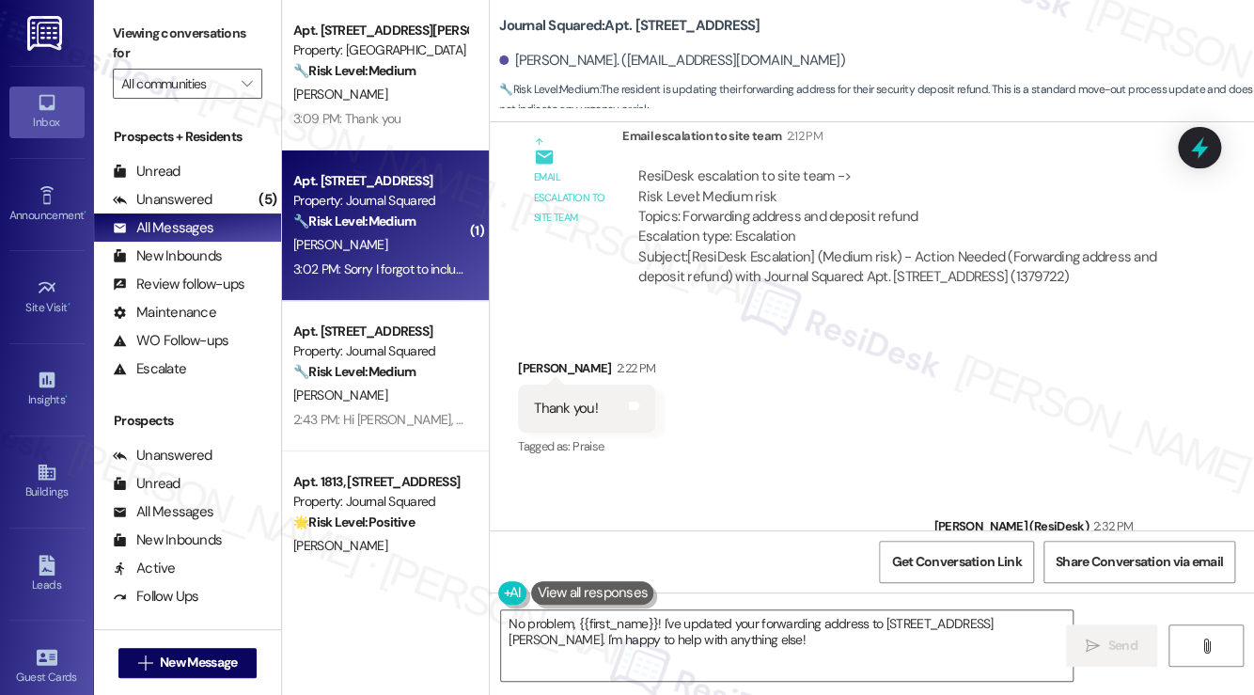
scroll to position [10019, 0]
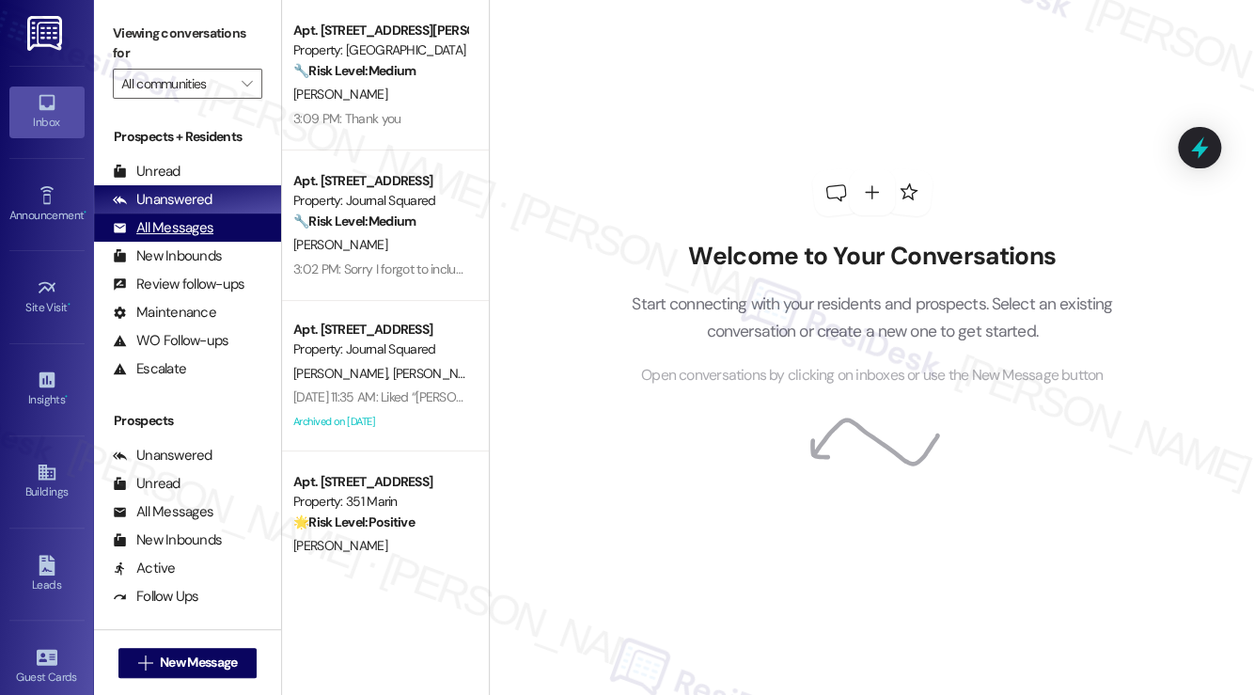
click at [211, 213] on div "All Messages (undefined)" at bounding box center [187, 227] width 187 height 28
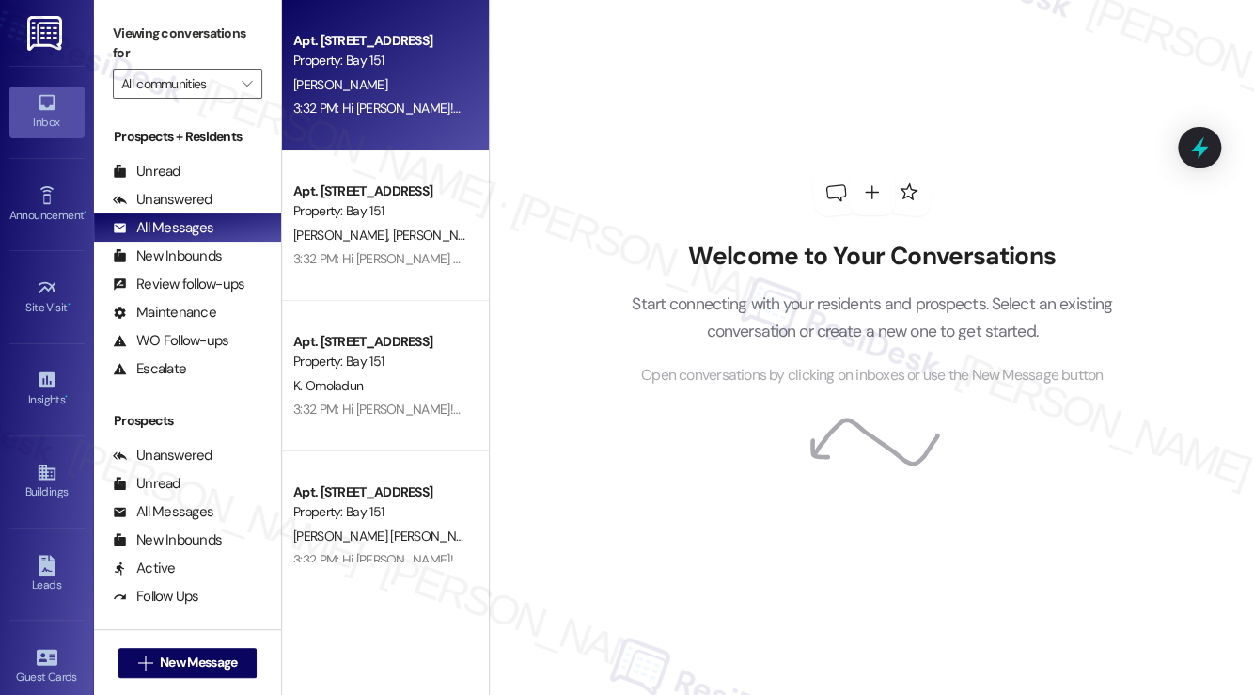
click at [428, 141] on div "Apt. [STREET_ADDRESS] Property: Bay 151 J. Volta 3:32 PM: Hi [PERSON_NAME]!A qu…" at bounding box center [385, 75] width 207 height 150
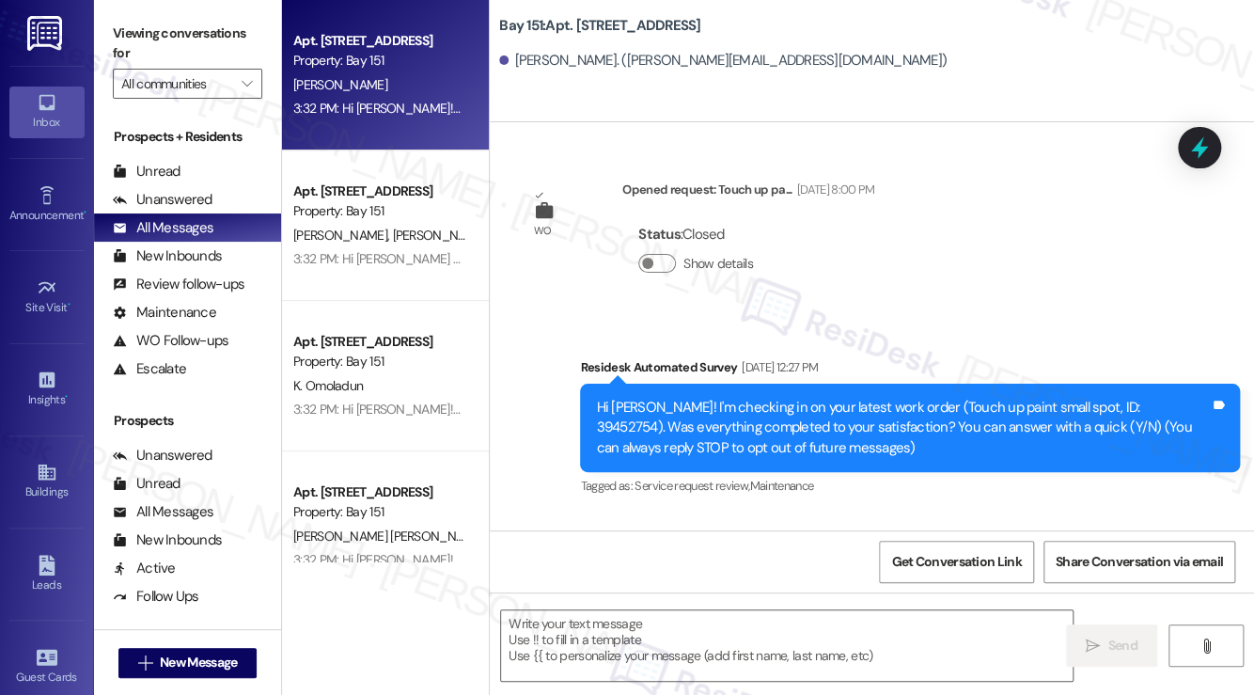
type textarea "Fetching suggested responses. Please feel free to read through the conversation…"
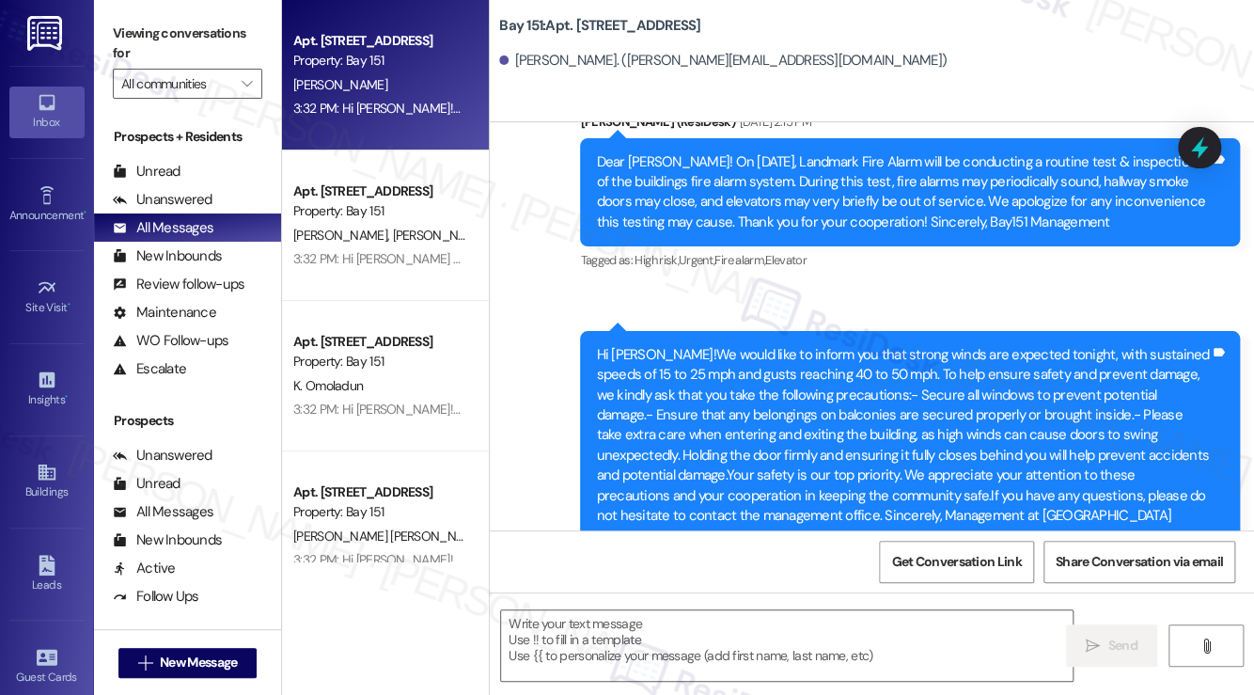
scroll to position [37629, 0]
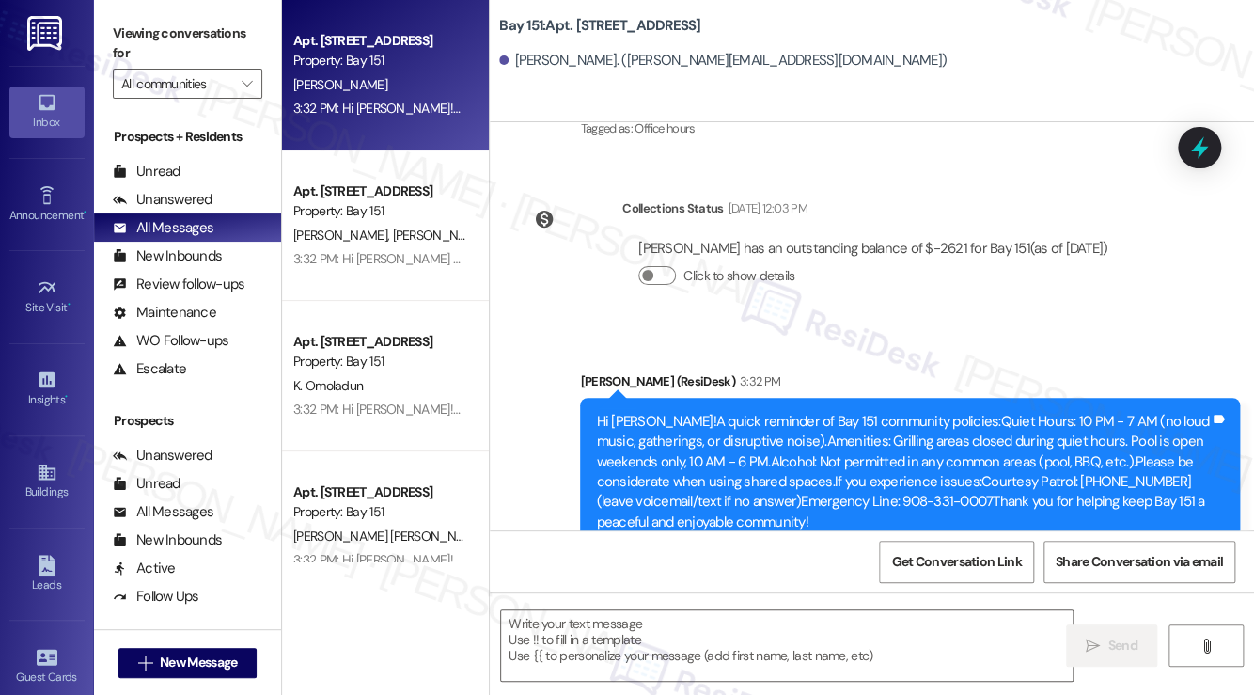
click at [787, 415] on div "Hi John Anthony!A quick reminder of Bay 151 community policies:Quiet Hours: 10 …" at bounding box center [903, 472] width 614 height 121
click at [786, 414] on div "Hi John Anthony!A quick reminder of Bay 151 community policies:Quiet Hours: 10 …" at bounding box center [903, 472] width 614 height 121
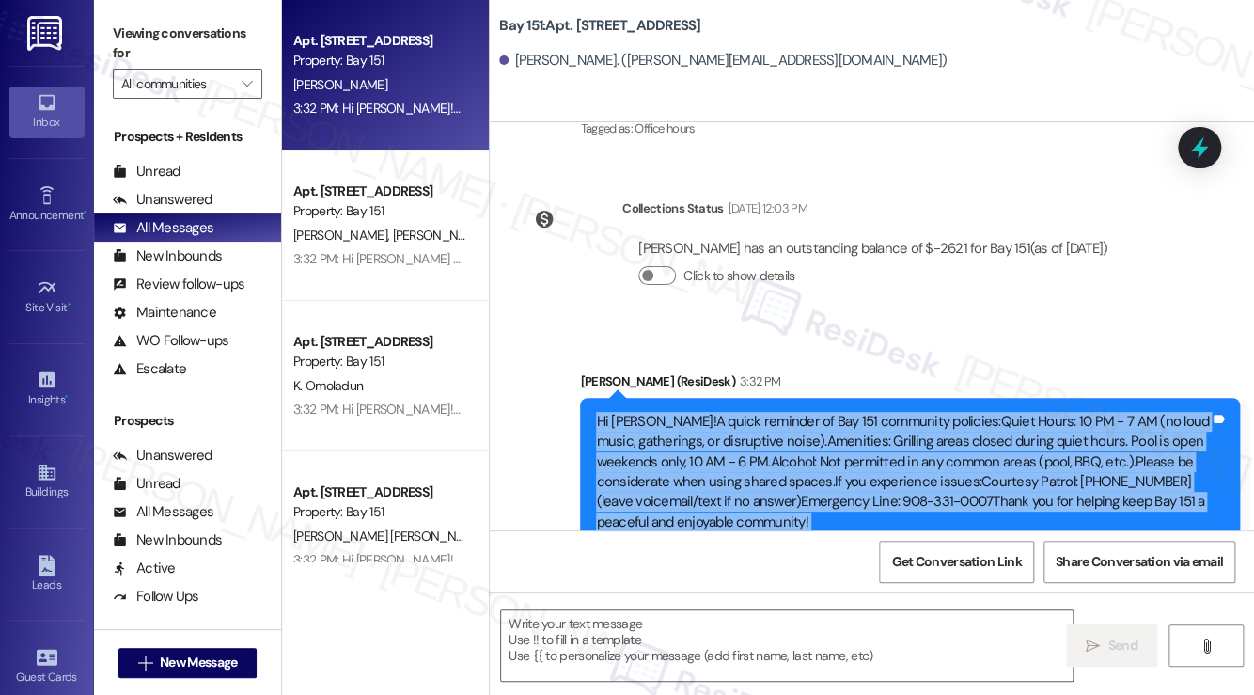
click at [786, 414] on div "Hi John Anthony!A quick reminder of Bay 151 community policies:Quiet Hours: 10 …" at bounding box center [903, 472] width 614 height 121
click at [796, 412] on div "Hi John Anthony!A quick reminder of Bay 151 community policies:Quiet Hours: 10 …" at bounding box center [903, 472] width 614 height 121
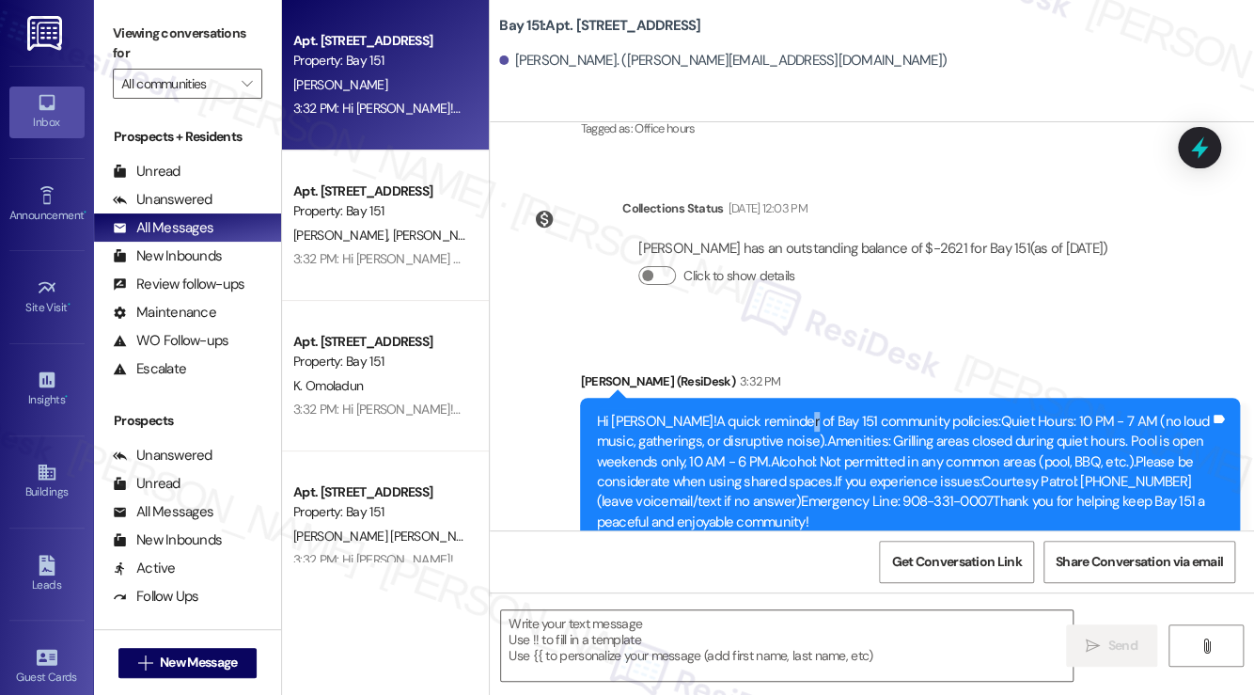
click at [796, 412] on div "Hi John Anthony!A quick reminder of Bay 151 community policies:Quiet Hours: 10 …" at bounding box center [903, 472] width 614 height 121
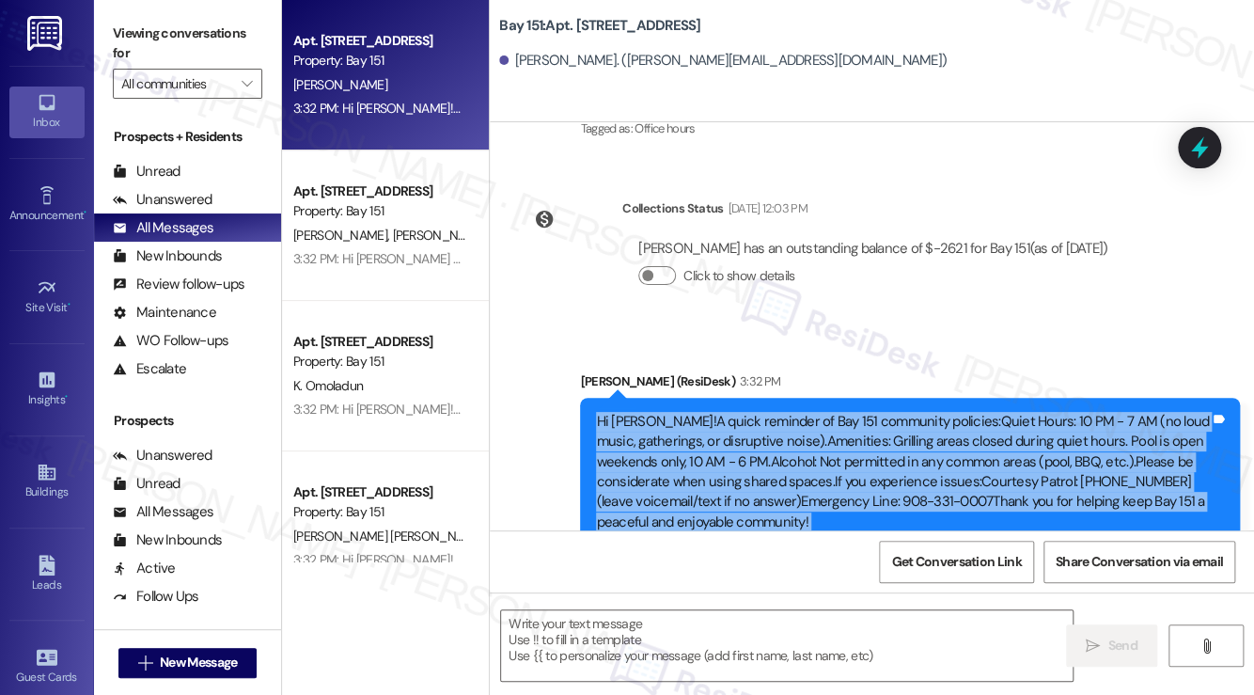
click at [796, 412] on div "Hi John Anthony!A quick reminder of Bay 151 community policies:Quiet Hours: 10 …" at bounding box center [903, 472] width 614 height 121
click at [1011, 412] on div "Hi John Anthony!A quick reminder of Bay 151 community policies:Quiet Hours: 10 …" at bounding box center [903, 472] width 614 height 121
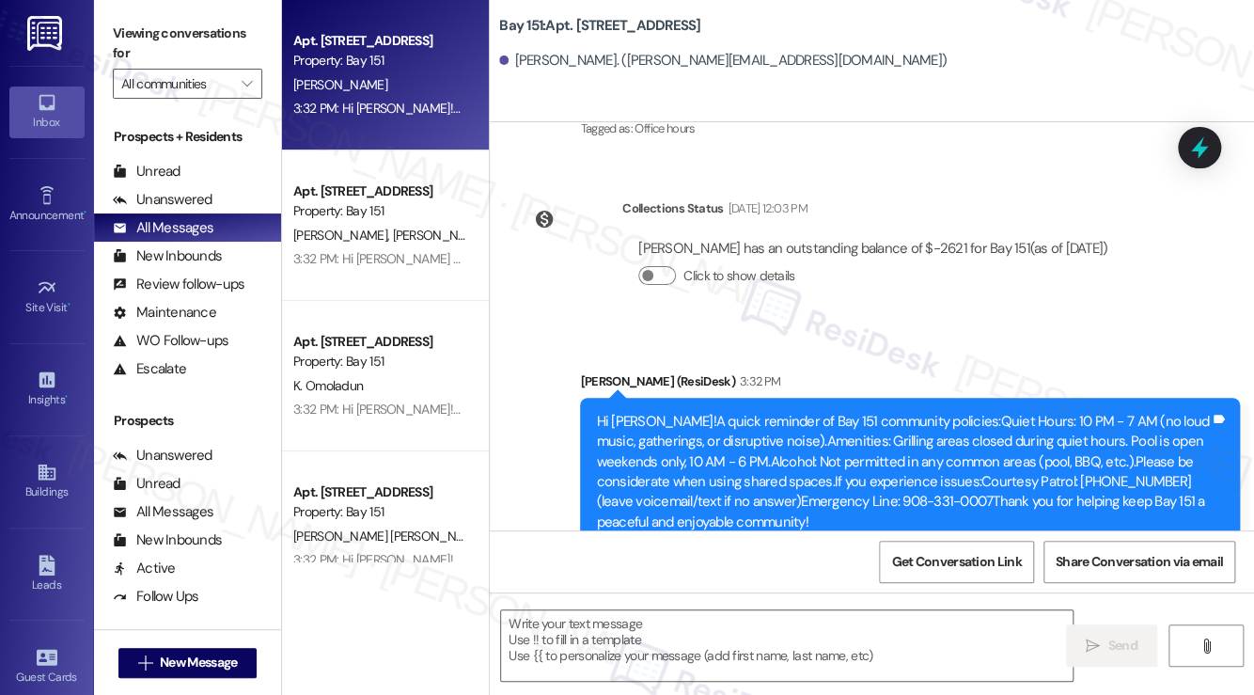
click at [1012, 412] on div "Hi John Anthony!A quick reminder of Bay 151 community policies:Quiet Hours: 10 …" at bounding box center [903, 472] width 614 height 121
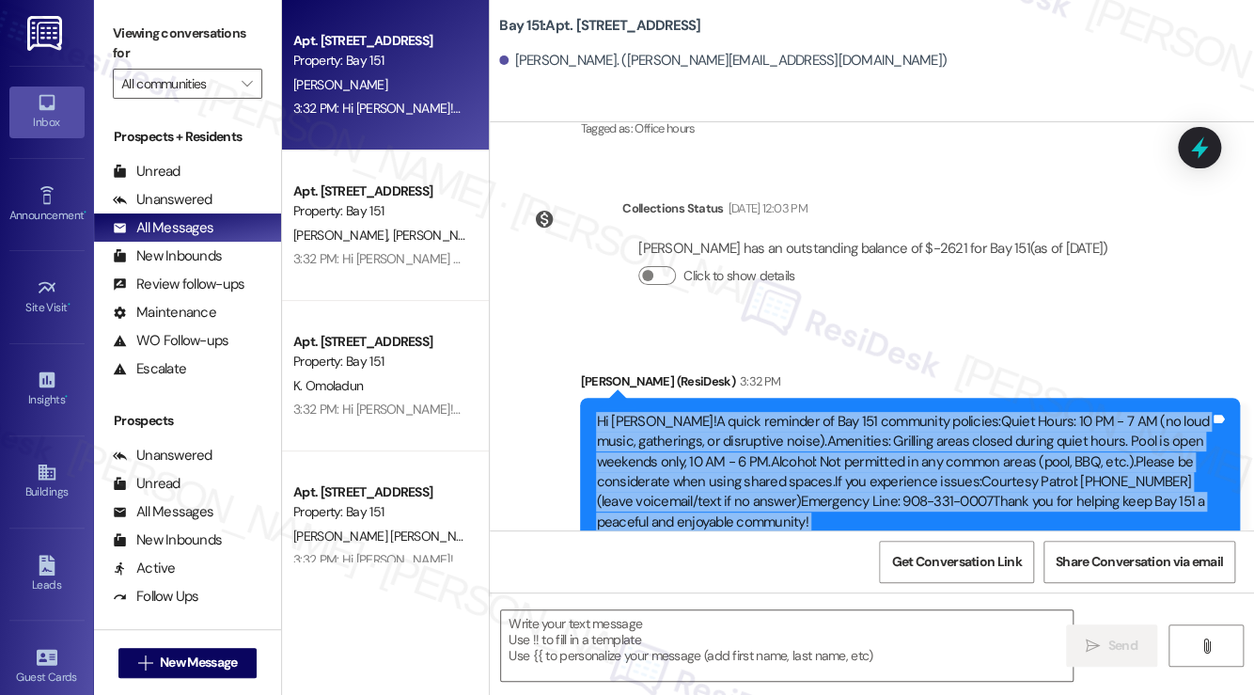
click at [1012, 412] on div "Hi John Anthony!A quick reminder of Bay 151 community policies:Quiet Hours: 10 …" at bounding box center [903, 472] width 614 height 121
click at [682, 412] on div "Hi John Anthony!A quick reminder of Bay 151 community policies:Quiet Hours: 10 …" at bounding box center [903, 472] width 614 height 121
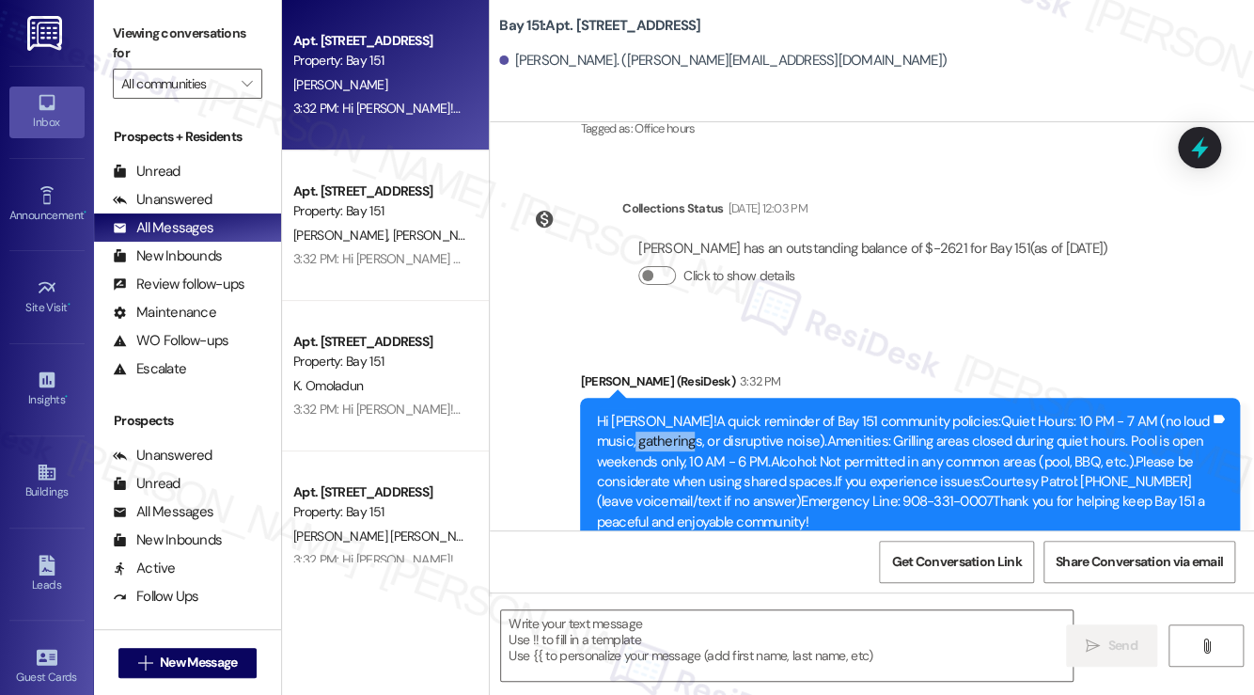
click at [682, 412] on div "Hi John Anthony!A quick reminder of Bay 151 community policies:Quiet Hours: 10 …" at bounding box center [903, 472] width 614 height 121
click at [680, 412] on div "Hi John Anthony!A quick reminder of Bay 151 community policies:Quiet Hours: 10 …" at bounding box center [903, 472] width 614 height 121
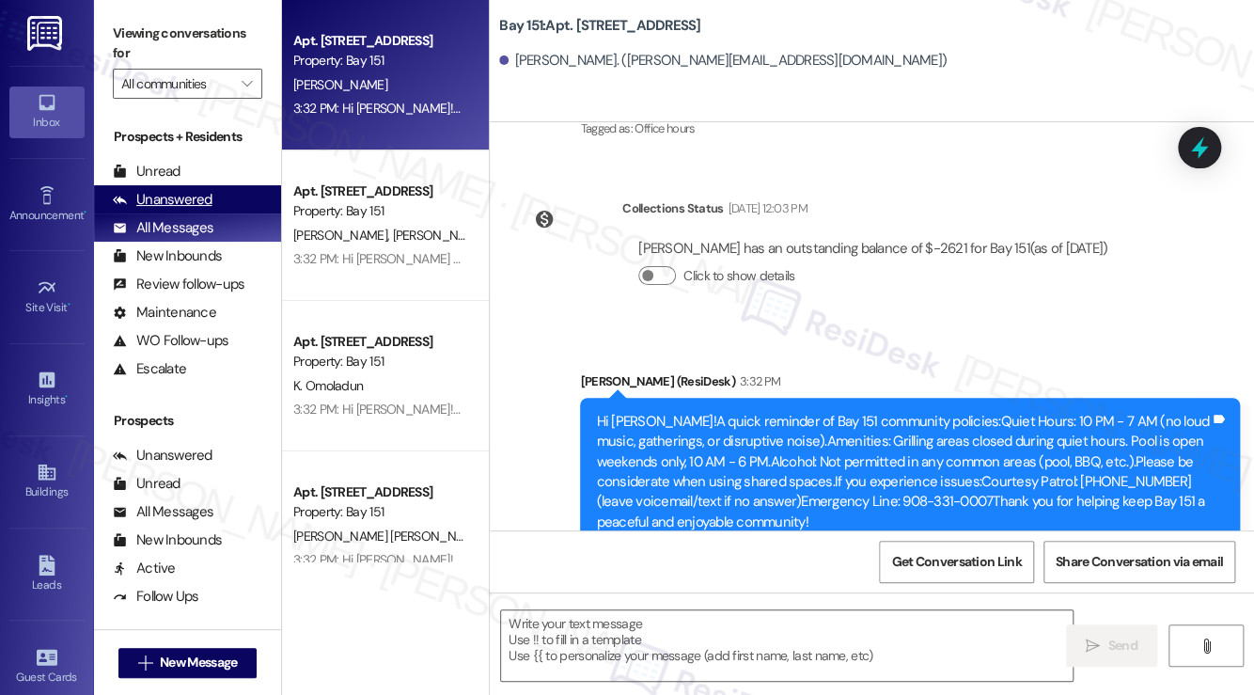
click at [195, 192] on div "Unanswered" at bounding box center [163, 200] width 100 height 20
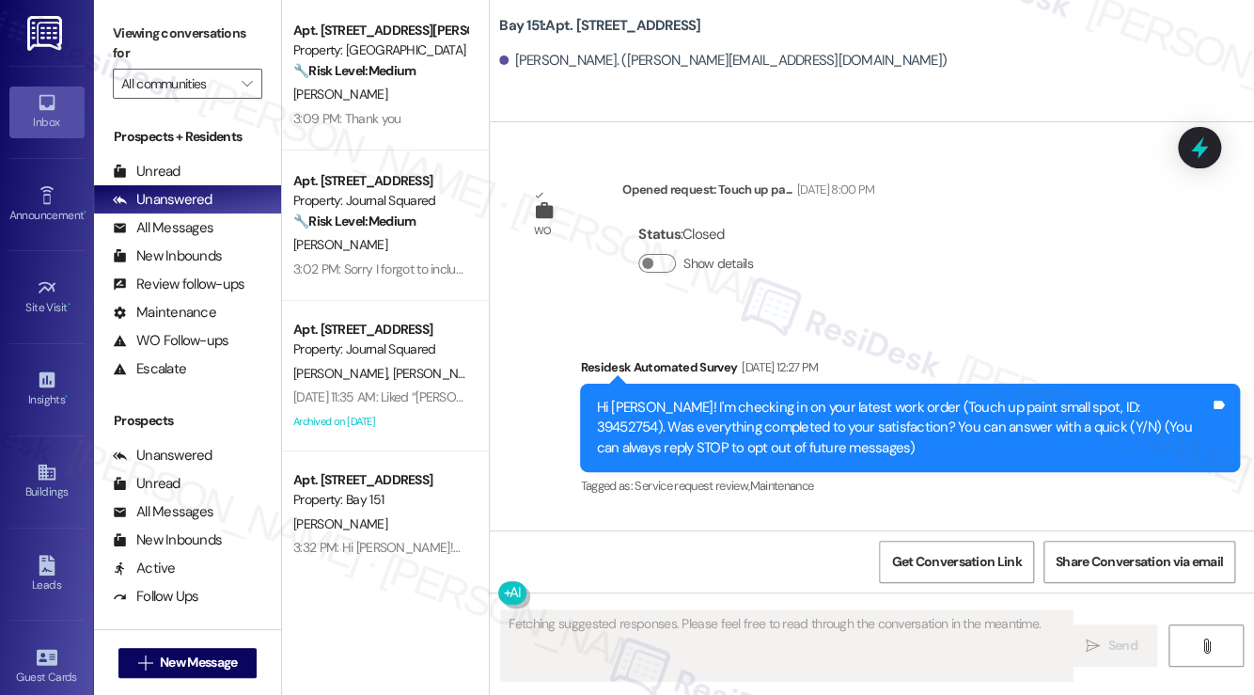
type textarea "Fetching suggested responses. Please feel free to read through the conversation…"
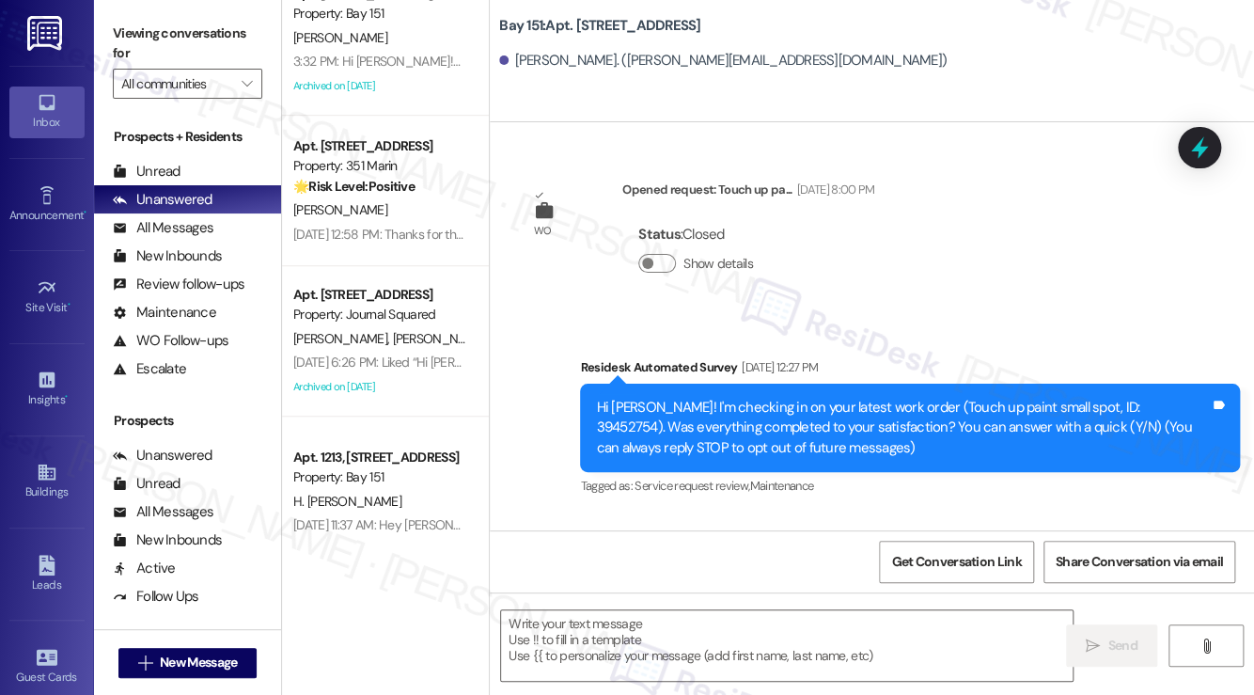
scroll to position [492, 0]
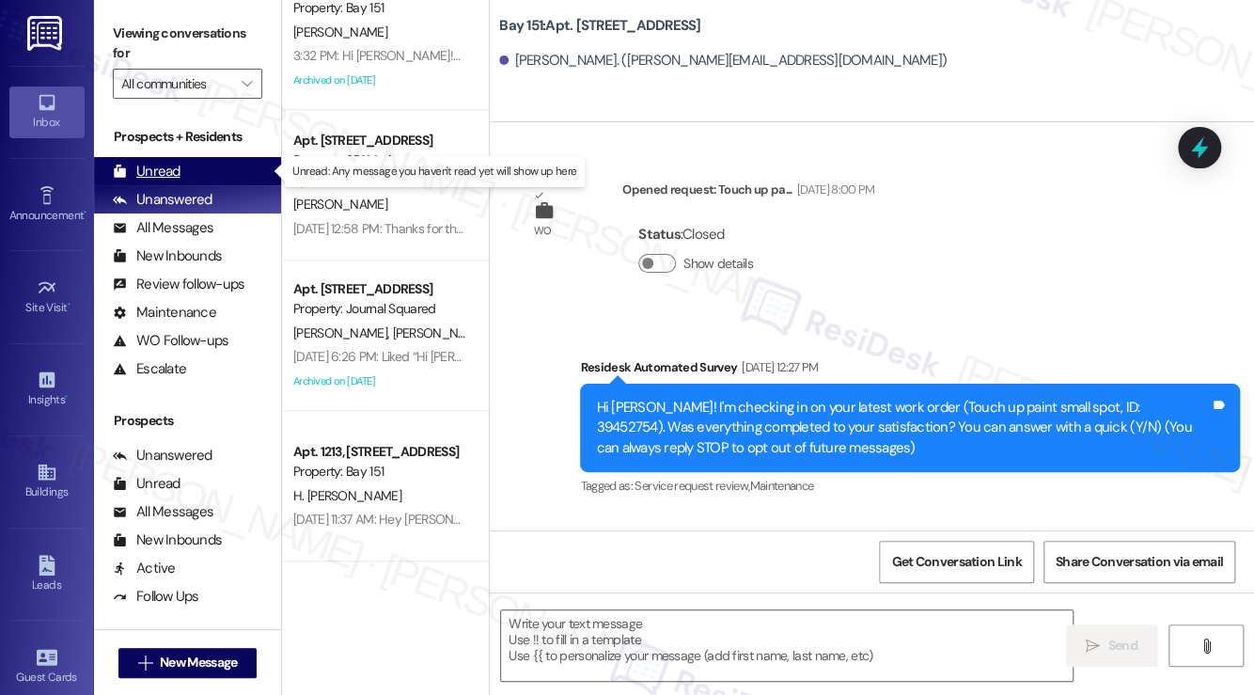
click at [178, 171] on div "Unread" at bounding box center [147, 172] width 68 height 20
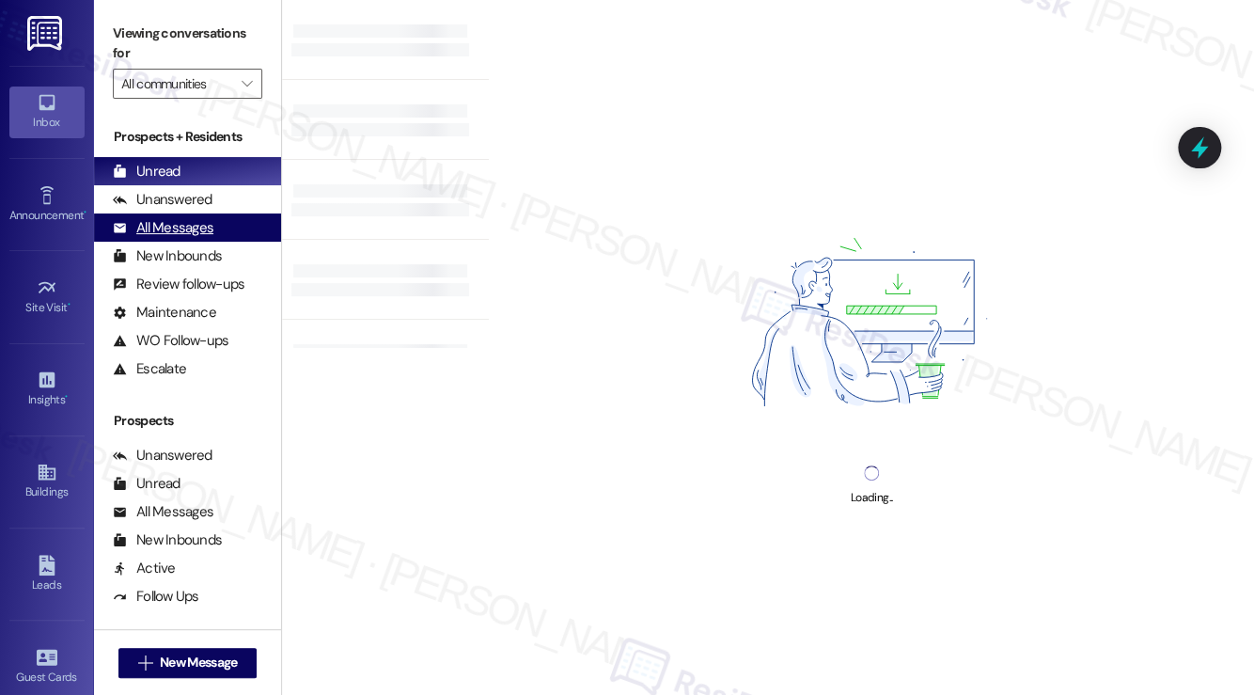
click at [188, 224] on div "All Messages" at bounding box center [163, 228] width 101 height 20
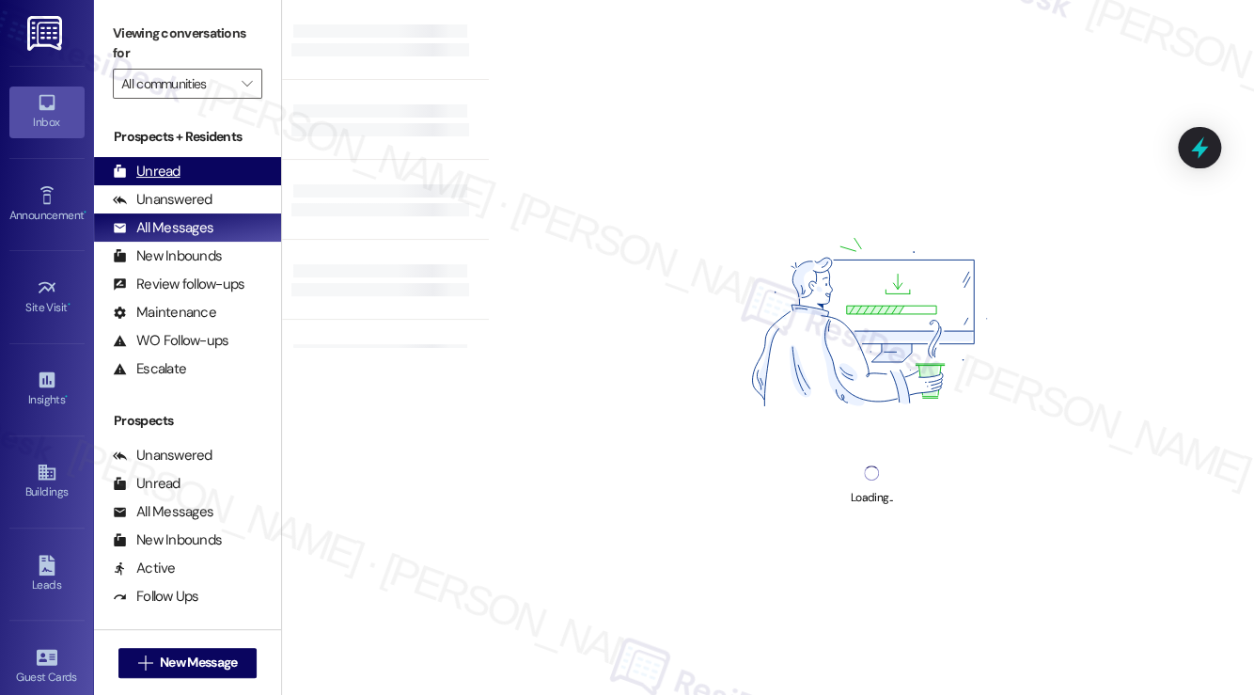
click at [172, 173] on div "Unread" at bounding box center [147, 172] width 68 height 20
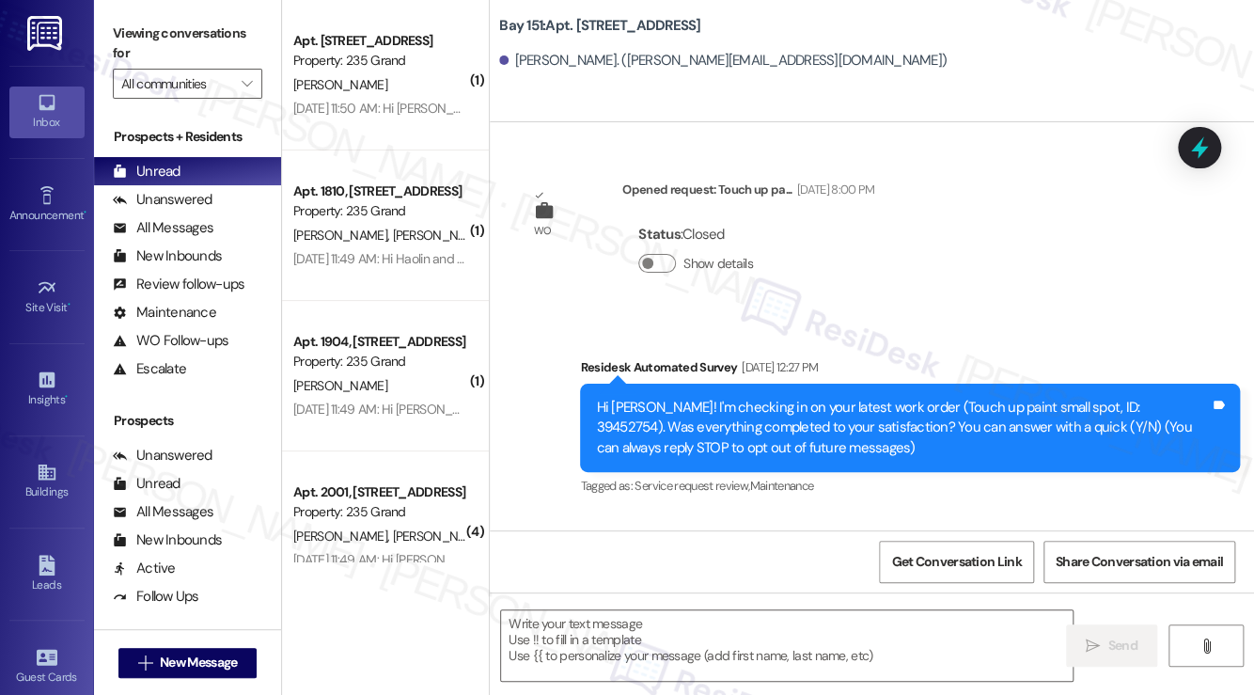
type textarea "Fetching suggested responses. Please feel free to read through the conversation…"
click at [150, 228] on div "All Messages" at bounding box center [163, 228] width 101 height 20
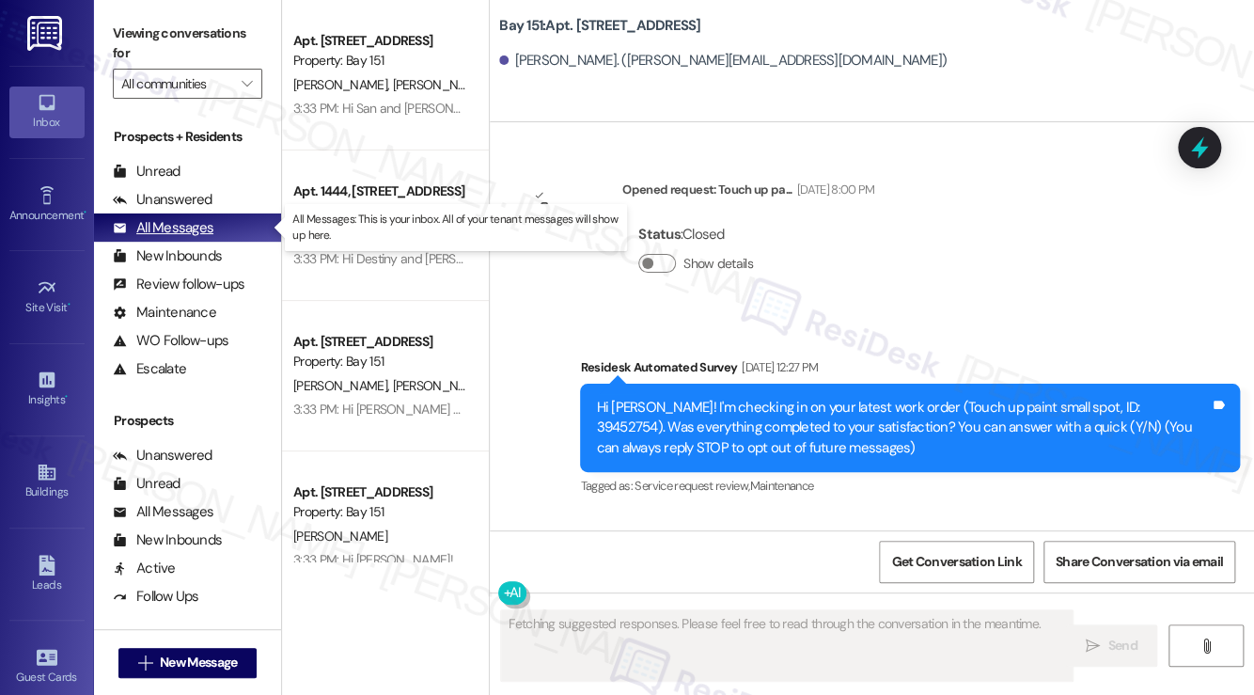
type textarea "Fetching suggested responses. Please feel free to read through the conversation…"
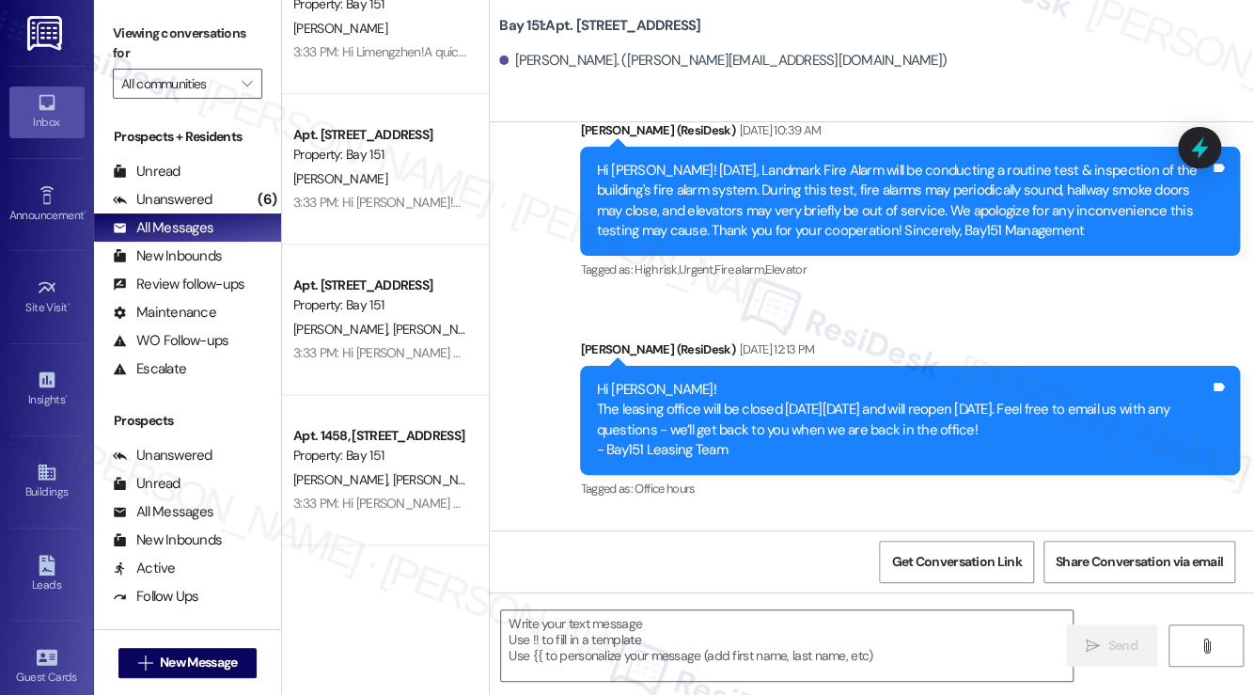
scroll to position [37629, 0]
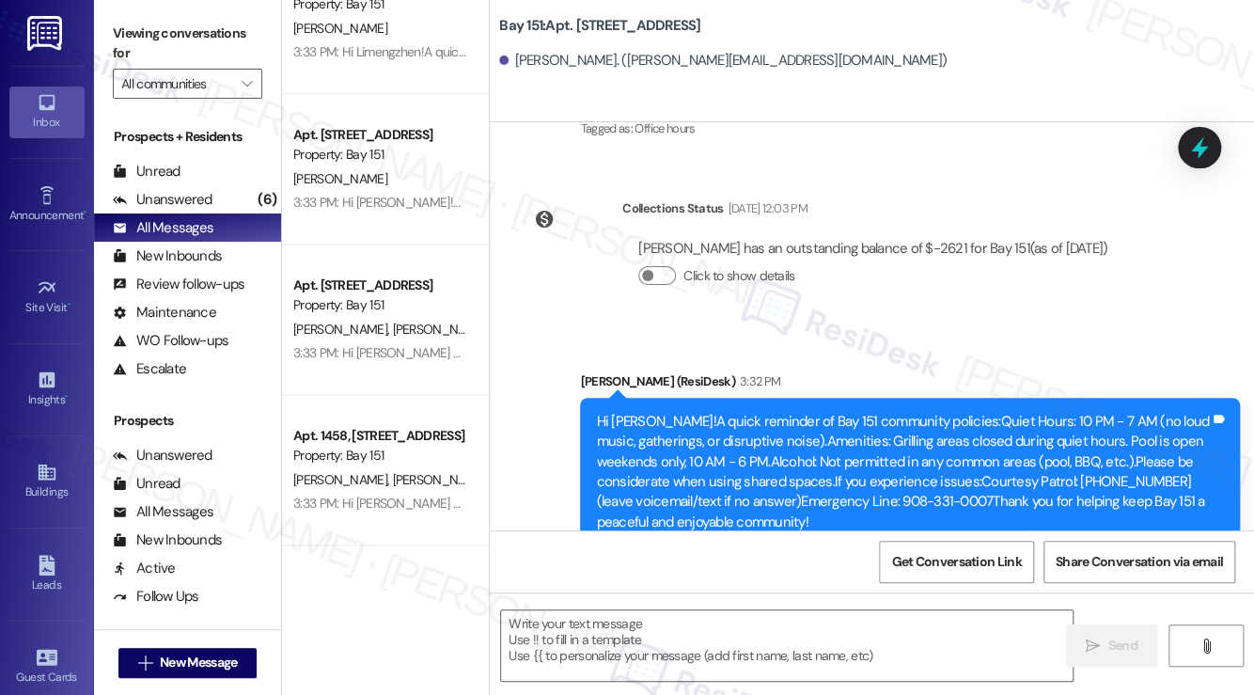
click at [679, 412] on div "Hi John Anthony!A quick reminder of Bay 151 community policies:Quiet Hours: 10 …" at bounding box center [903, 472] width 614 height 121
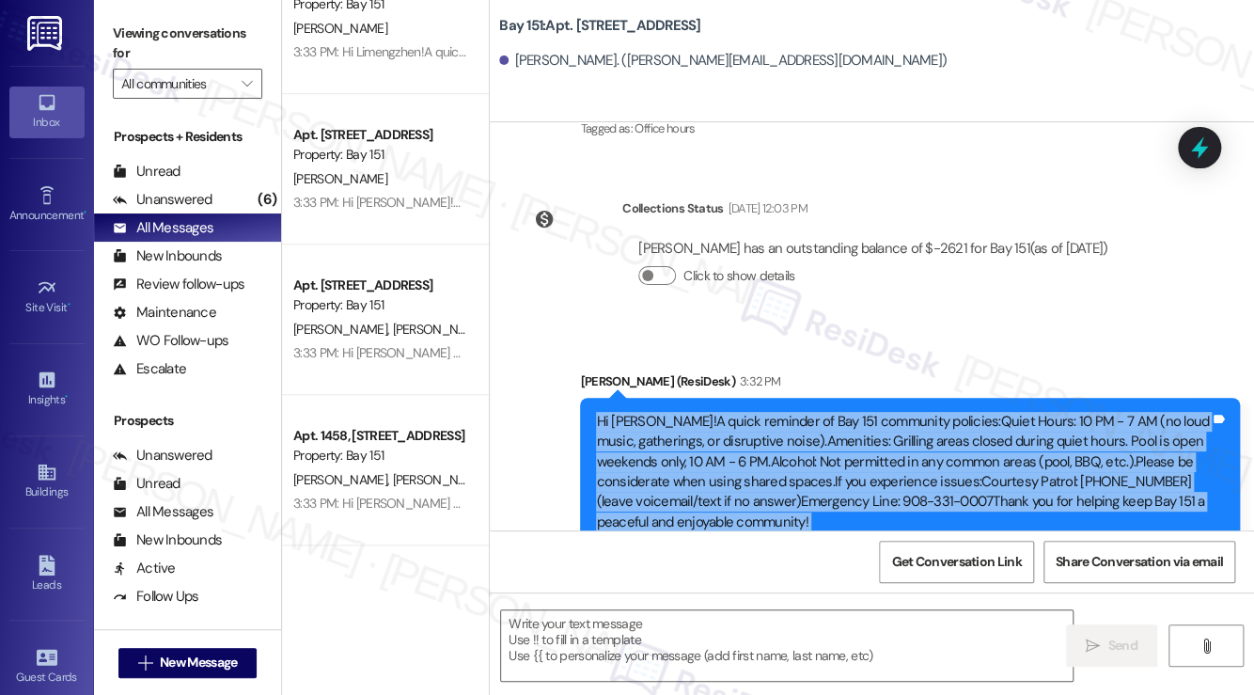
click at [679, 412] on div "Hi John Anthony!A quick reminder of Bay 151 community policies:Quiet Hours: 10 …" at bounding box center [903, 472] width 614 height 121
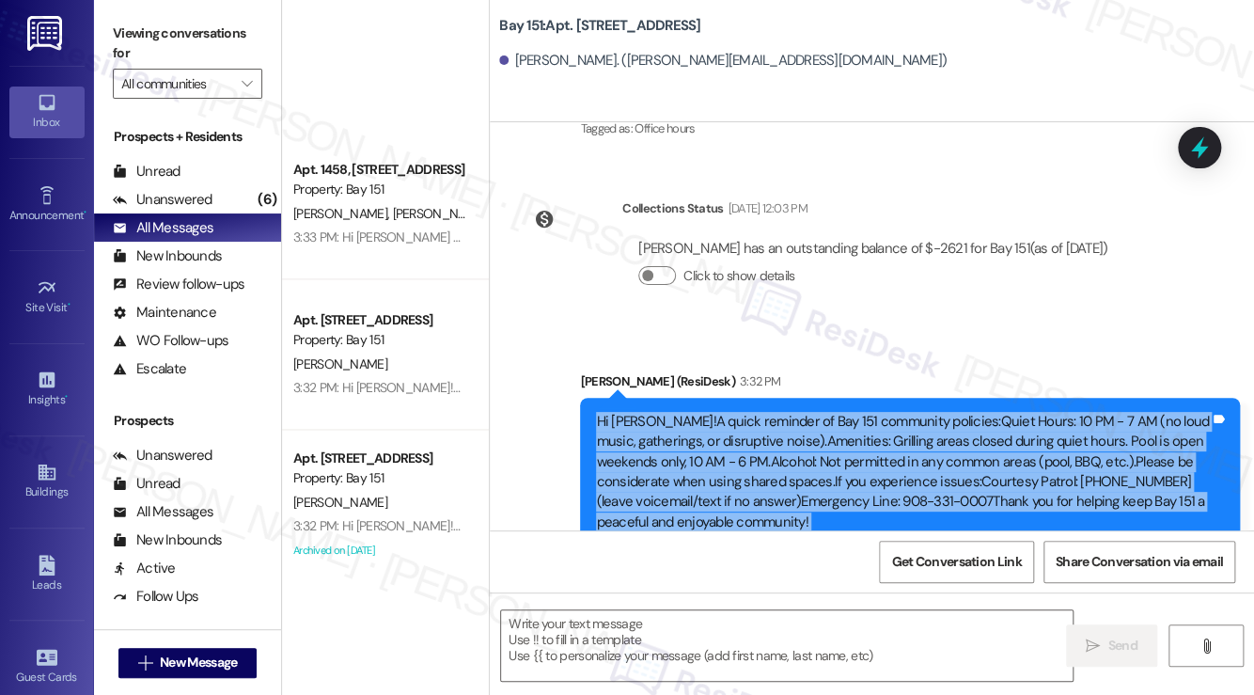
scroll to position [1222, 0]
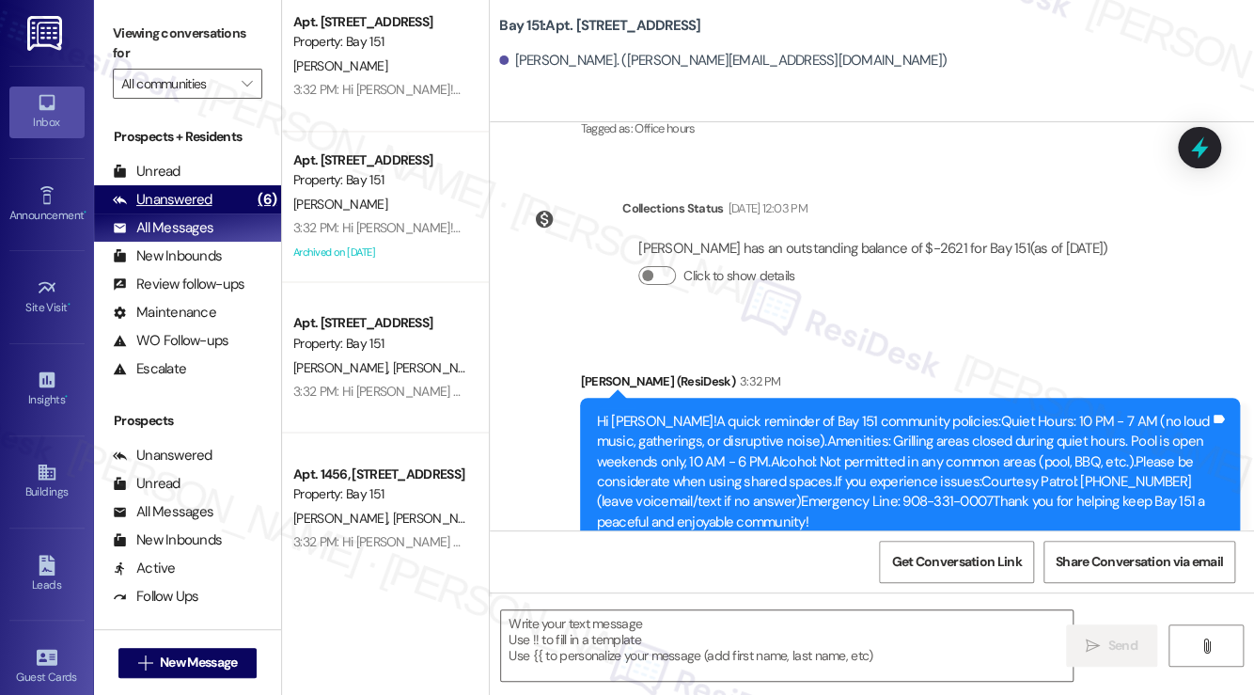
click at [207, 202] on div "Unanswered" at bounding box center [163, 200] width 100 height 20
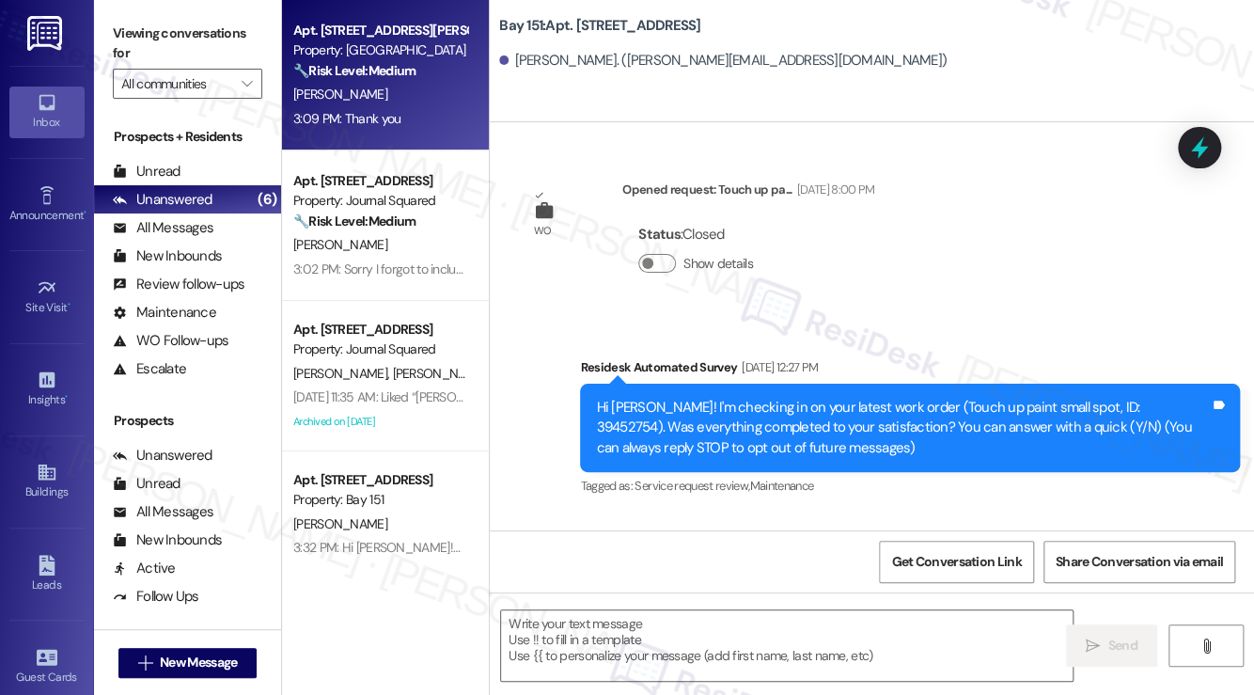
click at [448, 97] on div "[PERSON_NAME]" at bounding box center [380, 94] width 178 height 23
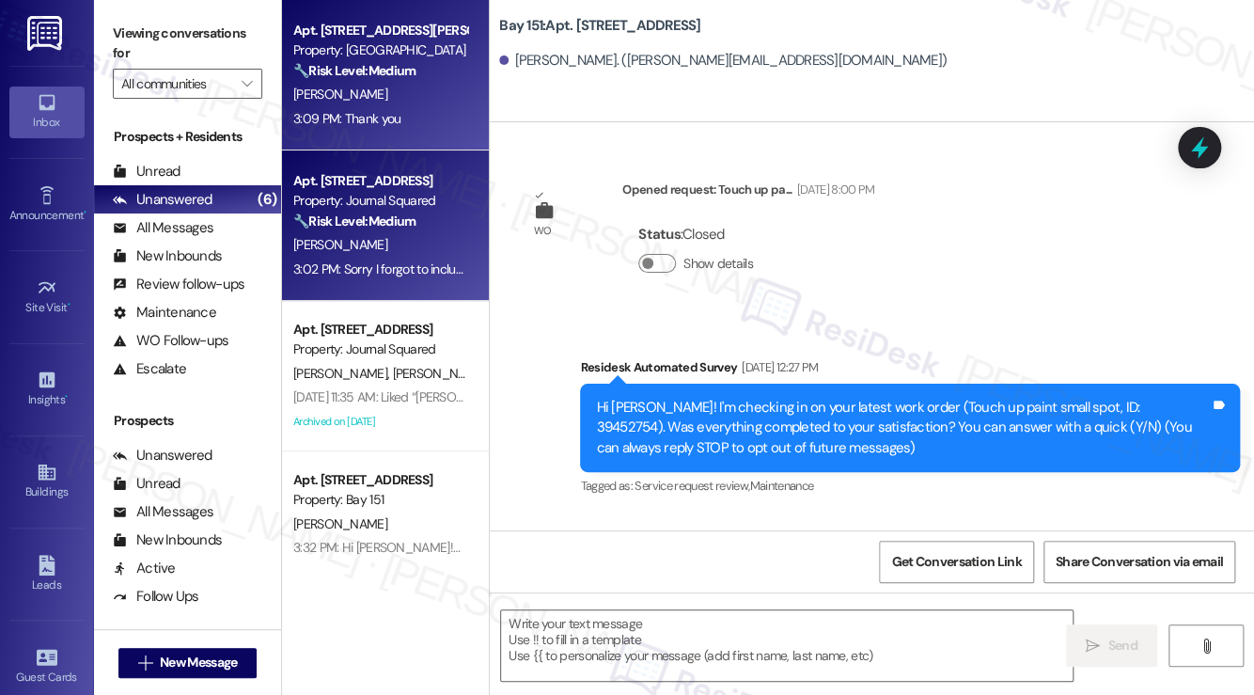
click at [423, 240] on div "[PERSON_NAME]" at bounding box center [380, 244] width 178 height 23
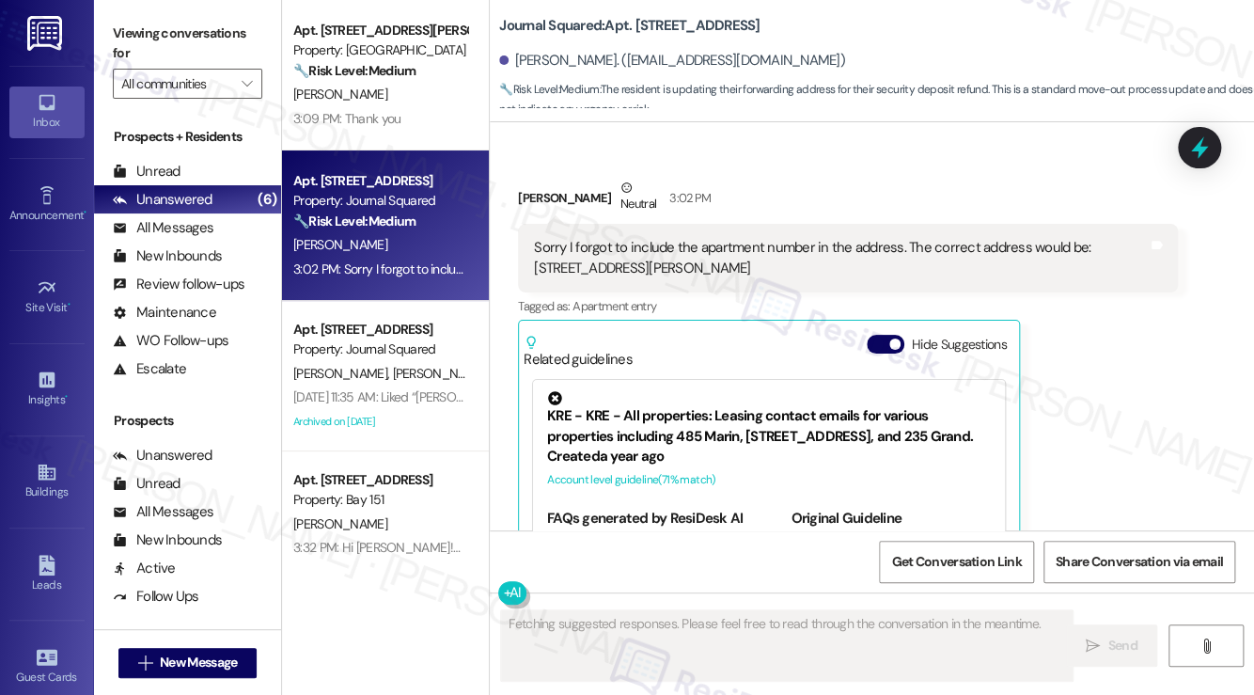
scroll to position [10583, 0]
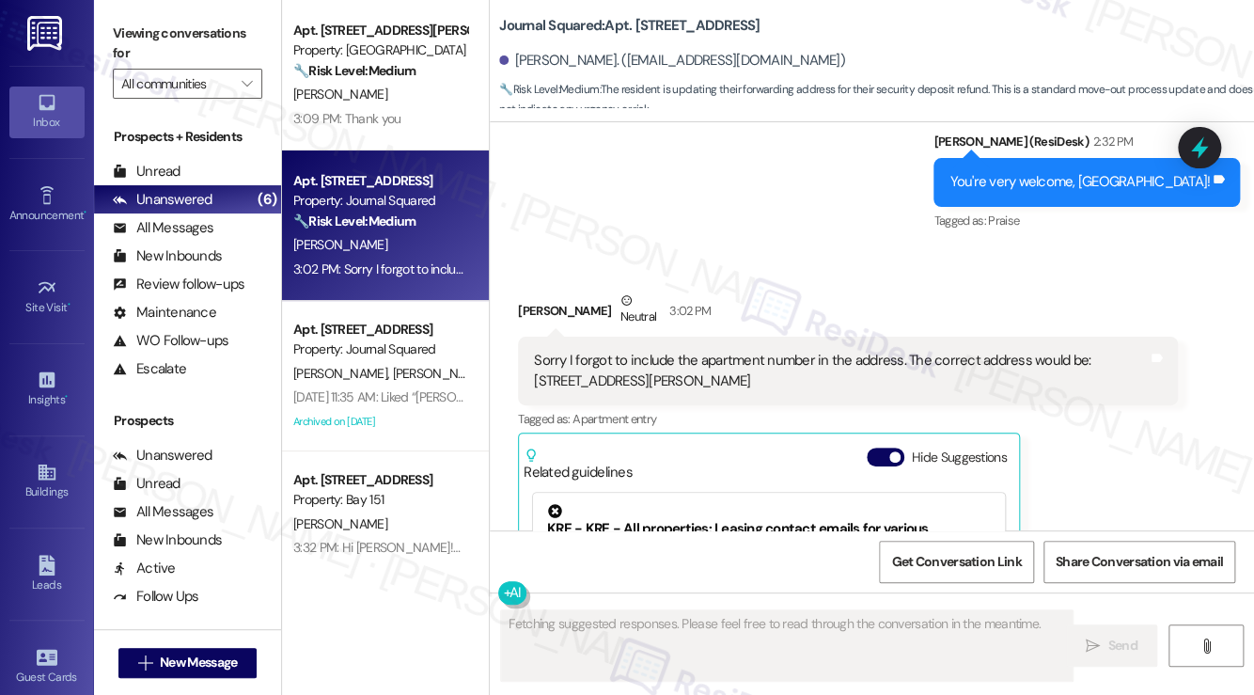
click at [684, 351] on div "Sorry I forgot to include the apartment number in the address. The correct addr…" at bounding box center [841, 371] width 614 height 40
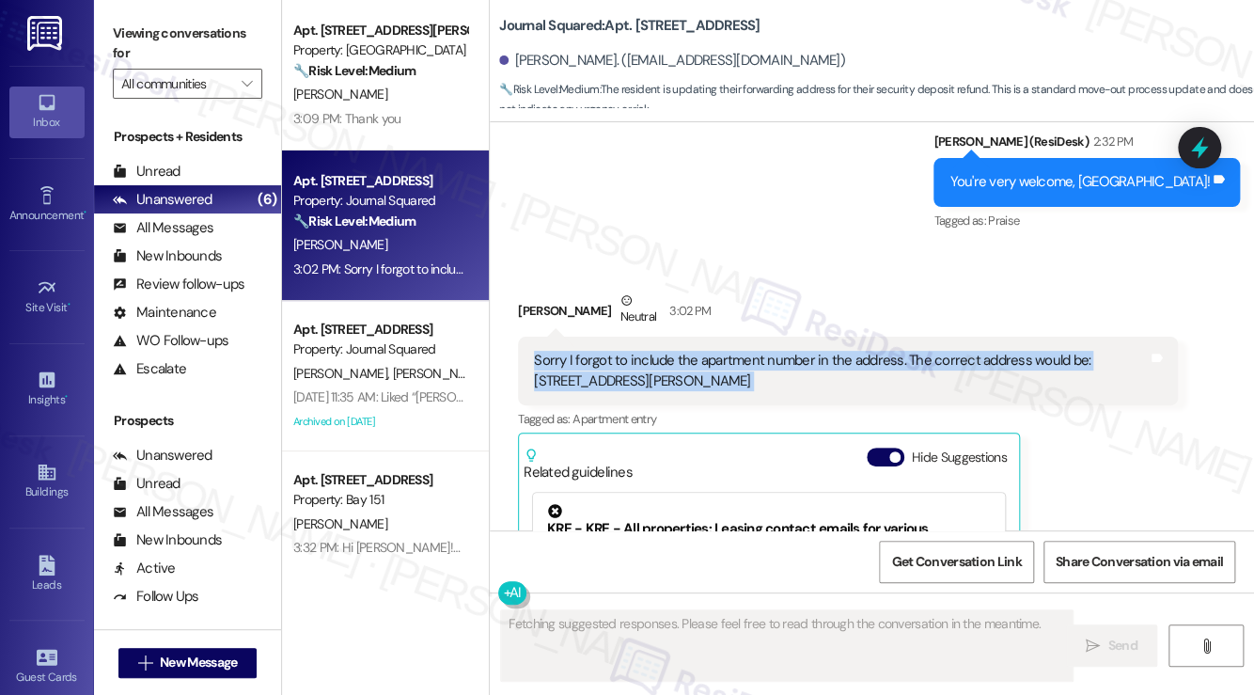
click at [684, 351] on div "Sorry I forgot to include the apartment number in the address. The correct addr…" at bounding box center [841, 371] width 614 height 40
click at [840, 351] on div "Sorry I forgot to include the apartment number in the address. The correct addr…" at bounding box center [841, 371] width 614 height 40
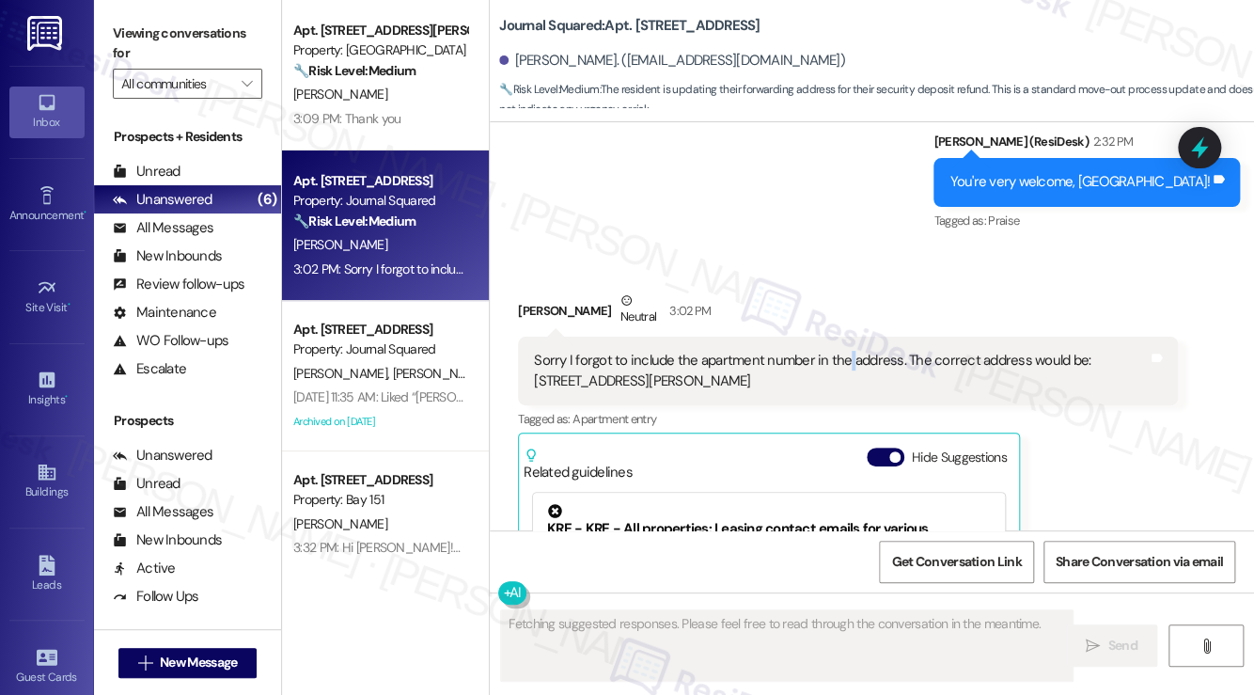
click at [840, 351] on div "Sorry I forgot to include the apartment number in the address. The correct addr…" at bounding box center [841, 371] width 614 height 40
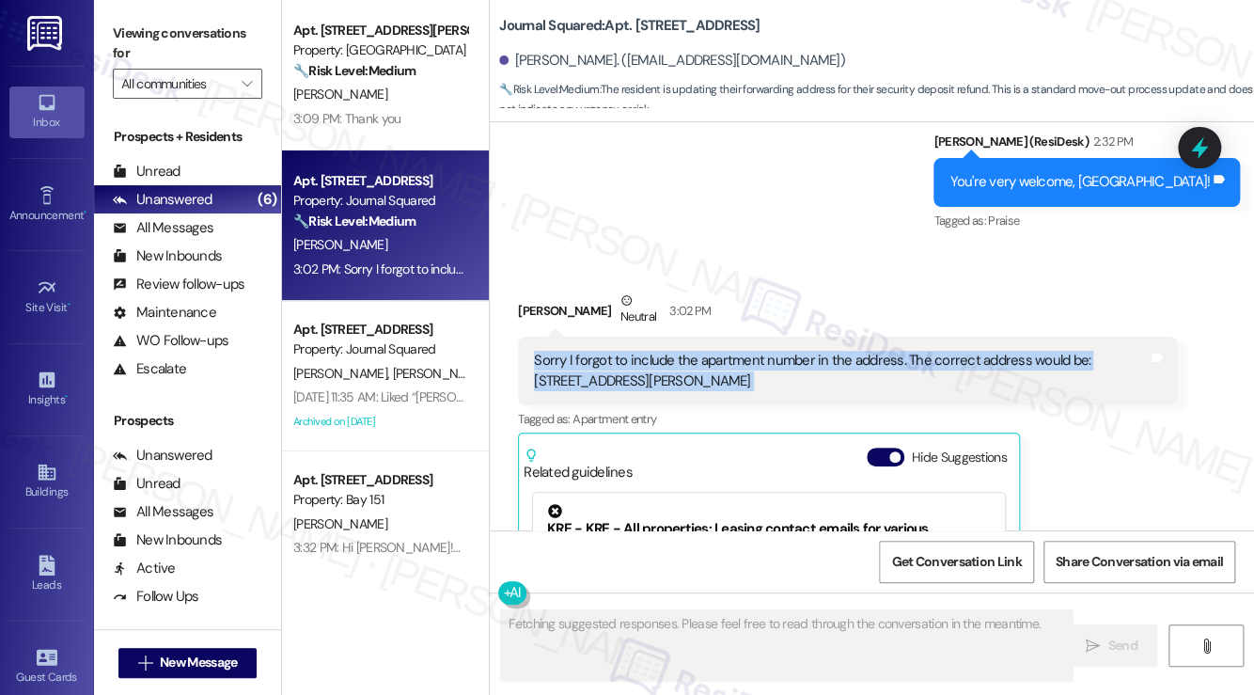
click at [840, 351] on div "Sorry I forgot to include the apartment number in the address. The correct addr…" at bounding box center [841, 371] width 614 height 40
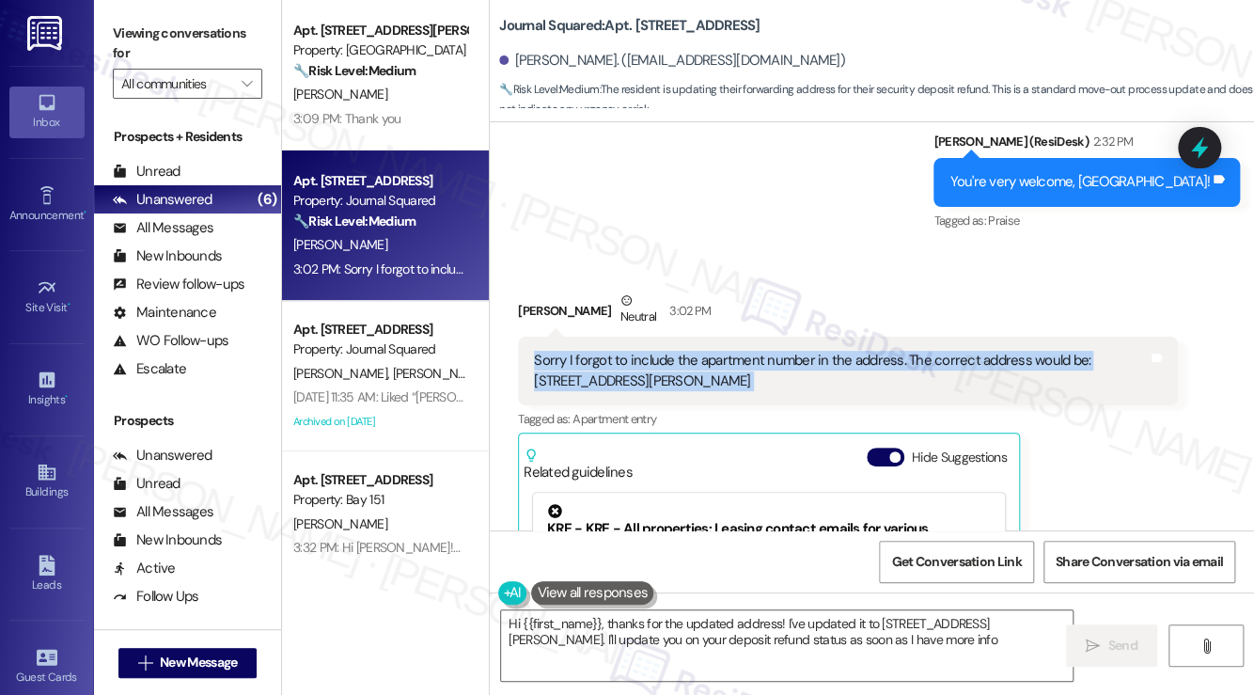
type textarea "Hi {{first_name}}, thanks for the updated address! I've updated it to 2435 S Se…"
click at [800, 351] on div "Sorry I forgot to include the apartment number in the address. The correct addr…" at bounding box center [841, 371] width 614 height 40
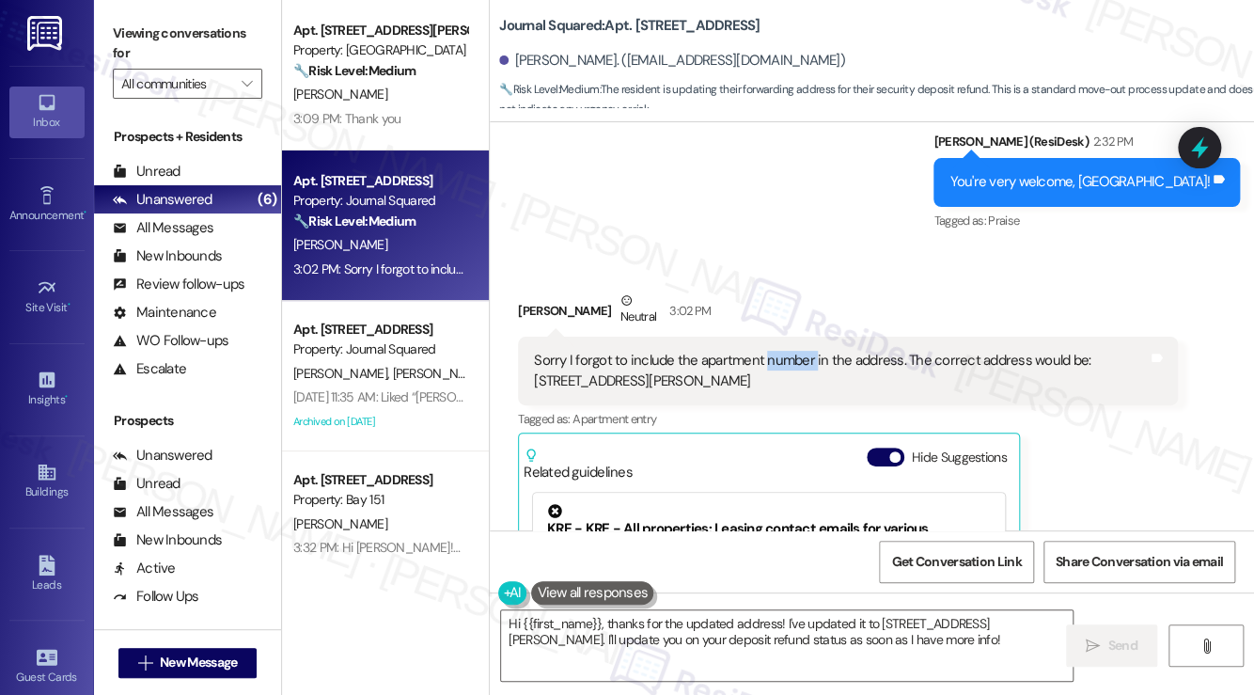
click at [800, 351] on div "Sorry I forgot to include the apartment number in the address. The correct addr…" at bounding box center [841, 371] width 614 height 40
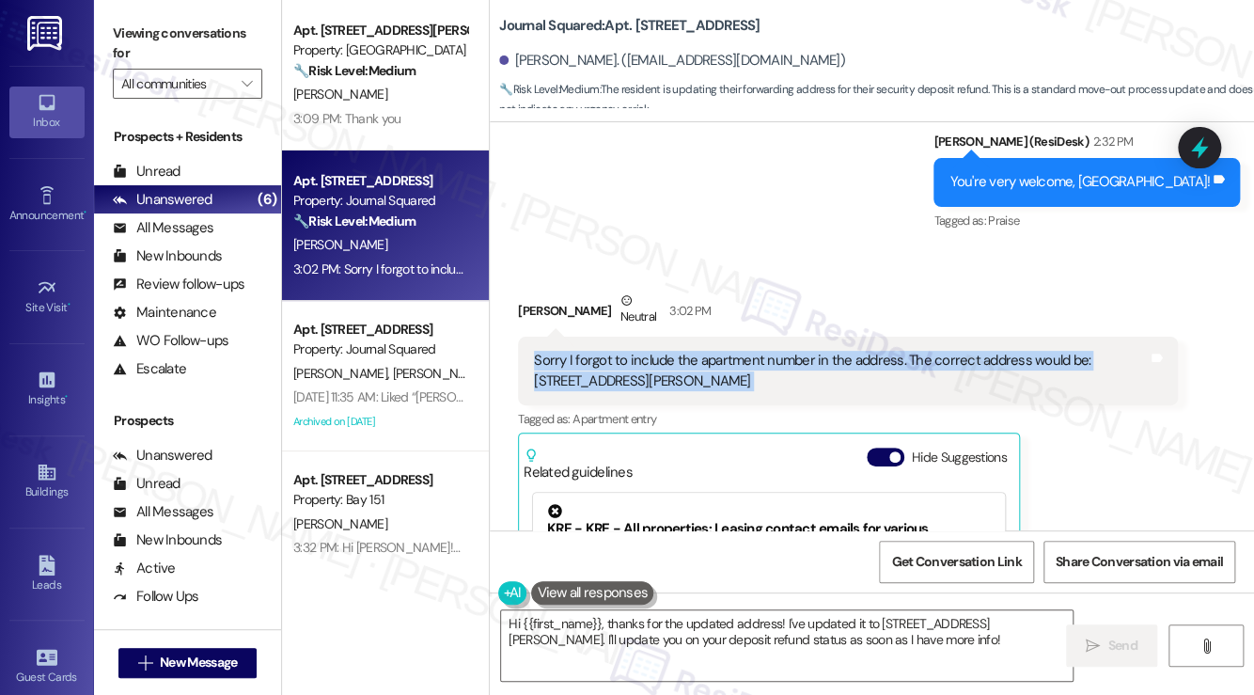
click at [800, 351] on div "Sorry I forgot to include the apartment number in the address. The correct addr…" at bounding box center [841, 371] width 614 height 40
click at [1049, 336] on div "Sorry I forgot to include the apartment number in the address. The correct addr…" at bounding box center [848, 370] width 660 height 69
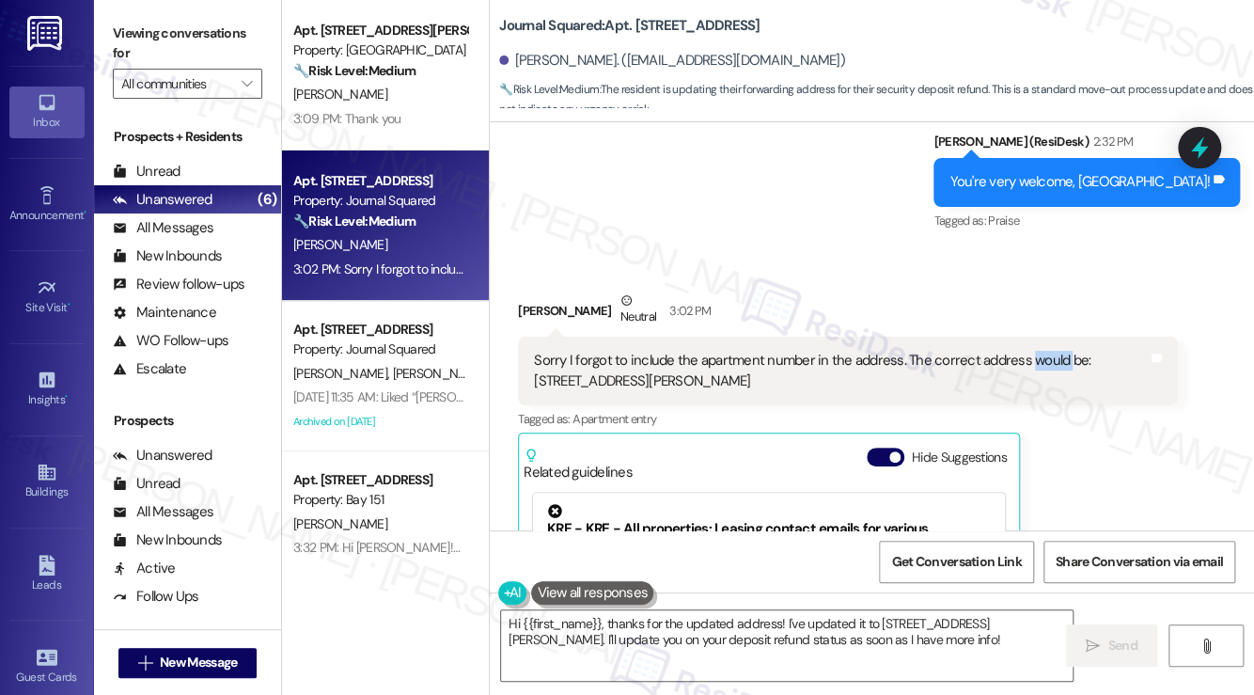
click at [1049, 336] on div "Sorry I forgot to include the apartment number in the address. The correct addr…" at bounding box center [848, 370] width 660 height 69
drag, startPoint x: 1083, startPoint y: 295, endPoint x: 1124, endPoint y: 322, distance: 49.5
click at [1124, 351] on div "Sorry I forgot to include the apartment number in the address. The correct addr…" at bounding box center [841, 371] width 614 height 40
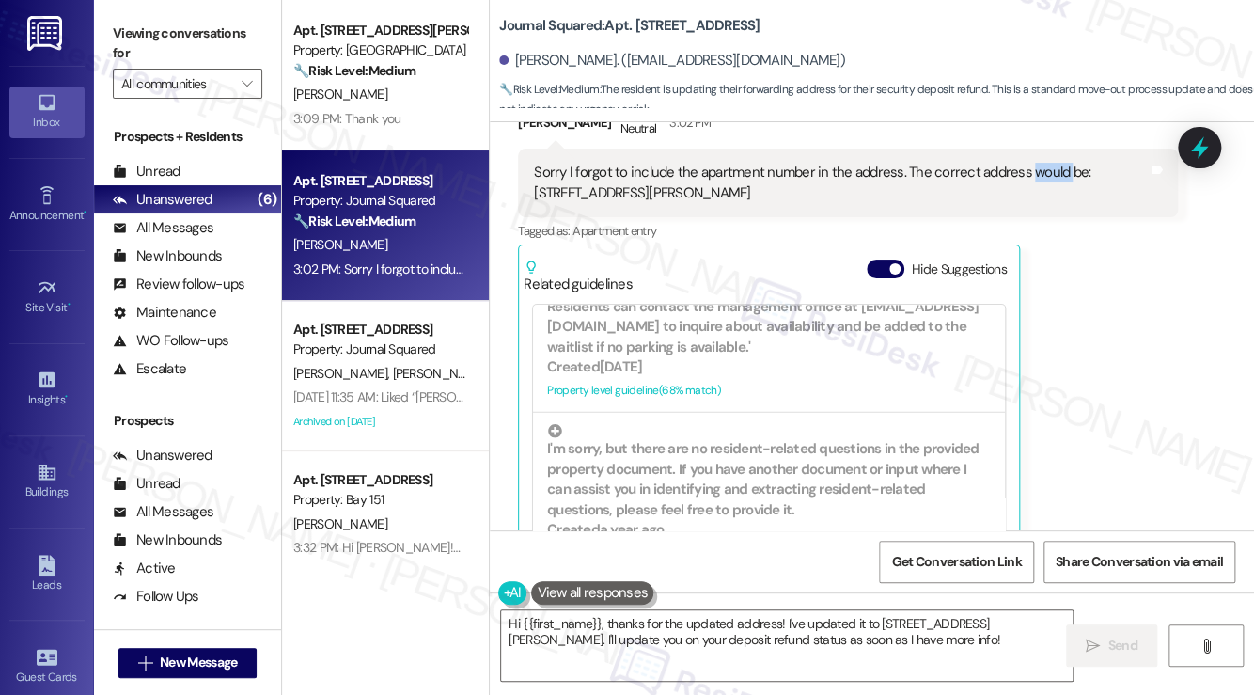
scroll to position [2443, 0]
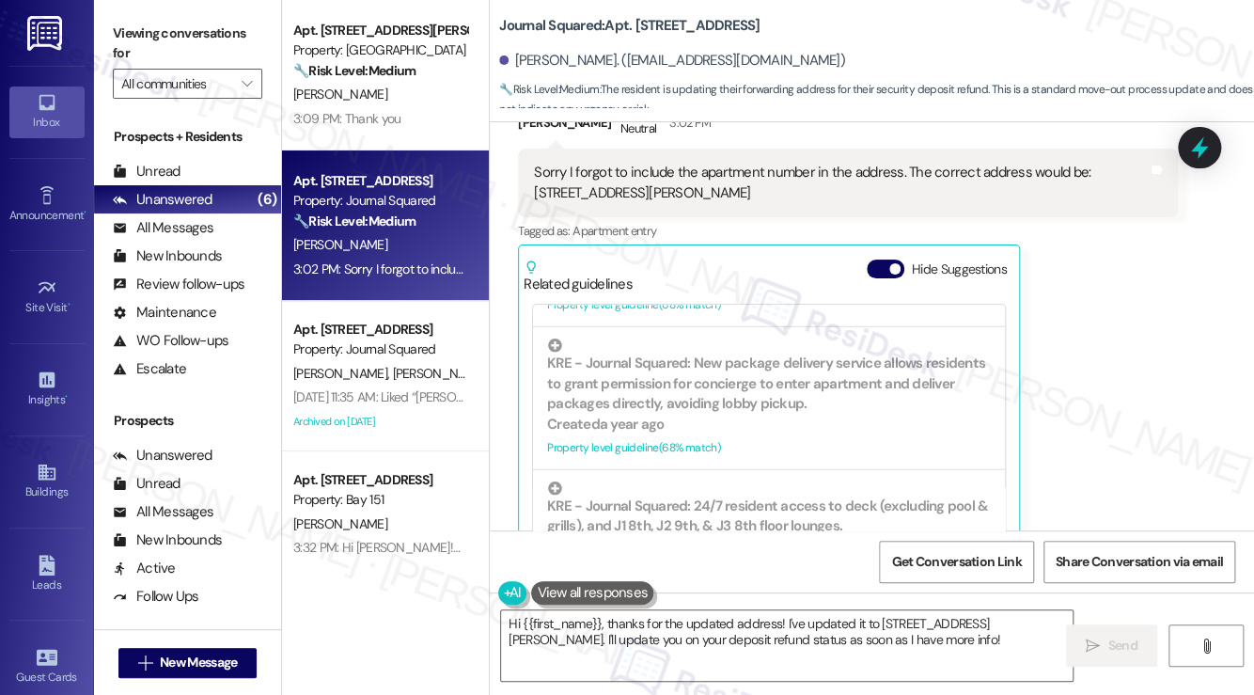
click at [1112, 212] on div "Liyuan Mei Neutral 3:02 PM Sorry I forgot to include the apartment number in th…" at bounding box center [848, 340] width 660 height 476
click at [48, 206] on div "Announcement •" at bounding box center [47, 215] width 94 height 19
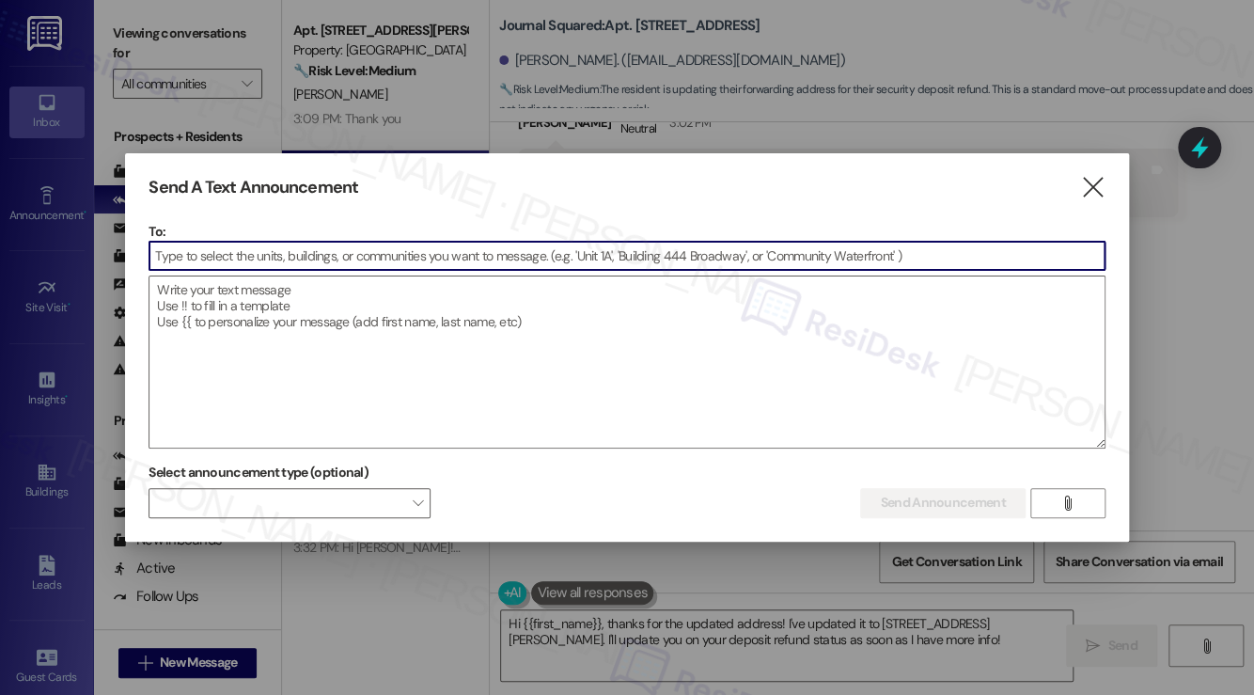
click at [254, 262] on input at bounding box center [626, 256] width 954 height 28
type input "151"
click at [233, 302] on textarea at bounding box center [626, 361] width 954 height 171
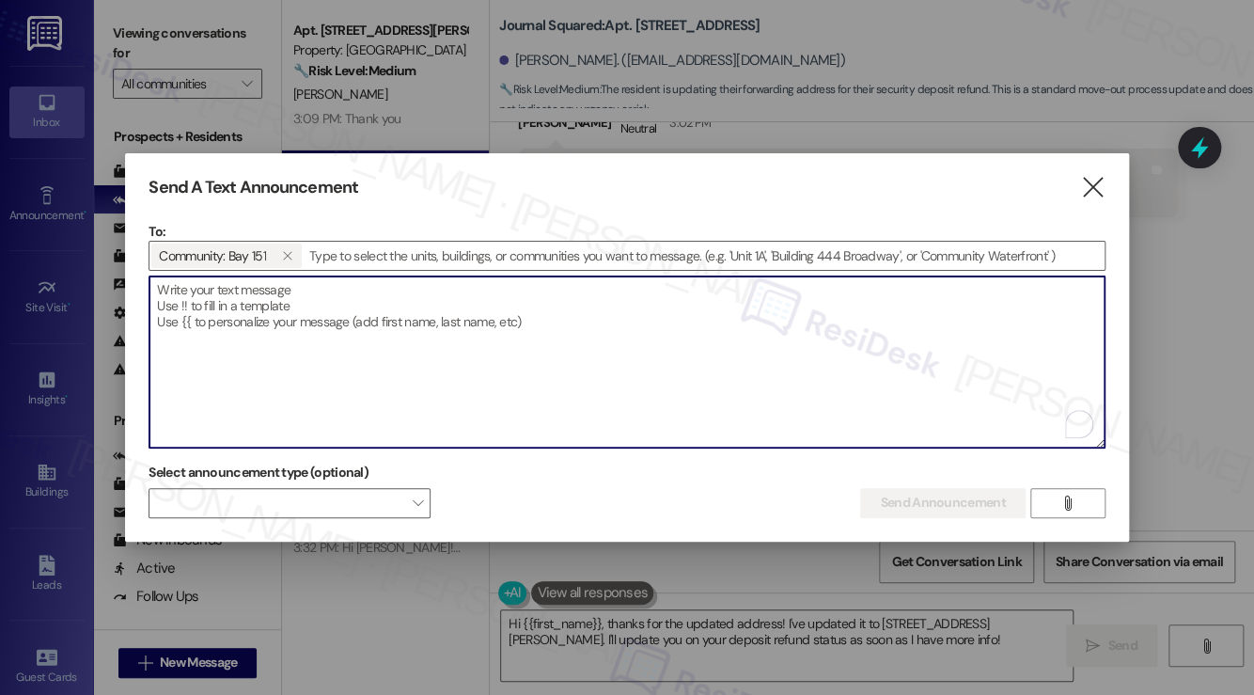
paste textarea "Hi {{first_name}}! We hope you're doing well. It seems that a Weee! delivery wa…"
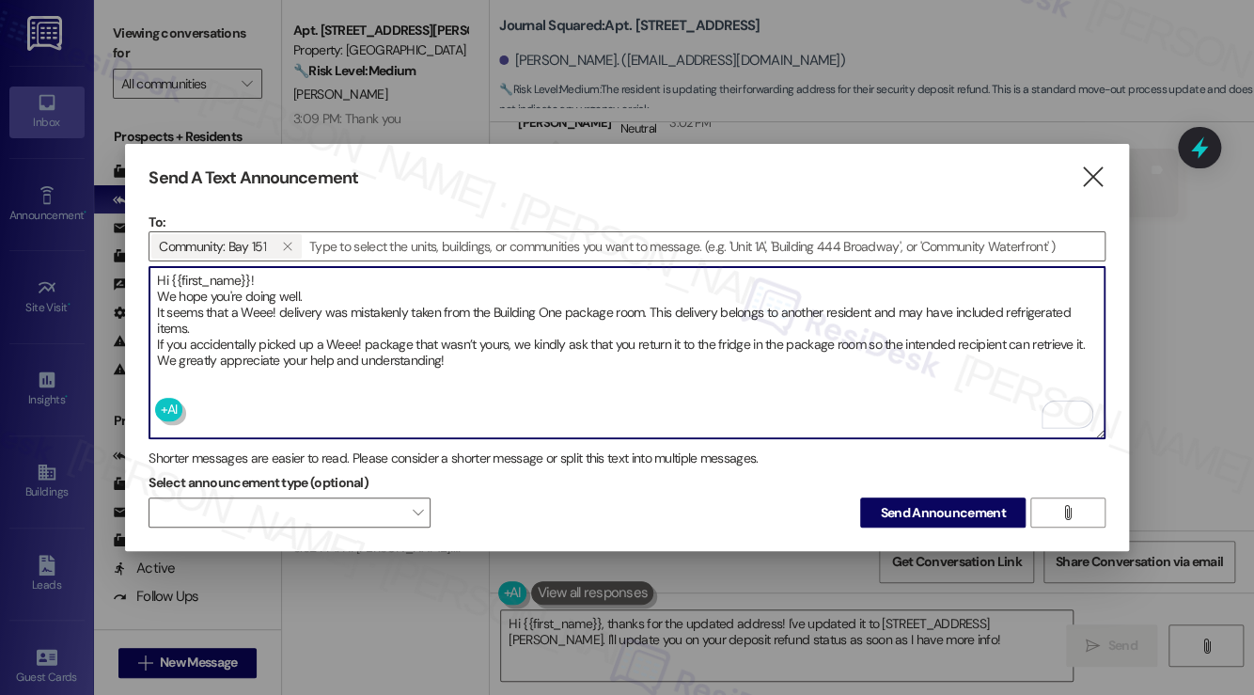
click at [205, 294] on textarea "Hi {{first_name}}! We hope you're doing well. It seems that a Weee! delivery wa…" at bounding box center [626, 352] width 954 height 171
click at [301, 311] on textarea "Hi {{first_name}}! We hope you're doing well. It seems that a Weee! delivery wa…" at bounding box center [626, 352] width 954 height 171
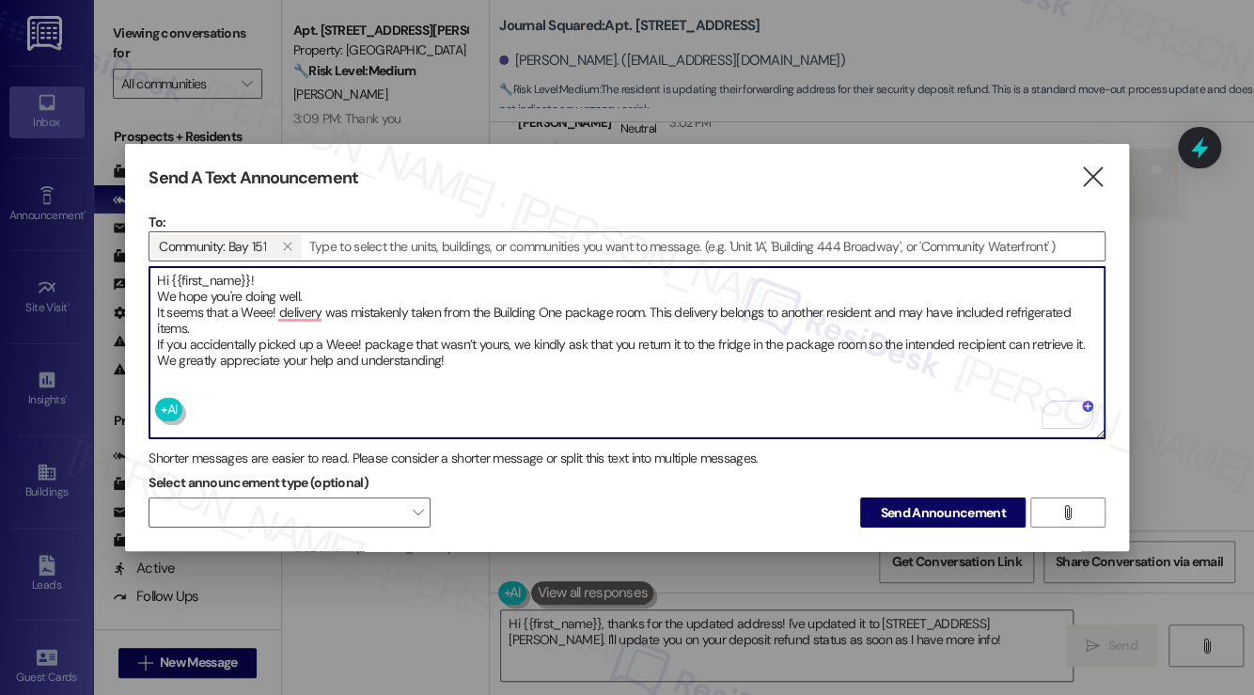
click at [387, 307] on textarea "Hi {{first_name}}! We hope you're doing well. It seems that a Weee! delivery wa…" at bounding box center [626, 352] width 954 height 171
click at [370, 340] on textarea "Hi {{first_name}}! We hope you're doing well. It seems that a Weee! delivery wa…" at bounding box center [626, 352] width 954 height 171
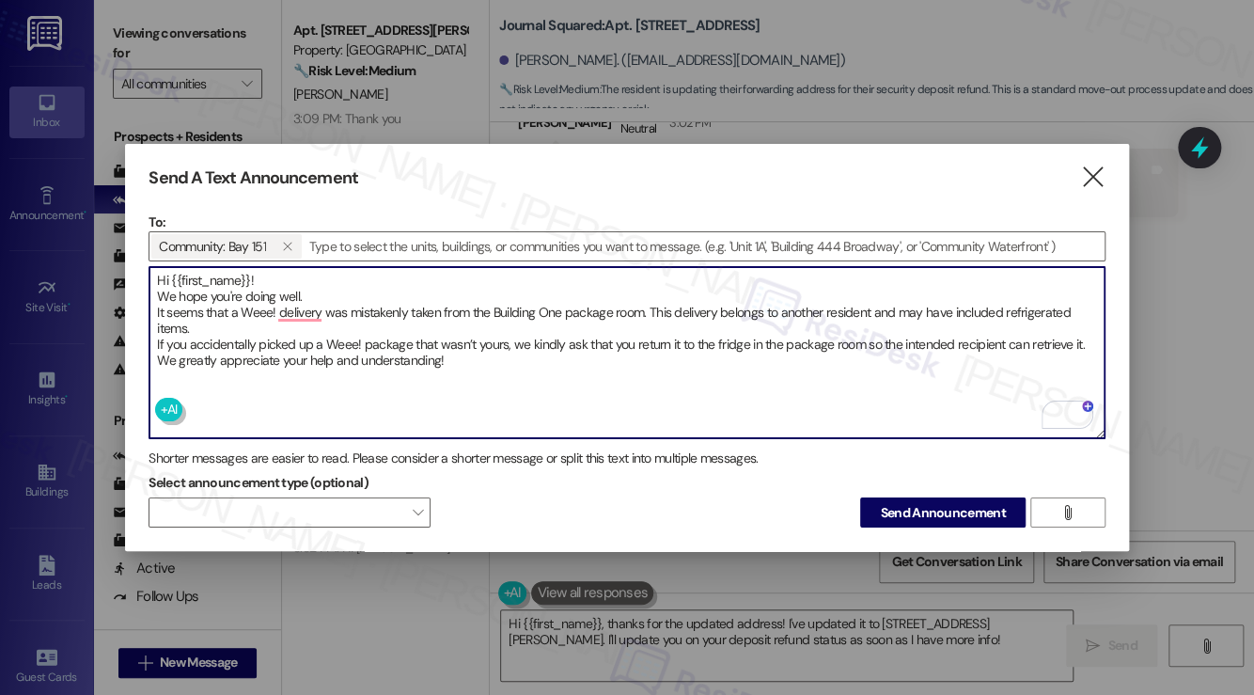
click at [370, 340] on textarea "Hi {{first_name}}! We hope you're doing well. It seems that a Weee! delivery wa…" at bounding box center [626, 352] width 954 height 171
click at [449, 304] on textarea "Hi {{first_name}}! We hope you're doing well. It seems that a Weee! delivery wa…" at bounding box center [626, 352] width 954 height 171
click at [226, 335] on textarea "Hi {{first_name}}! We hope you're doing well. It seems that a Weee! delivery wa…" at bounding box center [626, 352] width 954 height 171
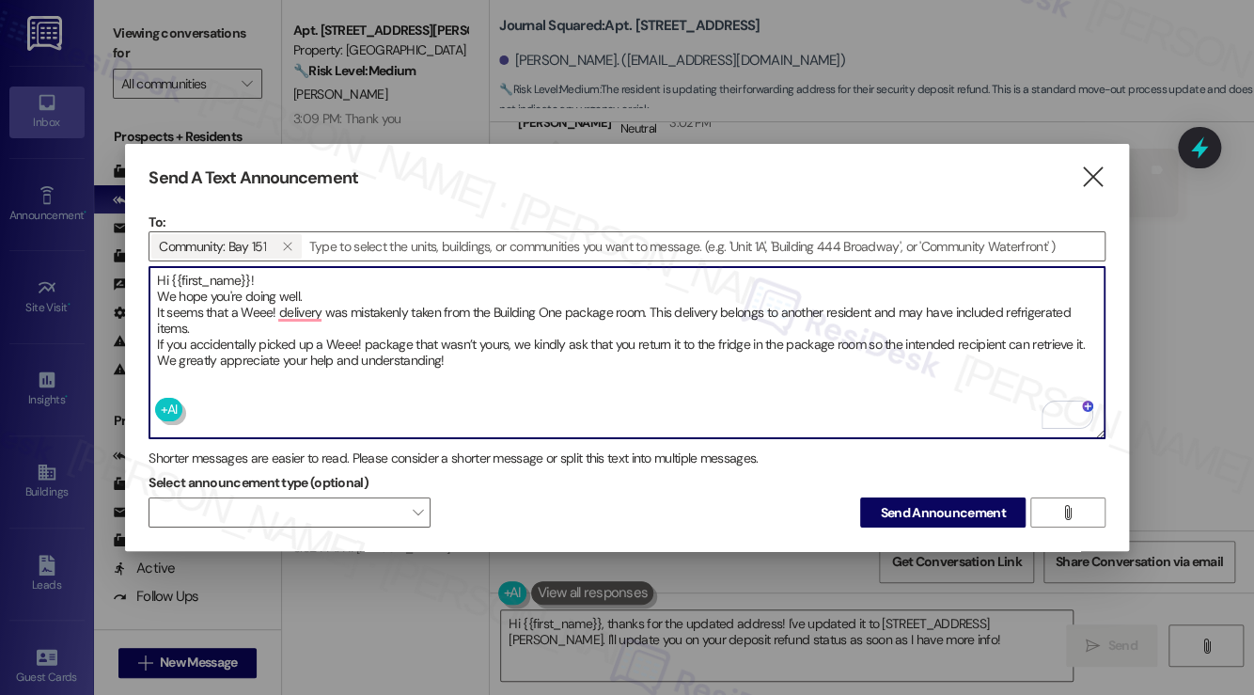
click at [367, 353] on textarea "Hi {{first_name}}! We hope you're doing well. It seems that a Weee! delivery wa…" at bounding box center [626, 352] width 954 height 171
click at [184, 275] on textarea "Hi {{first_name}}! We hope you're doing well. It seems that a Weee! delivery wa…" at bounding box center [626, 352] width 954 height 171
click at [370, 356] on textarea "Hi {{first_name}}! We hope you're doing well. It seems that a Weee! delivery wa…" at bounding box center [626, 352] width 954 height 171
type textarea "Hi {{first_name}}! We hope you're doing well. It seems that a Weee! delivery wa…"
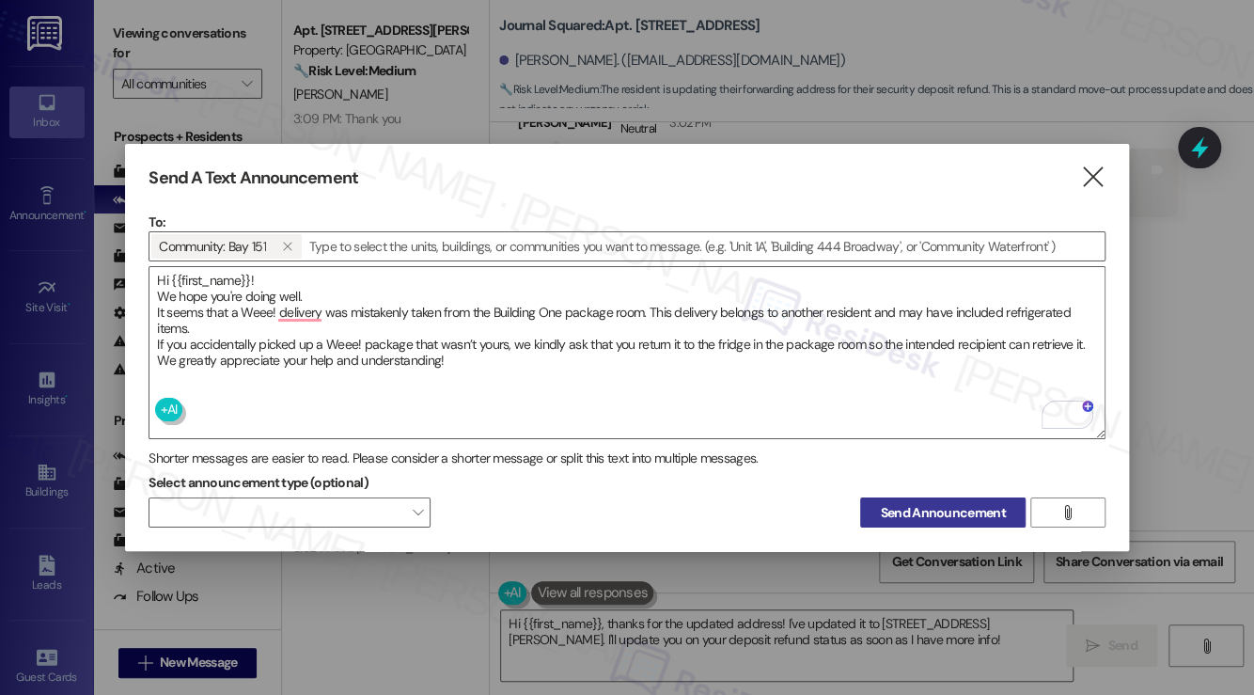
click at [921, 503] on span "Send Announcement" at bounding box center [942, 513] width 125 height 20
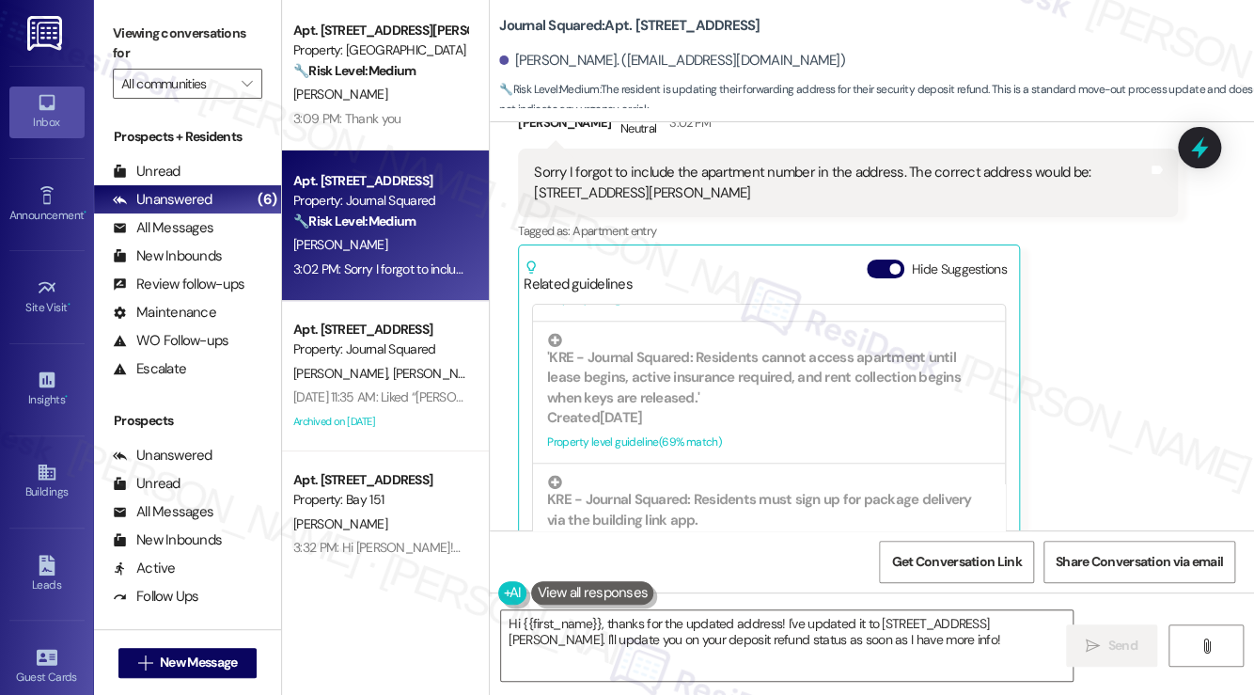
scroll to position [658, 0]
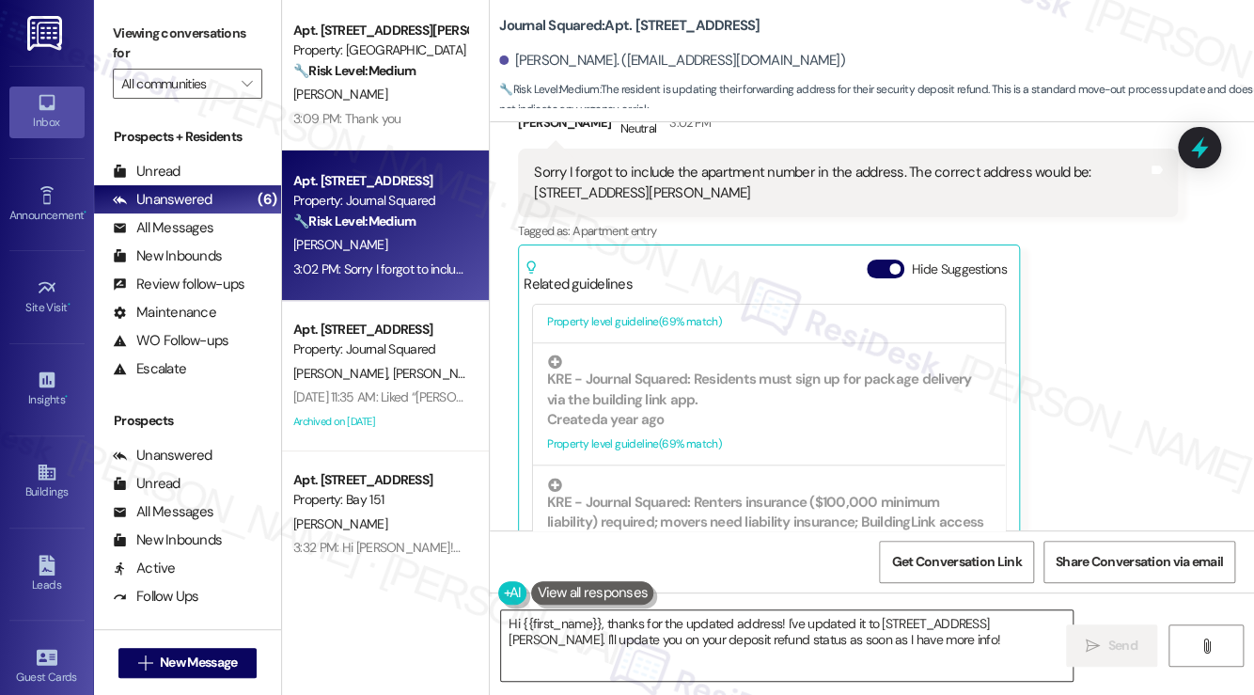
click at [891, 634] on textarea "Hi {{first_name}}, thanks for the updated address! I've updated it to 2435 S Se…" at bounding box center [786, 645] width 571 height 70
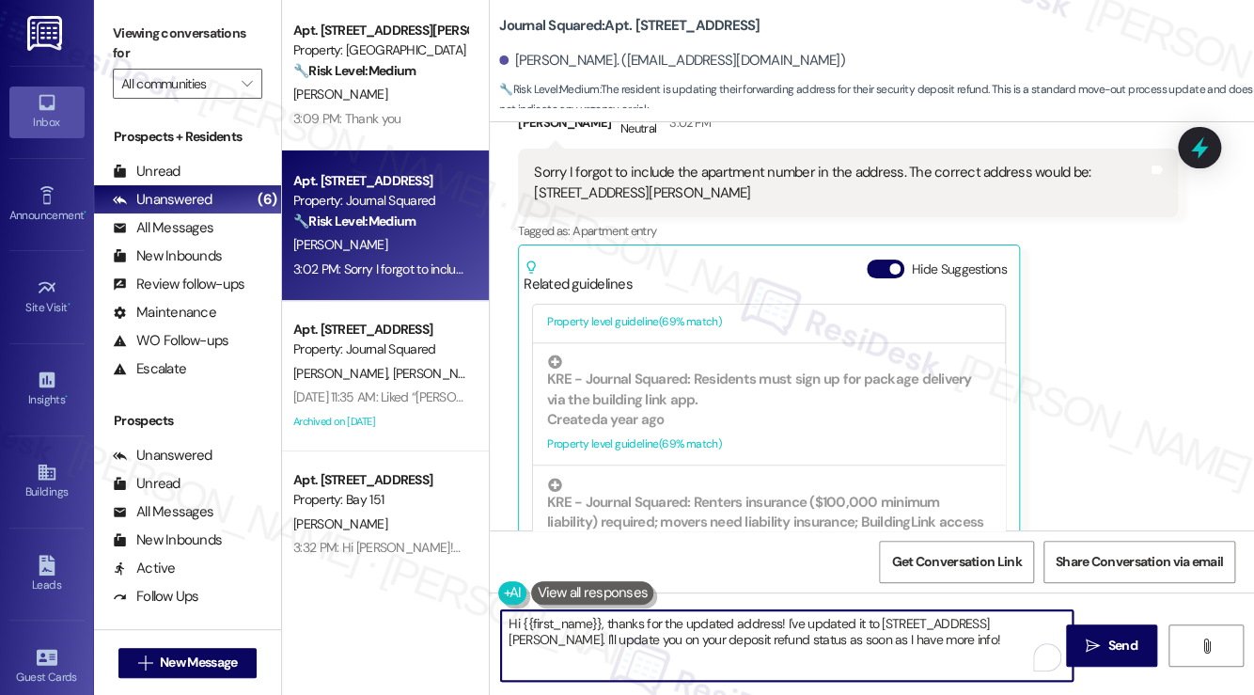
click at [891, 634] on textarea "Hi {{first_name}}, thanks for the updated address! I've updated it to 2435 S Se…" at bounding box center [786, 645] width 571 height 70
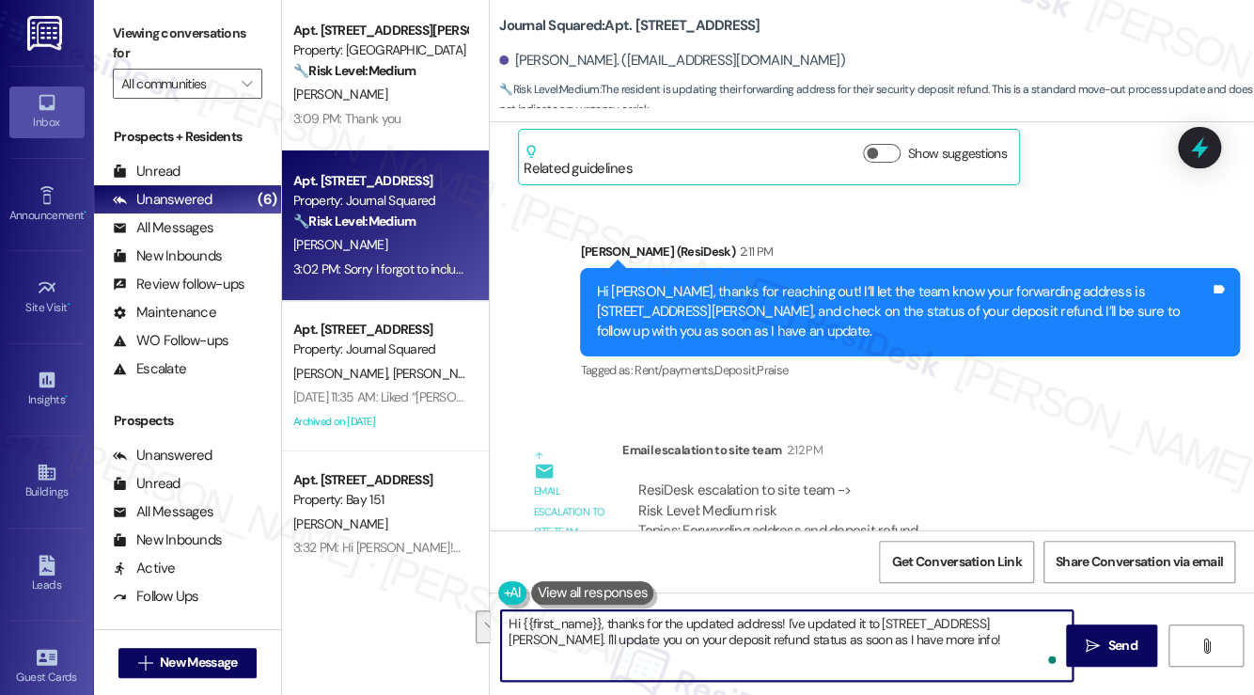
scroll to position [10113, 0]
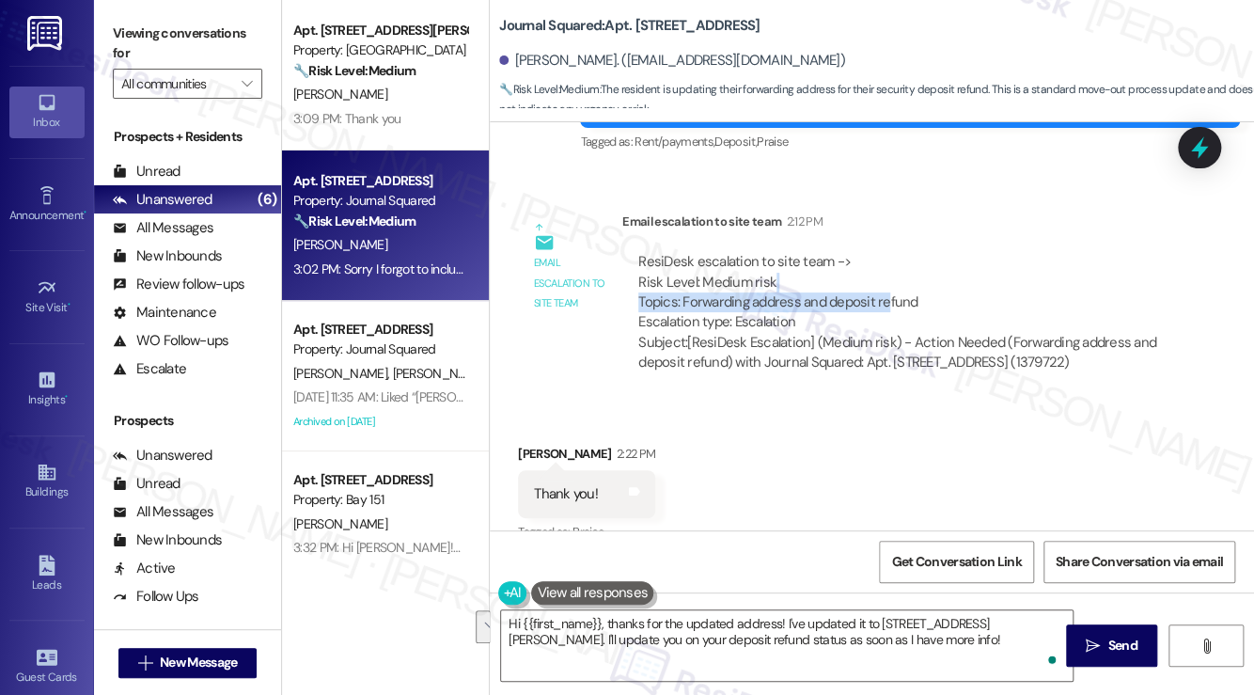
drag, startPoint x: 785, startPoint y: 226, endPoint x: 886, endPoint y: 243, distance: 103.1
click at [884, 252] on div "ResiDesk escalation to site team -> Risk Level: Medium risk Topics: Forwarding …" at bounding box center [899, 292] width 523 height 81
click at [914, 252] on div "ResiDesk escalation to site team -> Risk Level: Medium risk Topics: Forwarding …" at bounding box center [899, 292] width 523 height 81
drag, startPoint x: 914, startPoint y: 236, endPoint x: 710, endPoint y: 249, distance: 204.4
click at [715, 252] on div "ResiDesk escalation to site team -> Risk Level: Medium risk Topics: Forwarding …" at bounding box center [899, 292] width 523 height 81
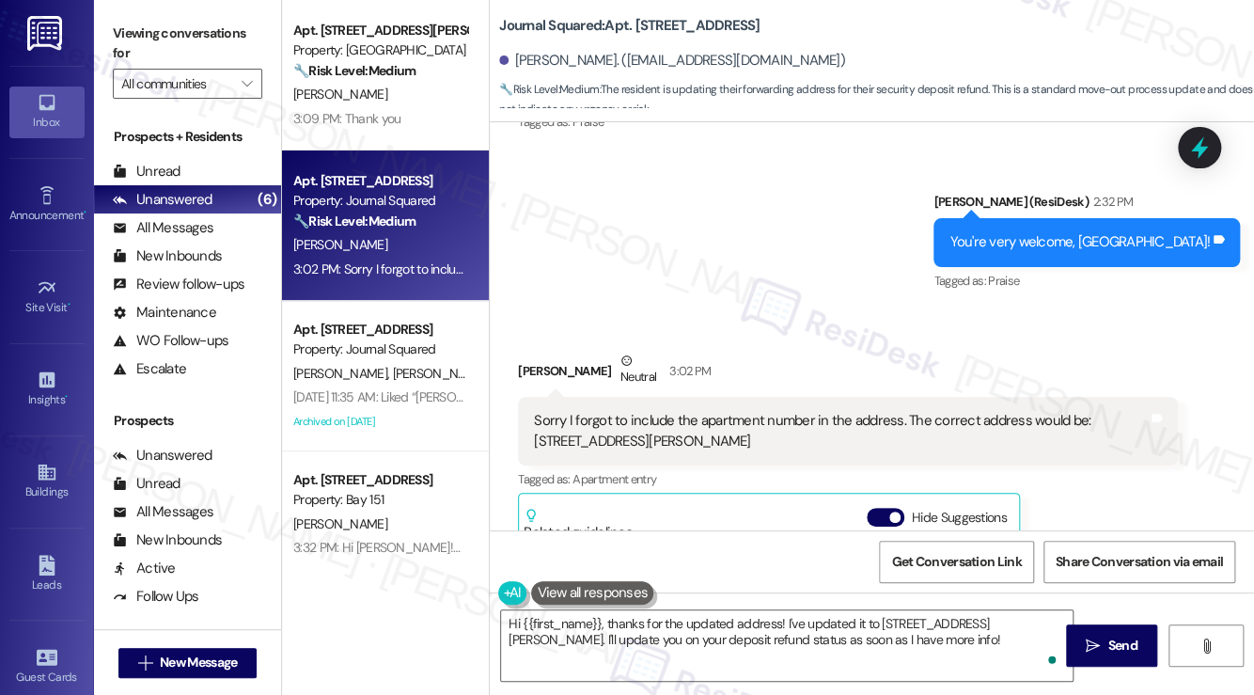
scroll to position [10489, 0]
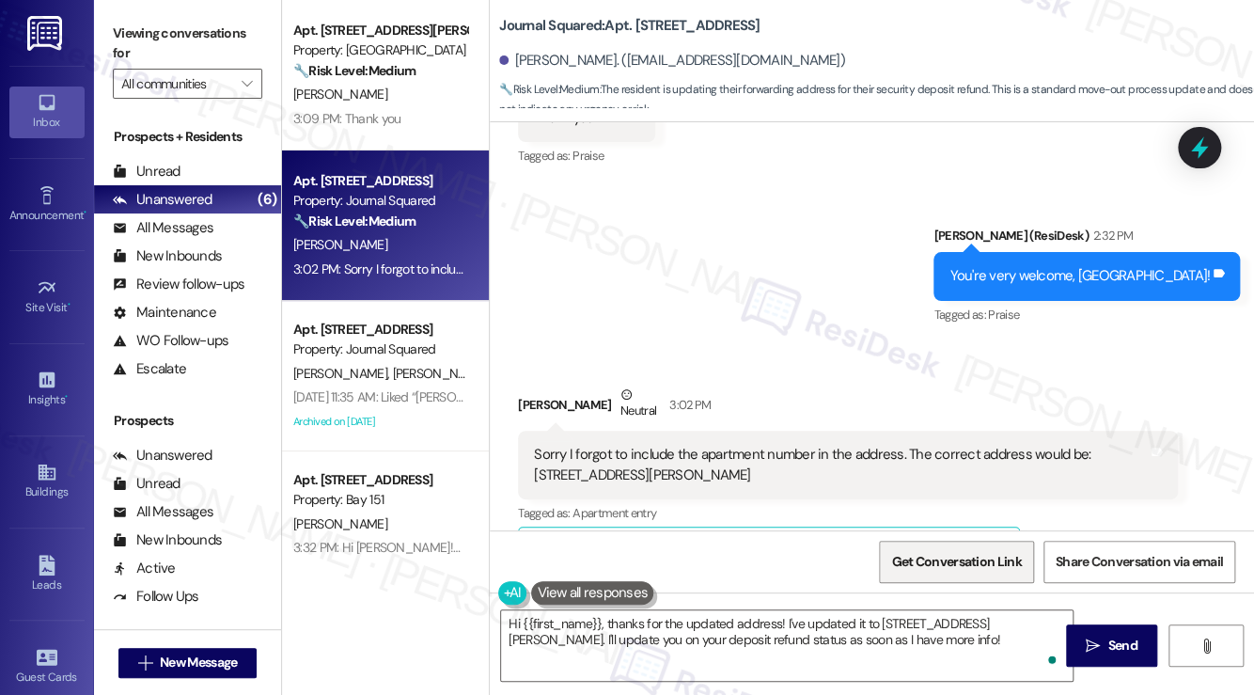
click at [929, 567] on span "Get Conversation Link" at bounding box center [956, 562] width 130 height 20
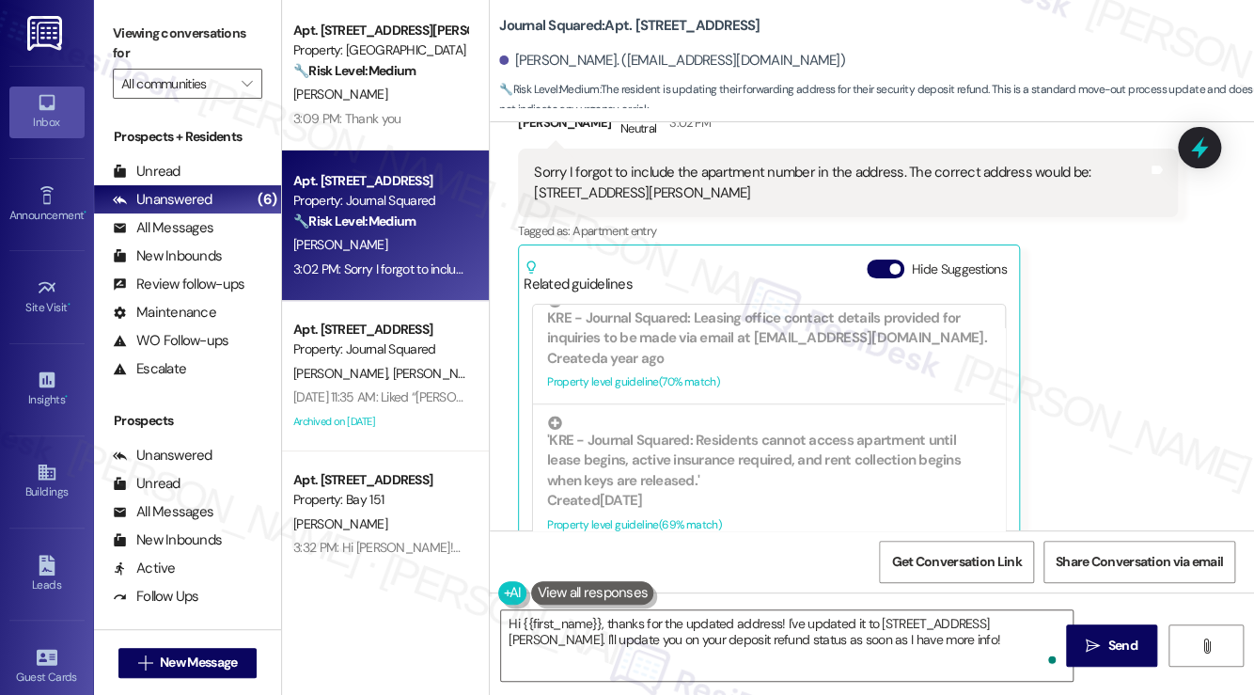
scroll to position [470, 0]
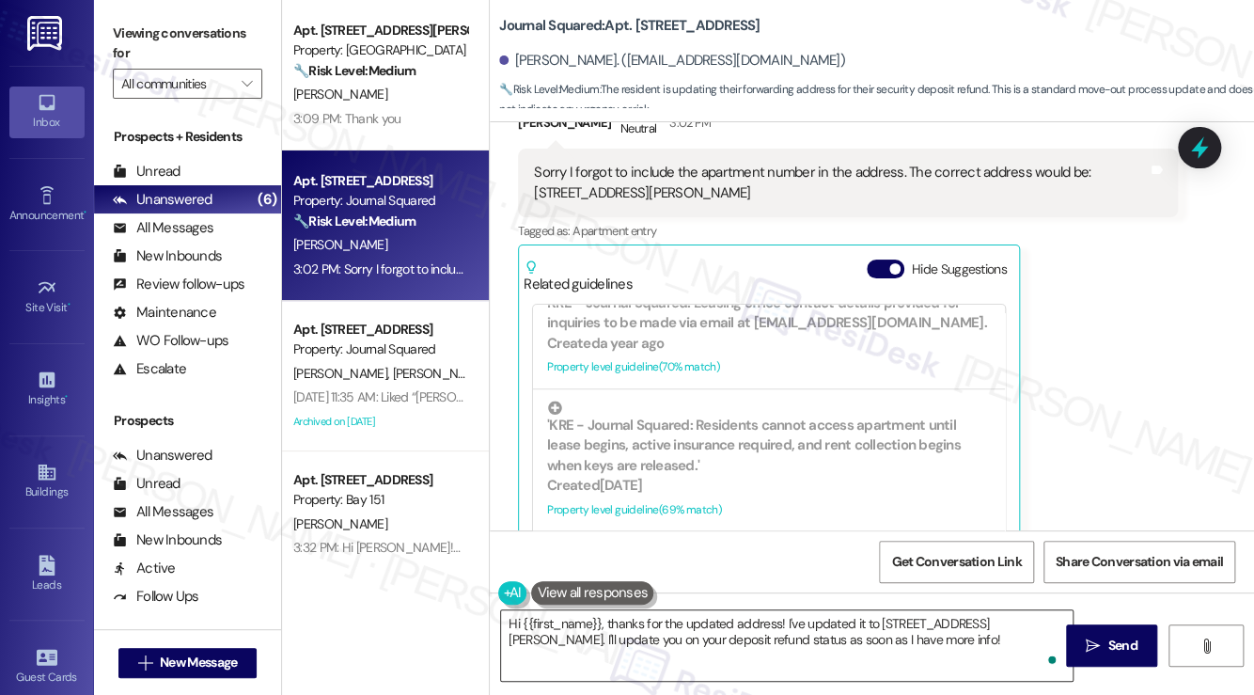
click at [750, 610] on textarea "Hi {{first_name}}, thanks for the updated address! I've updated it to 2435 S Se…" at bounding box center [786, 645] width 571 height 70
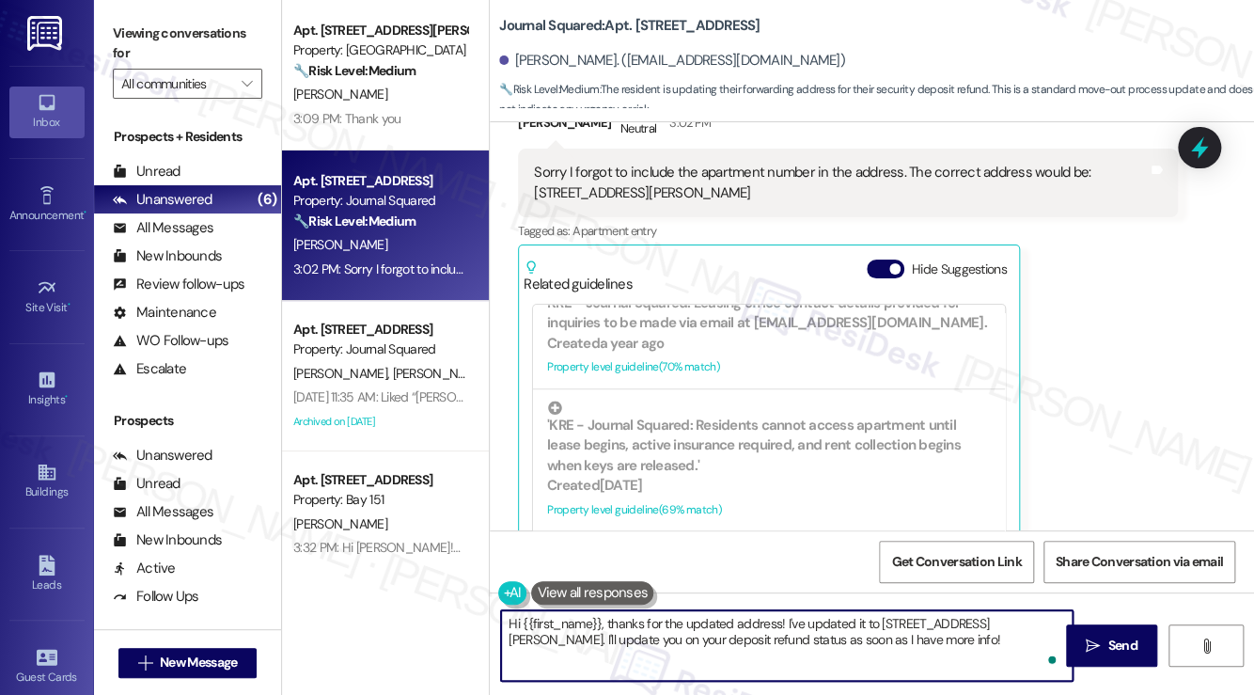
click at [750, 610] on textarea "Hi {{first_name}}, thanks for the updated address! I've updated it to 2435 S Se…" at bounding box center [786, 645] width 571 height 70
click at [744, 616] on textarea "Hi {{first_name}}, thanks for the updated address! I've updated it to 2435 S Se…" at bounding box center [786, 645] width 571 height 70
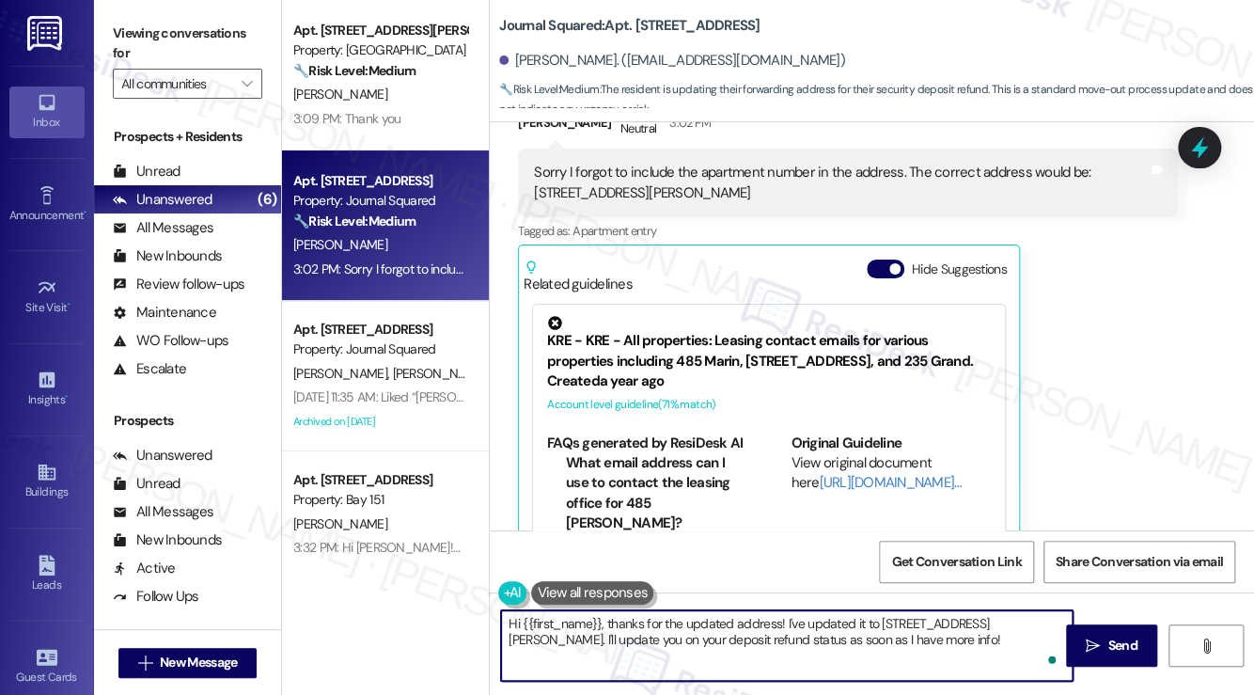
drag, startPoint x: 607, startPoint y: 619, endPoint x: 450, endPoint y: 622, distance: 157.0
click at [450, 622] on div "Apt. F2218, 4883 Riley Road Property: Madison Farms 🔧 Risk Level: Medium The re…" at bounding box center [768, 347] width 972 height 695
click at [534, 53] on div "Liyuan Mei. (liyuanm1120@gmail.com)" at bounding box center [672, 61] width 346 height 20
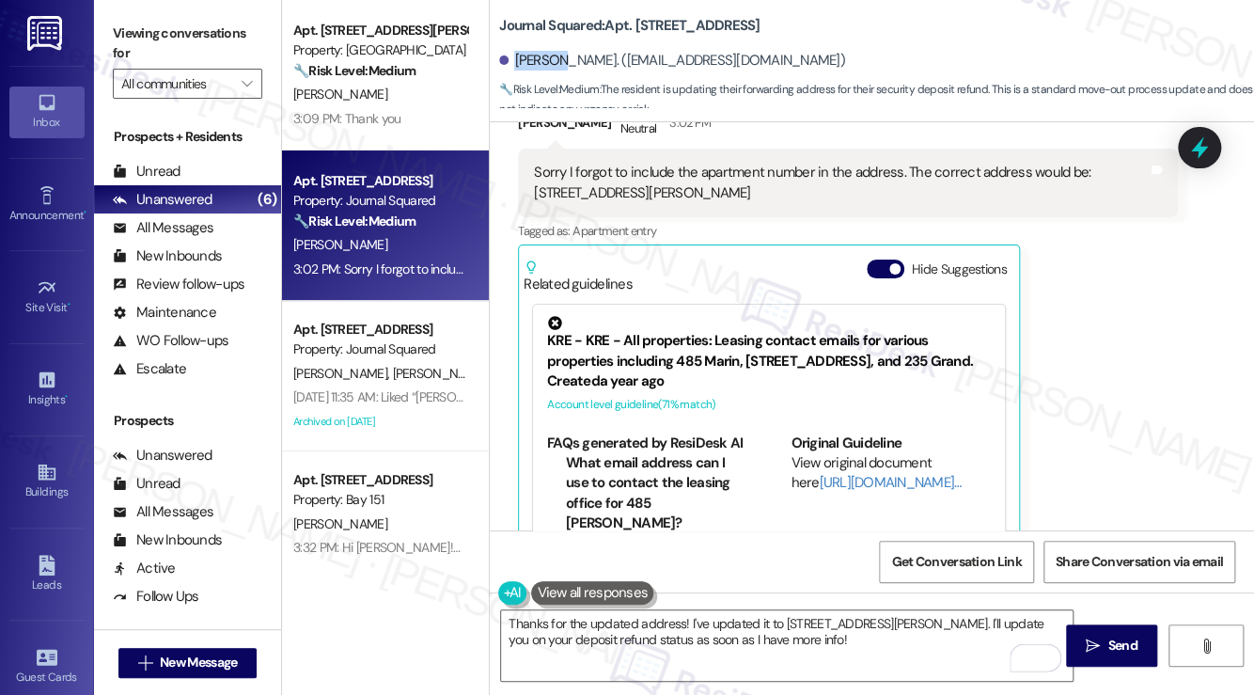
click at [534, 53] on div "Liyuan Mei. (liyuanm1120@gmail.com)" at bounding box center [672, 61] width 346 height 20
copy div "Liyuan"
click at [684, 619] on textarea "Thanks for the updated address! I've updated it to 2435 S Sepulveda Blvd, Apt 2…" at bounding box center [786, 645] width 571 height 70
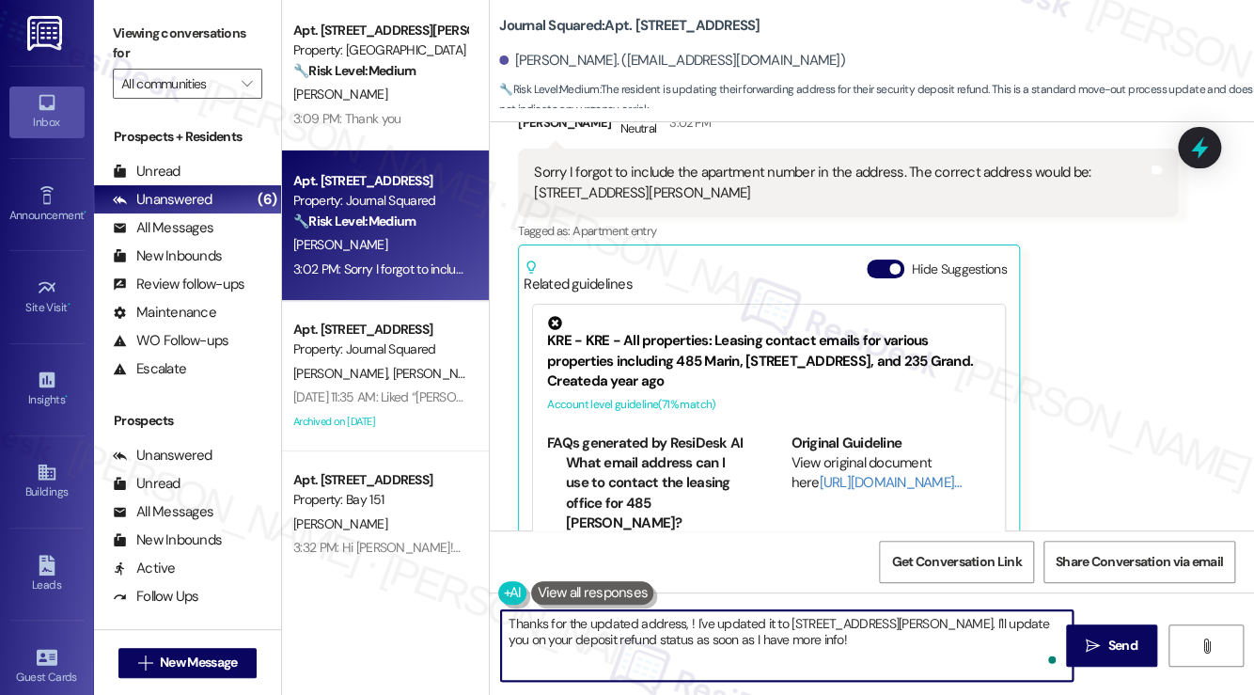
paste textarea "Liyuan"
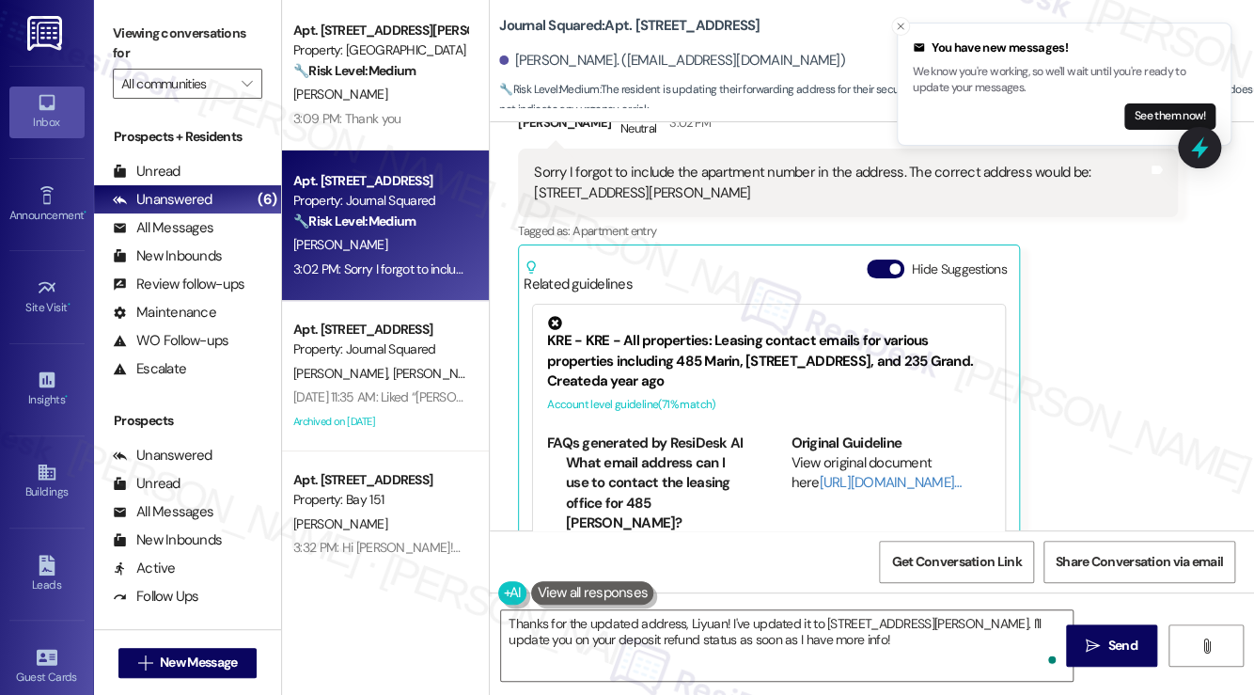
click at [1143, 323] on div "Liyuan Mei Neutral 3:02 PM Sorry I forgot to include the apartment number in th…" at bounding box center [848, 340] width 660 height 476
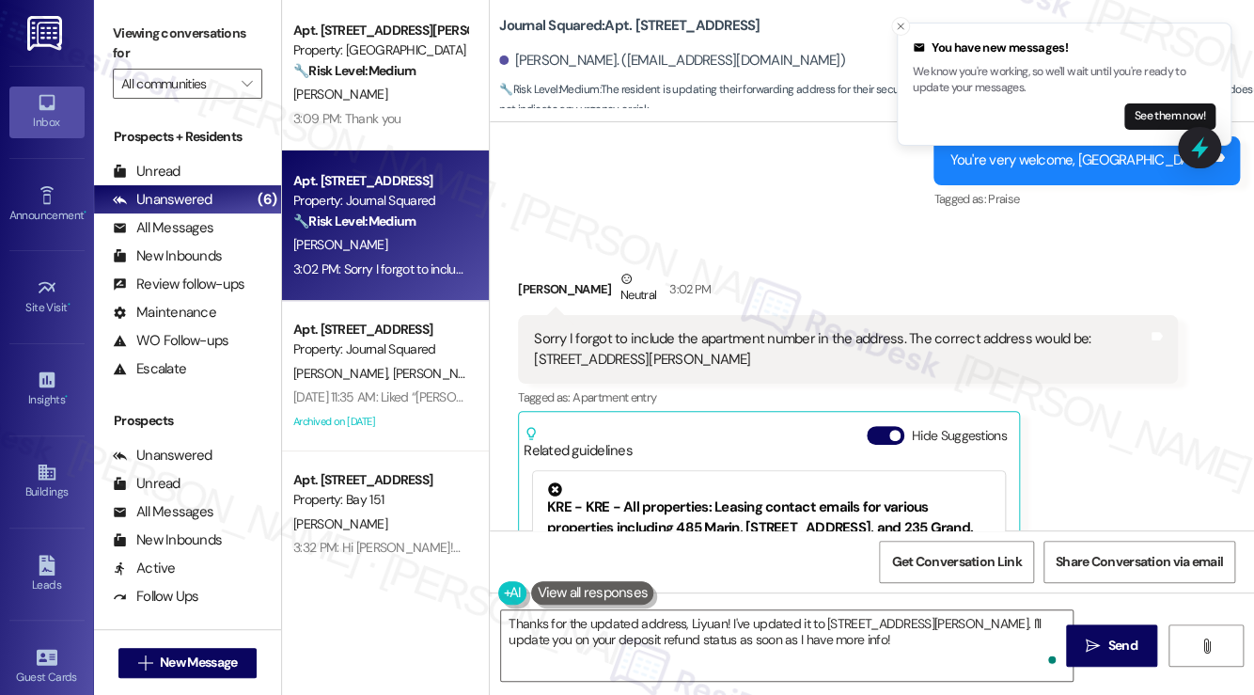
scroll to position [10489, 0]
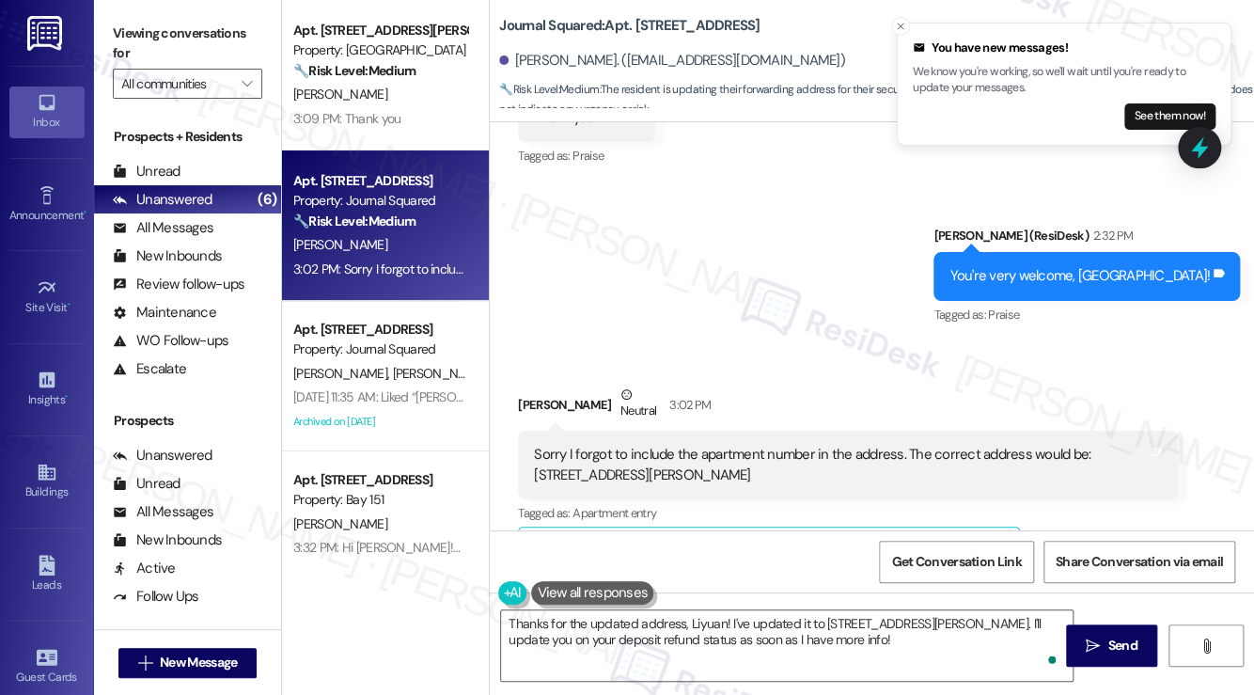
click at [726, 445] on div "Sorry I forgot to include the apartment number in the address. The correct addr…" at bounding box center [841, 465] width 614 height 40
click at [726, 430] on div "Sorry I forgot to include the apartment number in the address. The correct addr…" at bounding box center [848, 464] width 660 height 69
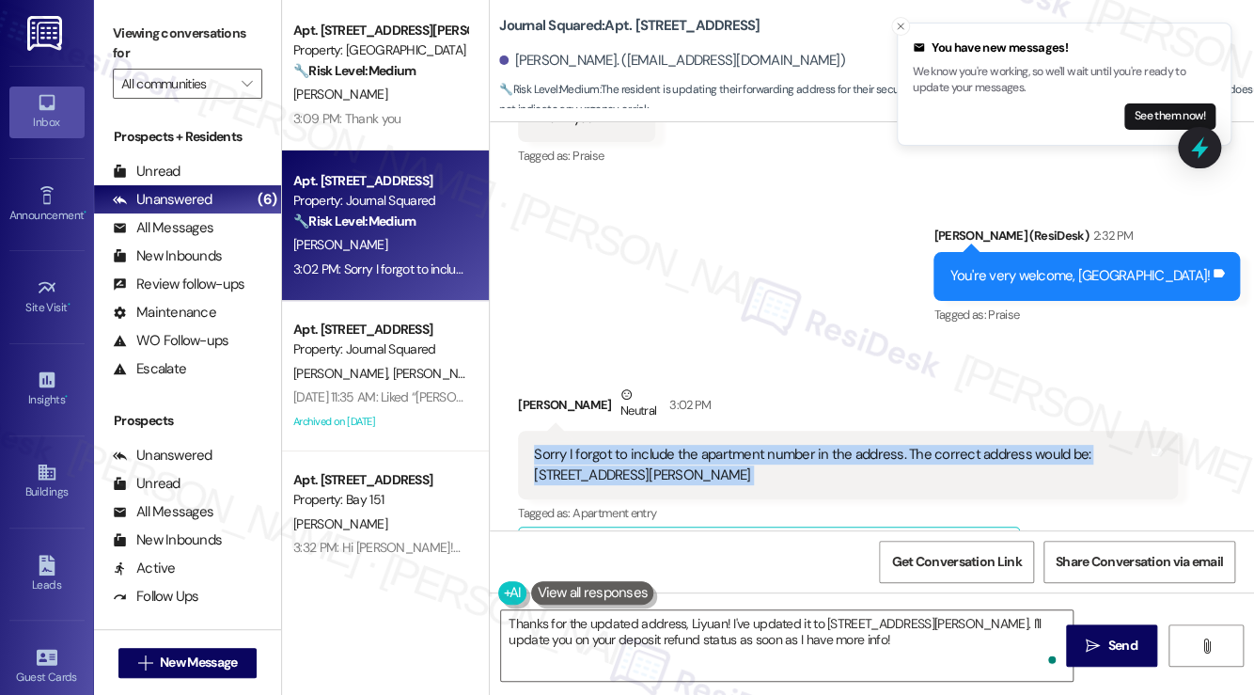
click at [725, 445] on div "Sorry I forgot to include the apartment number in the address. The correct addr…" at bounding box center [841, 465] width 614 height 40
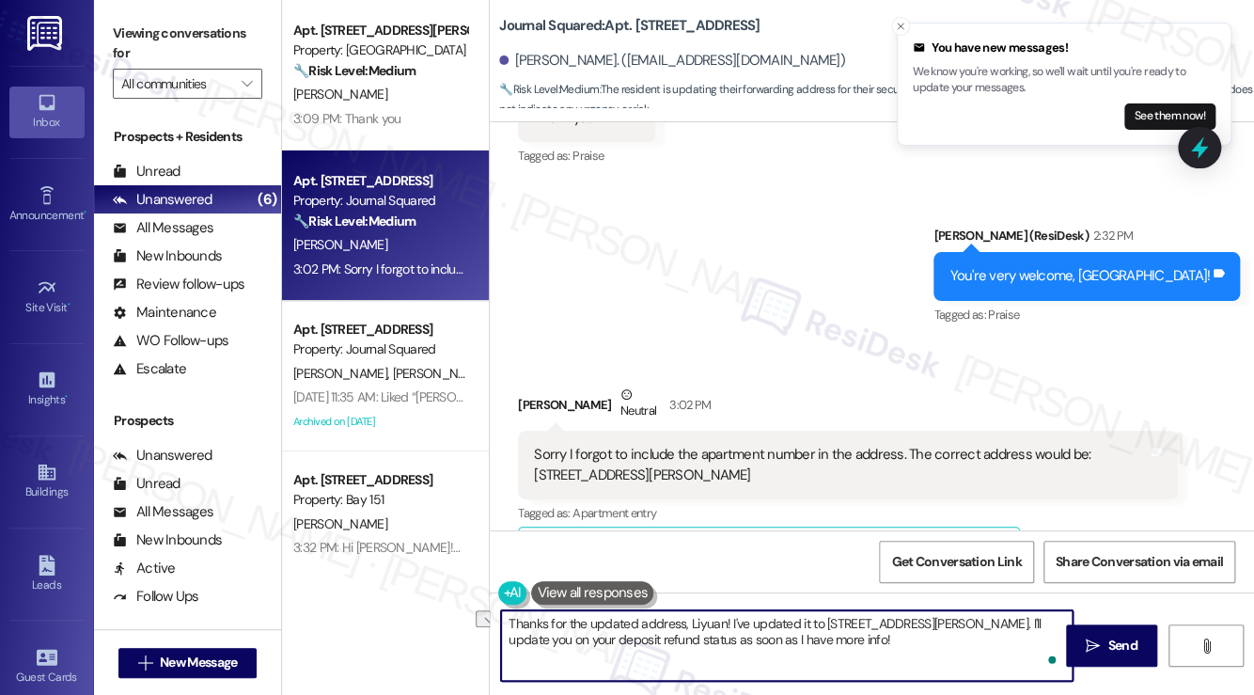
drag, startPoint x: 1005, startPoint y: 646, endPoint x: 730, endPoint y: 639, distance: 274.5
click at [730, 639] on textarea "Thanks for the updated address, Liyuan! I've updated it to 2435 S Sepulveda Blv…" at bounding box center [786, 645] width 571 height 70
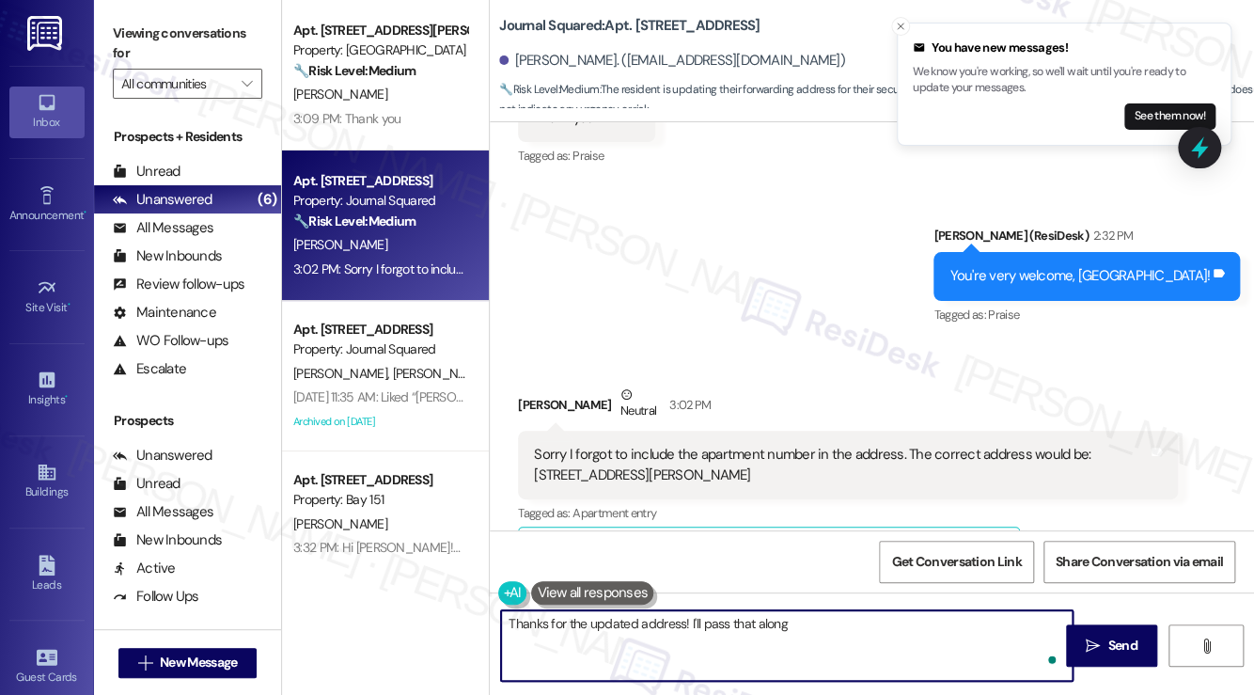
type textarea "Thanks for the updated address! I'll pass that along"
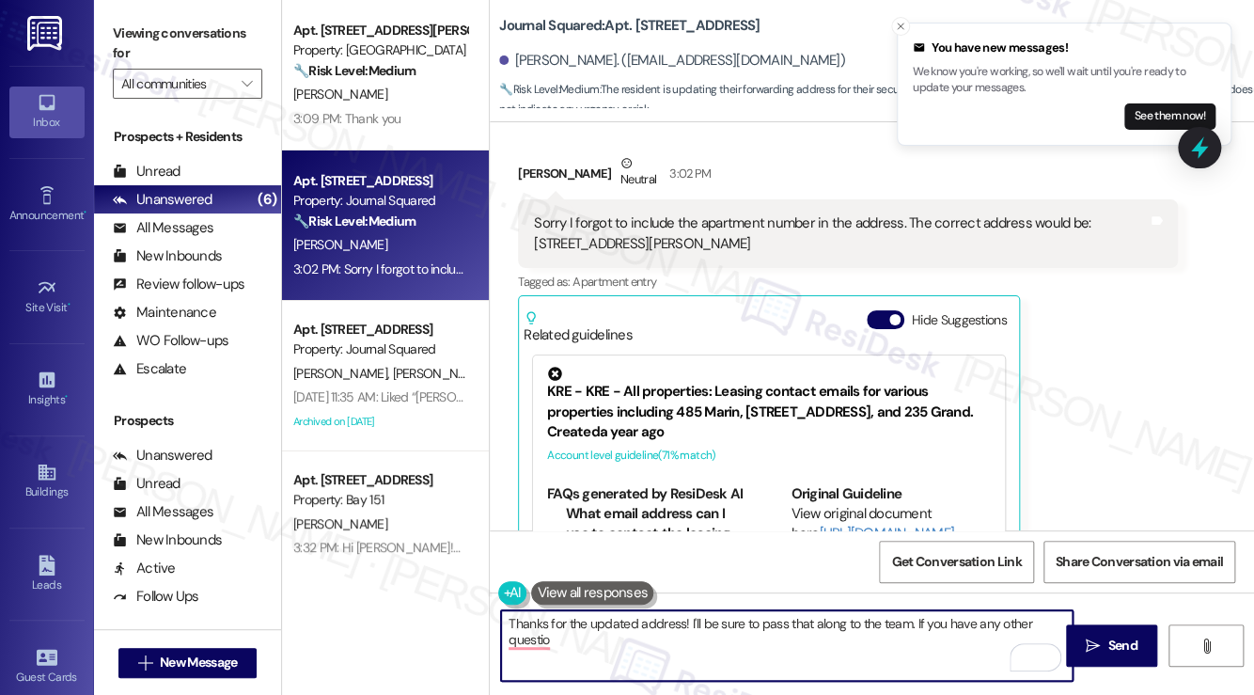
scroll to position [10677, 0]
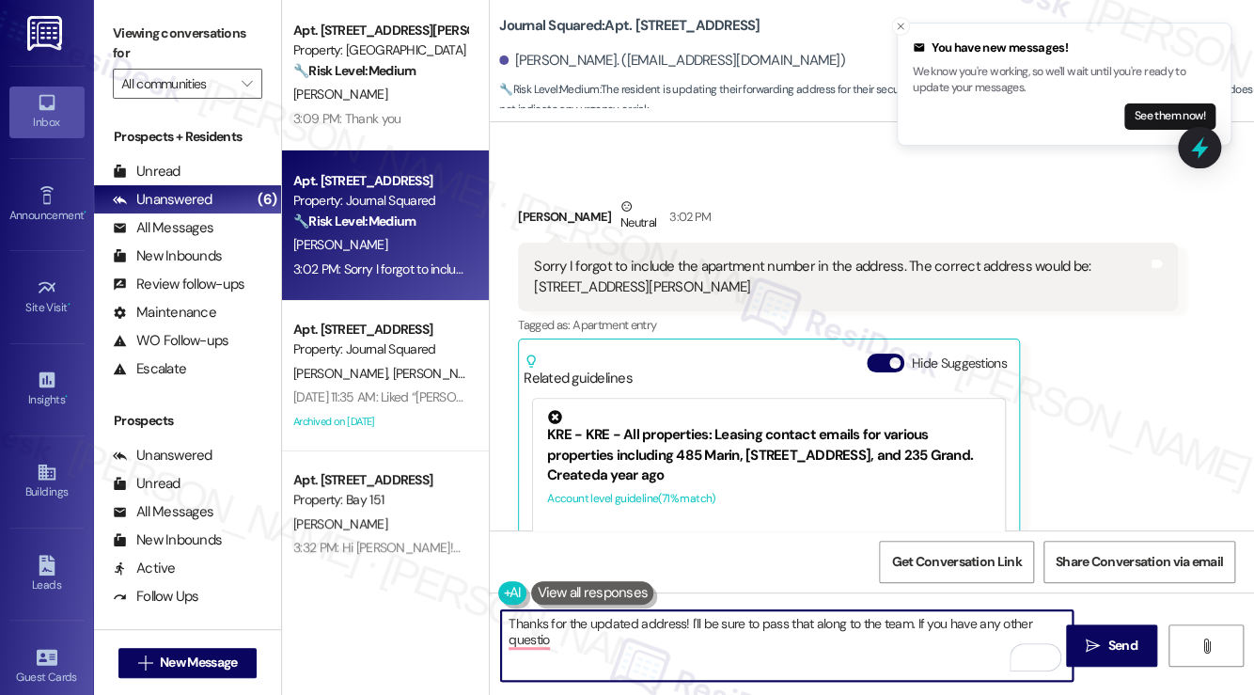
click at [653, 257] on div "Sorry I forgot to include the apartment number in the address. The correct addr…" at bounding box center [841, 277] width 614 height 40
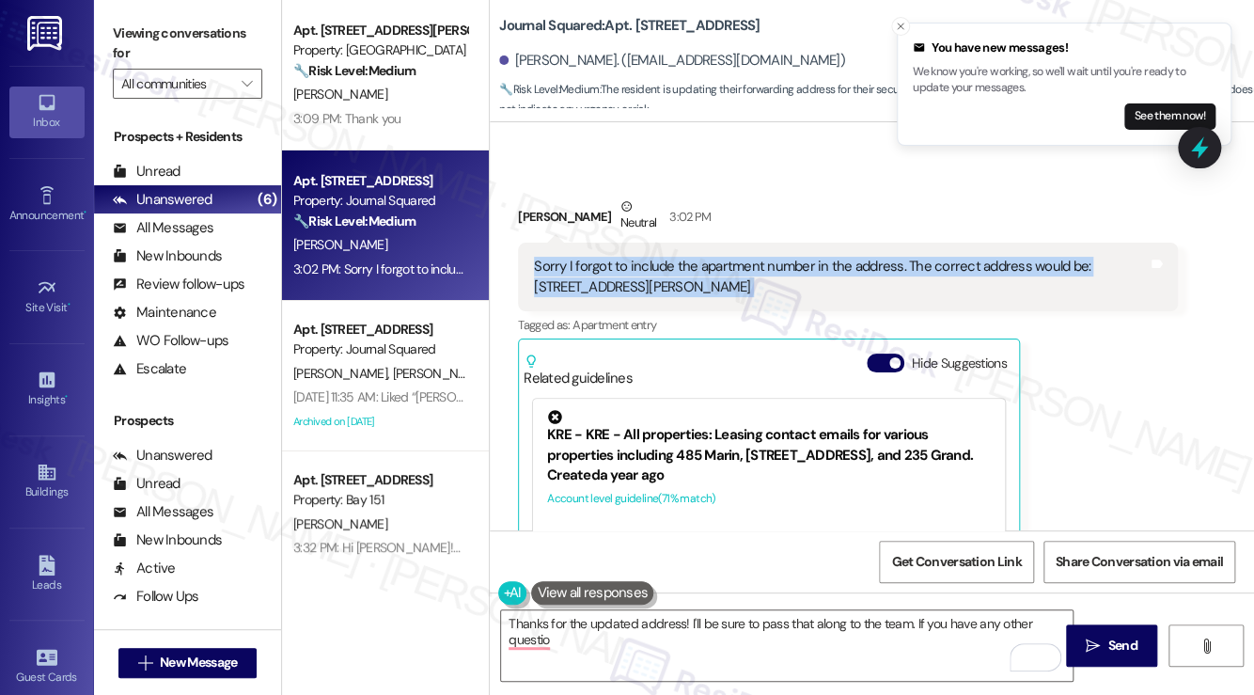
click at [653, 257] on div "Sorry I forgot to include the apartment number in the address. The correct addr…" at bounding box center [841, 277] width 614 height 40
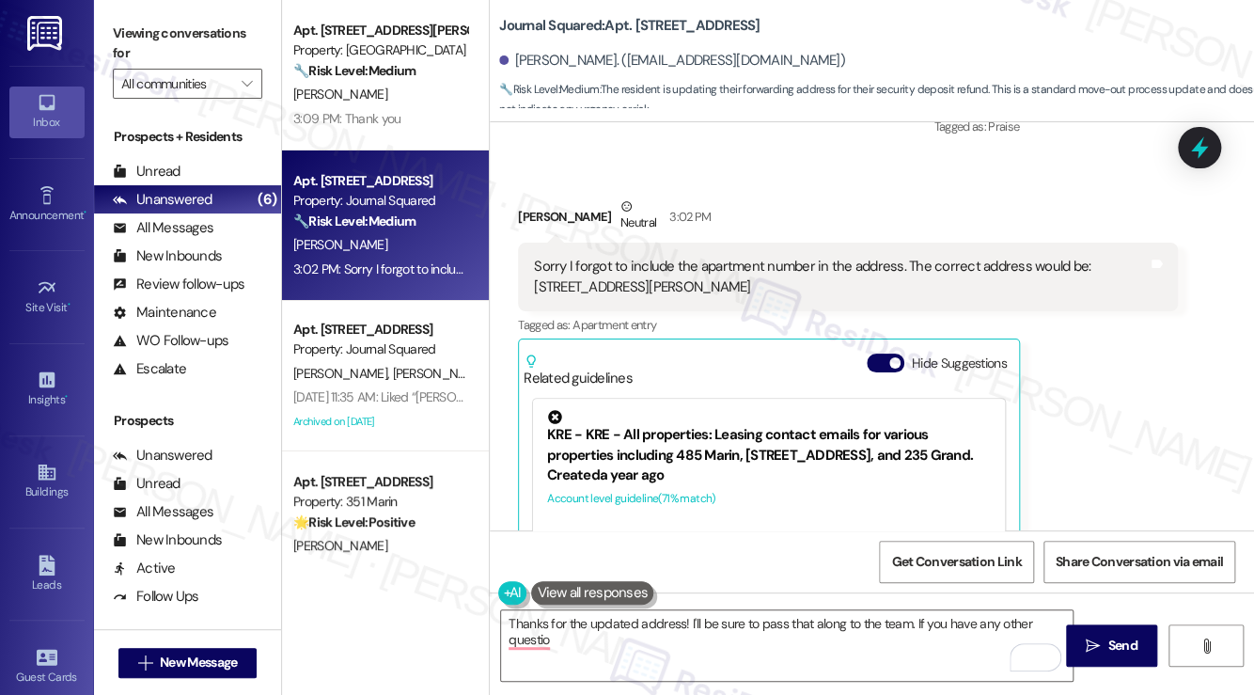
click at [172, 42] on label "Viewing conversations for" at bounding box center [187, 44] width 149 height 50
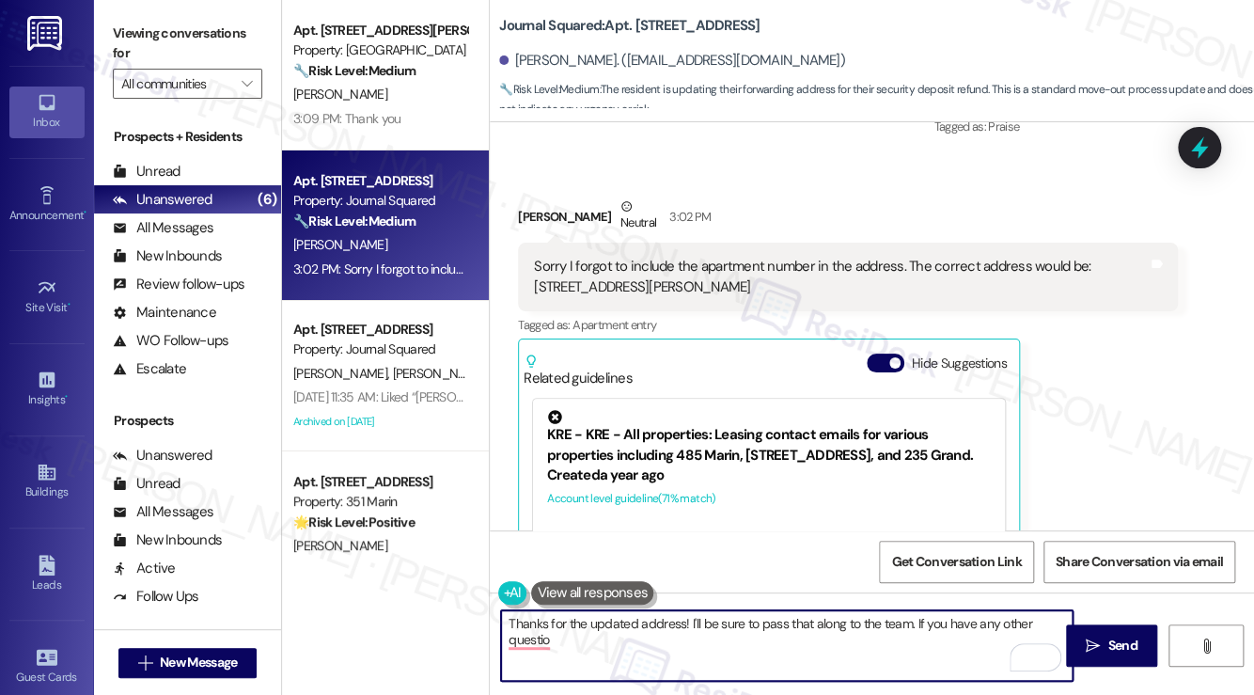
click at [639, 662] on textarea "Thanks for the updated address! I'll be sure to pass that along to the team. If…" at bounding box center [786, 645] width 571 height 70
drag, startPoint x: 675, startPoint y: 640, endPoint x: 913, endPoint y: 631, distance: 238.0
click at [913, 631] on textarea "Thanks for the updated address! I'll be sure to pass that along to the team. If…" at bounding box center [786, 645] width 571 height 70
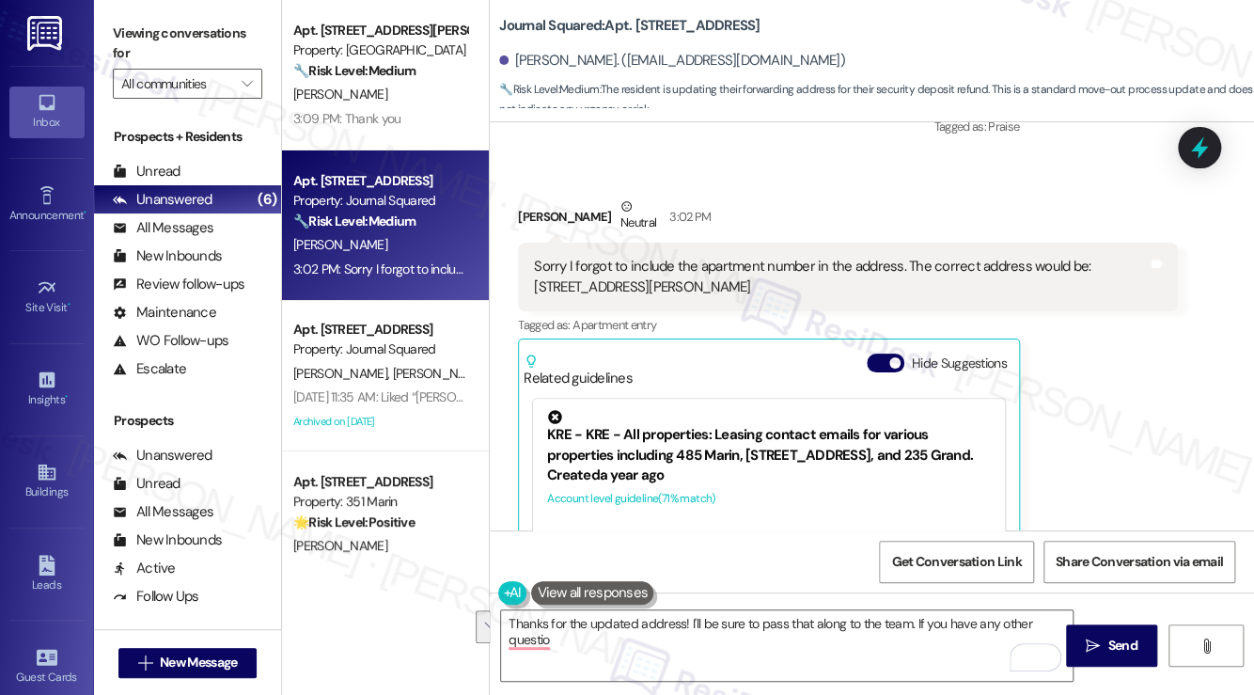
click at [135, 23] on label "Viewing conversations for" at bounding box center [187, 44] width 149 height 50
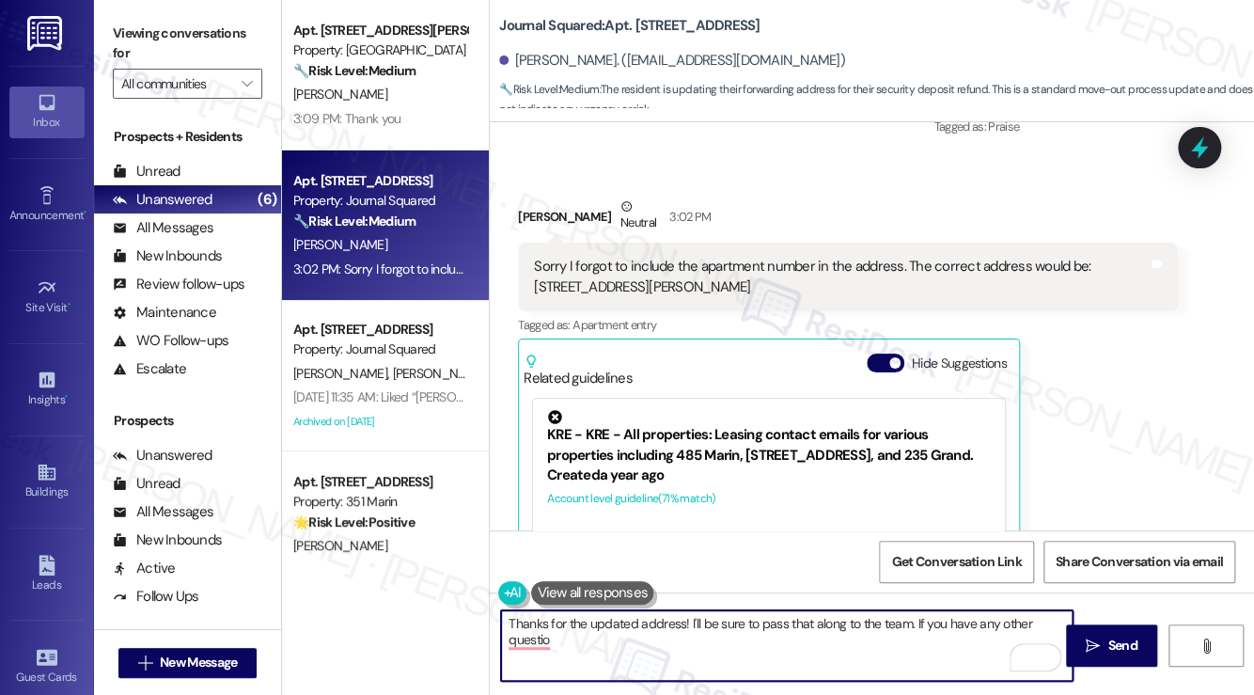
click at [684, 641] on textarea "Thanks for the updated address! I'll be sure to pass that along to the team. If…" at bounding box center [786, 645] width 571 height 70
click at [769, 637] on textarea "Thanks for the updated address! I'll be sure to pass that along to the team. If…" at bounding box center [786, 645] width 571 height 70
click at [936, 651] on textarea "Thanks for the updated address! I'll be sure to pass that along to the team. If…" at bounding box center [786, 645] width 571 height 70
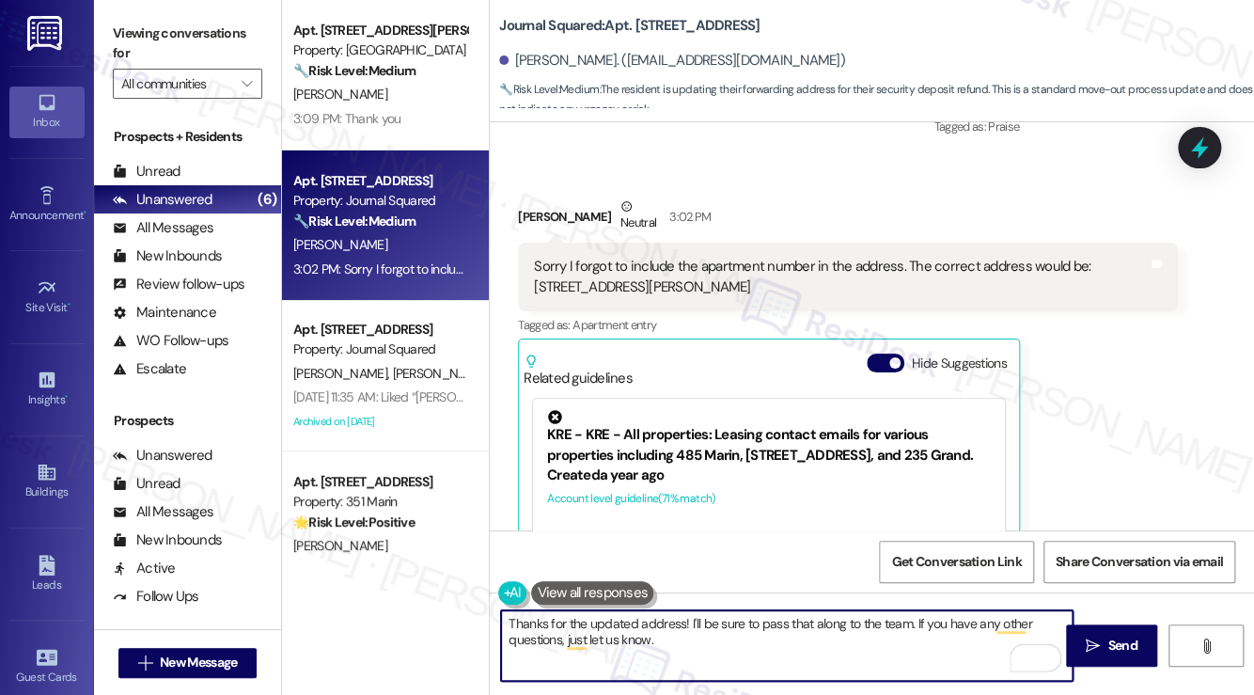
click at [873, 640] on textarea "Thanks for the updated address! I'll be sure to pass that along to the team. If…" at bounding box center [786, 645] width 571 height 70
type textarea "Thanks for the updated address! I'll be sure to pass that along to the team. If…"
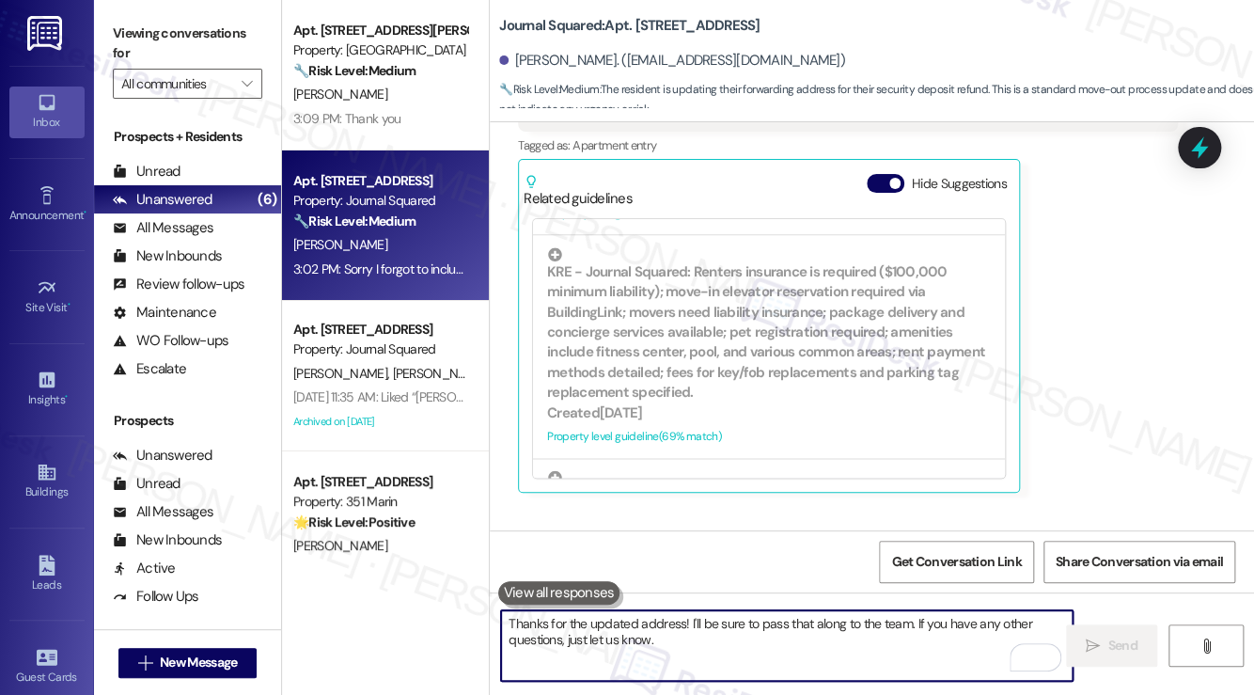
scroll to position [10922, 0]
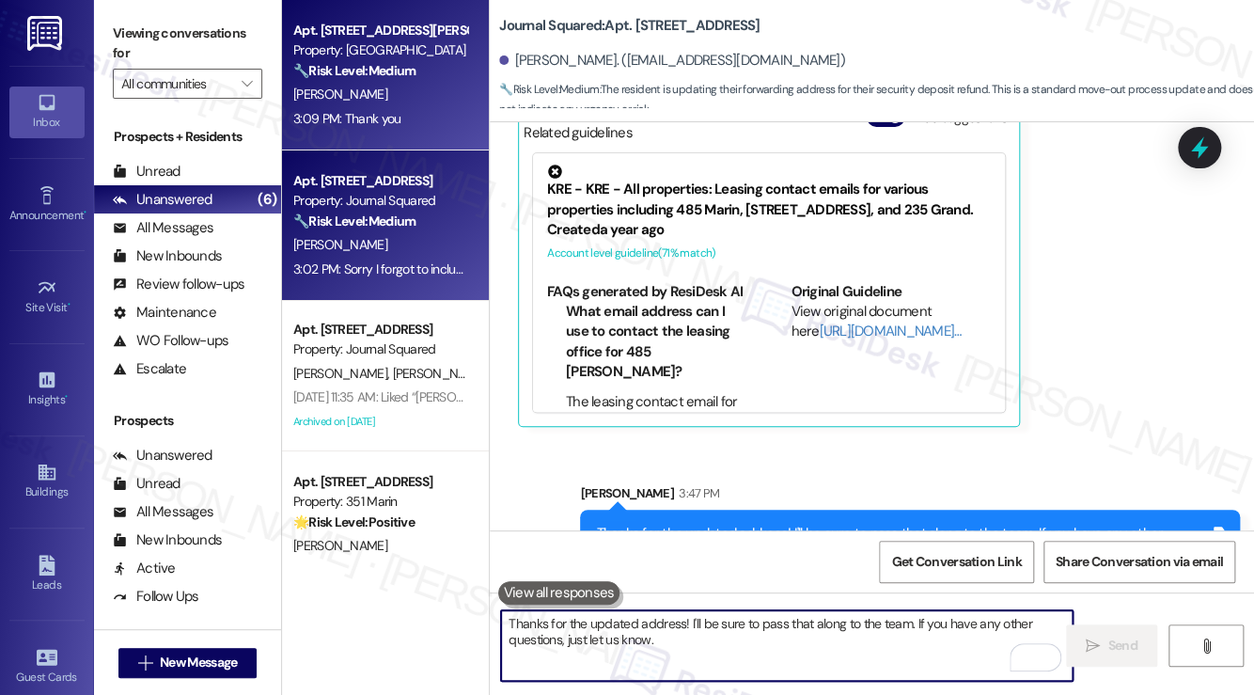
click at [401, 102] on div "[PERSON_NAME]" at bounding box center [380, 94] width 178 height 23
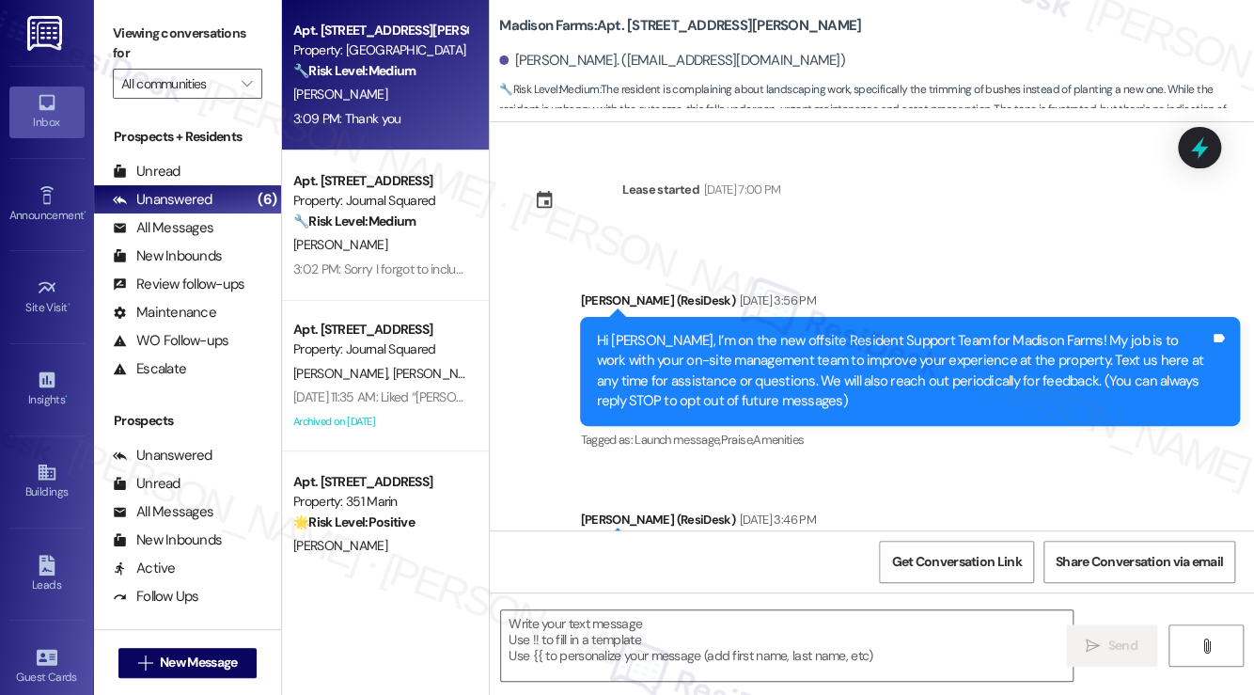
scroll to position [6093, 0]
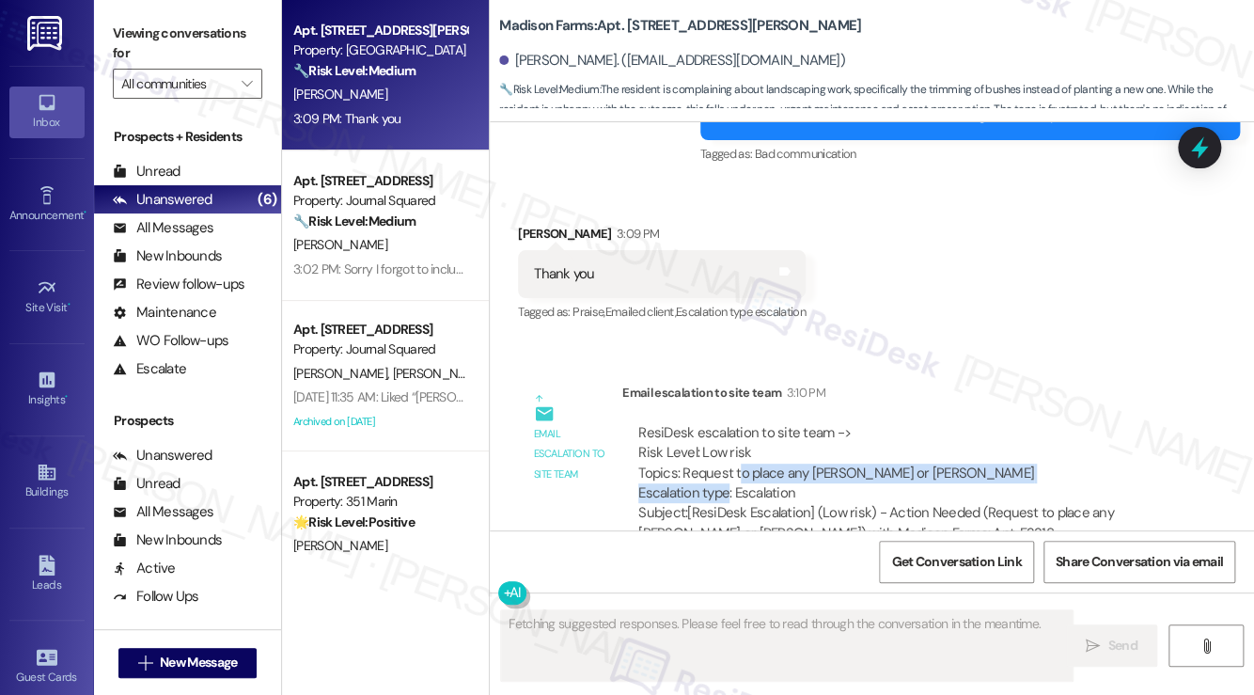
drag, startPoint x: 740, startPoint y: 429, endPoint x: 966, endPoint y: 452, distance: 227.6
click at [966, 452] on div "ResiDesk escalation to site team -> Risk Level: Low risk Topics: Request to pla…" at bounding box center [899, 463] width 523 height 81
click at [917, 428] on div "ResiDesk escalation to site team -> Risk Level: Low risk Topics: Request to pla…" at bounding box center [899, 463] width 523 height 81
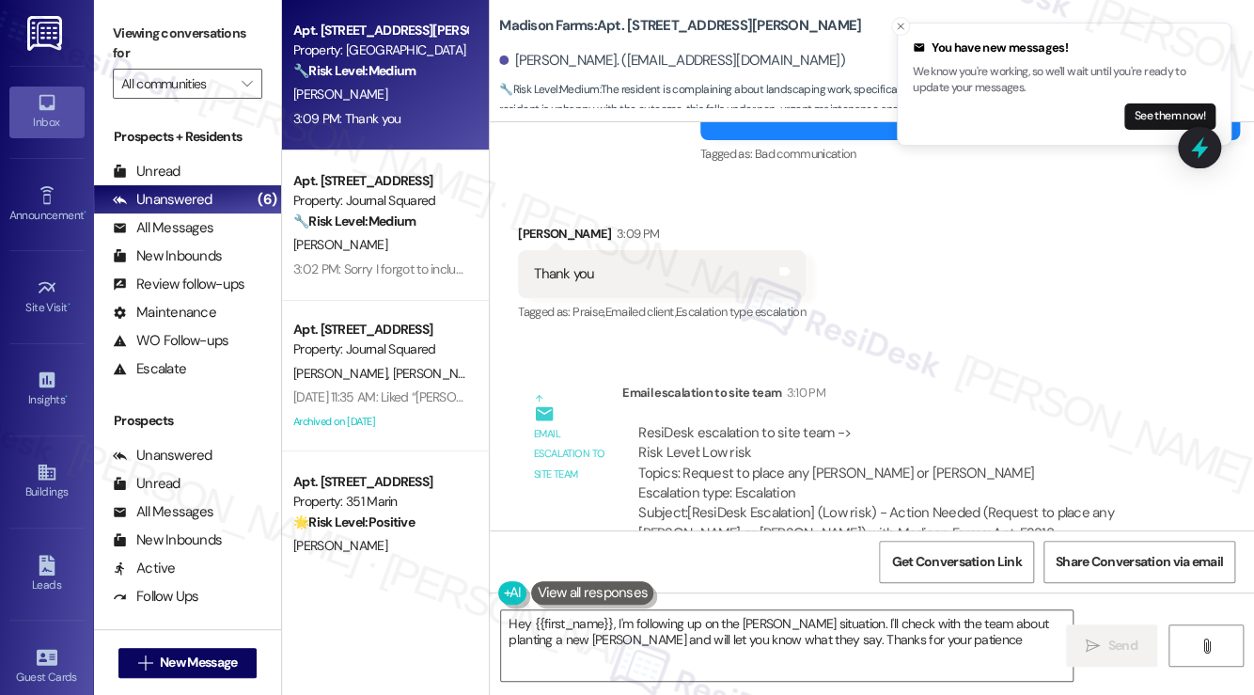
type textarea "Hey {{first_name}}, I'm following up on the bush situation. I'll check with the…"
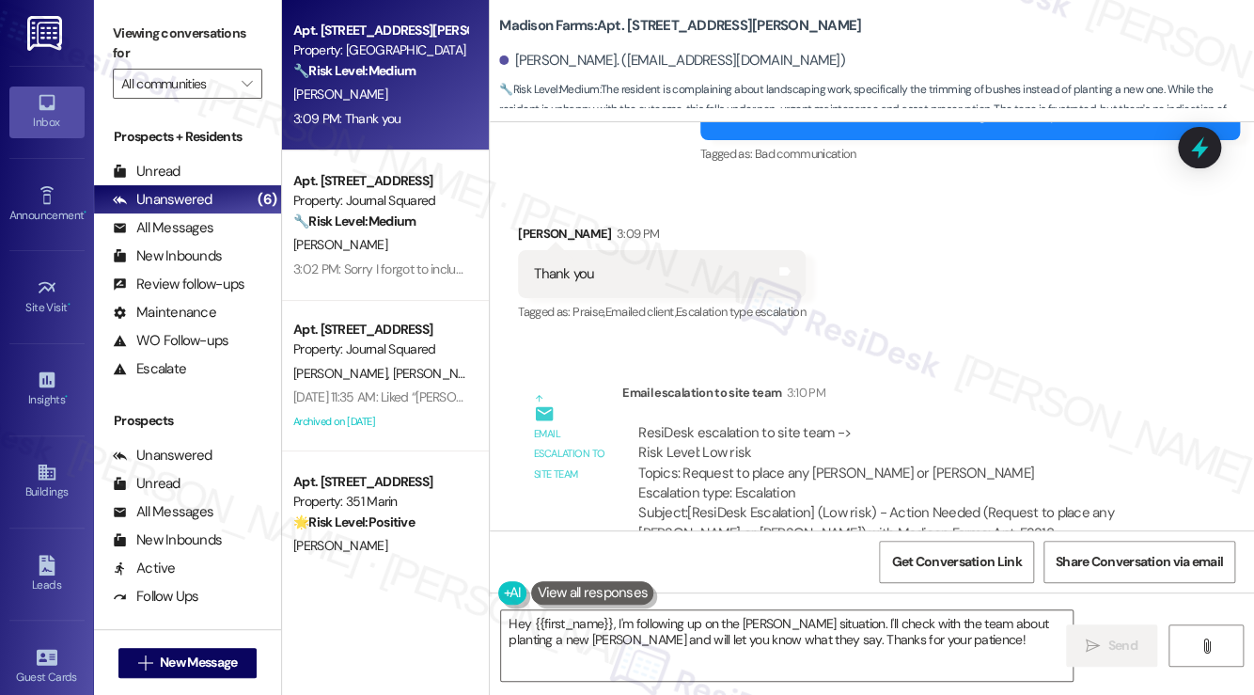
click at [628, 250] on div "Thank you Tags and notes" at bounding box center [662, 274] width 288 height 48
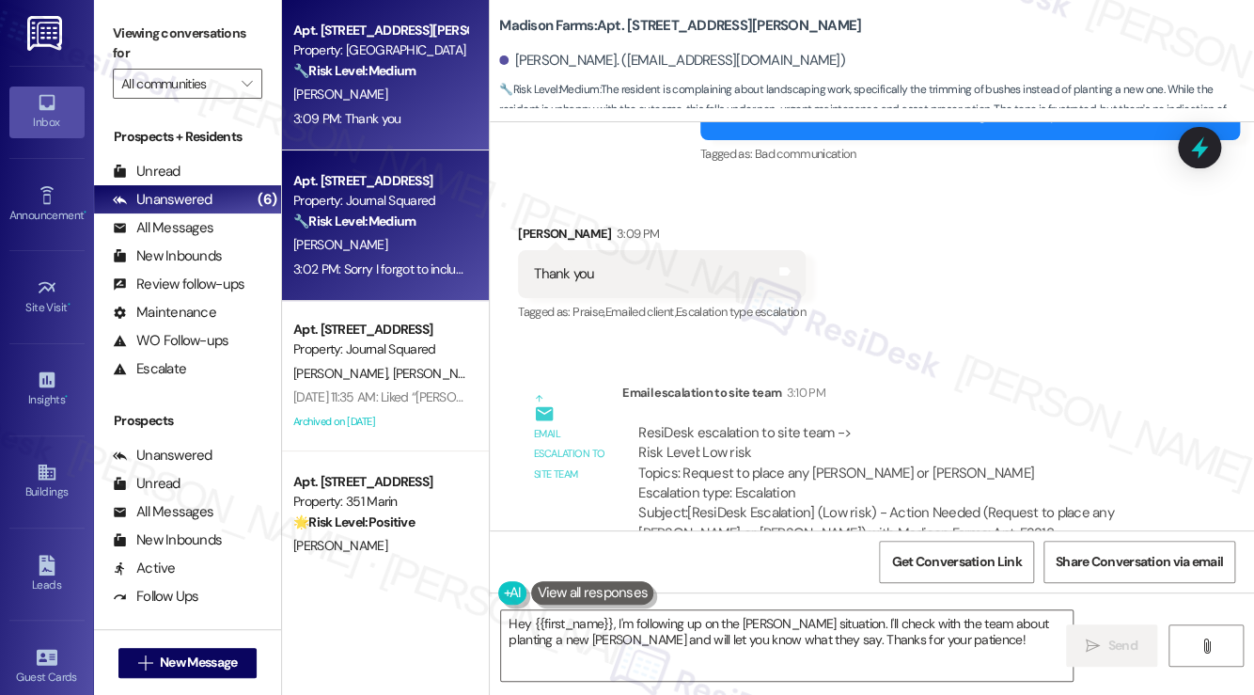
click at [454, 258] on div "3:02 PM: Sorry I forgot to include the apartment number in the address. The cor…" at bounding box center [380, 269] width 178 height 23
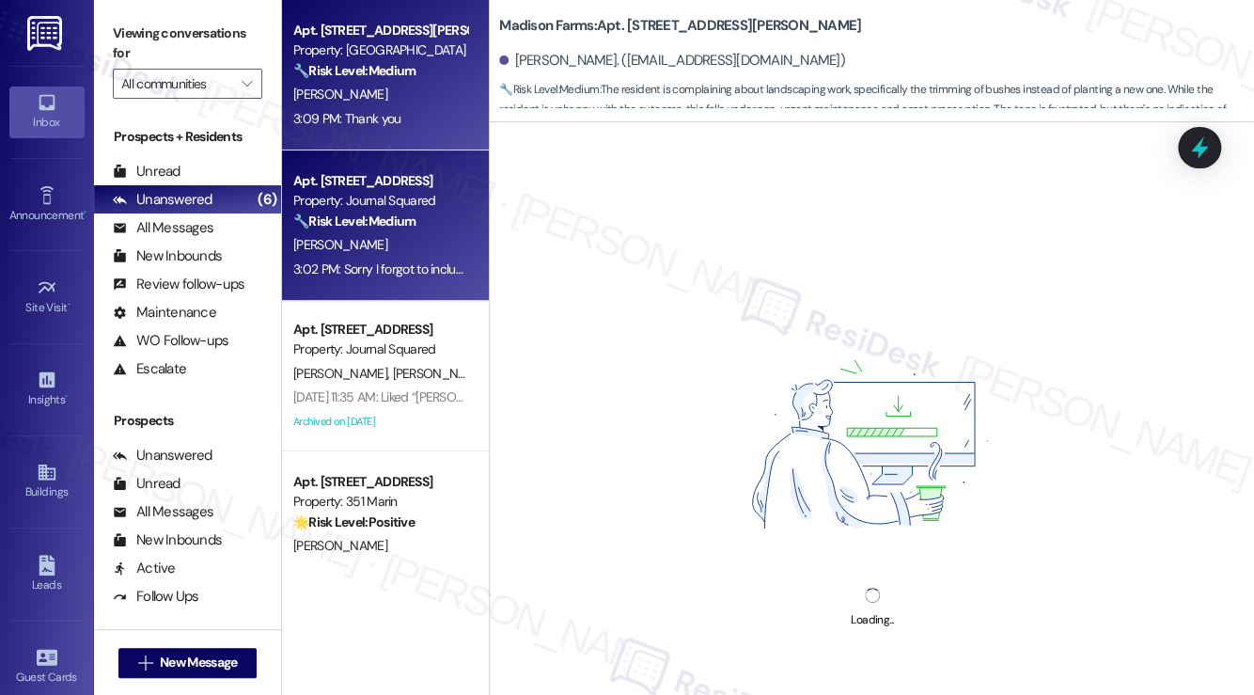
click at [420, 108] on div "3:09 PM: Thank you 3:09 PM: Thank you" at bounding box center [380, 118] width 178 height 23
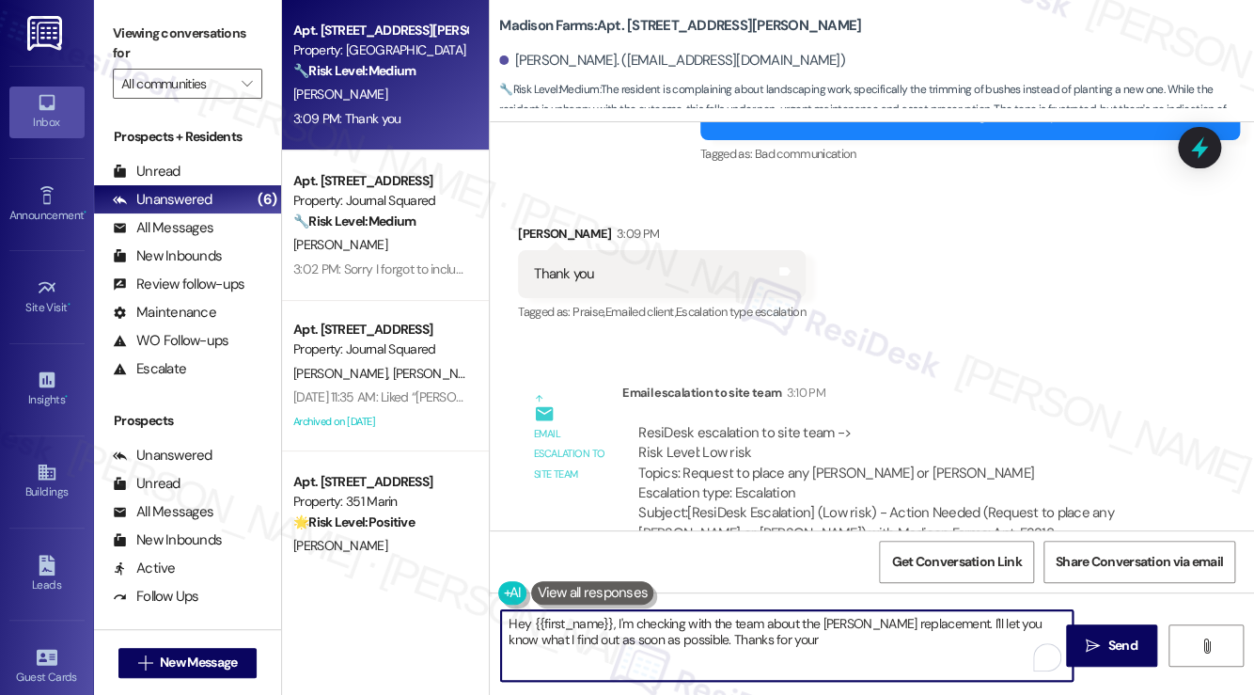
click at [599, 619] on textarea "Hey {{first_name}}, I'm checking with the team about the bush replacement. I'll…" at bounding box center [786, 645] width 571 height 70
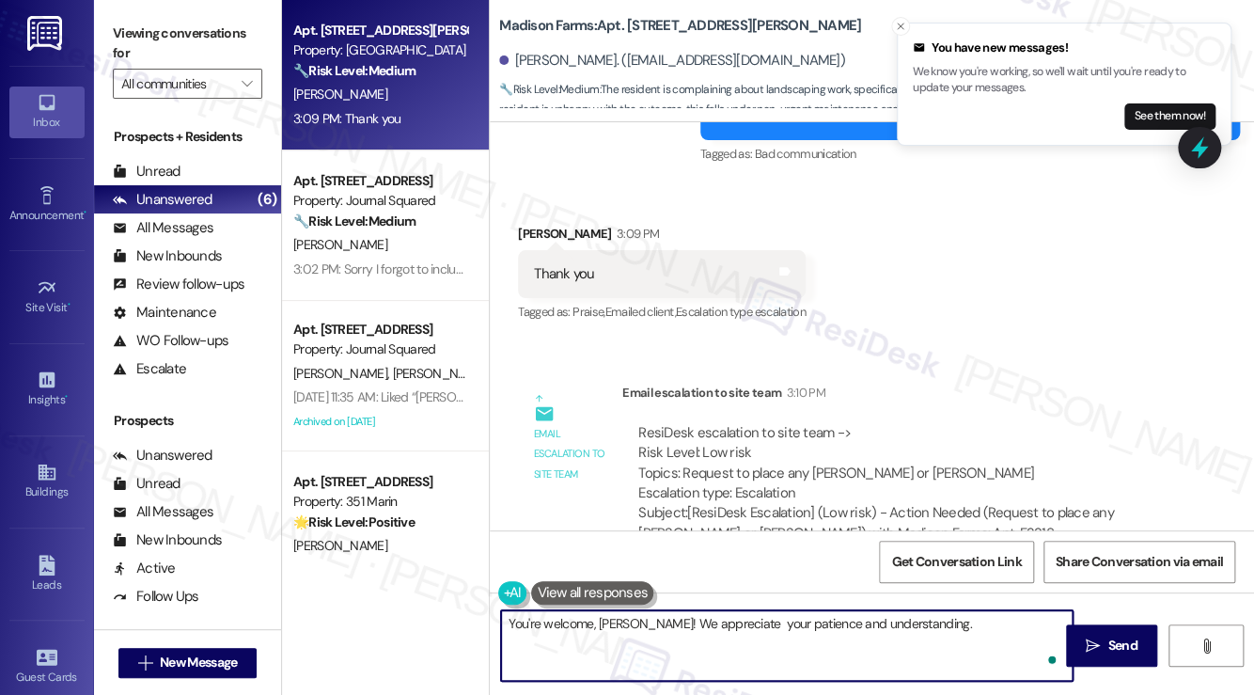
type textarea "You're welcome, Jared! We appreciate your patience and understanding."
click at [986, 630] on textarea "You're welcome, Jared! We appreciate your patience and understanding." at bounding box center [786, 645] width 571 height 70
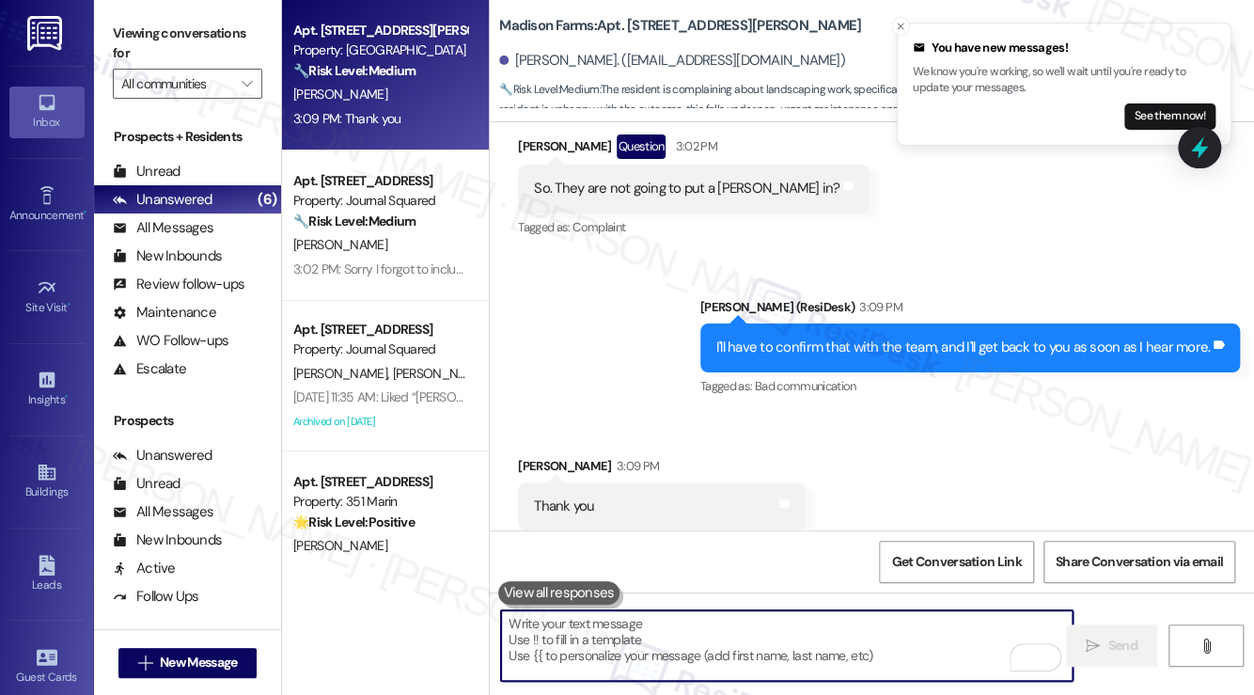
scroll to position [6223, 0]
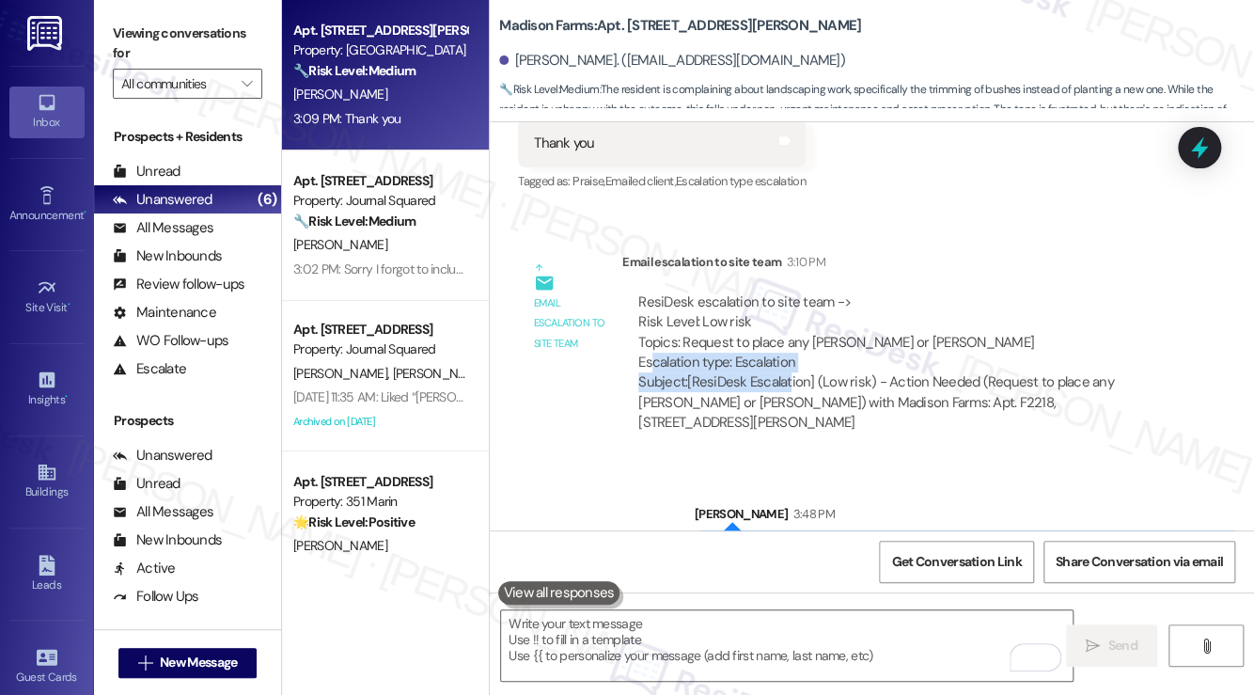
drag, startPoint x: 728, startPoint y: 328, endPoint x: 847, endPoint y: 379, distance: 128.8
click at [791, 336] on div "ResiDesk escalation to site team -> Risk Level: Low risk Topics: Request to pla…" at bounding box center [899, 362] width 527 height 141
click at [1034, 530] on div "You're welcome, Jared! We appreciate your patience and understanding. Tags and …" at bounding box center [967, 554] width 545 height 48
click at [1036, 544] on div "You're welcome, Jared! We appreciate your patience and understanding." at bounding box center [959, 554] width 499 height 20
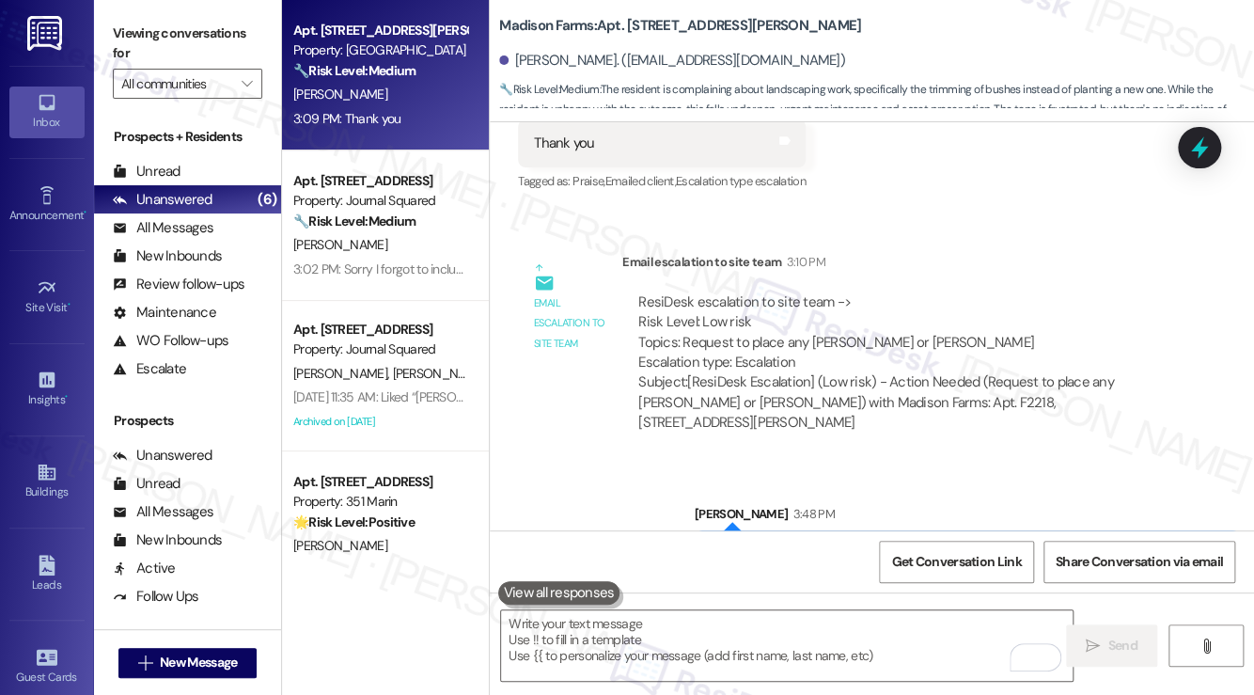
drag, startPoint x: 1036, startPoint y: 495, endPoint x: 1007, endPoint y: 479, distance: 33.2
click at [1036, 544] on div "You're welcome, Jared! We appreciate your patience and understanding." at bounding box center [959, 554] width 499 height 20
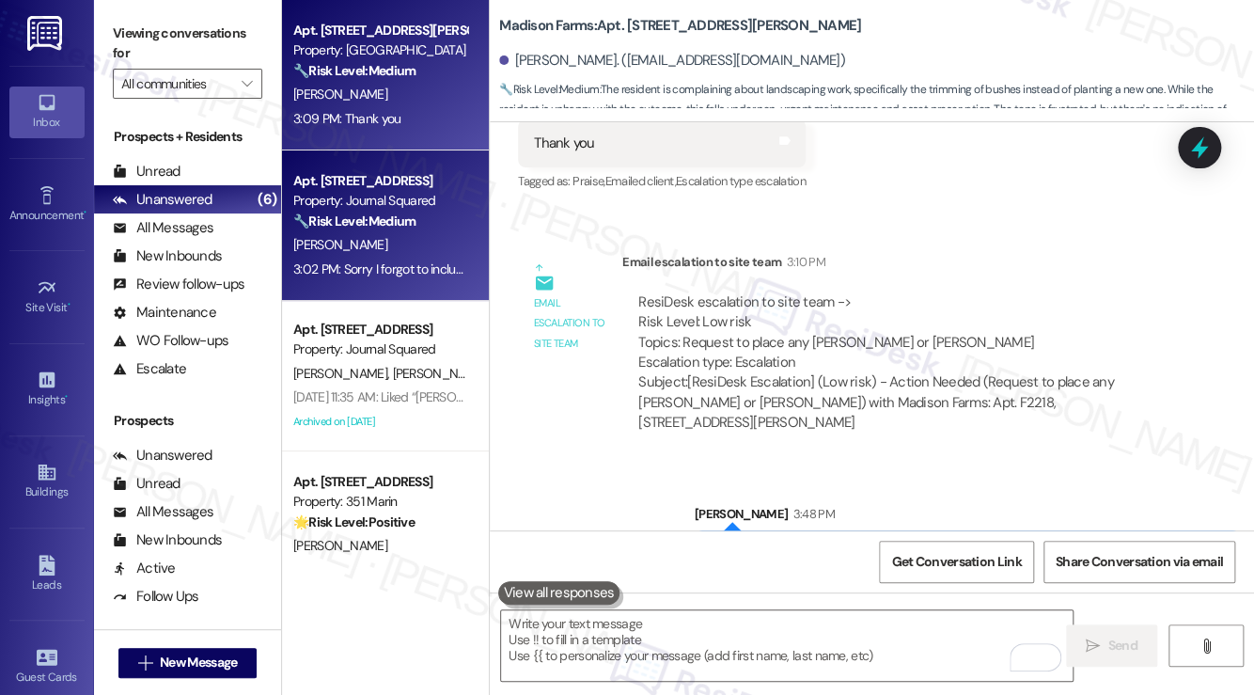
click at [417, 270] on div "3:02 PM: Sorry I forgot to include the apartment number in the address. The cor…" at bounding box center [674, 268] width 763 height 17
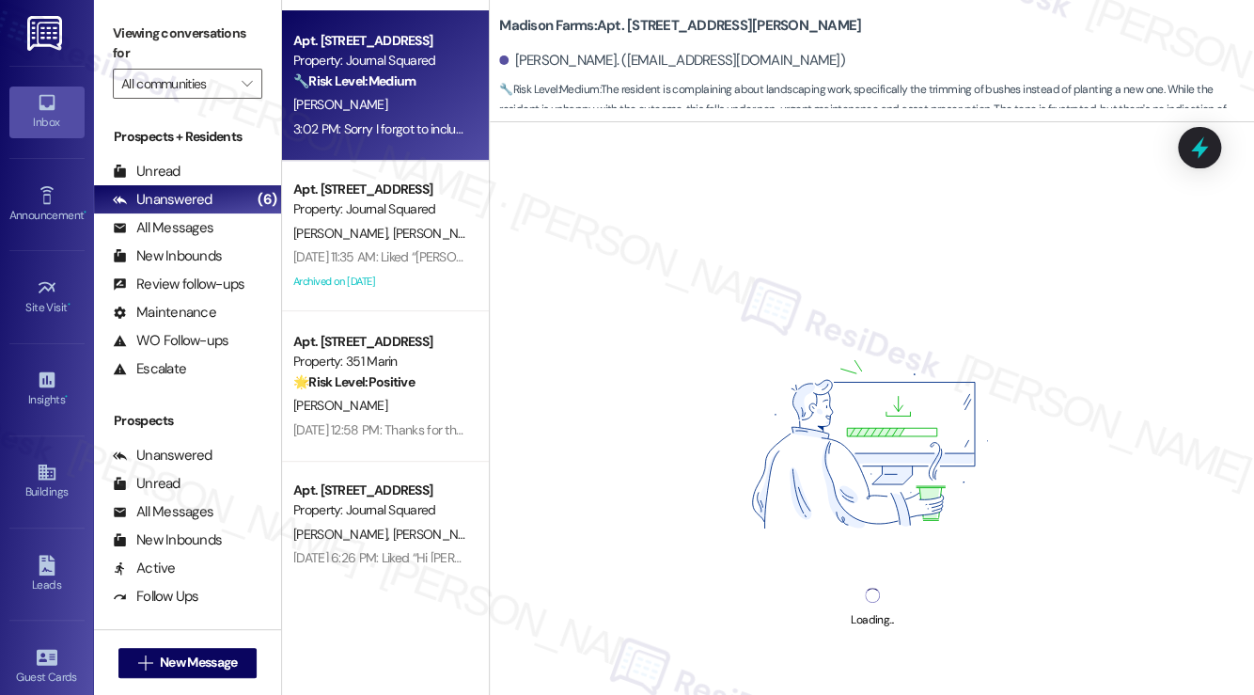
scroll to position [470, 0]
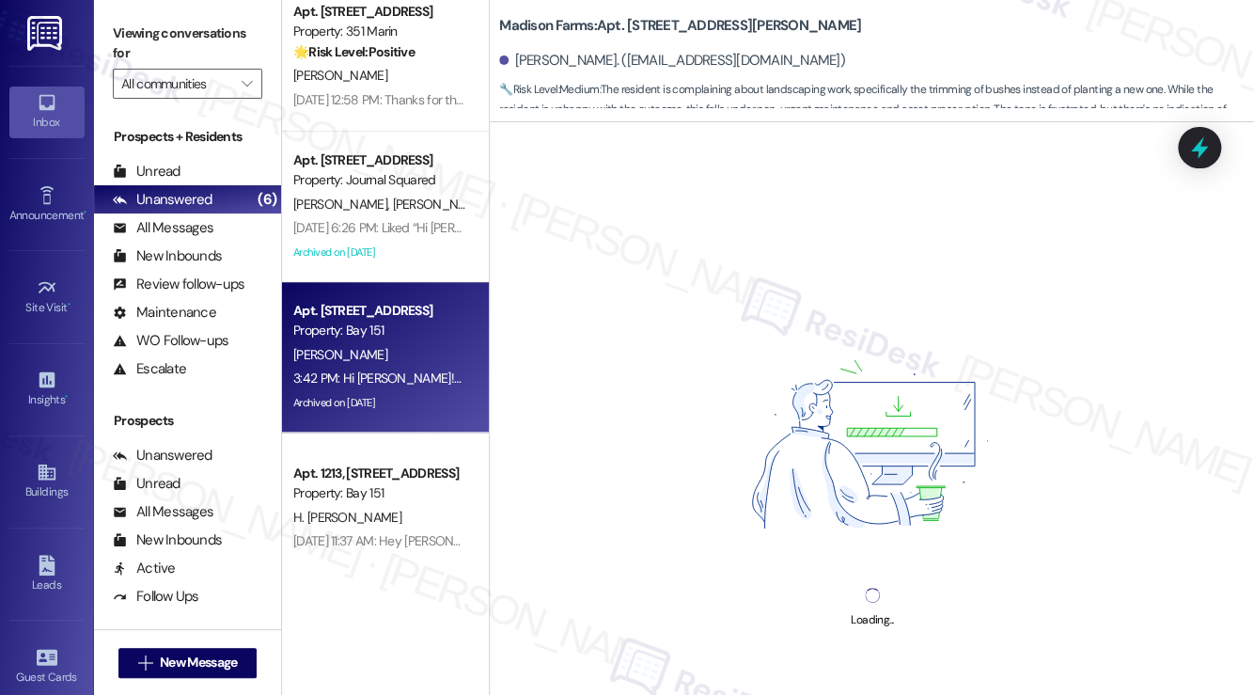
click at [432, 358] on div "A. Romero" at bounding box center [380, 354] width 178 height 23
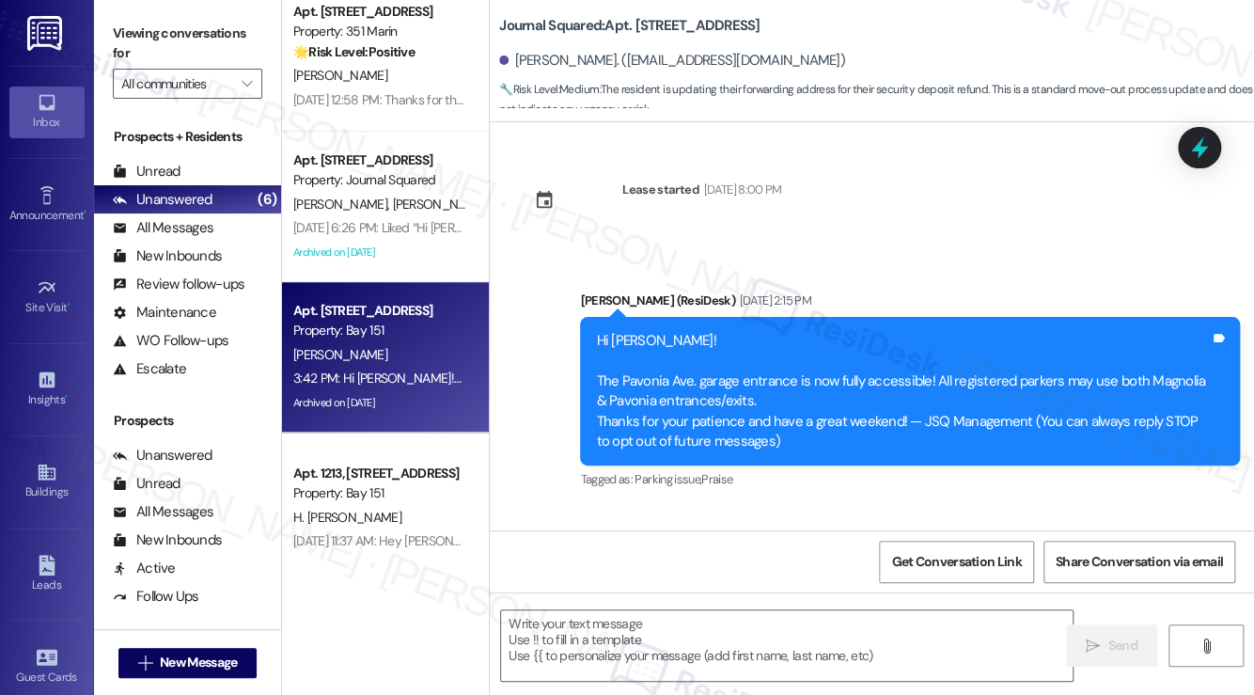
scroll to position [10770, 0]
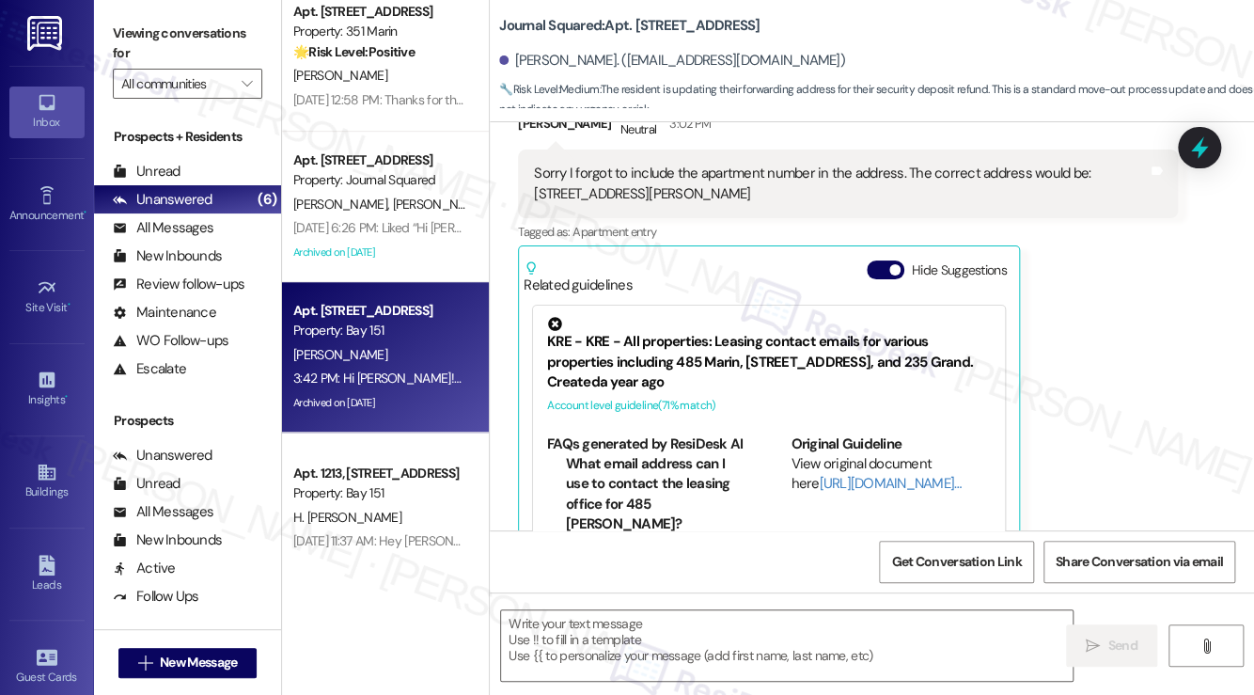
type textarea "Fetching suggested responses. Please feel free to read through the conversation…"
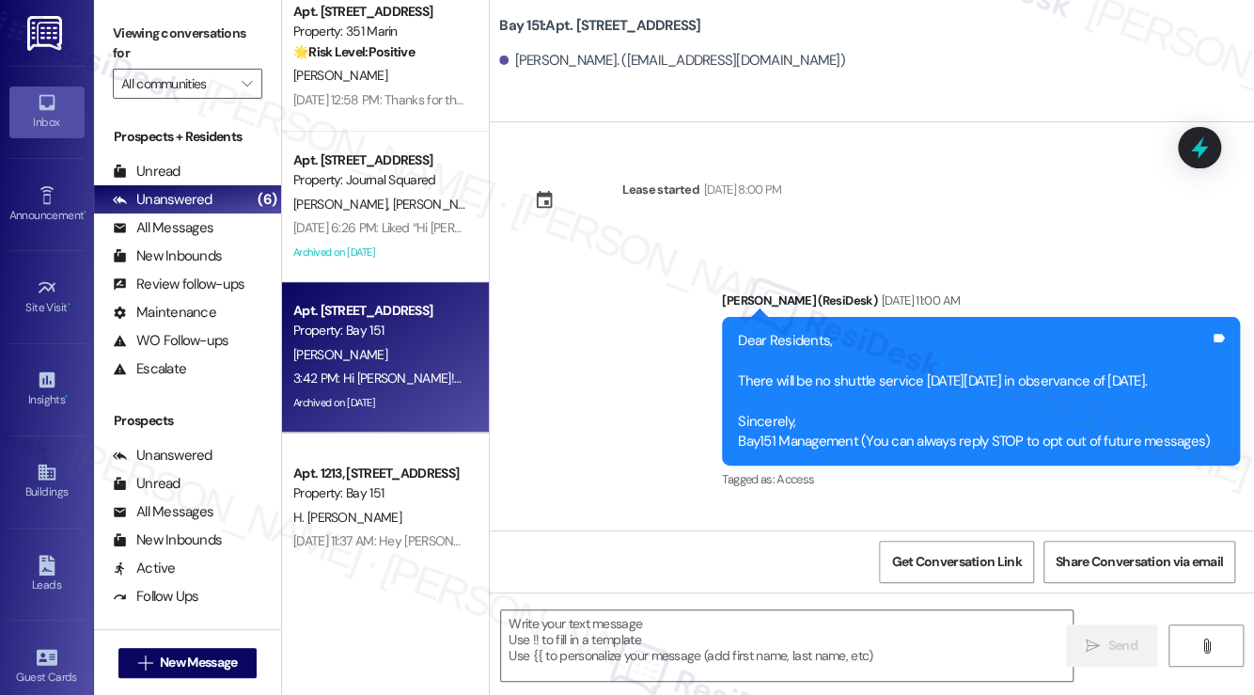
type textarea "Fetching suggested responses. Please feel free to read through the conversation…"
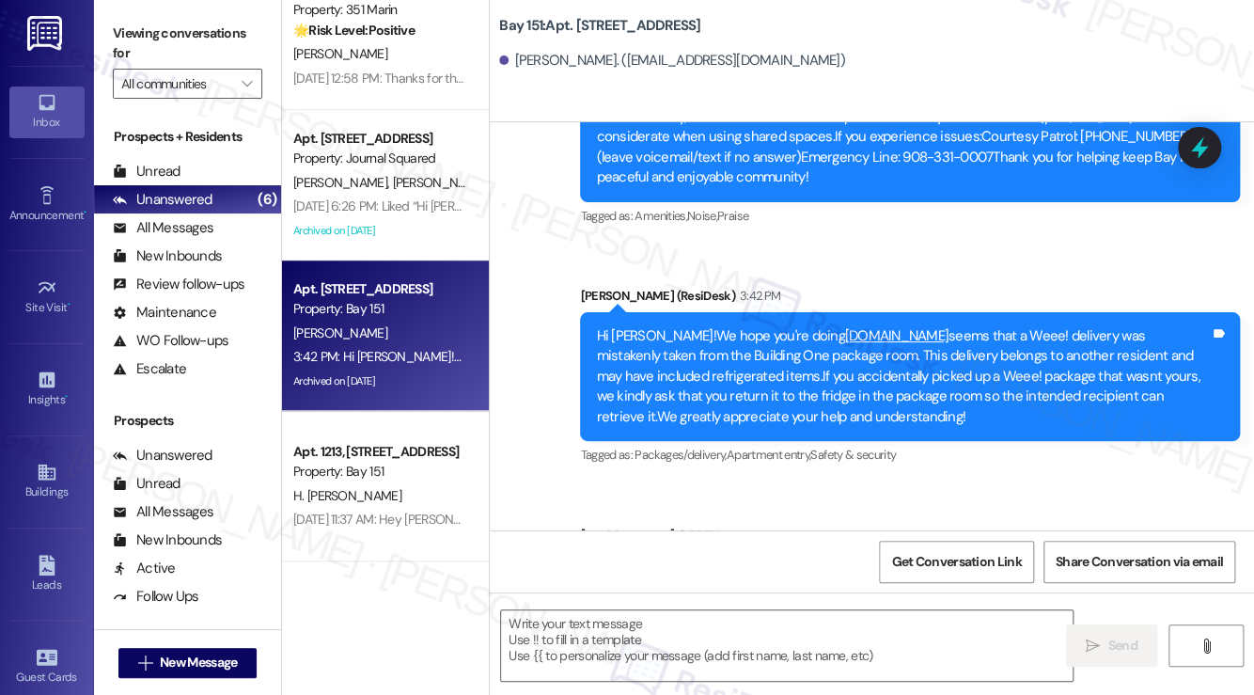
scroll to position [116, 0]
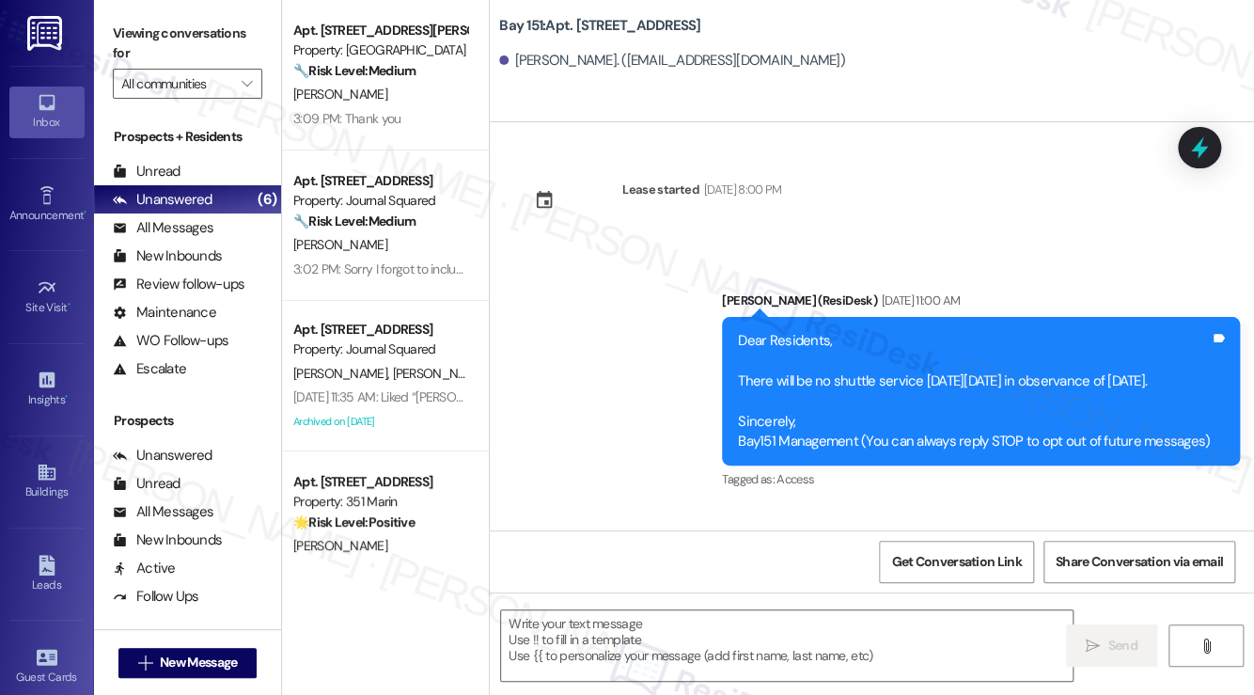
scroll to position [46028, 0]
